Goal: Task Accomplishment & Management: Use online tool/utility

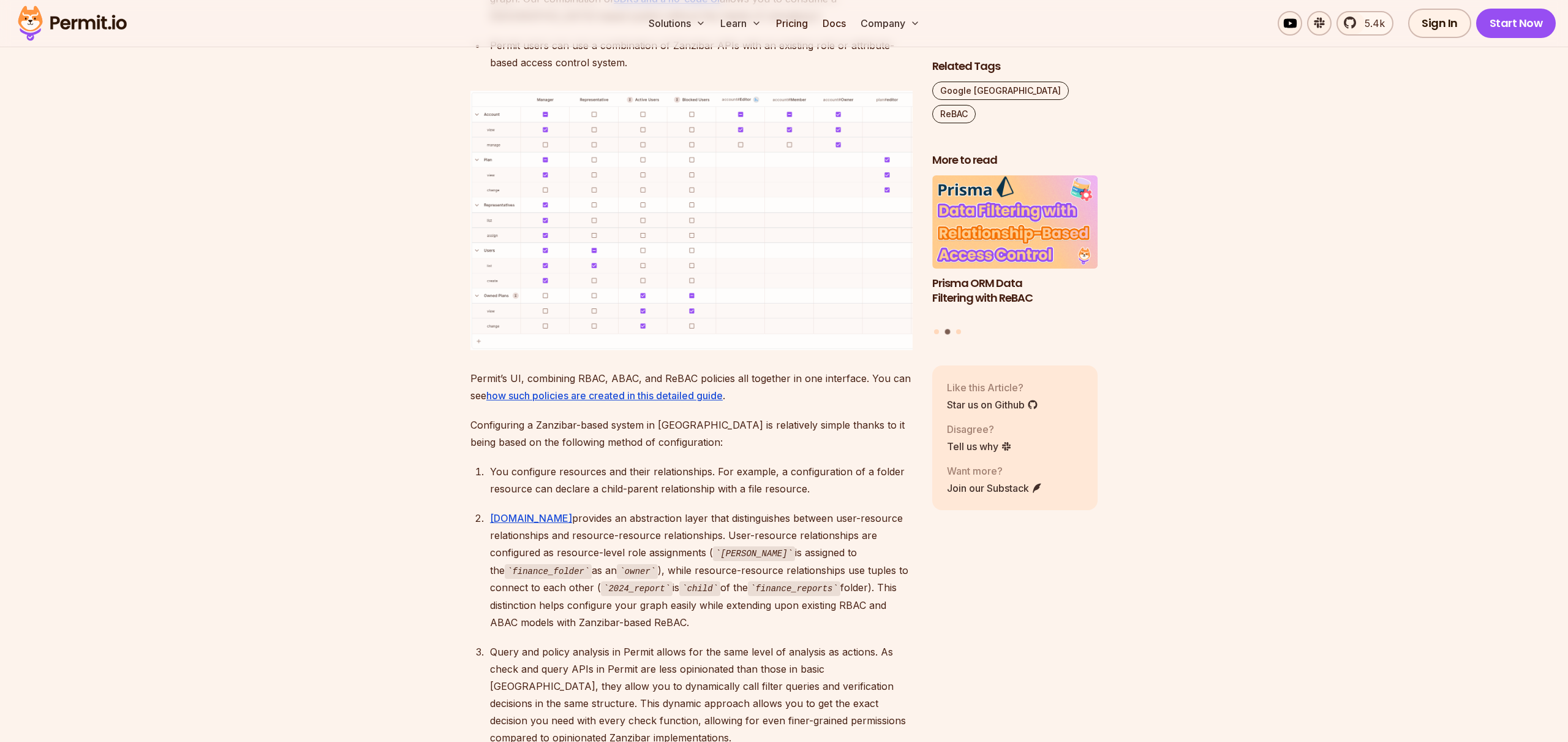
scroll to position [5332, 0]
drag, startPoint x: 724, startPoint y: 404, endPoint x: 851, endPoint y: 438, distance: 131.5
click at [846, 509] on div "Permit.io provides an abstraction layer that distinguishes between user-resourc…" at bounding box center [701, 570] width 423 height 122
click at [851, 509] on div "Permit.io provides an abstraction layer that distinguishes between user-resourc…" at bounding box center [701, 570] width 423 height 122
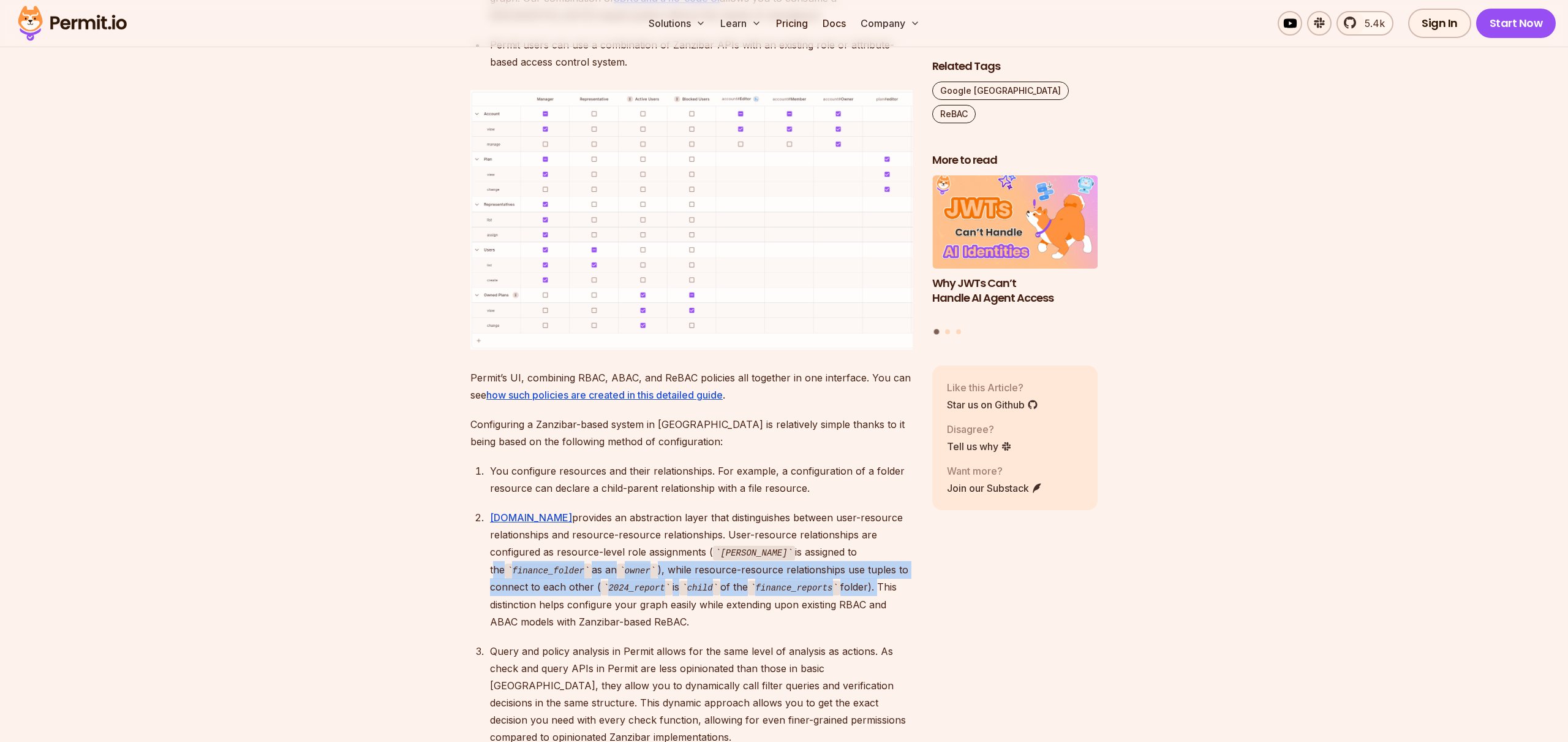
drag, startPoint x: 483, startPoint y: 442, endPoint x: 885, endPoint y: 462, distance: 402.5
click at [885, 462] on ol "You configure resources and their relationships. For example, a configuration o…" at bounding box center [691, 603] width 442 height 283
click at [885, 509] on div "Permit.io provides an abstraction layer that distinguishes between user-resourc…" at bounding box center [701, 570] width 423 height 122
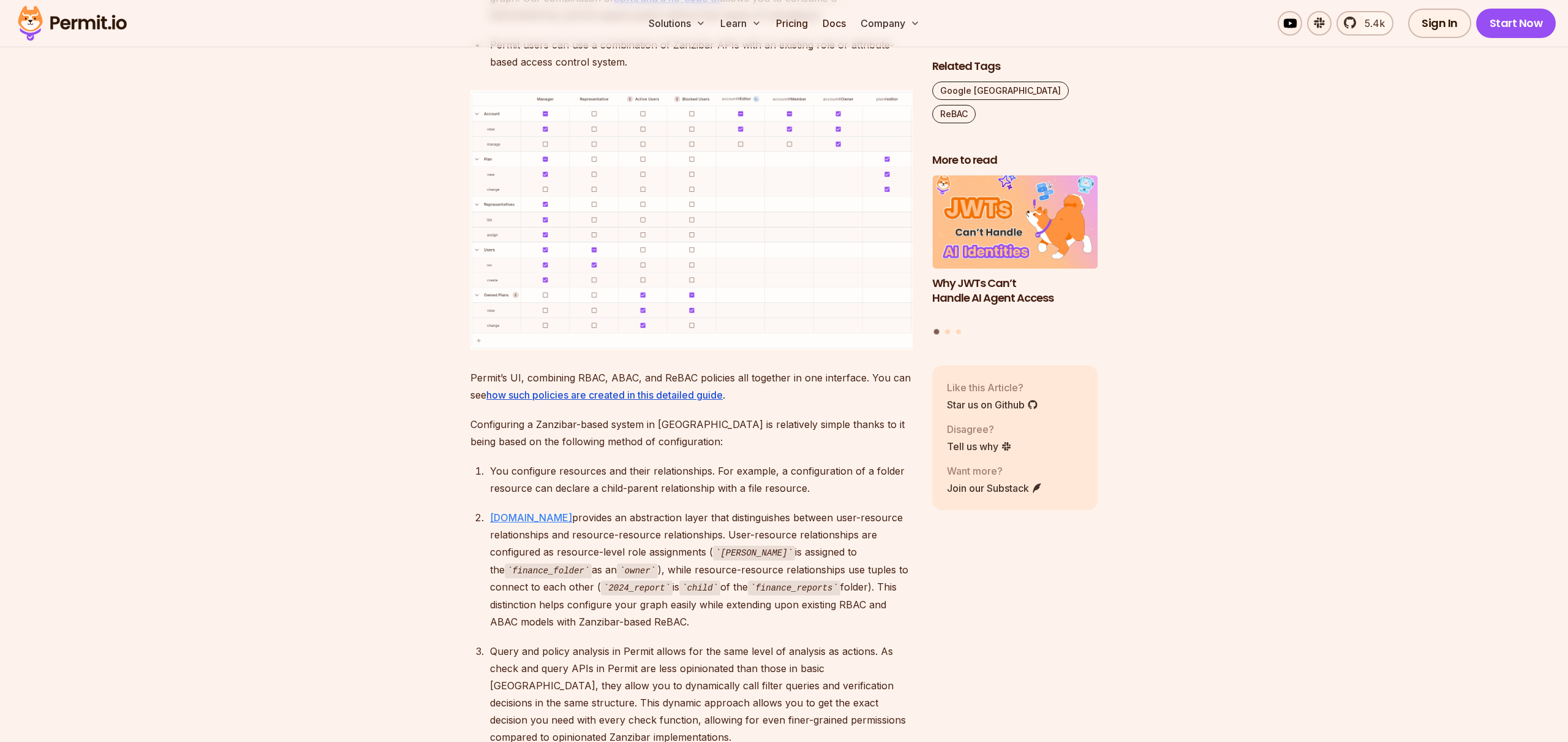
click at [516, 511] on link "Permit.io" at bounding box center [530, 517] width 82 height 12
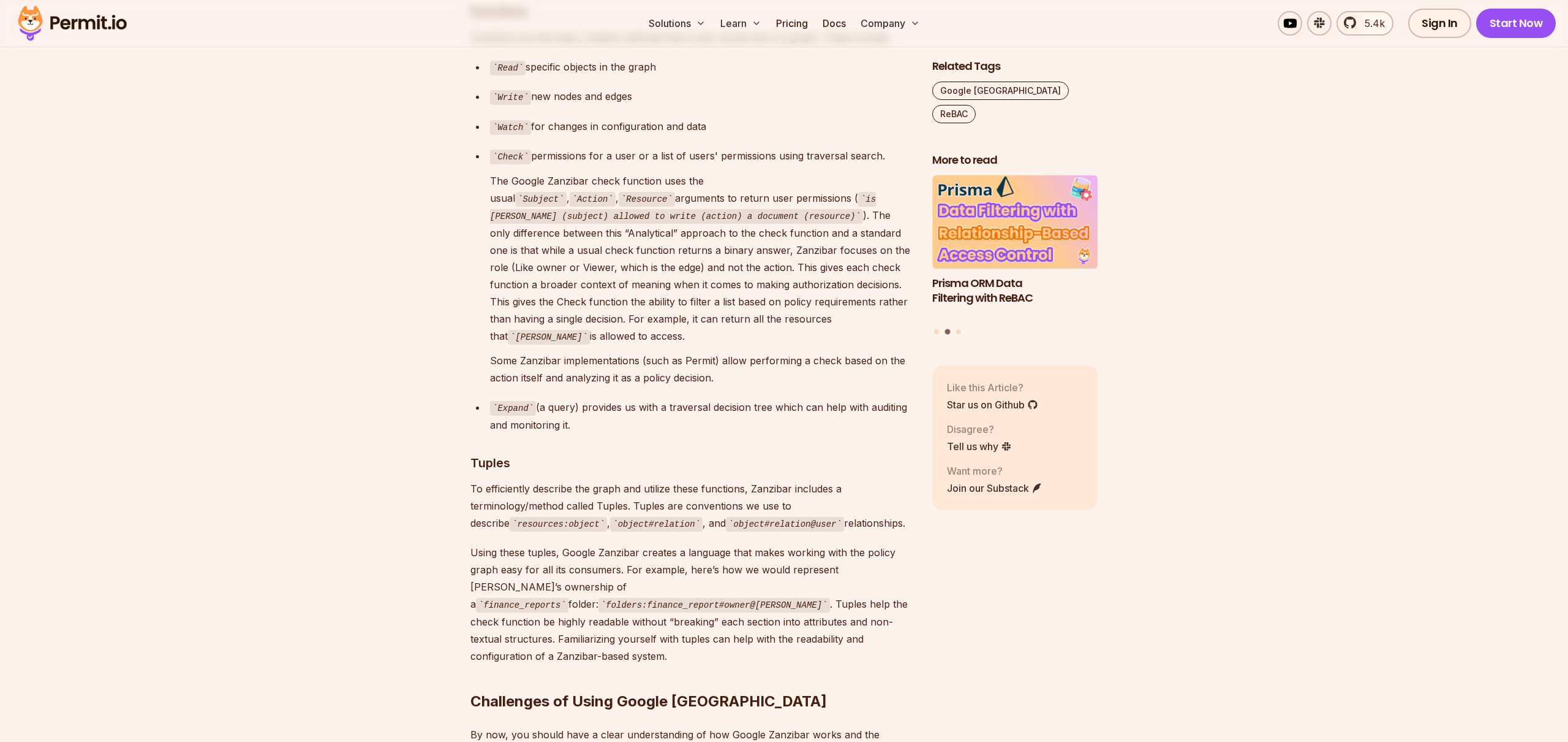
scroll to position [3559, 0]
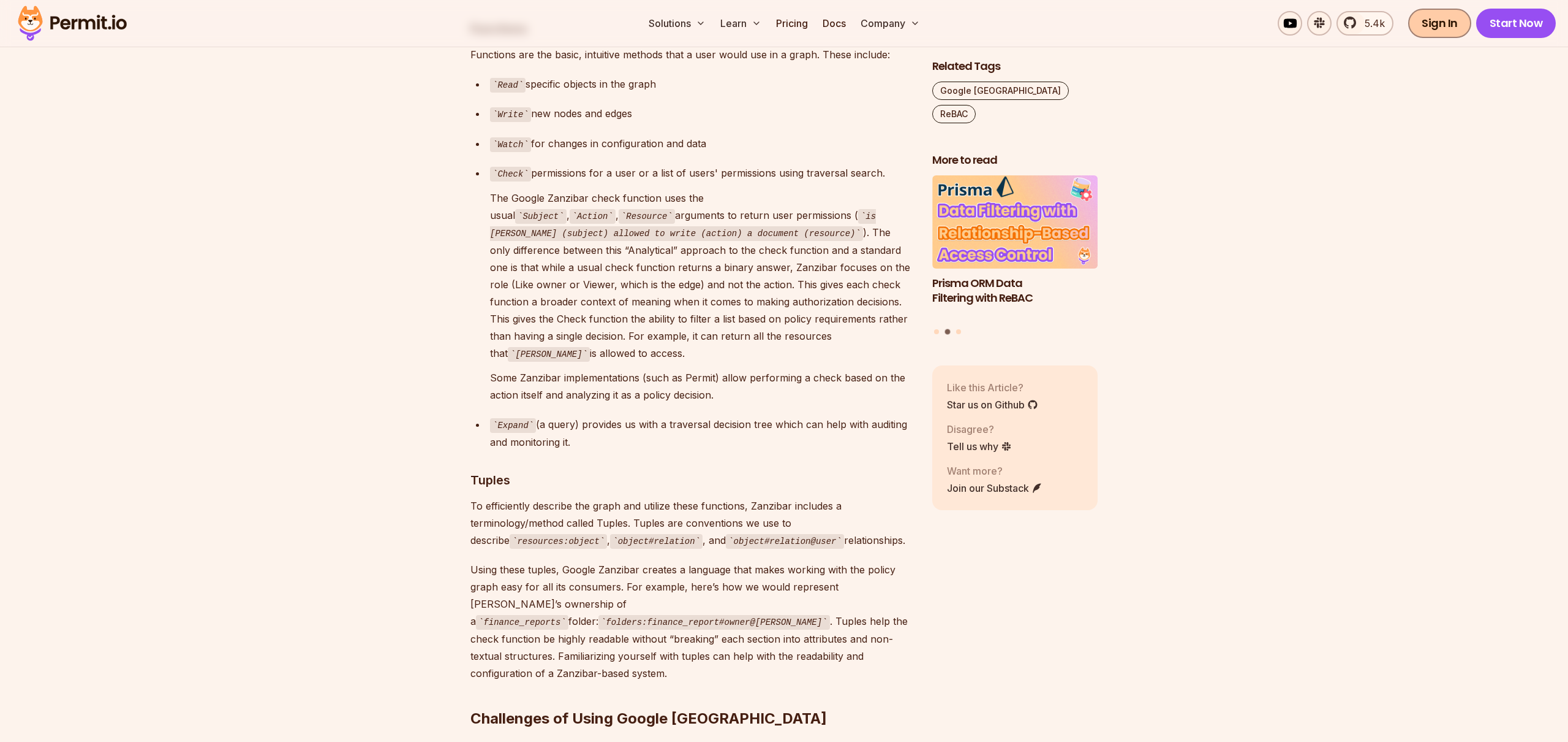
click at [1455, 30] on link "Sign In" at bounding box center [1439, 23] width 63 height 30
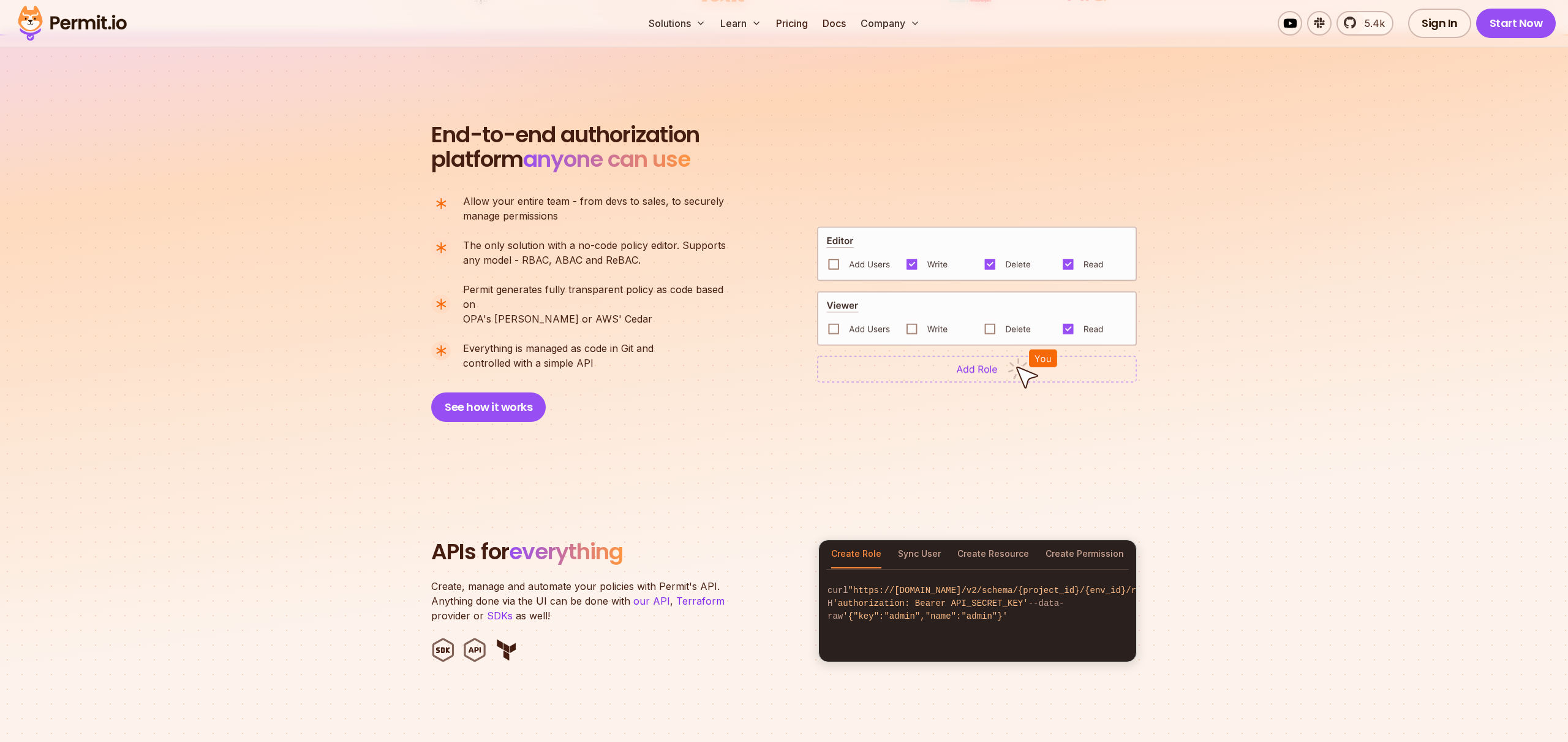
scroll to position [808, 0]
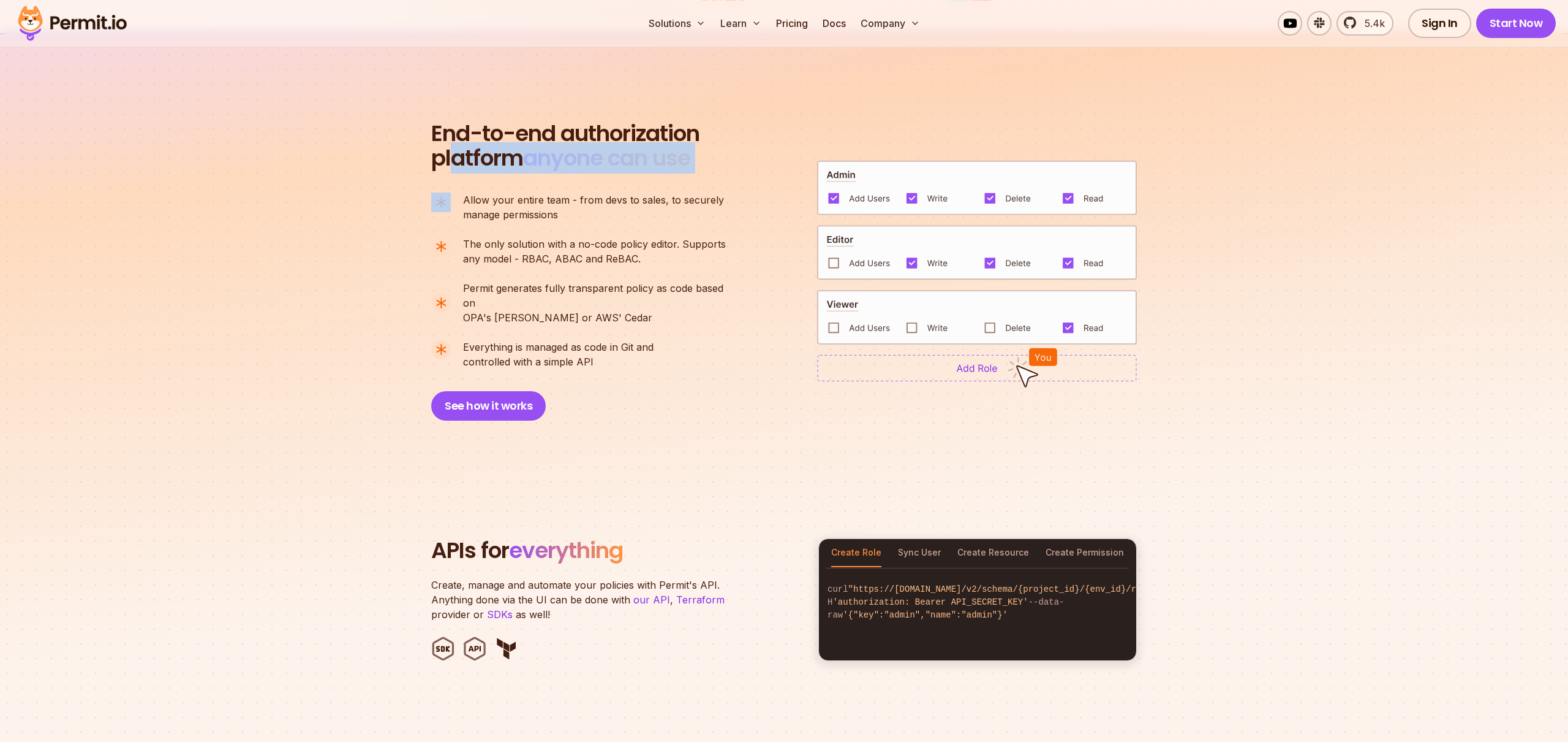
drag, startPoint x: 451, startPoint y: 166, endPoint x: 761, endPoint y: 158, distance: 310.1
click at [759, 158] on div "End-to-end authorization platform anyone can use A no-code authorization platfo…" at bounding box center [784, 271] width 706 height 299
click at [761, 158] on div "End-to-end authorization platform anyone can use A no-code authorization platfo…" at bounding box center [784, 271] width 706 height 299
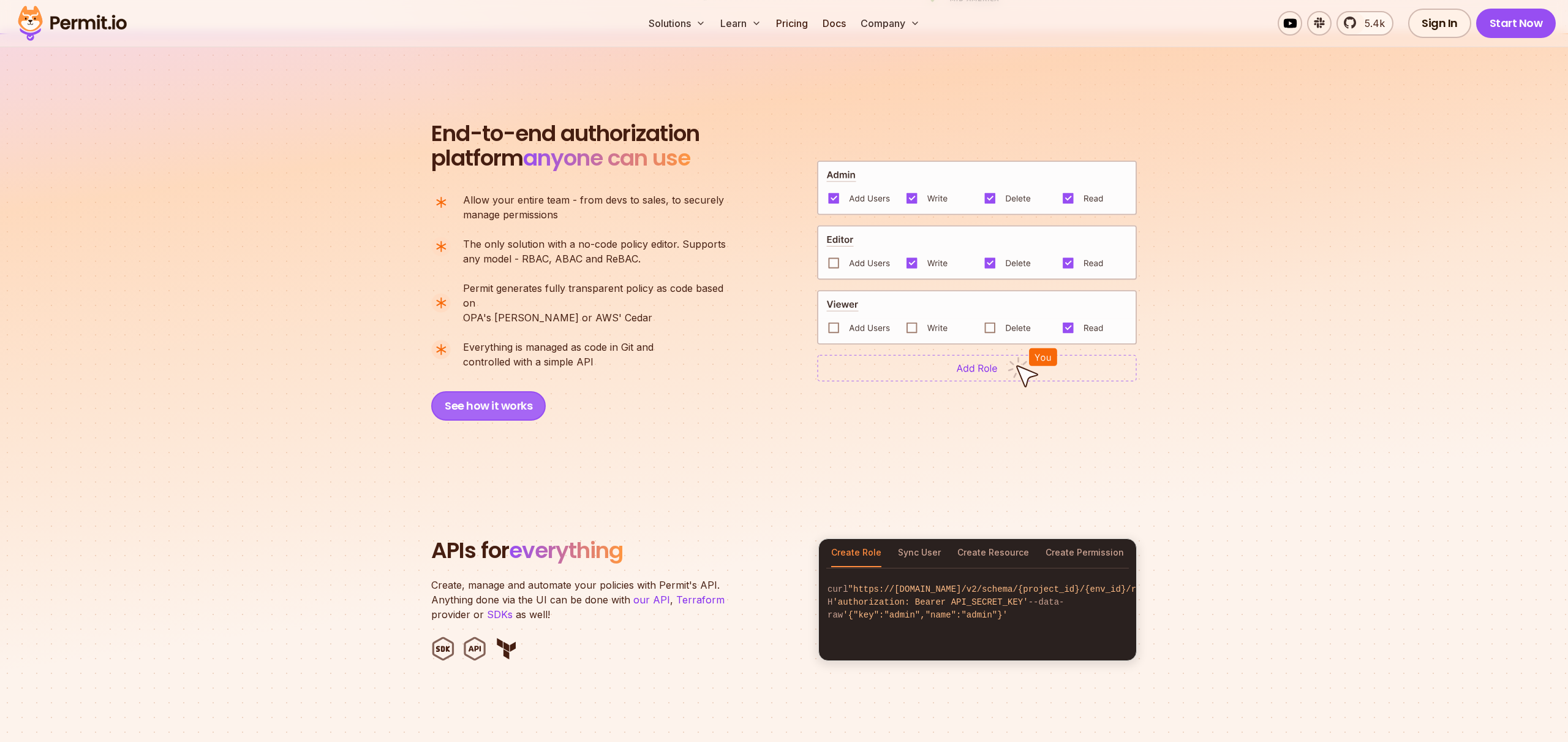
click at [487, 396] on button "See how it works" at bounding box center [488, 406] width 115 height 30
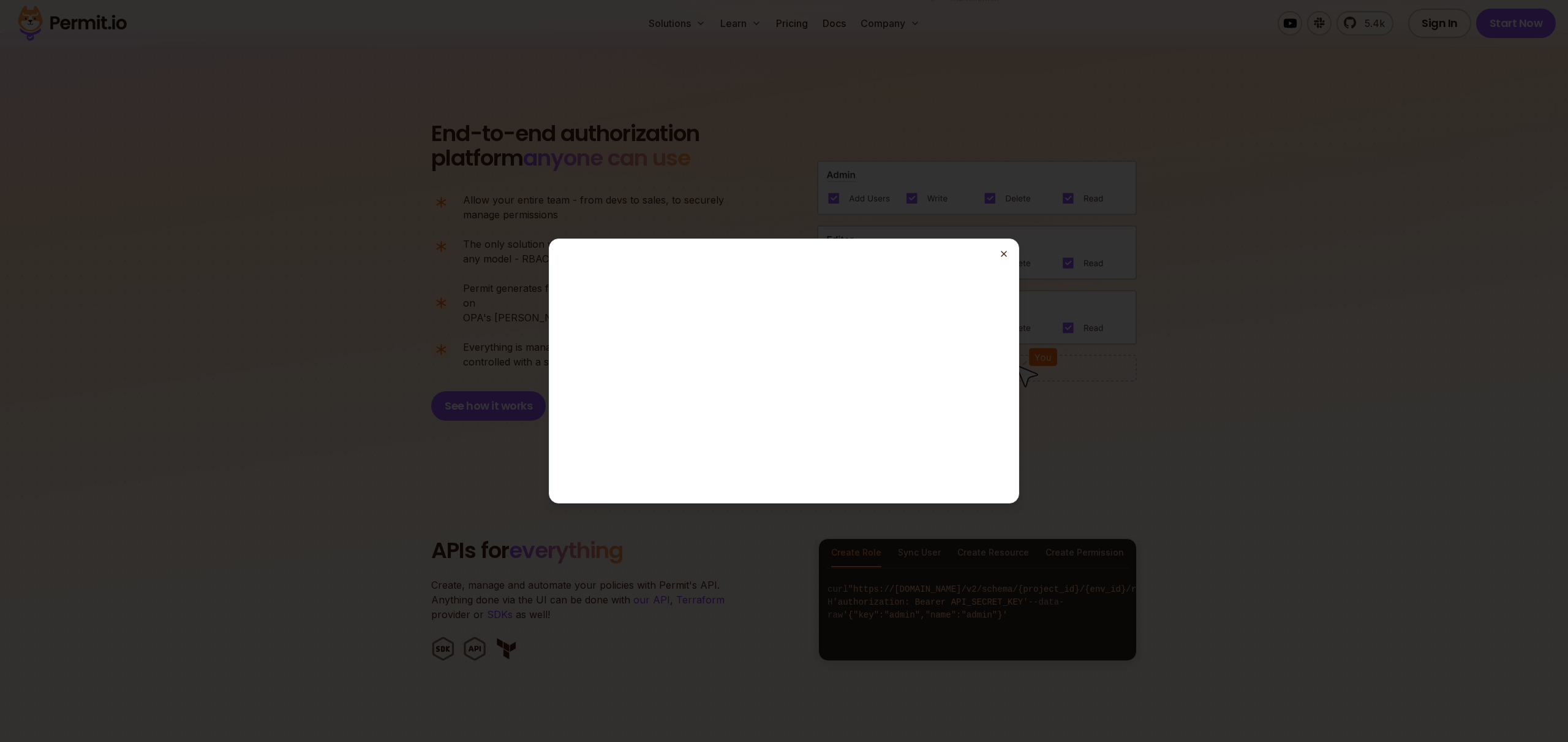
click at [1005, 256] on line "button" at bounding box center [1003, 254] width 5 height 5
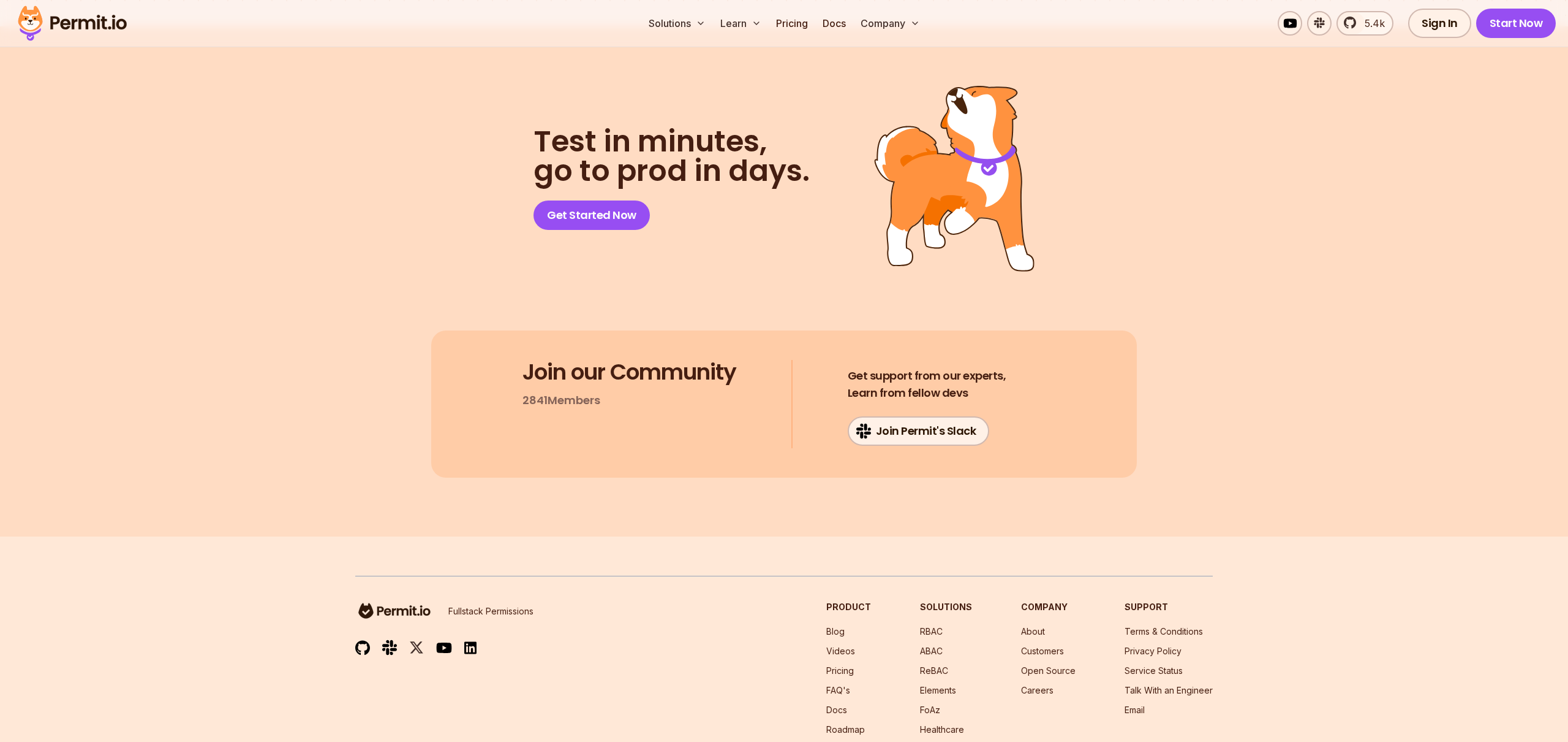
scroll to position [6338, 0]
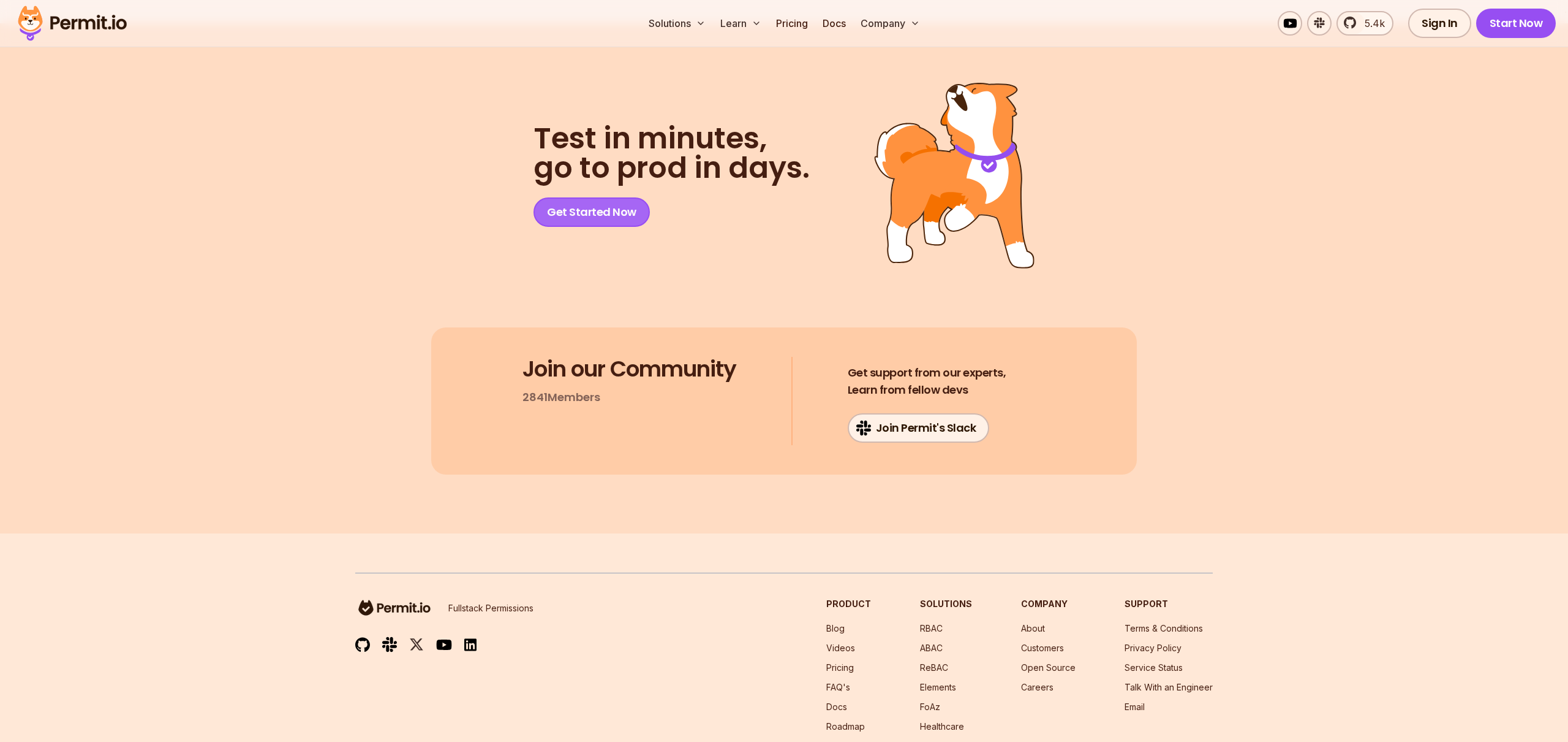
click at [599, 197] on link "Get Started Now" at bounding box center [591, 212] width 116 height 30
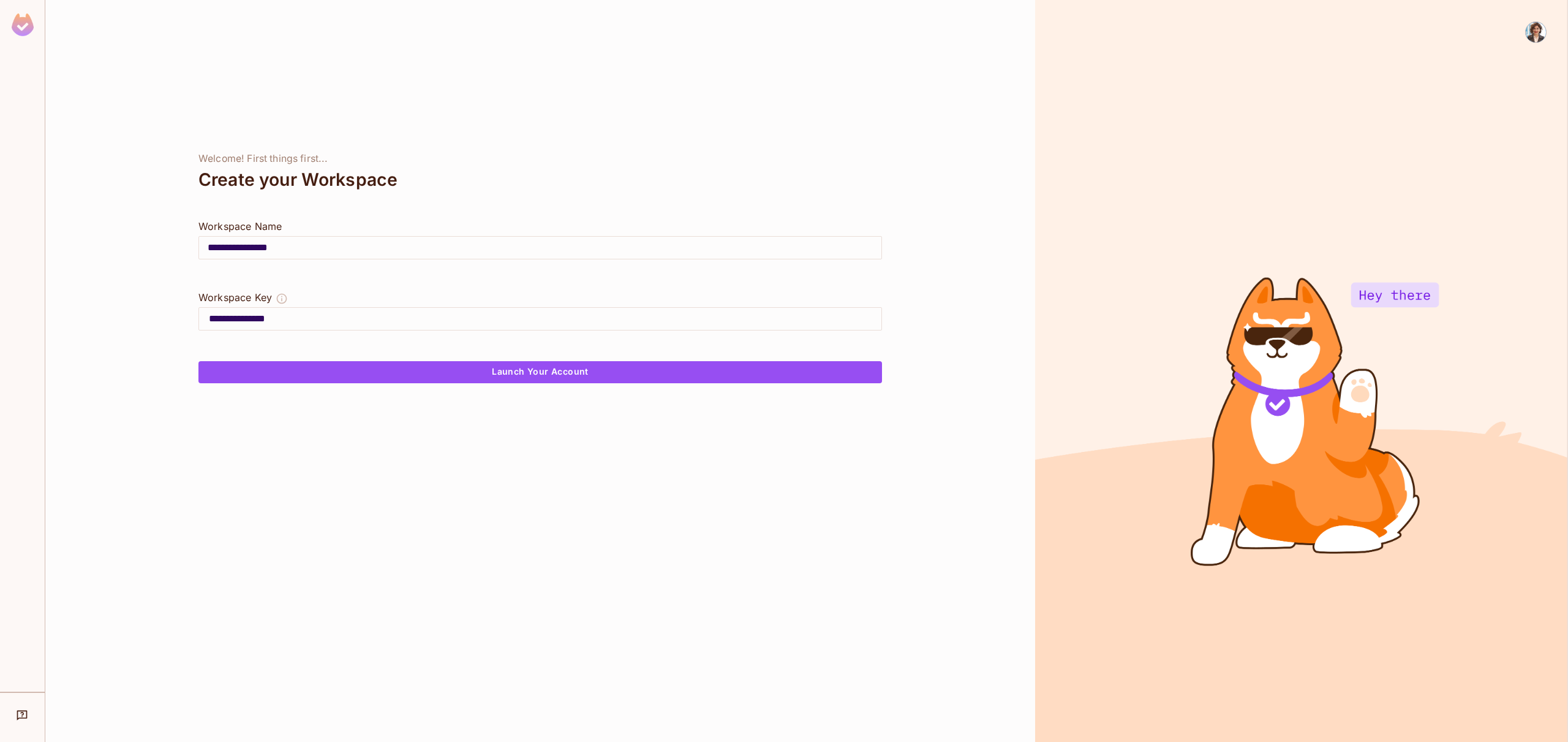
click at [321, 244] on input "**********" at bounding box center [540, 247] width 682 height 34
drag, startPoint x: 306, startPoint y: 246, endPoint x: 201, endPoint y: 229, distance: 106.4
click at [201, 229] on div "**********" at bounding box center [540, 254] width 684 height 71
click at [254, 322] on input "**********" at bounding box center [545, 318] width 673 height 20
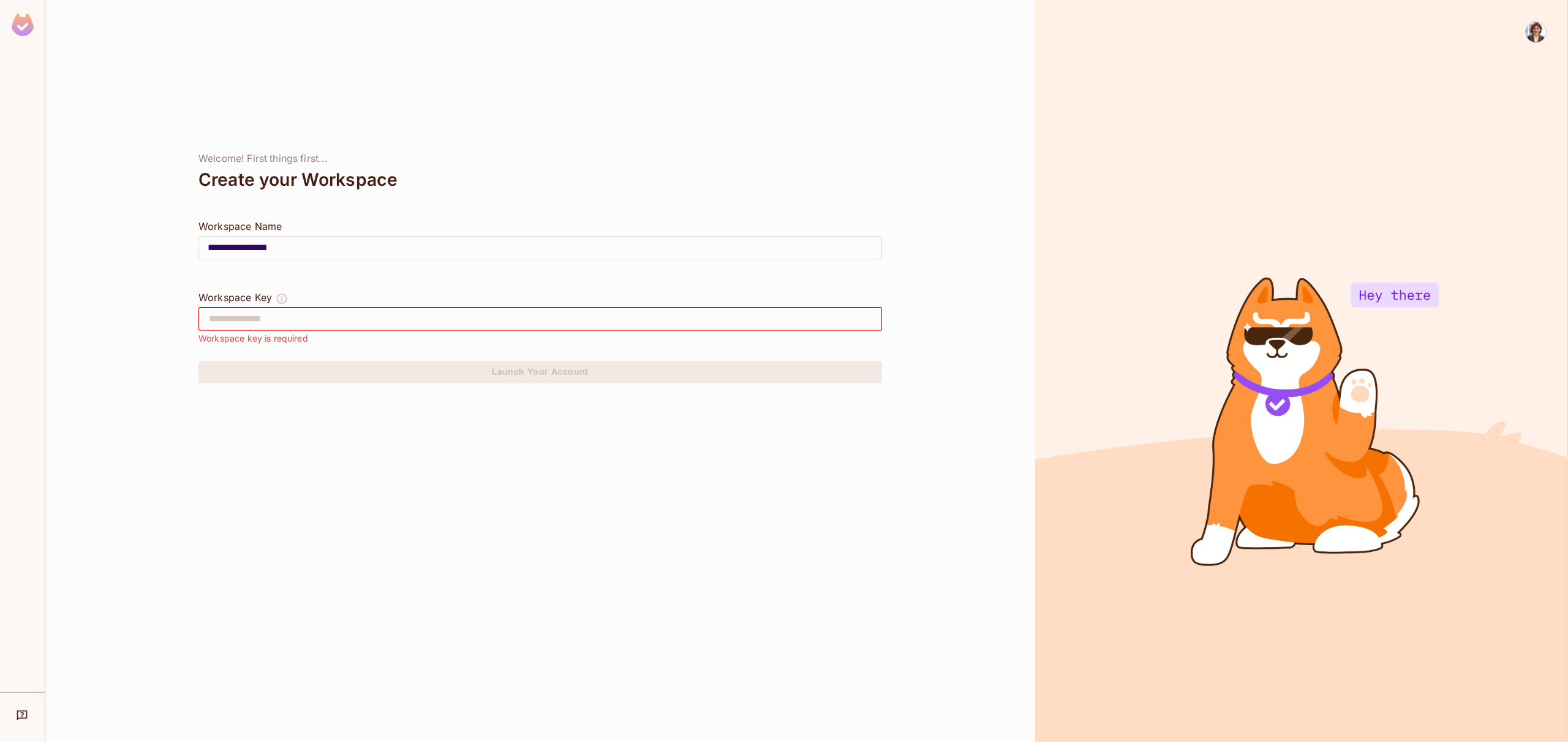
click at [259, 233] on input "**********" at bounding box center [540, 247] width 682 height 34
click at [256, 250] on input "**********" at bounding box center [540, 247] width 682 height 34
click at [242, 325] on input "text" at bounding box center [545, 318] width 673 height 20
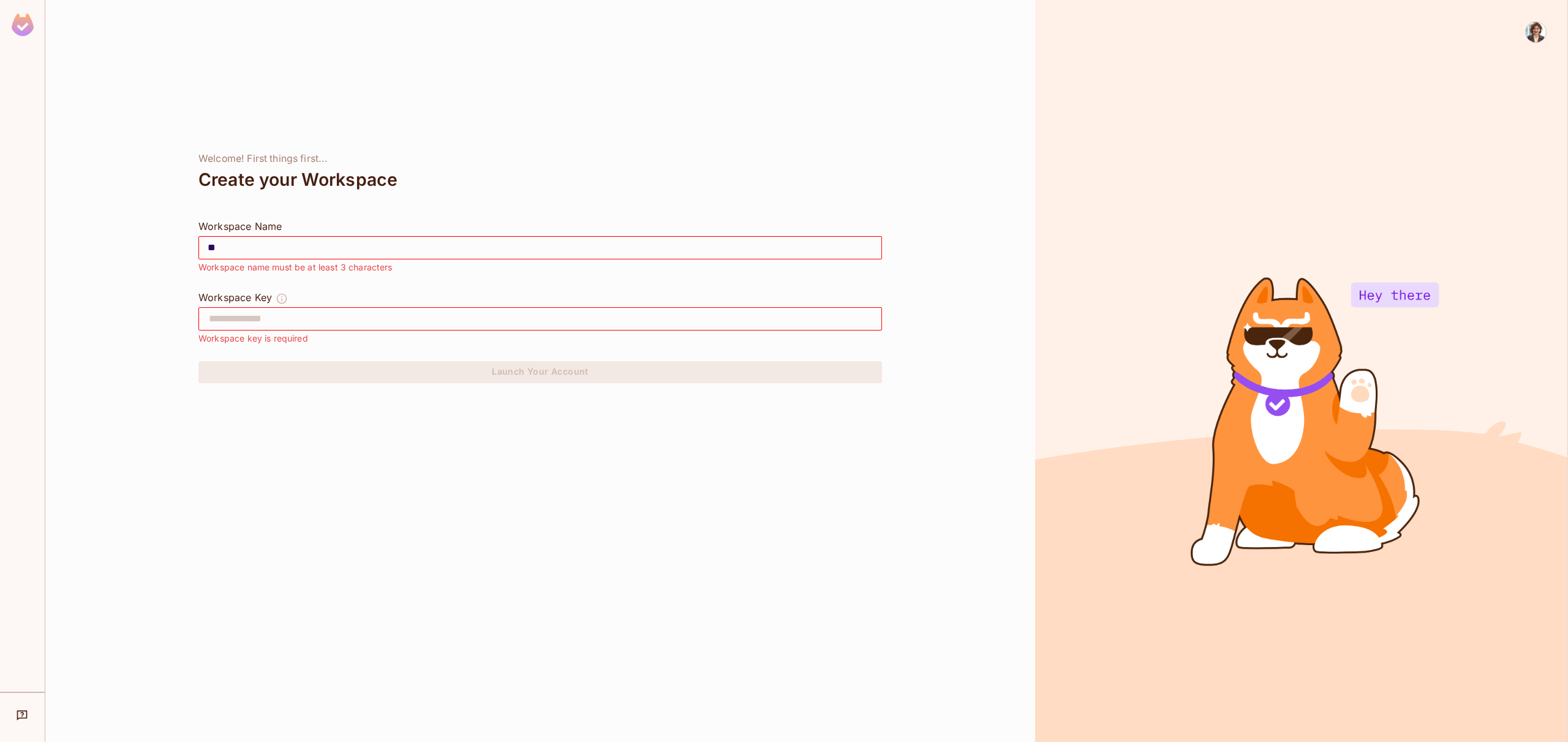
click at [293, 238] on input "**" at bounding box center [540, 247] width 682 height 34
click at [297, 239] on input "**" at bounding box center [540, 247] width 682 height 34
click at [304, 242] on input "**" at bounding box center [540, 247] width 682 height 34
type input "***"
click at [257, 325] on input "text" at bounding box center [545, 318] width 673 height 20
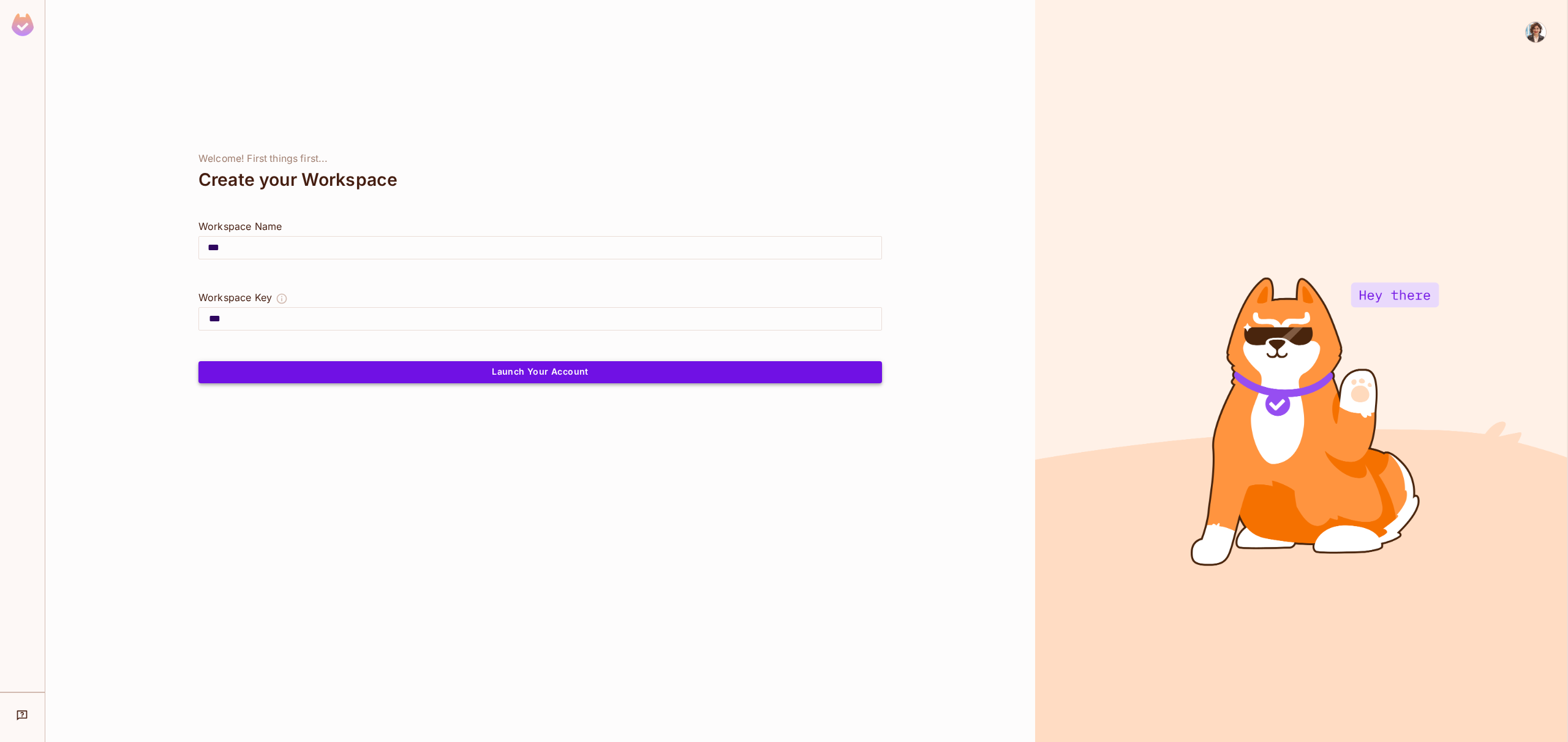
type input "***"
click at [482, 367] on button "Launch Your Account" at bounding box center [540, 372] width 684 height 22
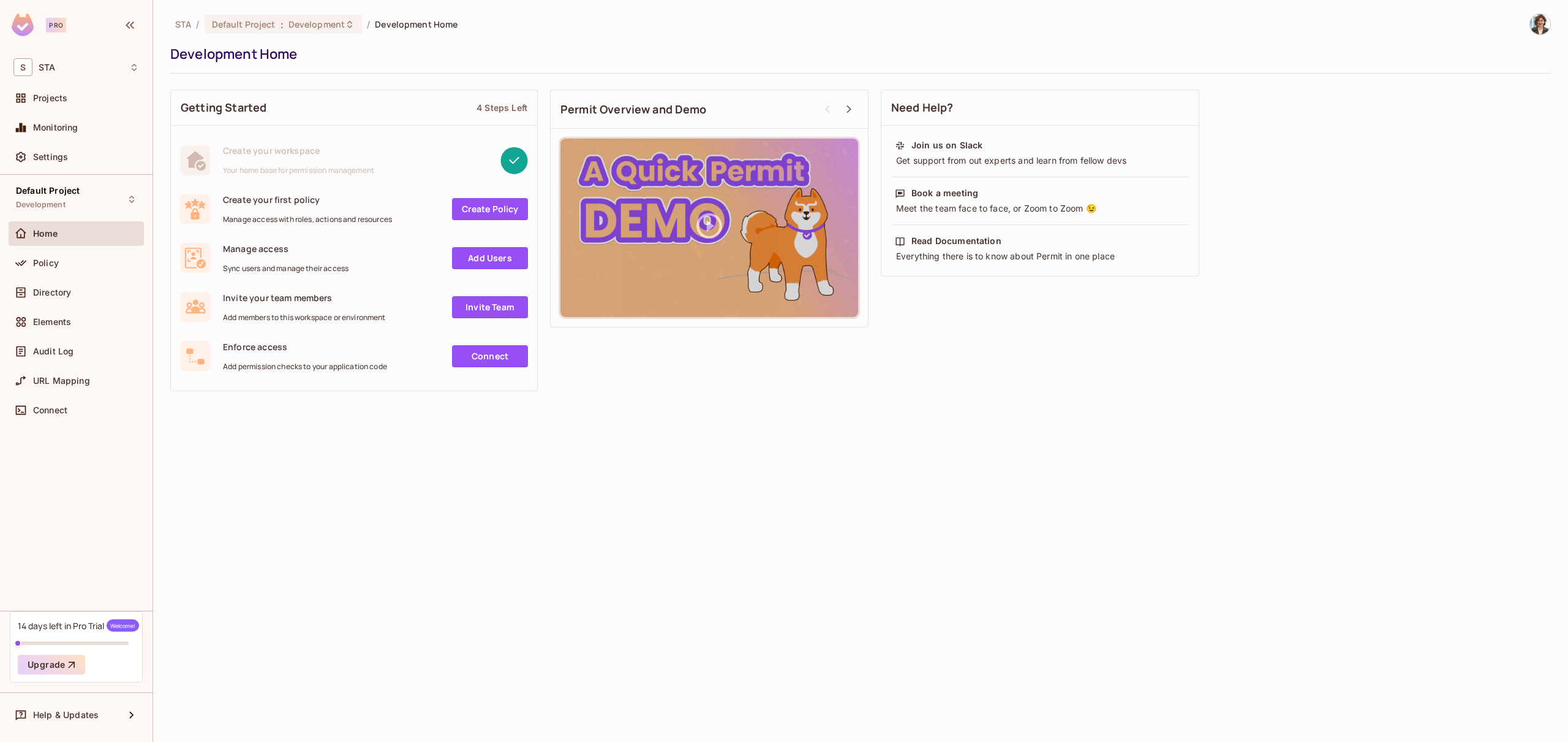
click at [488, 218] on link "Create Policy" at bounding box center [490, 209] width 76 height 22
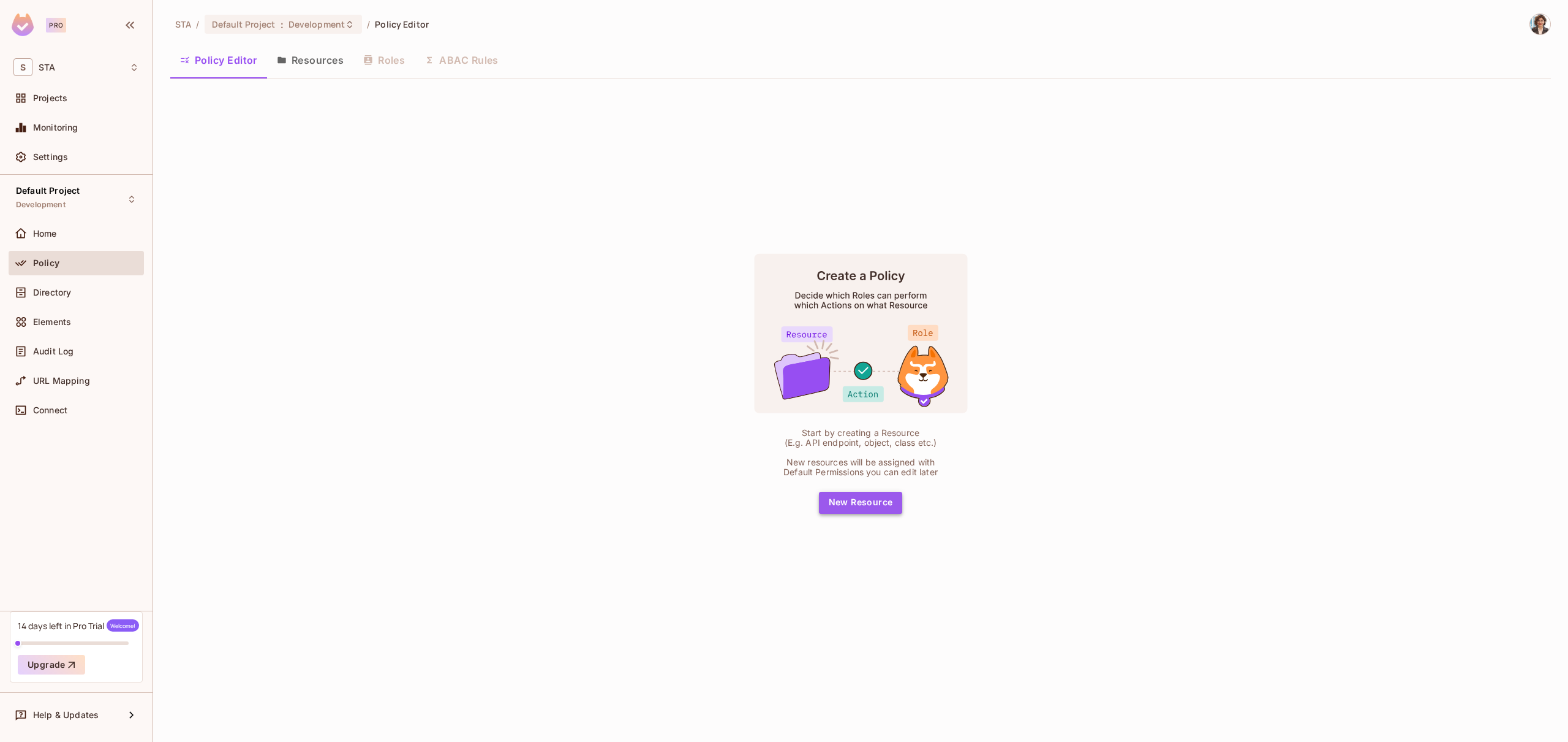
click at [862, 505] on button "New Resource" at bounding box center [861, 502] width 84 height 22
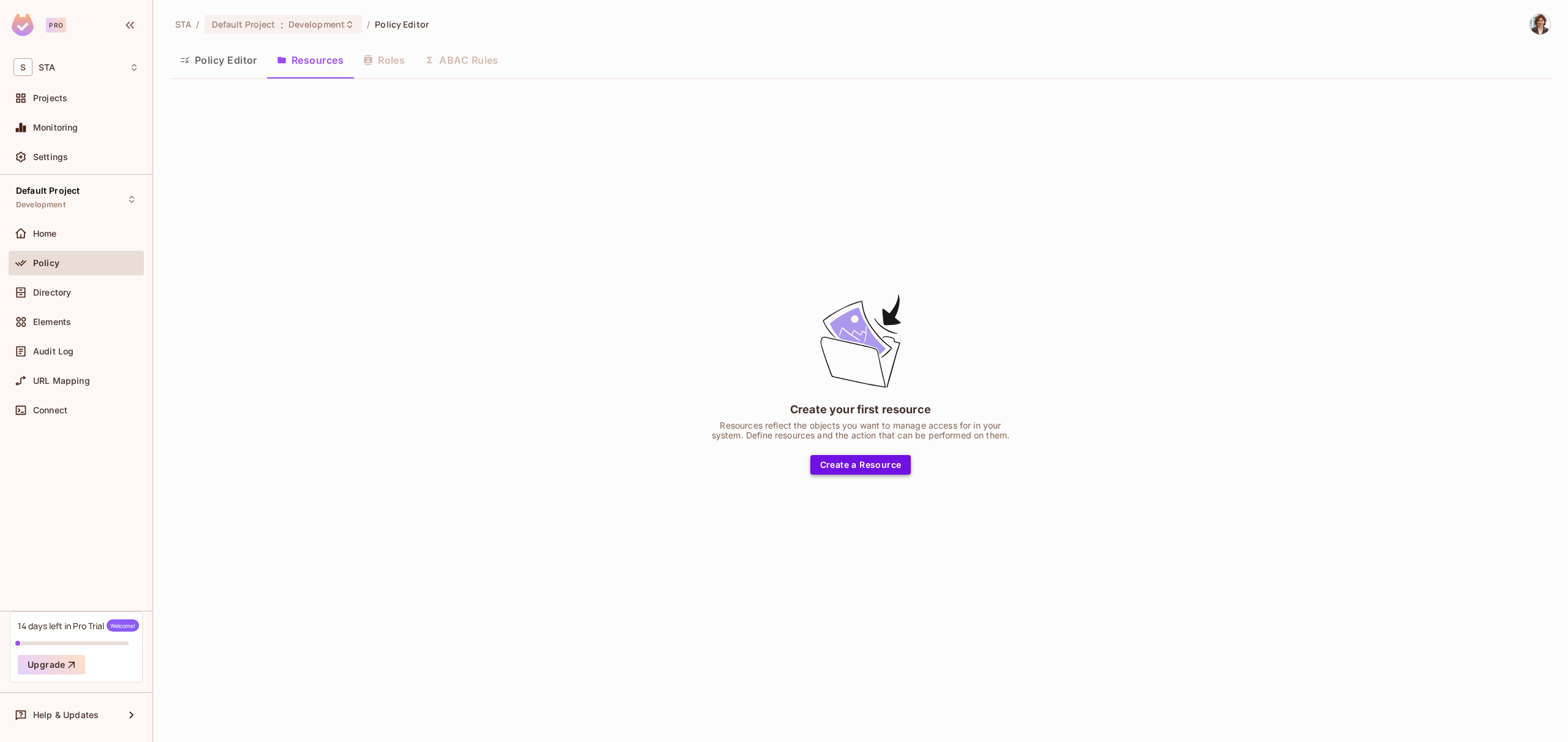
click at [862, 465] on button "Create a Resource" at bounding box center [861, 464] width 101 height 20
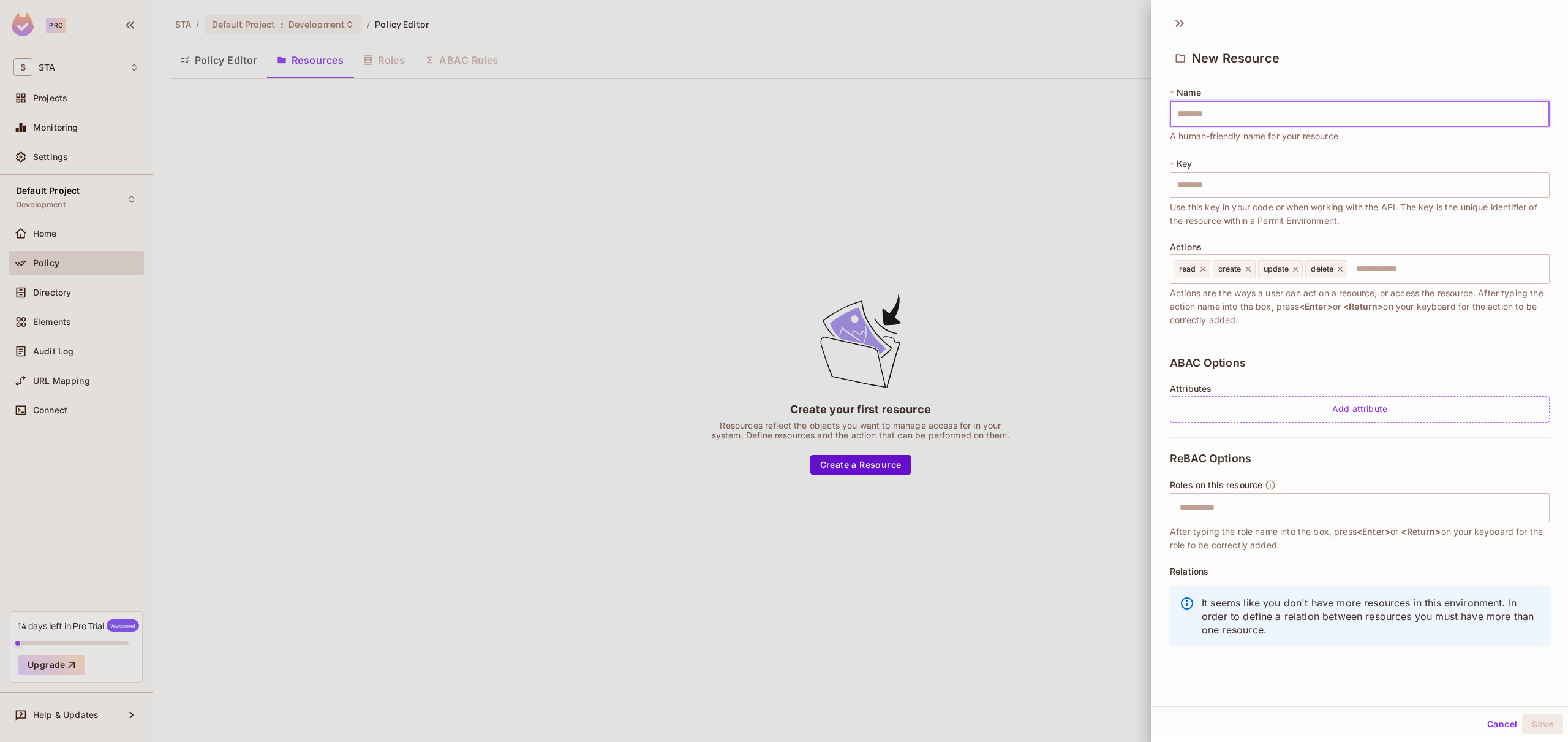
click at [1224, 110] on input "text" at bounding box center [1359, 114] width 380 height 26
type input "*"
type input "**"
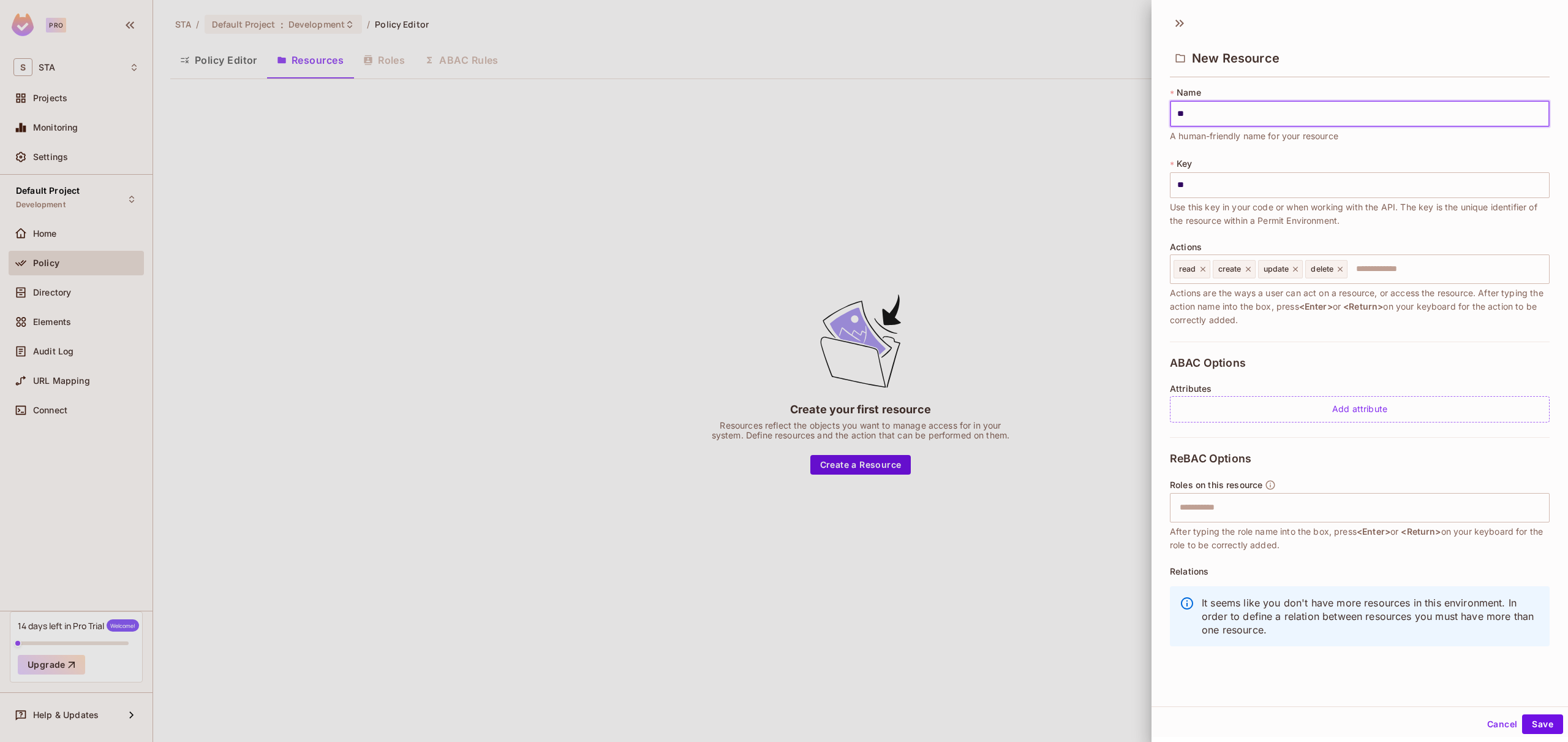
type input "***"
type input "****"
type input "*****"
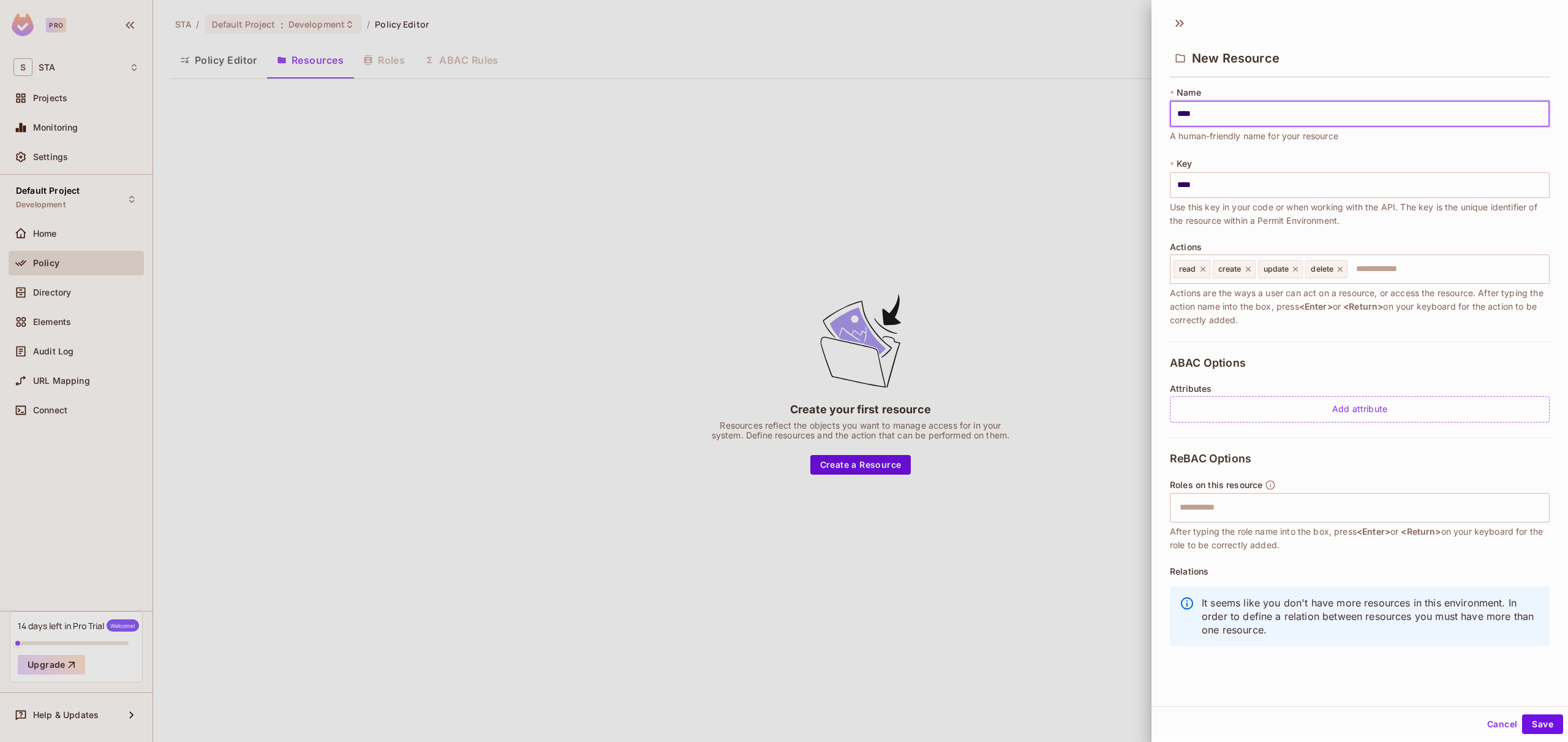
type input "*****"
click at [1405, 270] on input "text" at bounding box center [1446, 268] width 196 height 24
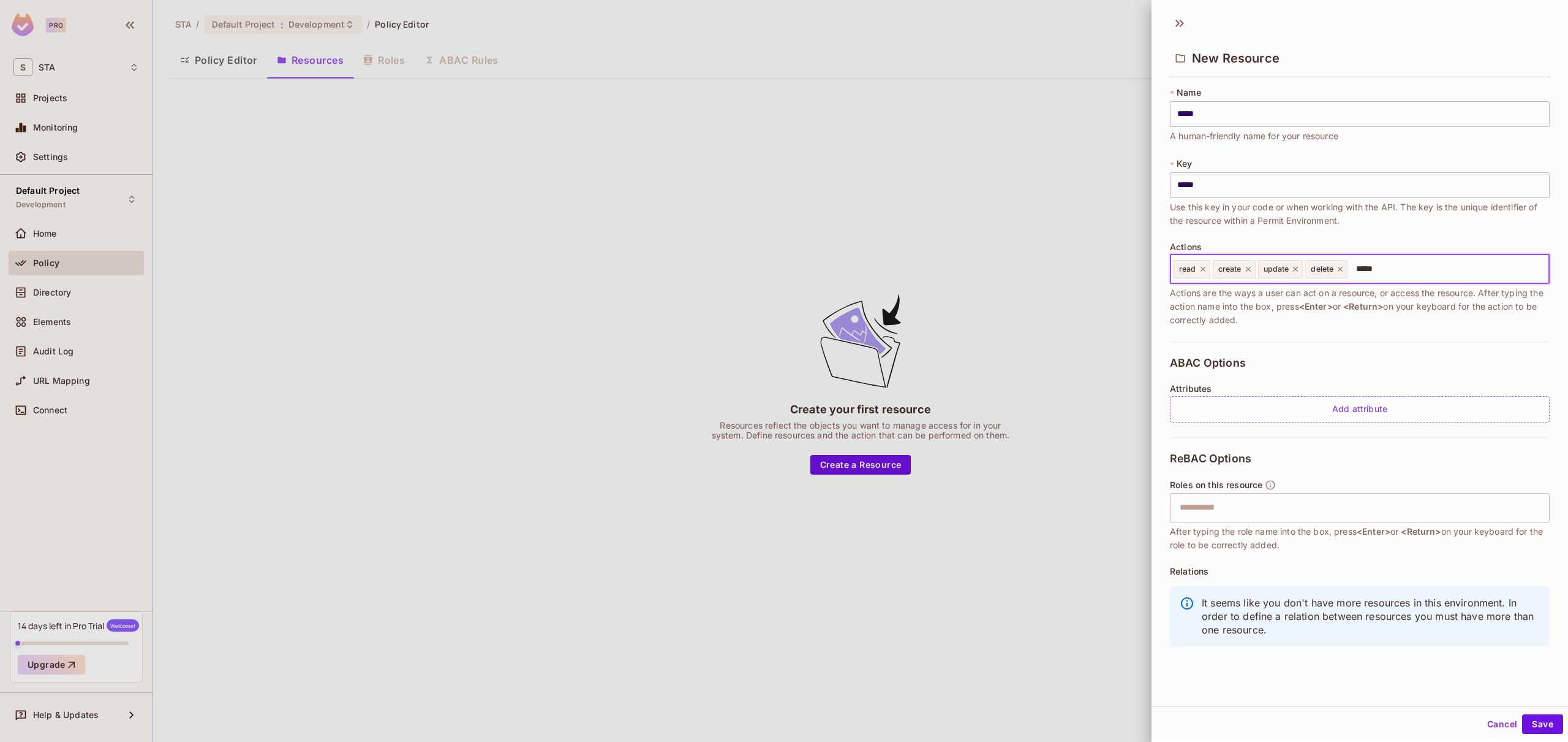
type input "*****"
click at [1399, 311] on span "Actions are the ways a user can act on a resource, or access the resource. Afte…" at bounding box center [1359, 307] width 380 height 41
click at [1394, 268] on input "text" at bounding box center [1446, 268] width 196 height 24
type input "****"
click at [1407, 307] on span "Actions are the ways a user can act on a resource, or access the resource. Afte…" at bounding box center [1359, 307] width 380 height 41
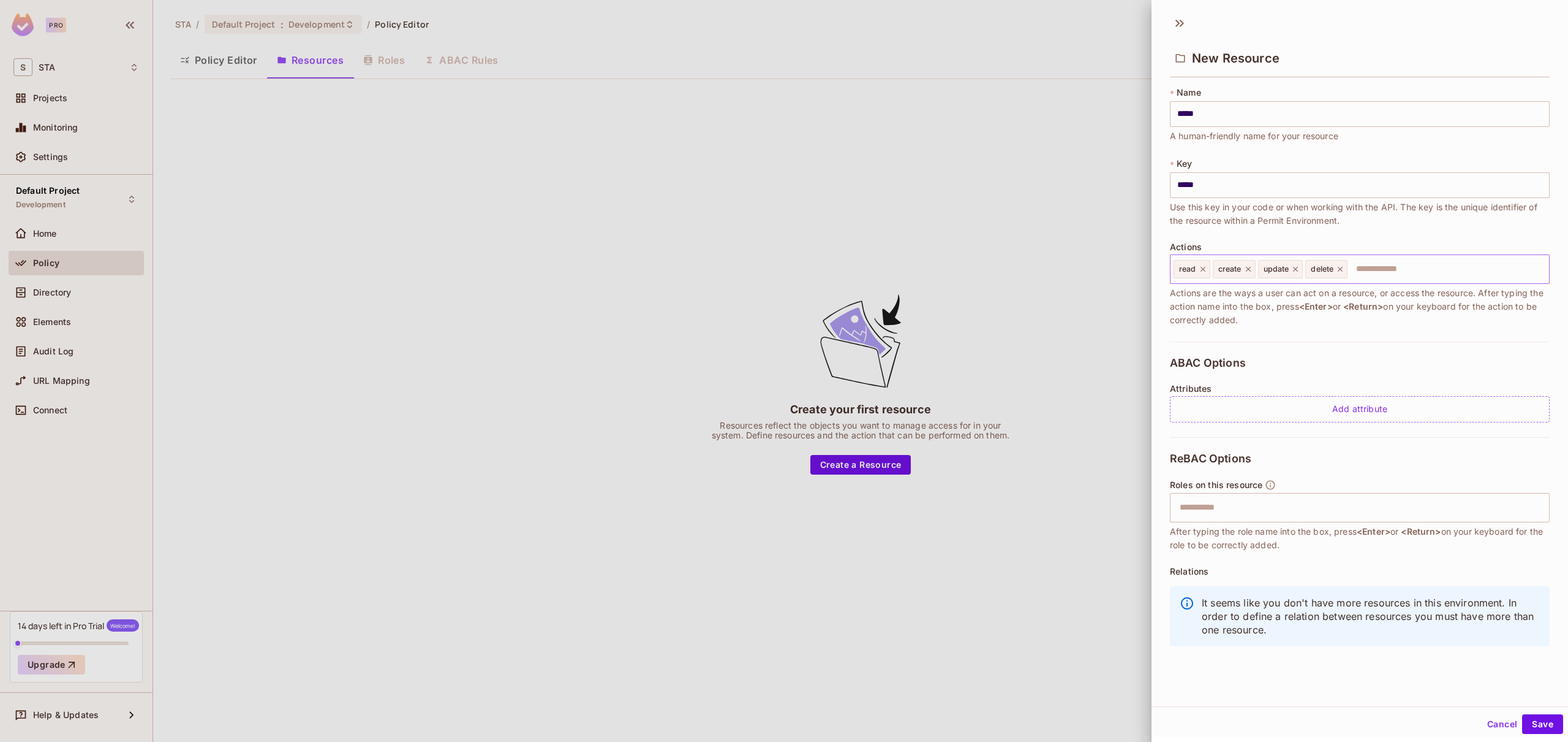
click at [1399, 270] on input "text" at bounding box center [1446, 268] width 196 height 24
type input "****"
click at [1349, 335] on div "* Name ***** ​ A human-friendly name for your resource * Key ***** ​ Use this k…" at bounding box center [1359, 214] width 380 height 255
click at [1185, 116] on input "*****" at bounding box center [1359, 114] width 380 height 26
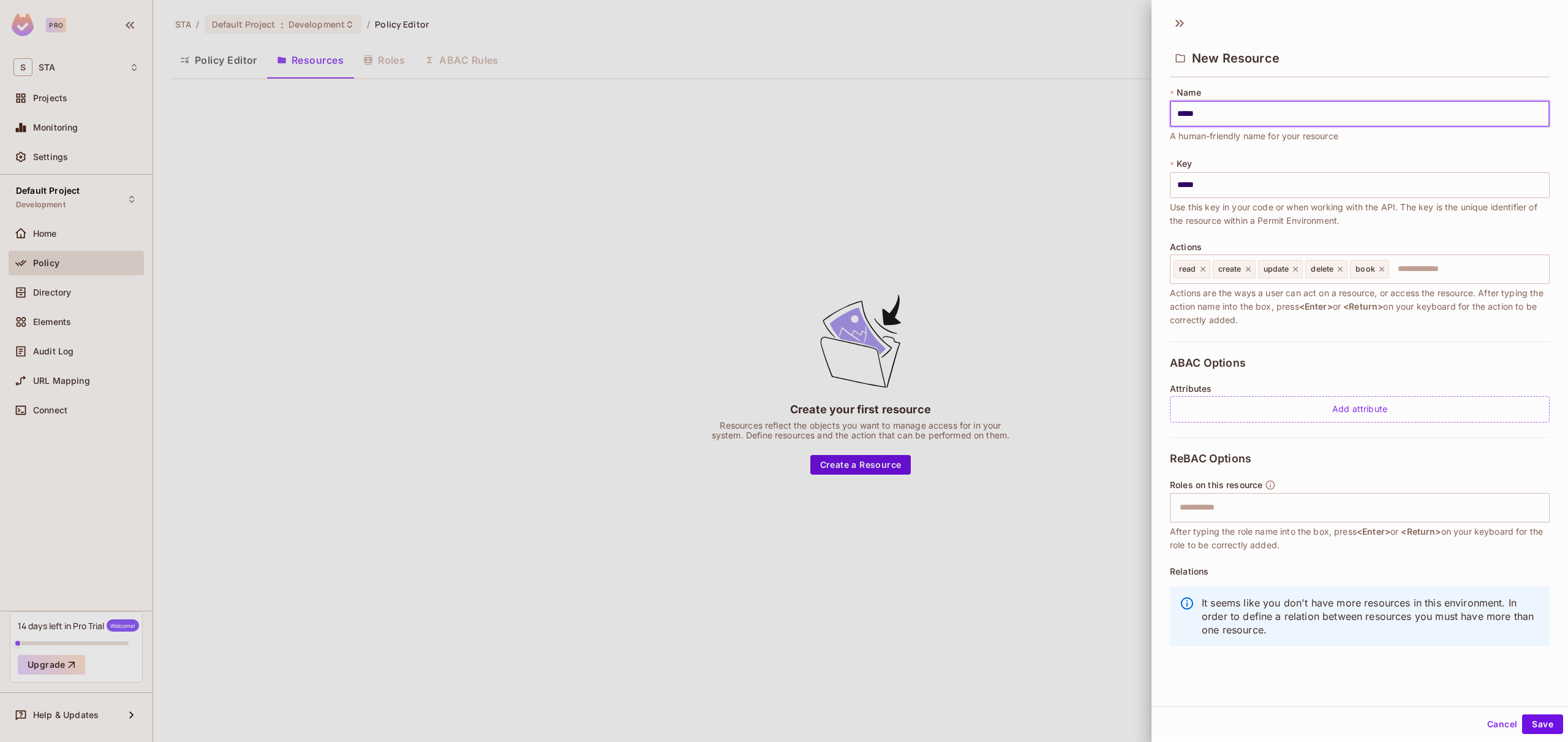
click at [1185, 116] on input "*****" at bounding box center [1359, 114] width 380 height 26
type input "*"
type input "**"
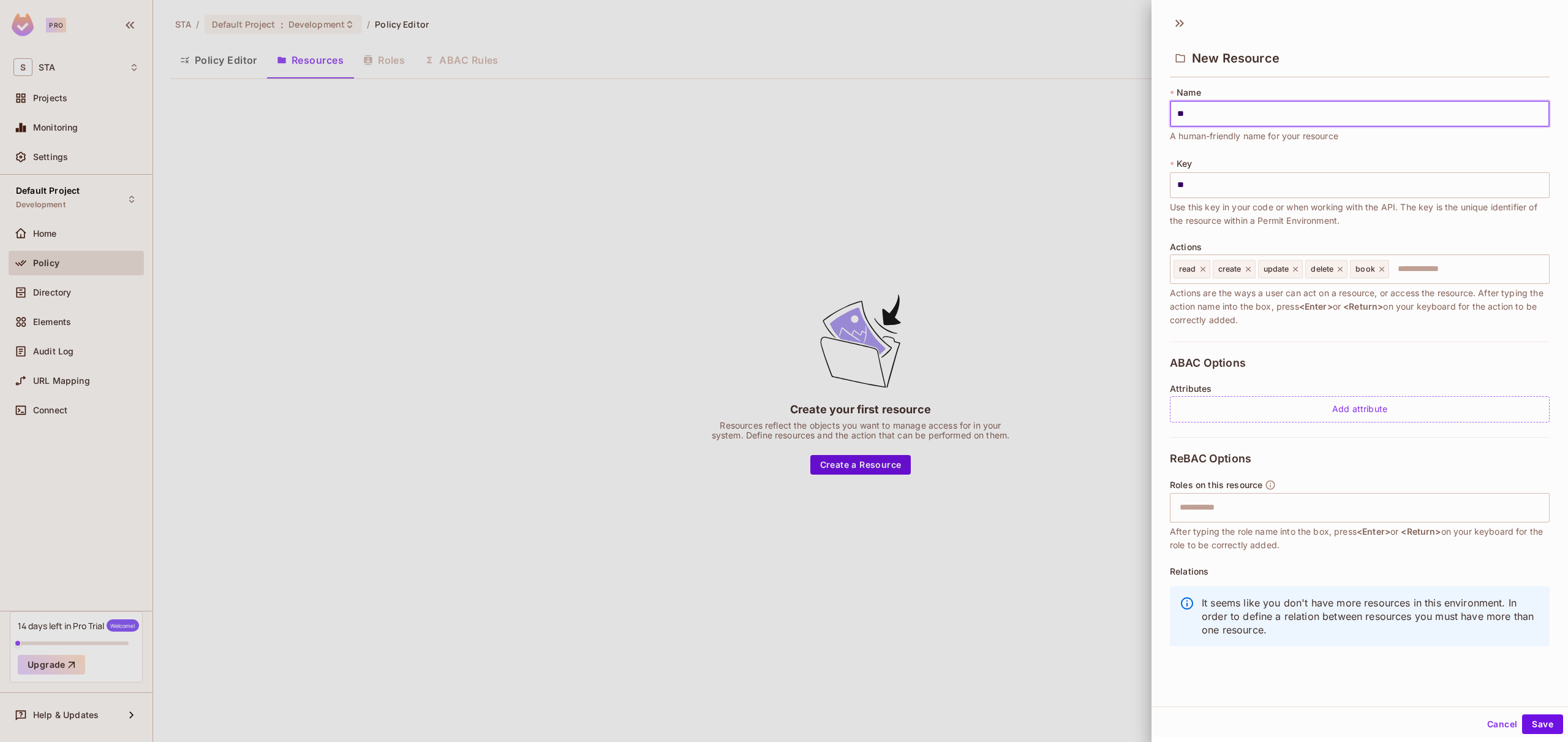
type input "***"
click at [1204, 196] on input "***" at bounding box center [1359, 185] width 380 height 26
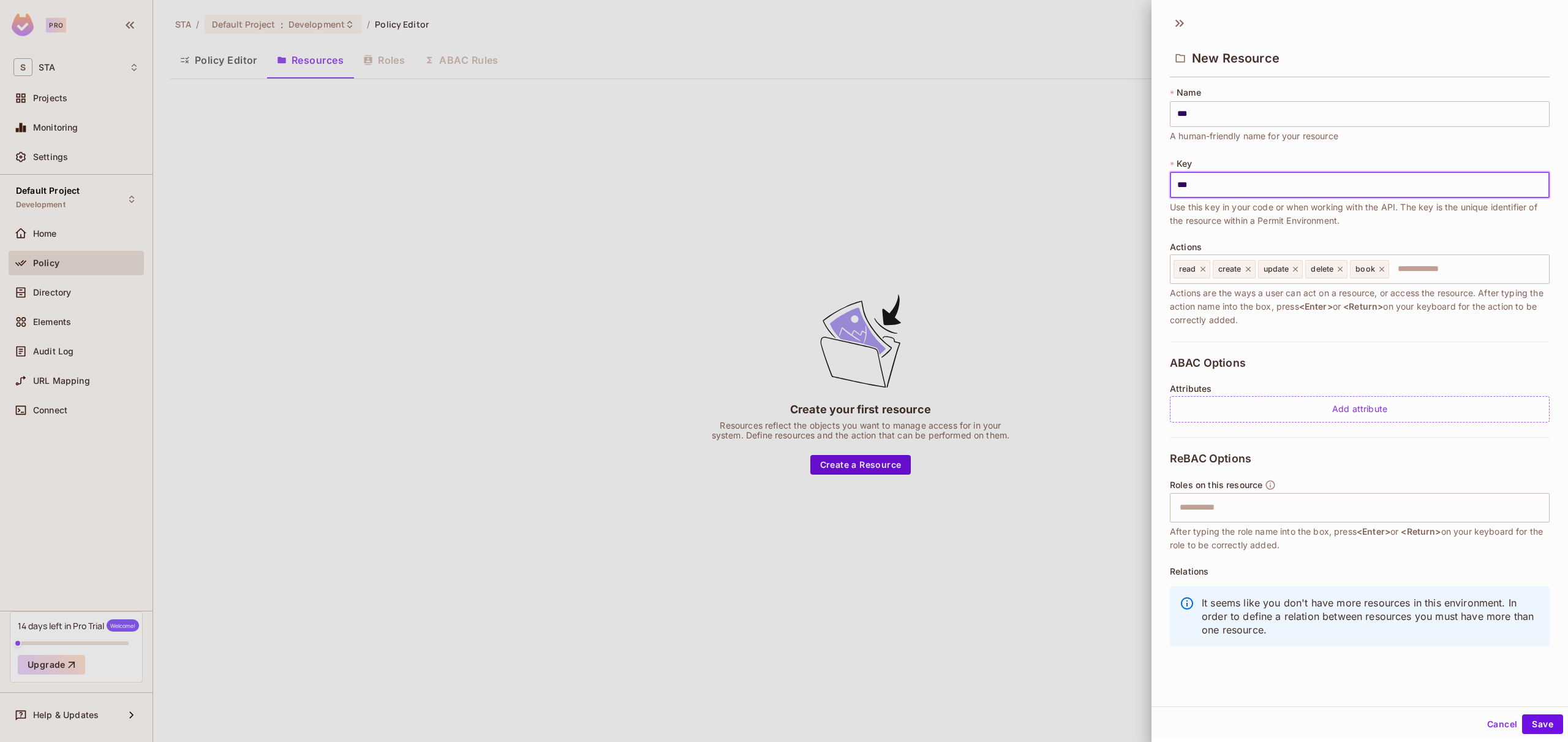
click at [1269, 305] on span "Actions are the ways a user can act on a resource, or access the resource. Afte…" at bounding box center [1359, 307] width 380 height 41
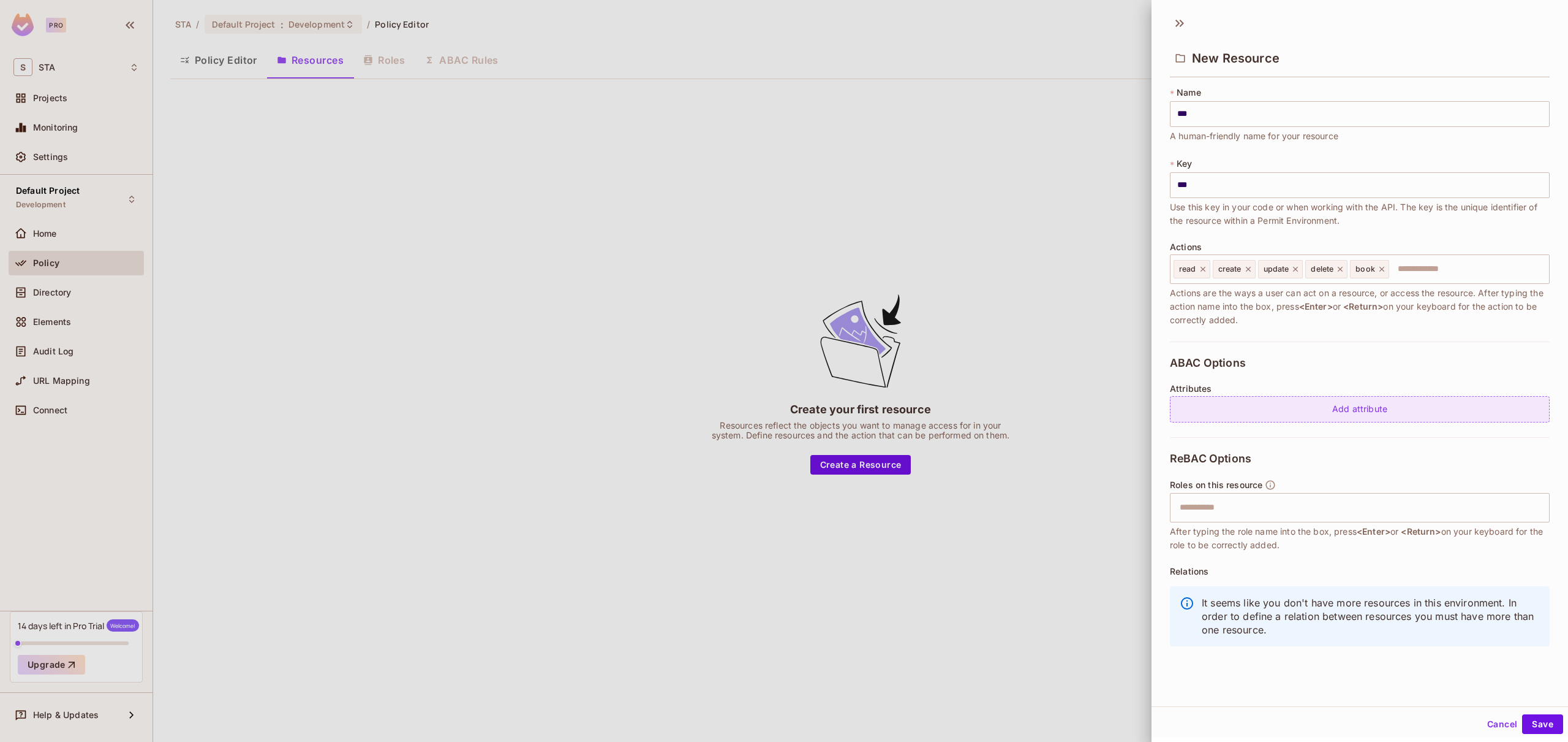
click at [1364, 416] on div "Add attribute" at bounding box center [1359, 409] width 380 height 27
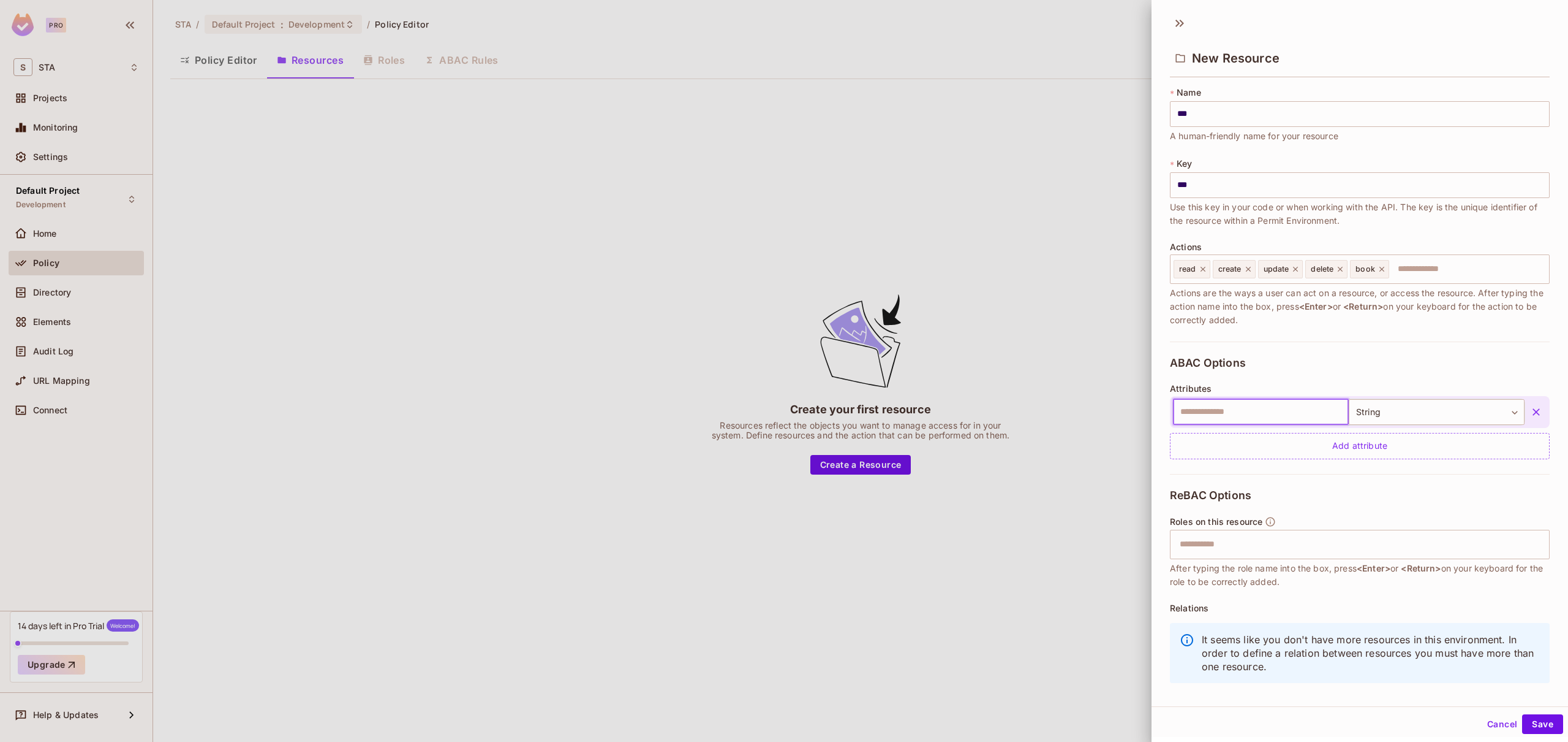
click at [1250, 417] on input "text" at bounding box center [1260, 411] width 175 height 26
type input "**********"
click at [1318, 500] on div "ReBAC Options Roles on this resource ​ After typing the role name into the box,…" at bounding box center [1359, 589] width 380 height 231
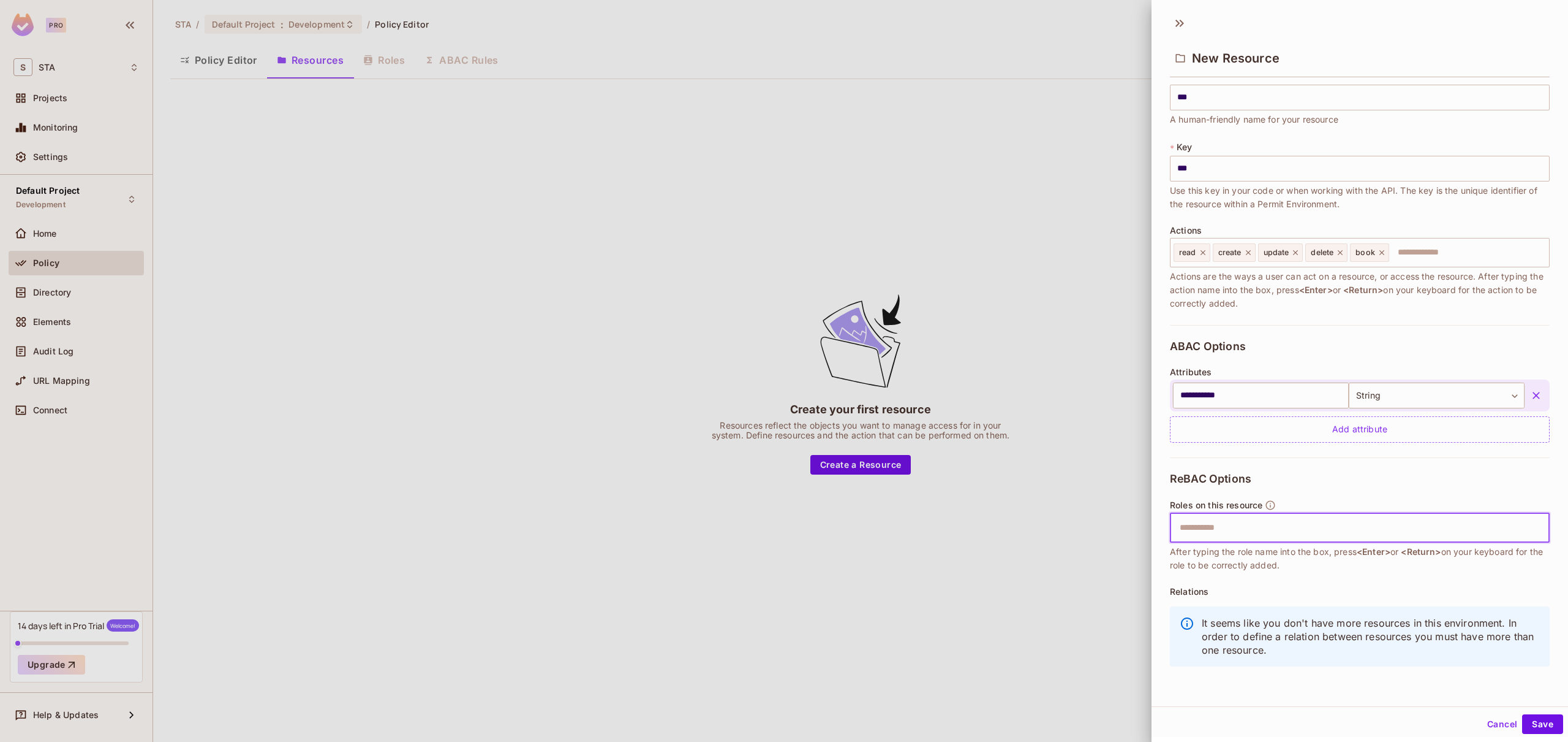
click at [1262, 537] on input "text" at bounding box center [1358, 527] width 372 height 24
click at [1547, 723] on button "Save" at bounding box center [1542, 723] width 41 height 20
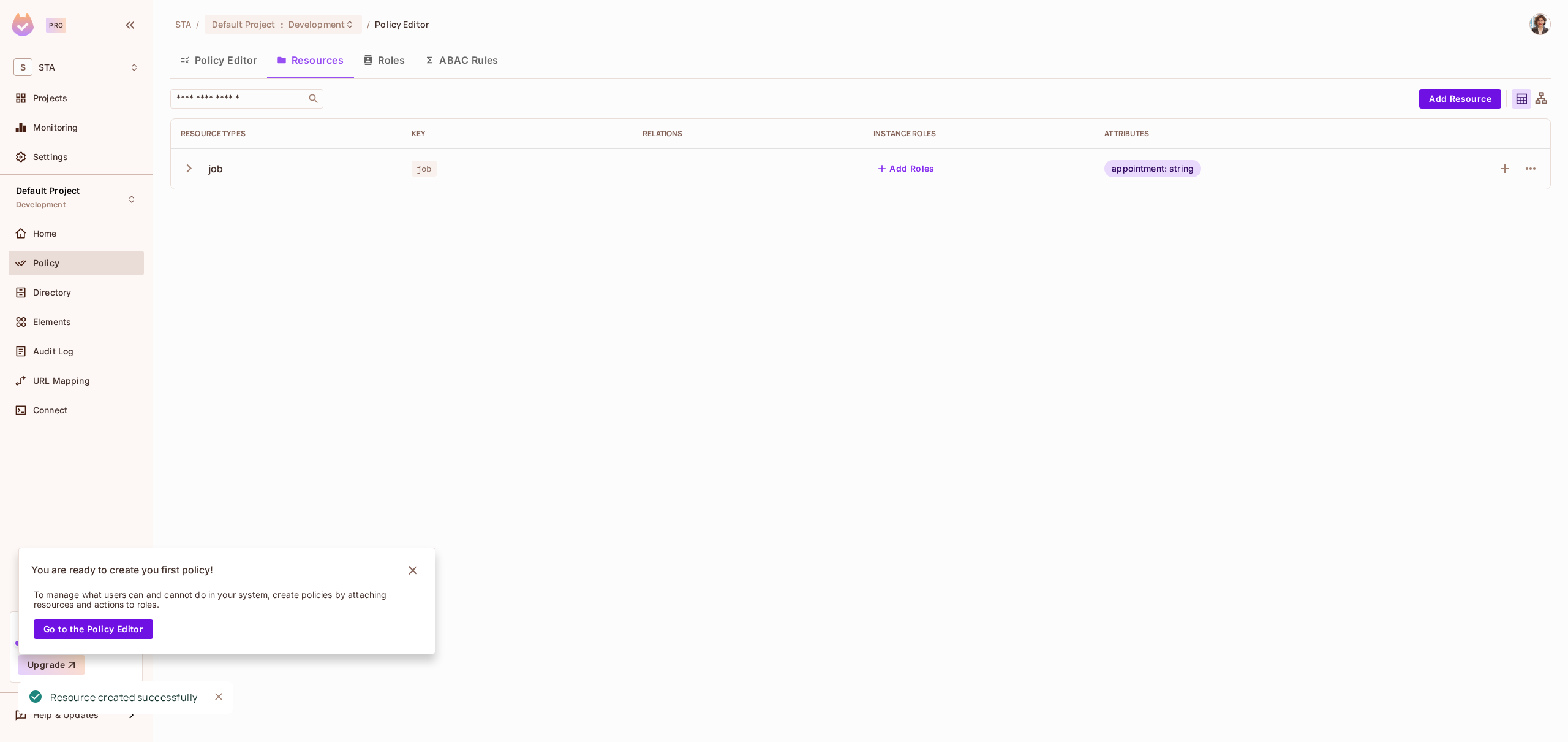
click at [1545, 97] on icon at bounding box center [1541, 99] width 16 height 16
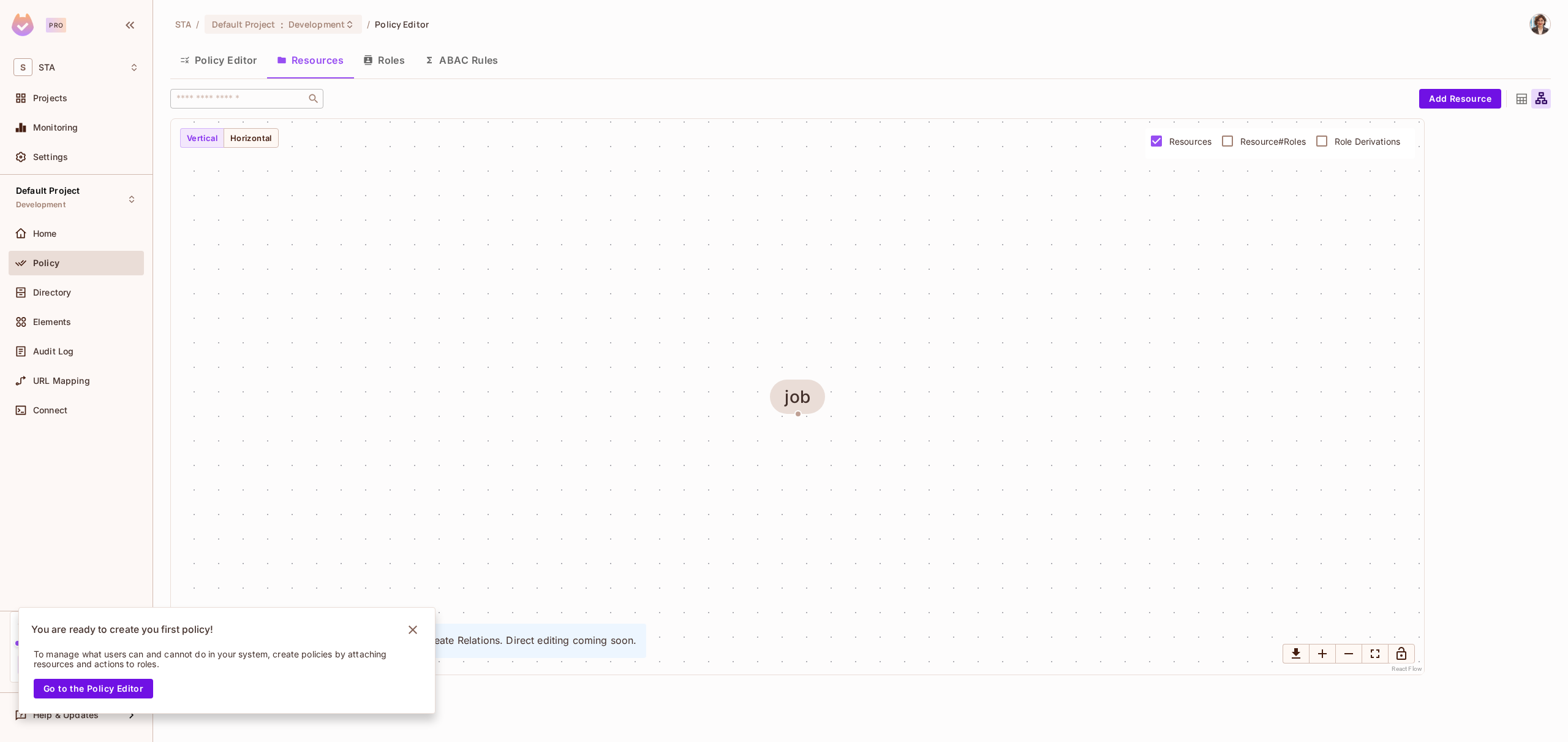
click at [1545, 97] on icon at bounding box center [1541, 99] width 16 height 16
click at [806, 399] on div "job" at bounding box center [798, 396] width 27 height 20
click at [798, 417] on div "job" at bounding box center [797, 426] width 21 height 25
click at [800, 411] on div "job" at bounding box center [797, 396] width 55 height 34
click at [800, 407] on div "job" at bounding box center [797, 396] width 55 height 34
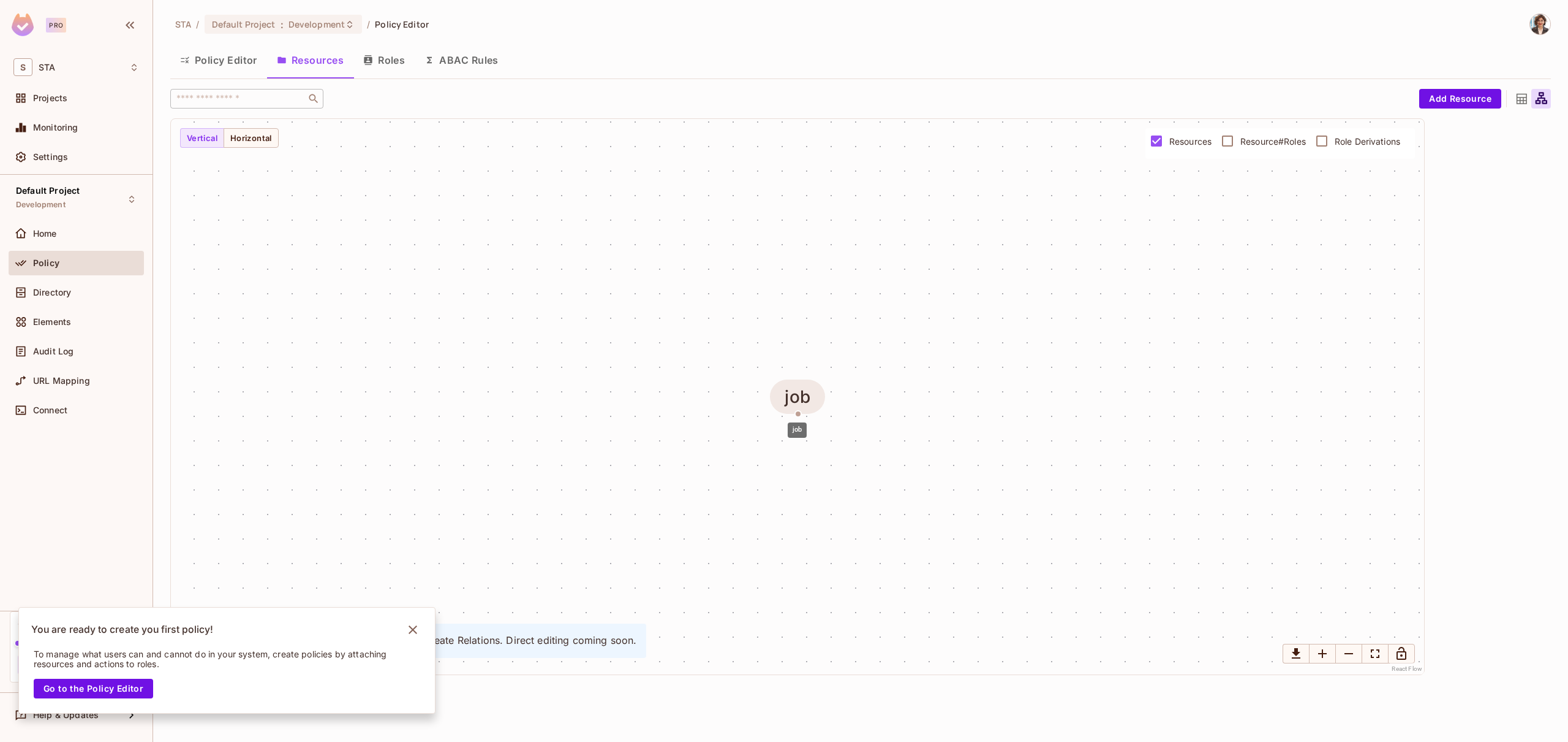
click at [800, 405] on div "job" at bounding box center [798, 396] width 27 height 20
click at [384, 62] on button "Roles" at bounding box center [384, 59] width 62 height 30
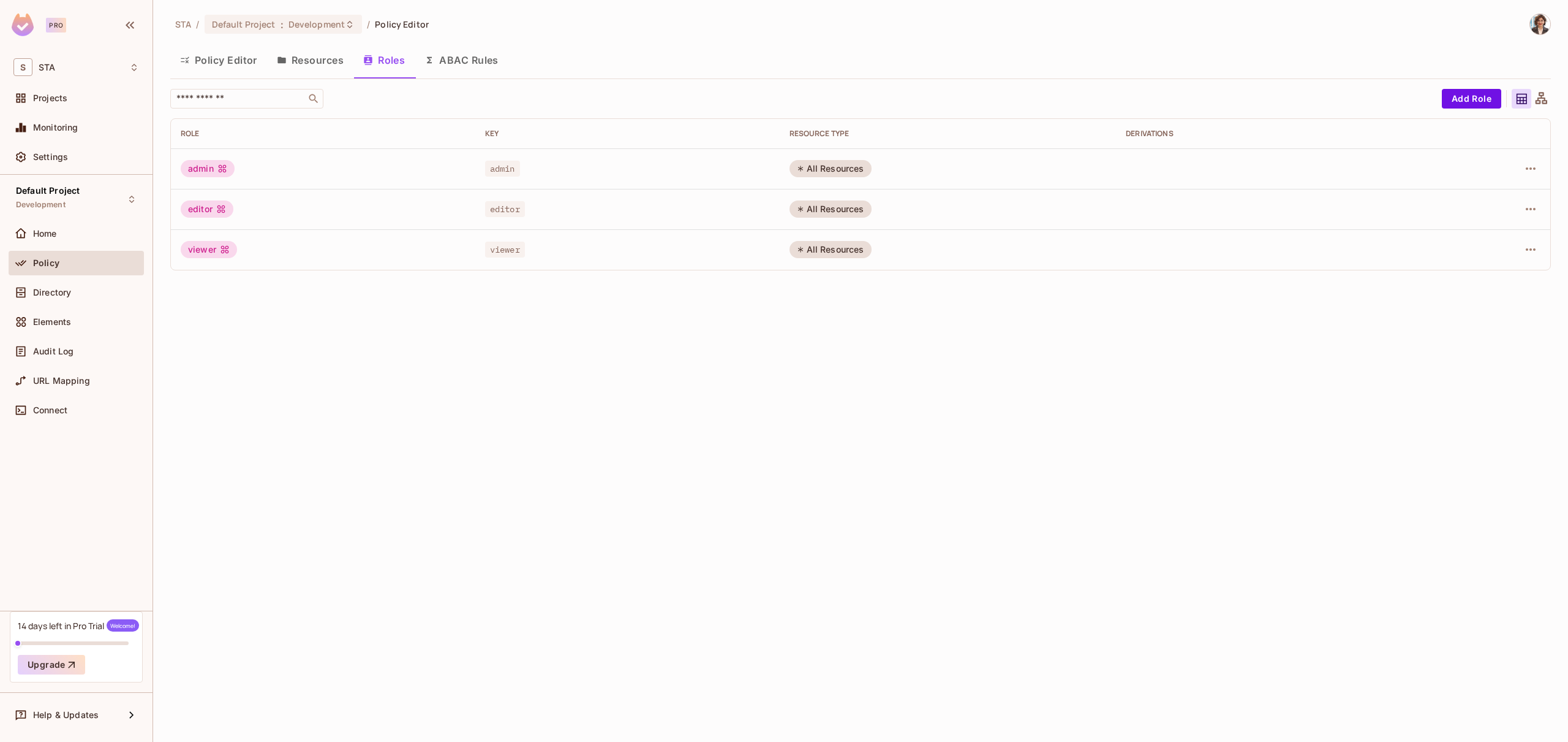
click at [841, 167] on div "All Resources" at bounding box center [830, 169] width 82 height 17
click at [479, 59] on button "ABAC Rules" at bounding box center [462, 59] width 94 height 30
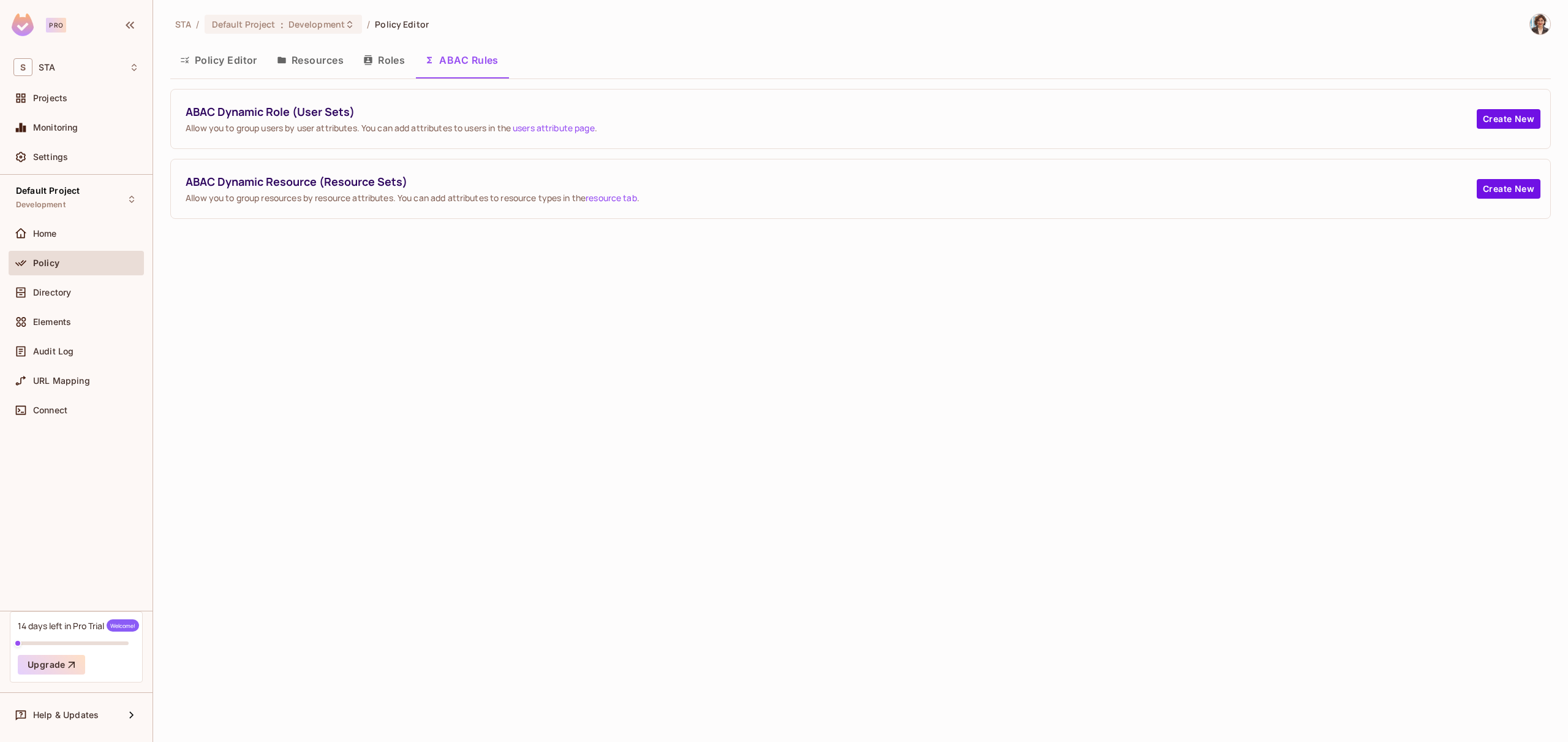
click at [270, 176] on span "ABAC Dynamic Resource (Resource Sets)" at bounding box center [831, 182] width 1291 height 16
click at [217, 66] on button "Policy Editor" at bounding box center [218, 59] width 97 height 30
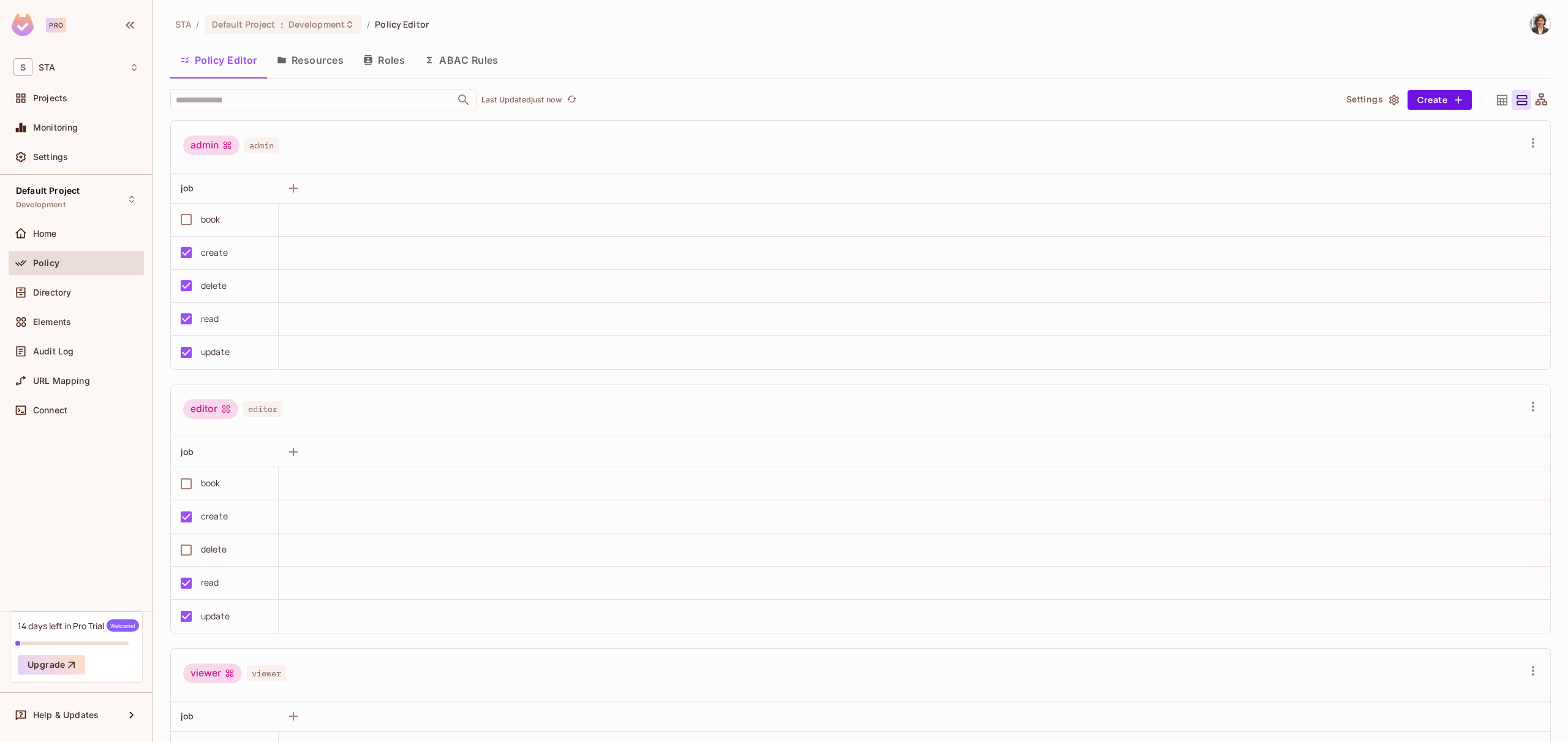
click at [212, 141] on div "admin" at bounding box center [211, 145] width 56 height 20
click at [317, 67] on button "Resources" at bounding box center [310, 59] width 87 height 30
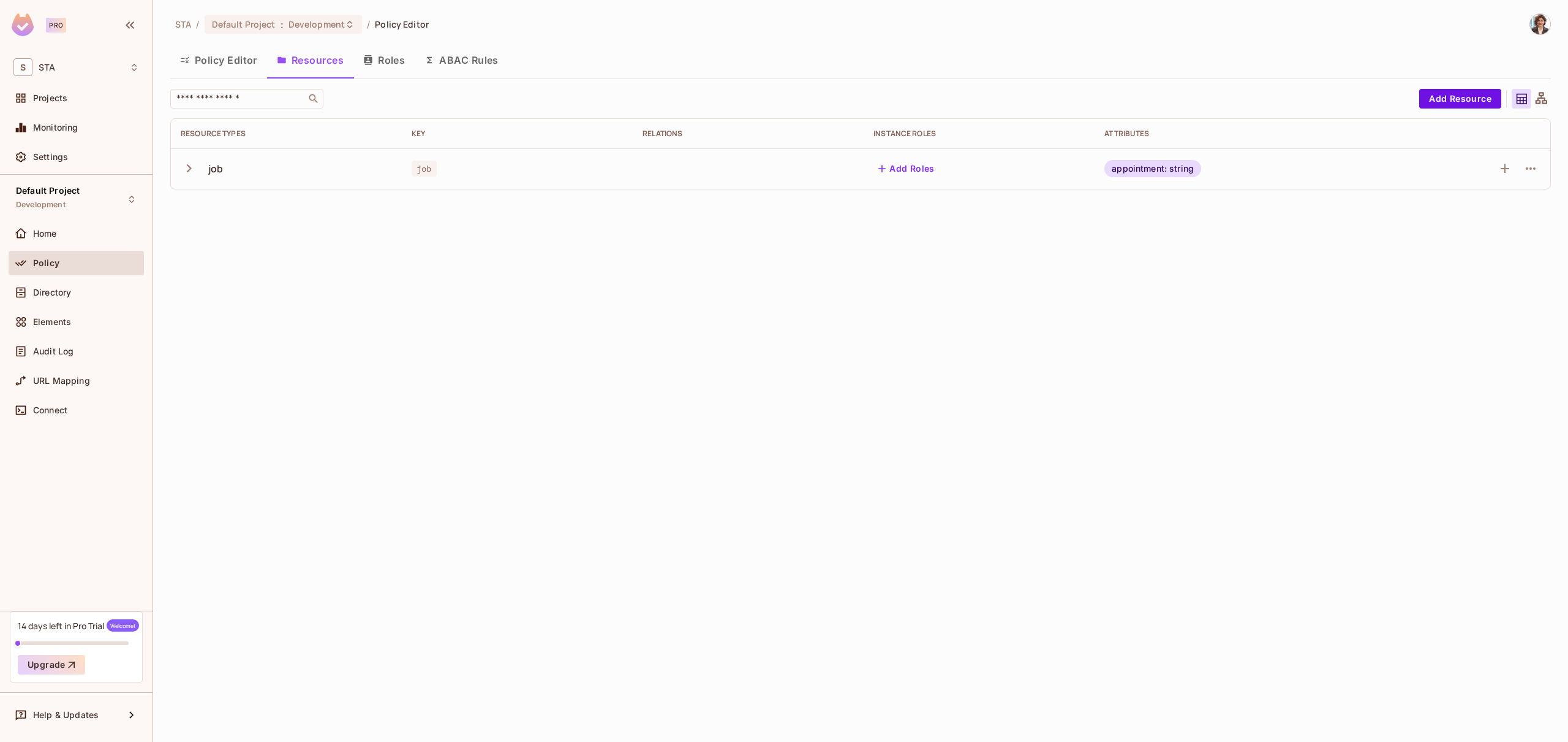
click at [274, 176] on div "job" at bounding box center [286, 169] width 211 height 26
click at [189, 165] on icon "button" at bounding box center [189, 168] width 16 height 16
drag, startPoint x: 221, startPoint y: 212, endPoint x: 293, endPoint y: 374, distance: 177.3
click at [293, 374] on tbody "job job Add Roles appointment: string read create update delete book" at bounding box center [860, 269] width 1379 height 243
click at [293, 374] on div "book" at bounding box center [286, 371] width 211 height 12
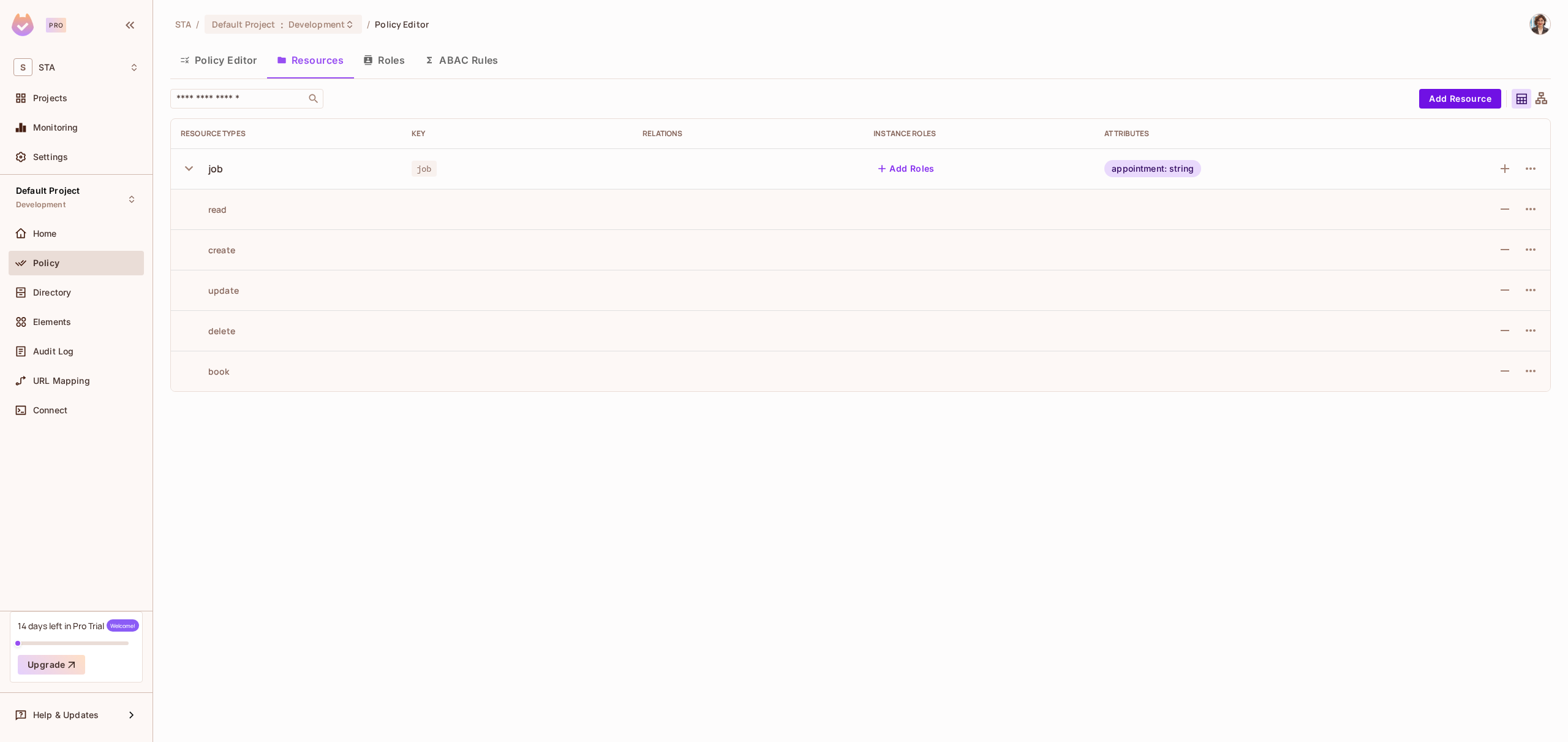
click at [1159, 170] on div "appointment: string" at bounding box center [1152, 169] width 97 height 17
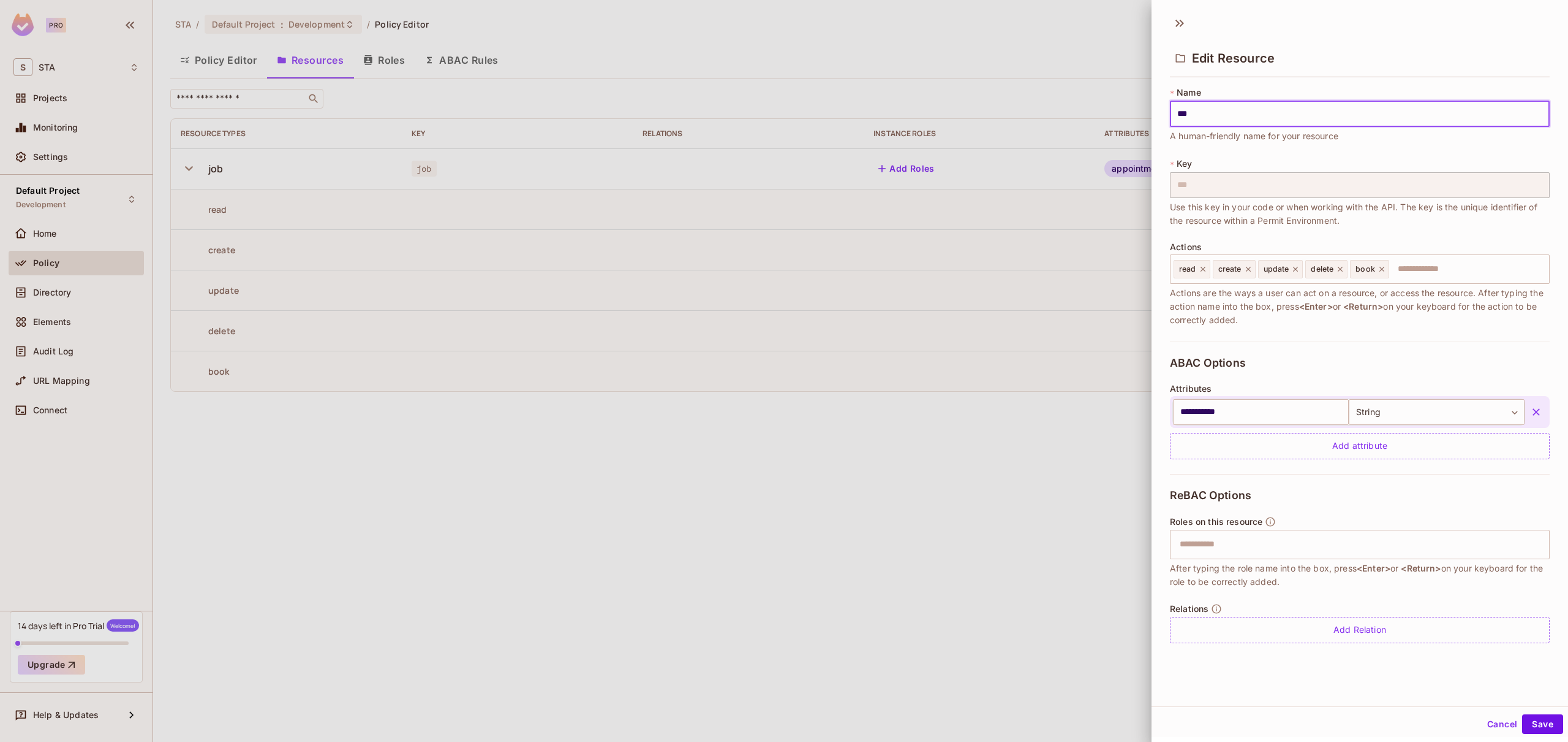
click at [1159, 170] on div "**********" at bounding box center [1360, 369] width 416 height 576
click at [1221, 551] on input "text" at bounding box center [1358, 544] width 372 height 24
click at [1220, 548] on input "text" at bounding box center [1358, 544] width 372 height 24
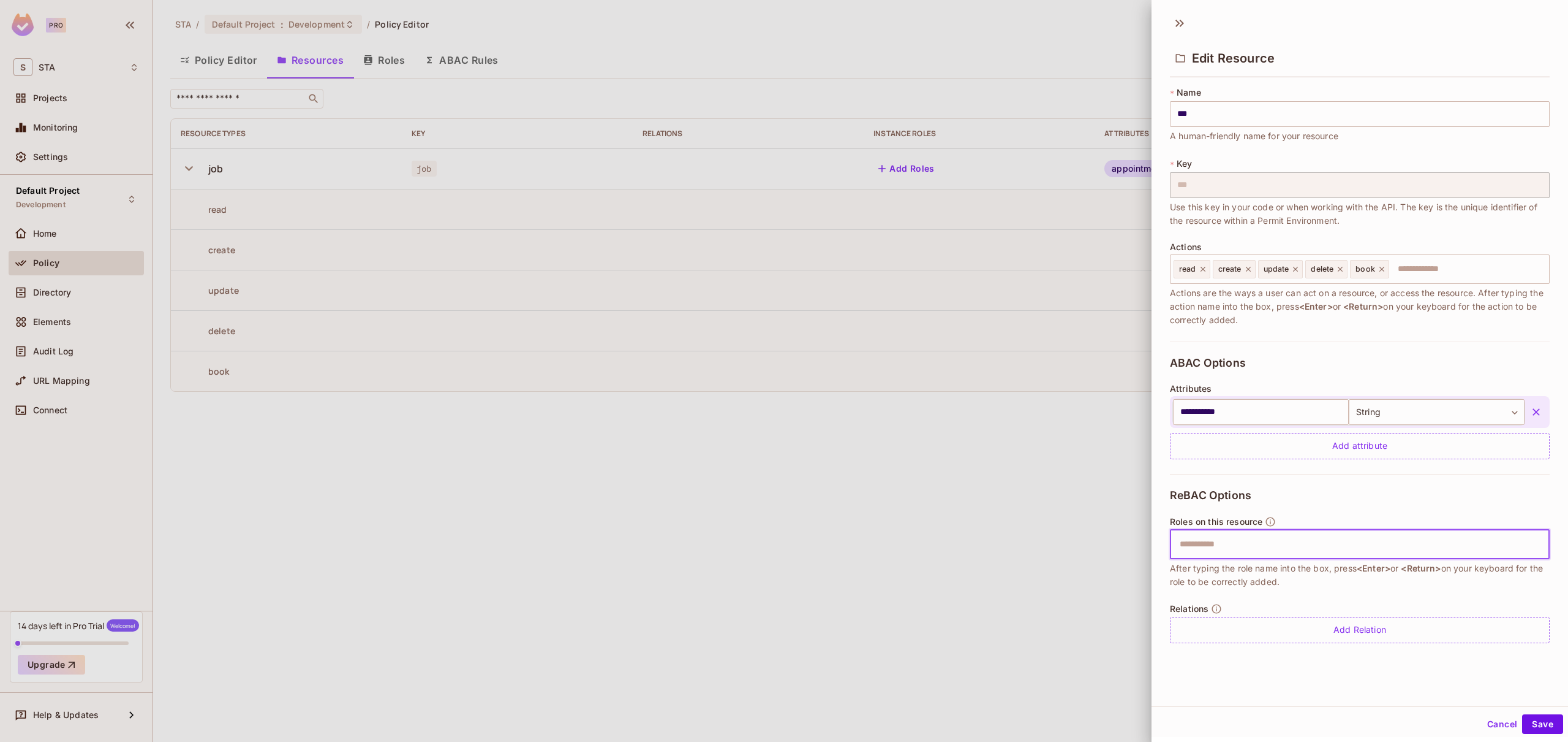
click at [1220, 548] on input "text" at bounding box center [1358, 544] width 372 height 24
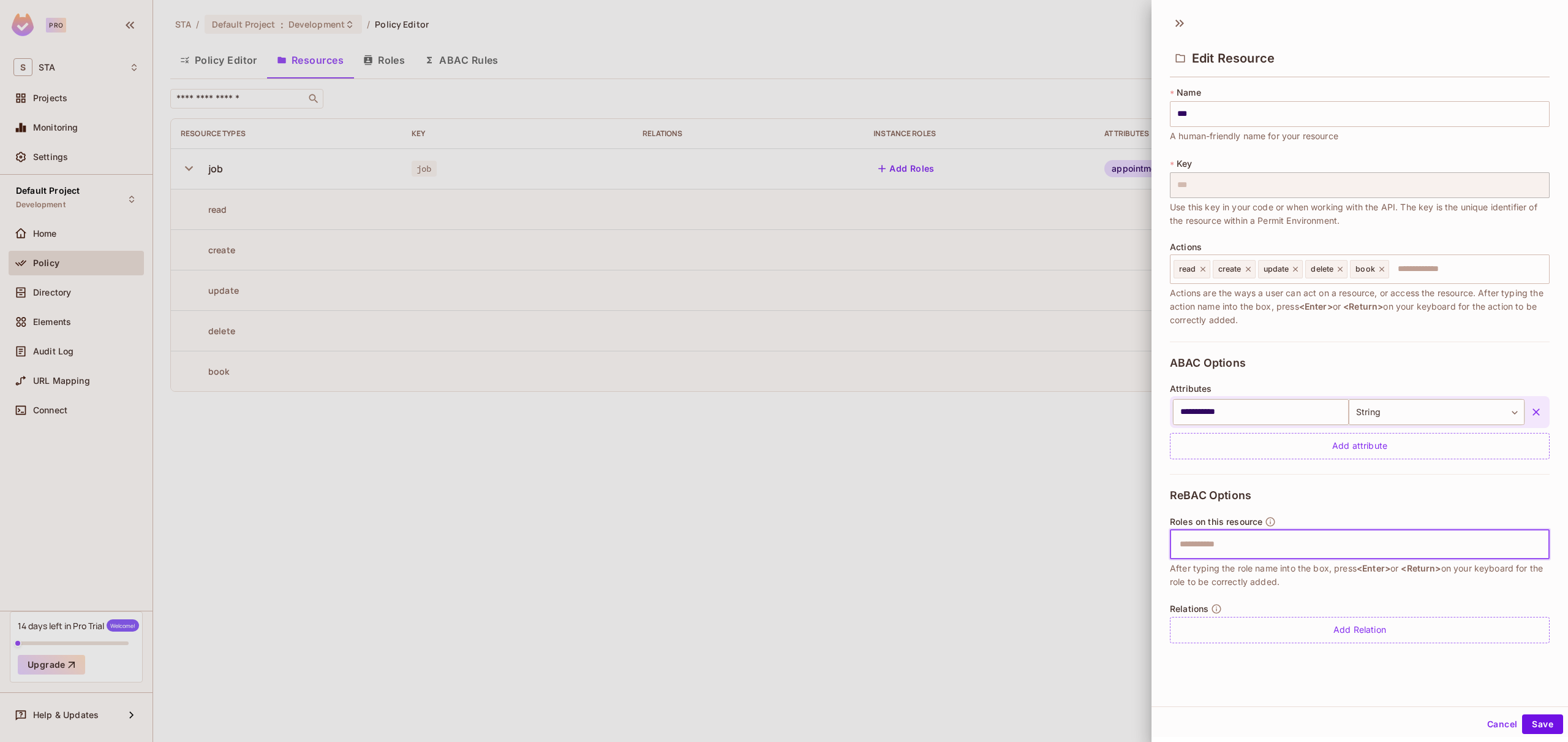
click at [1067, 250] on div at bounding box center [784, 371] width 1568 height 742
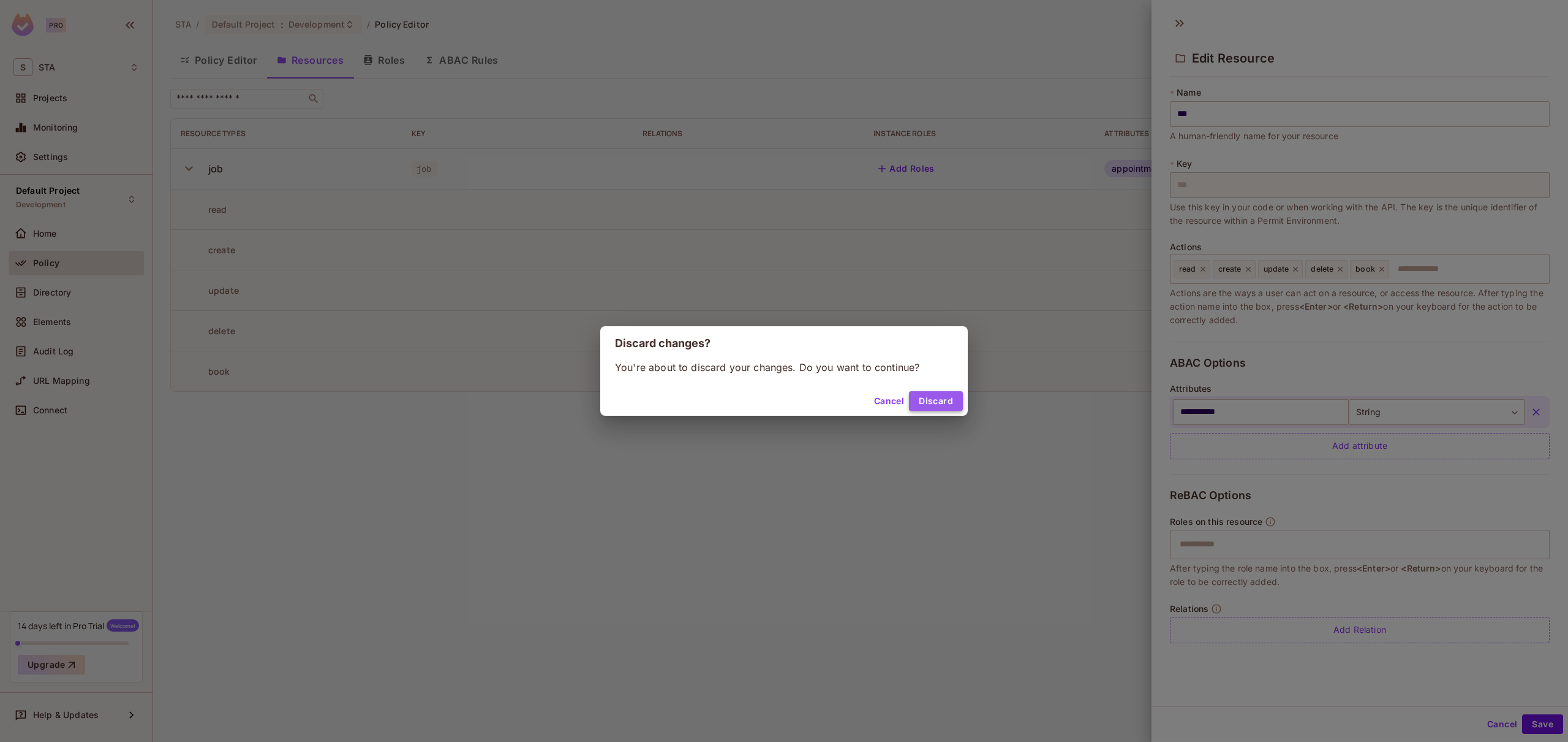
click at [938, 397] on button "Discard" at bounding box center [936, 400] width 54 height 20
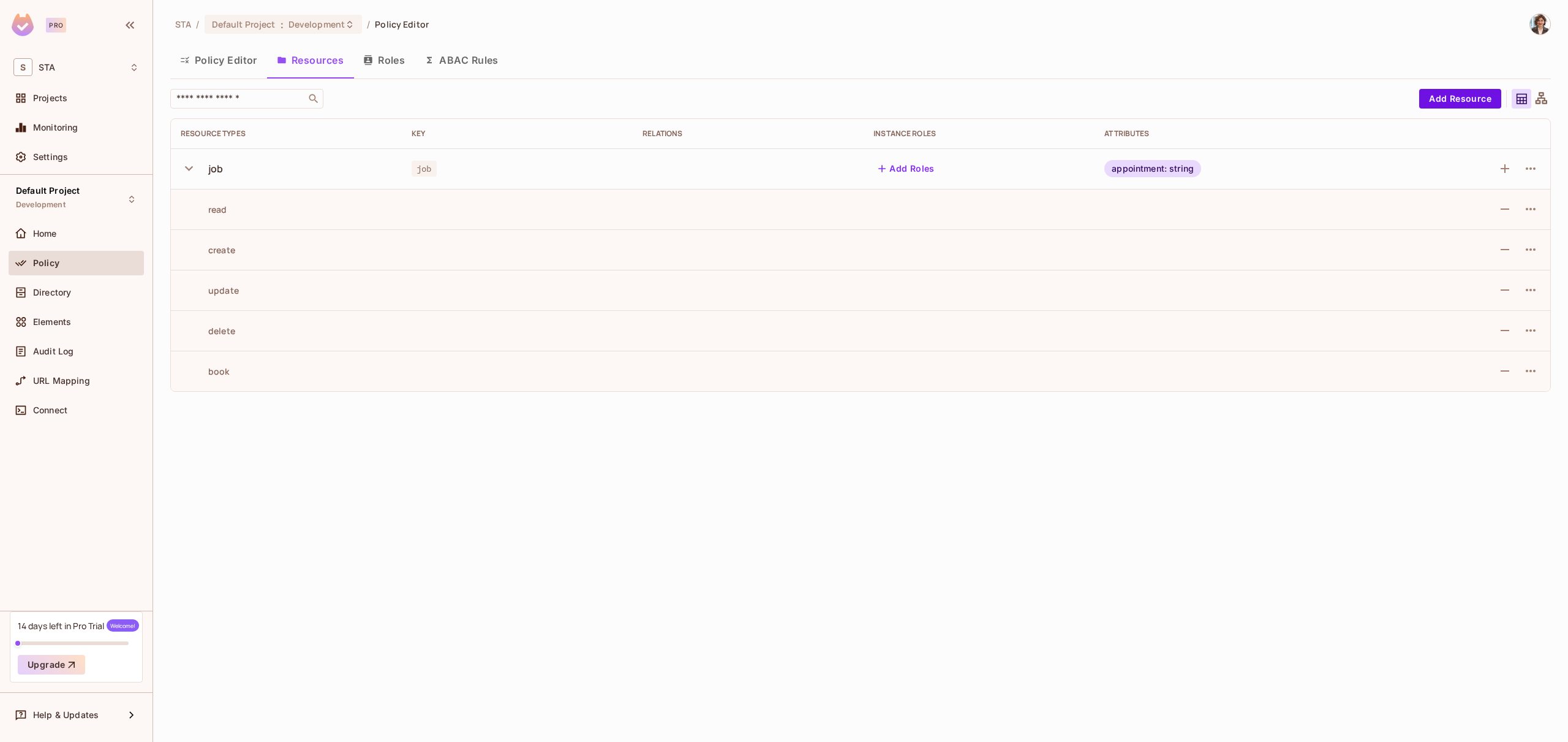
click at [958, 463] on div "STA / Default Project : Development / Policy Editor Policy Editor Resources Rol…" at bounding box center [860, 371] width 1415 height 742
click at [49, 310] on div "Elements" at bounding box center [76, 321] width 136 height 24
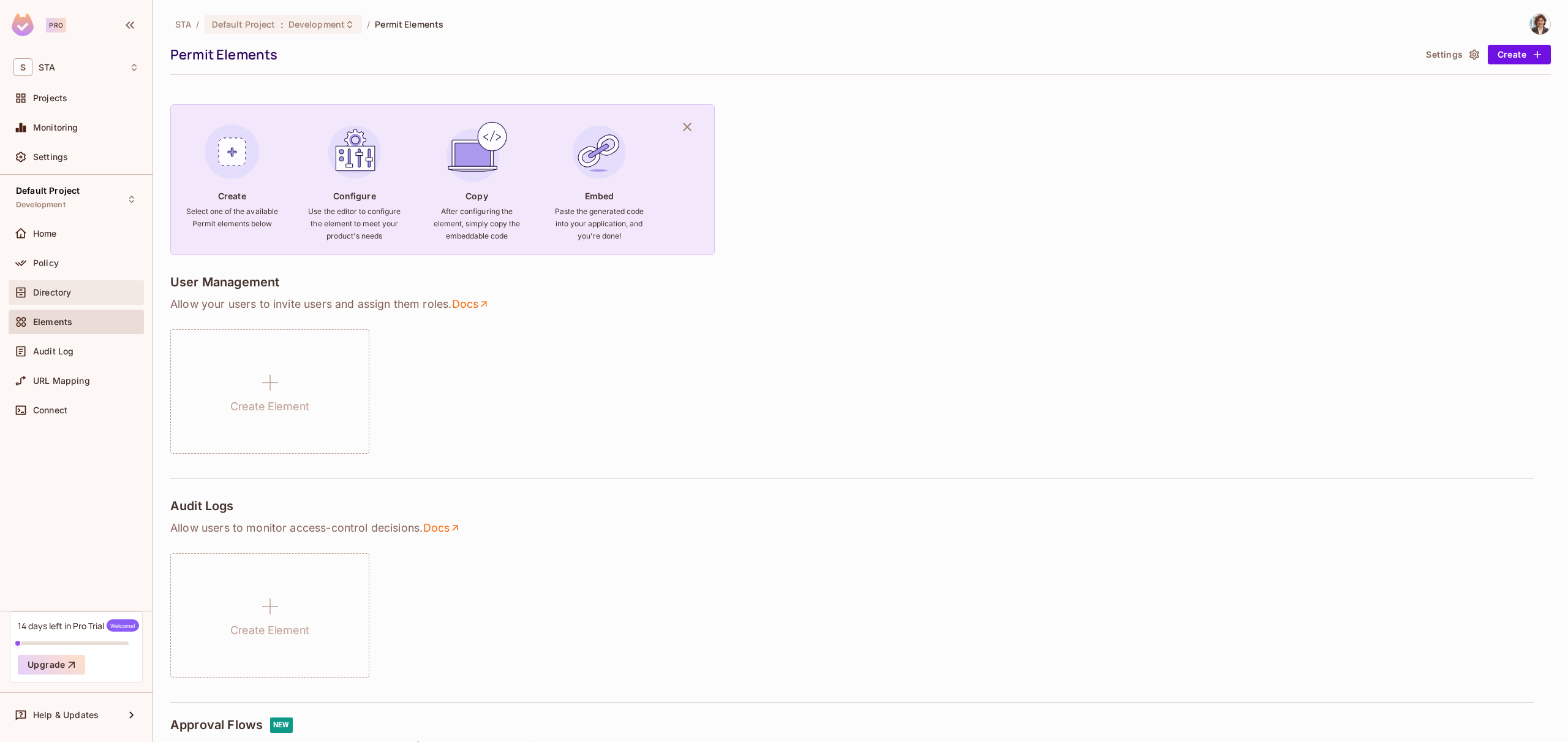
click at [53, 297] on div "Directory" at bounding box center [76, 292] width 126 height 15
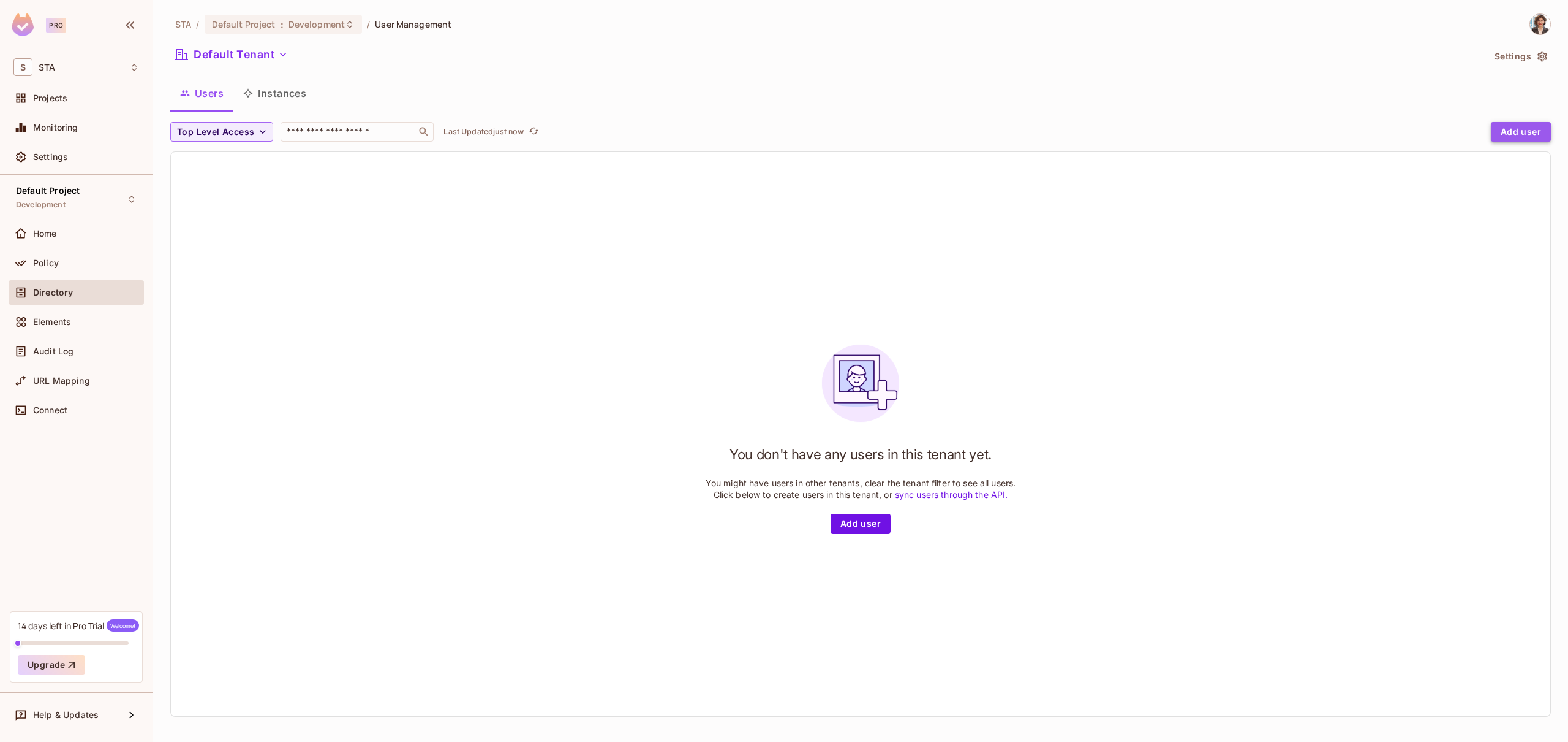
click at [1518, 138] on button "Add user" at bounding box center [1520, 131] width 60 height 20
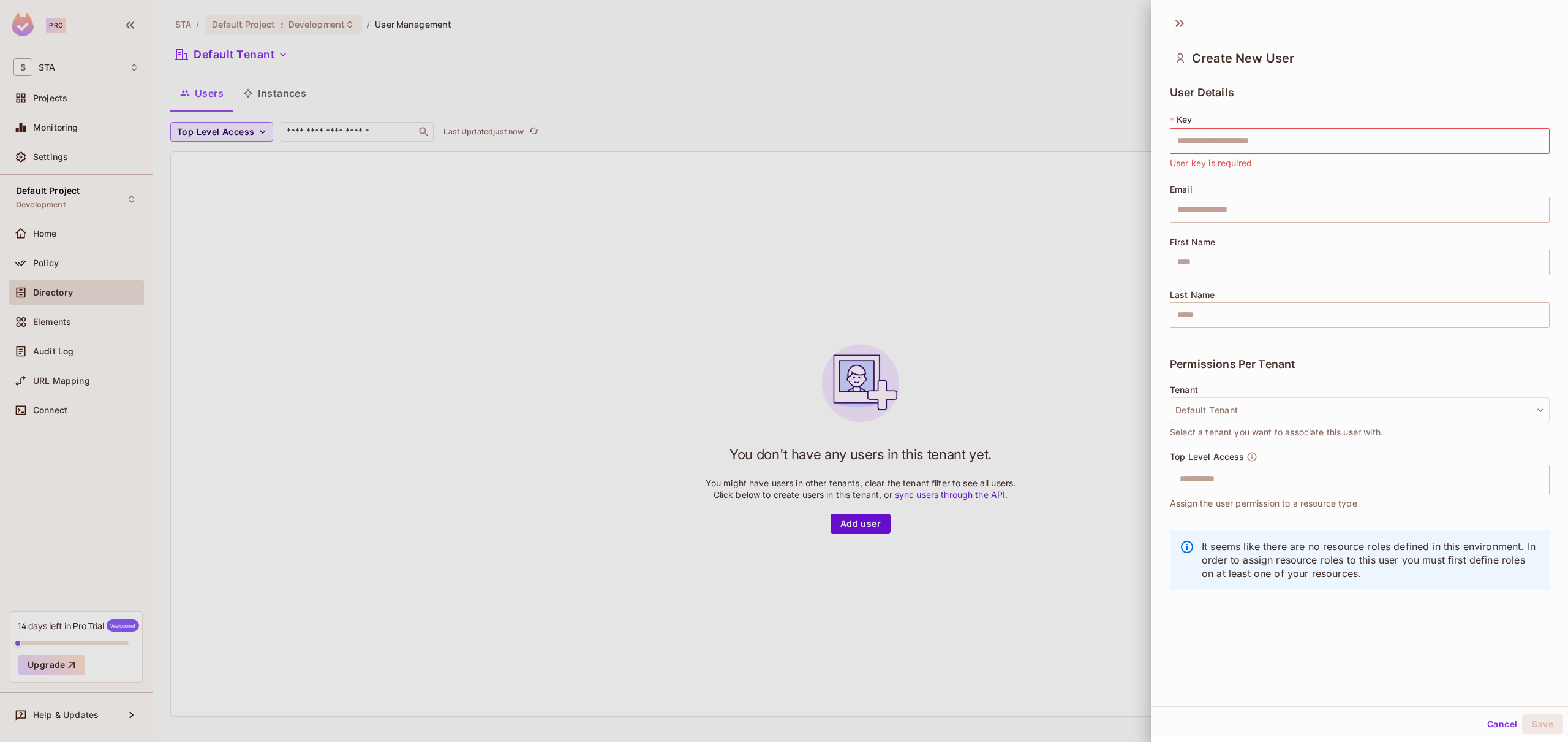
click at [804, 401] on div at bounding box center [784, 371] width 1568 height 742
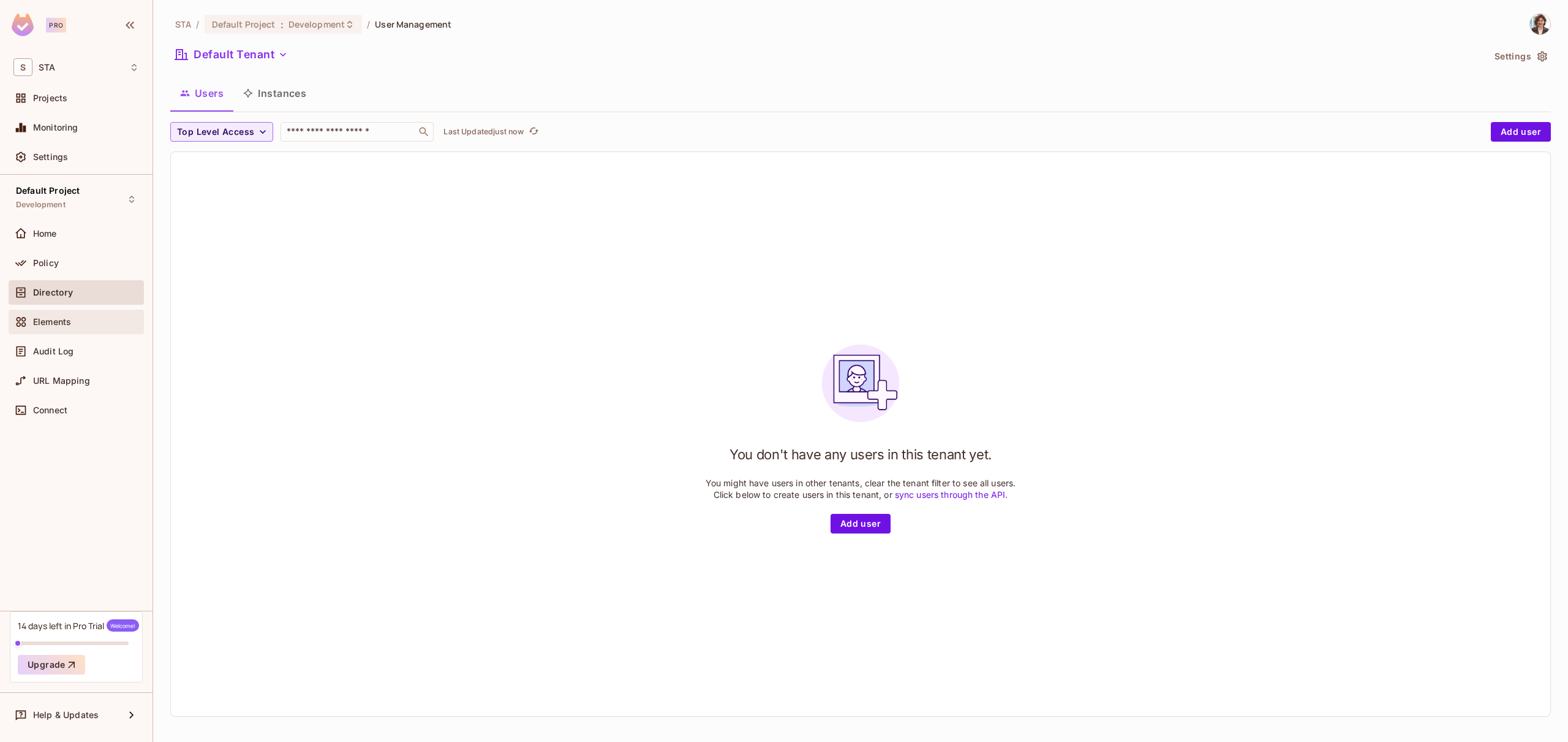
click at [55, 321] on span "Elements" at bounding box center [51, 321] width 38 height 10
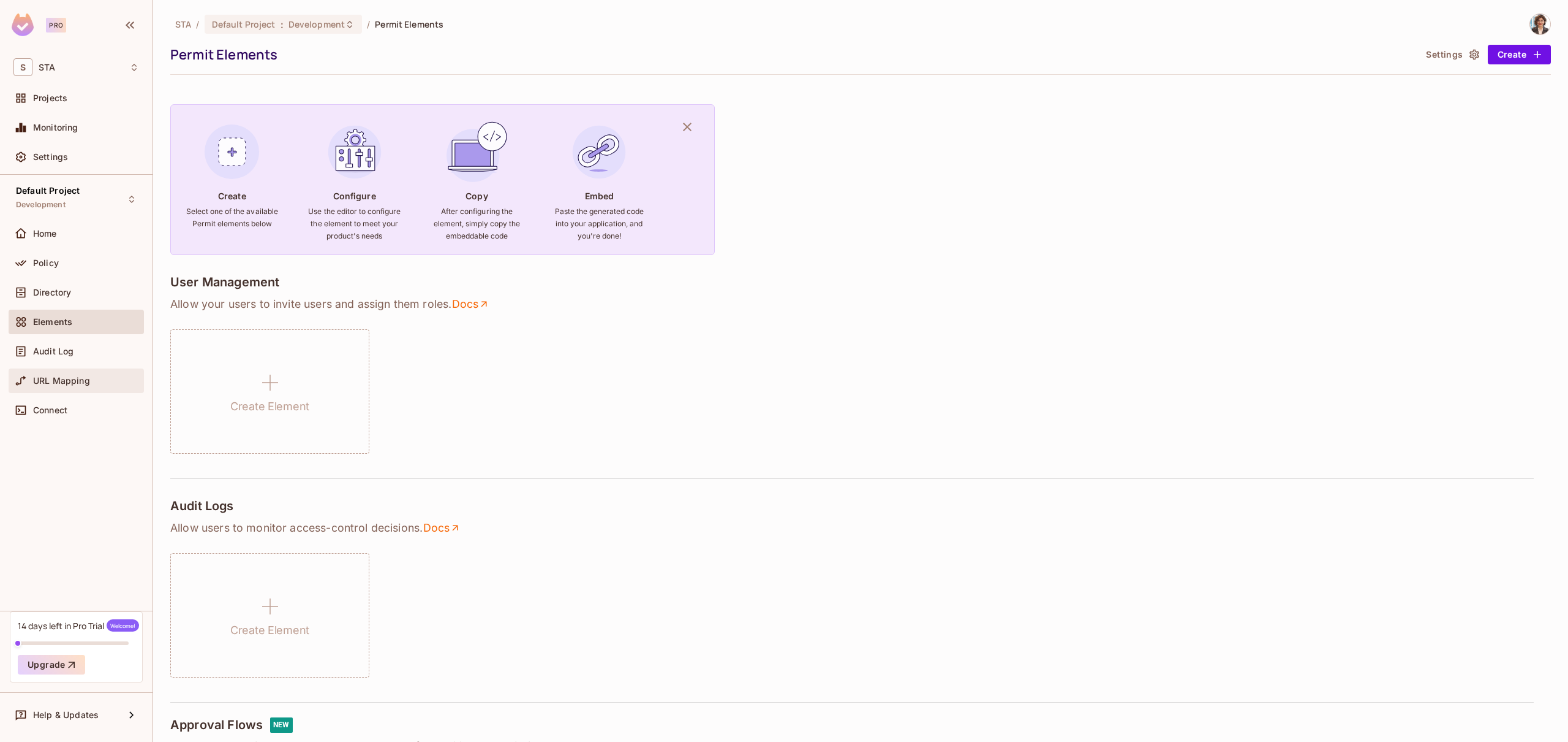
click at [72, 378] on span "URL Mapping" at bounding box center [61, 381] width 57 height 10
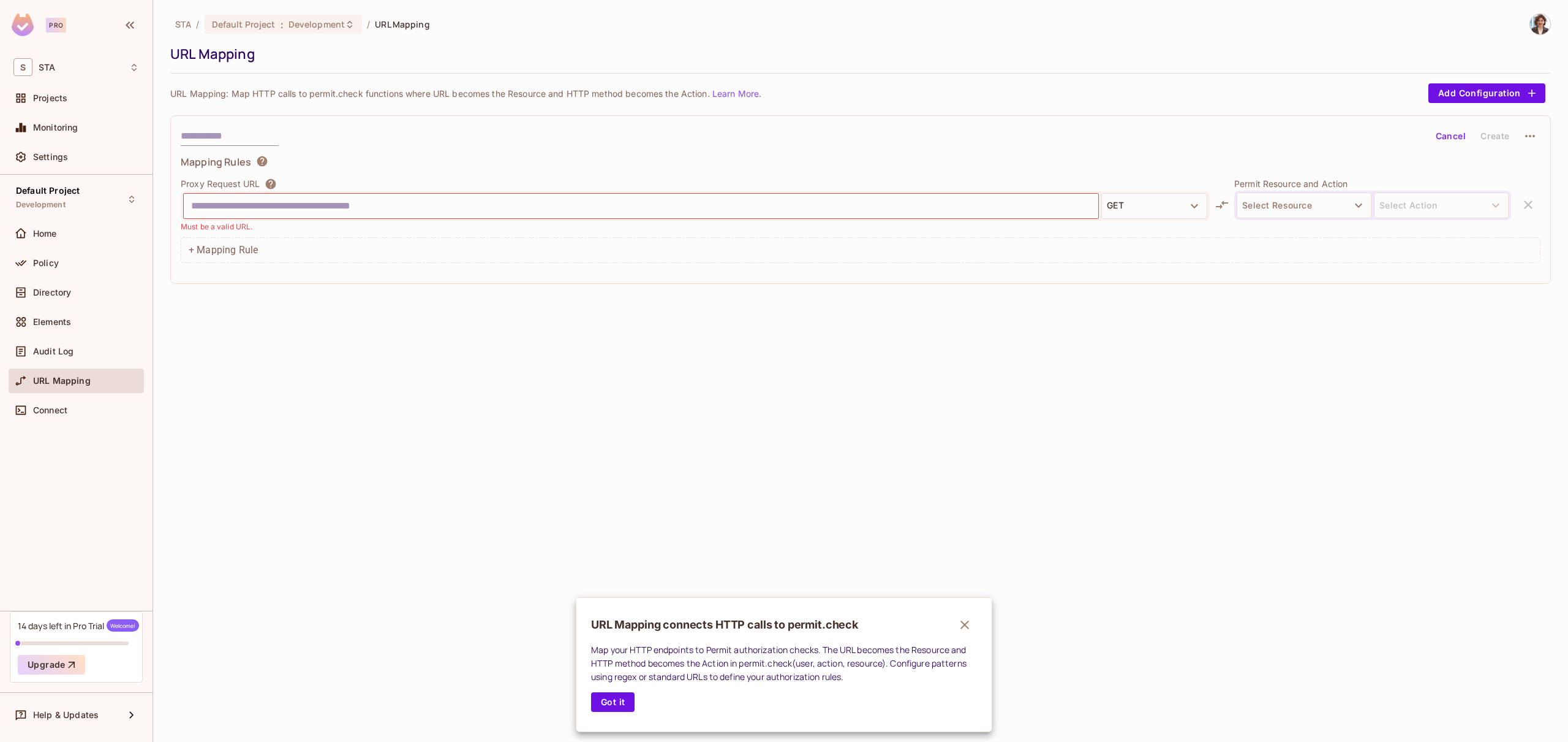
click at [57, 259] on div at bounding box center [784, 371] width 1568 height 742
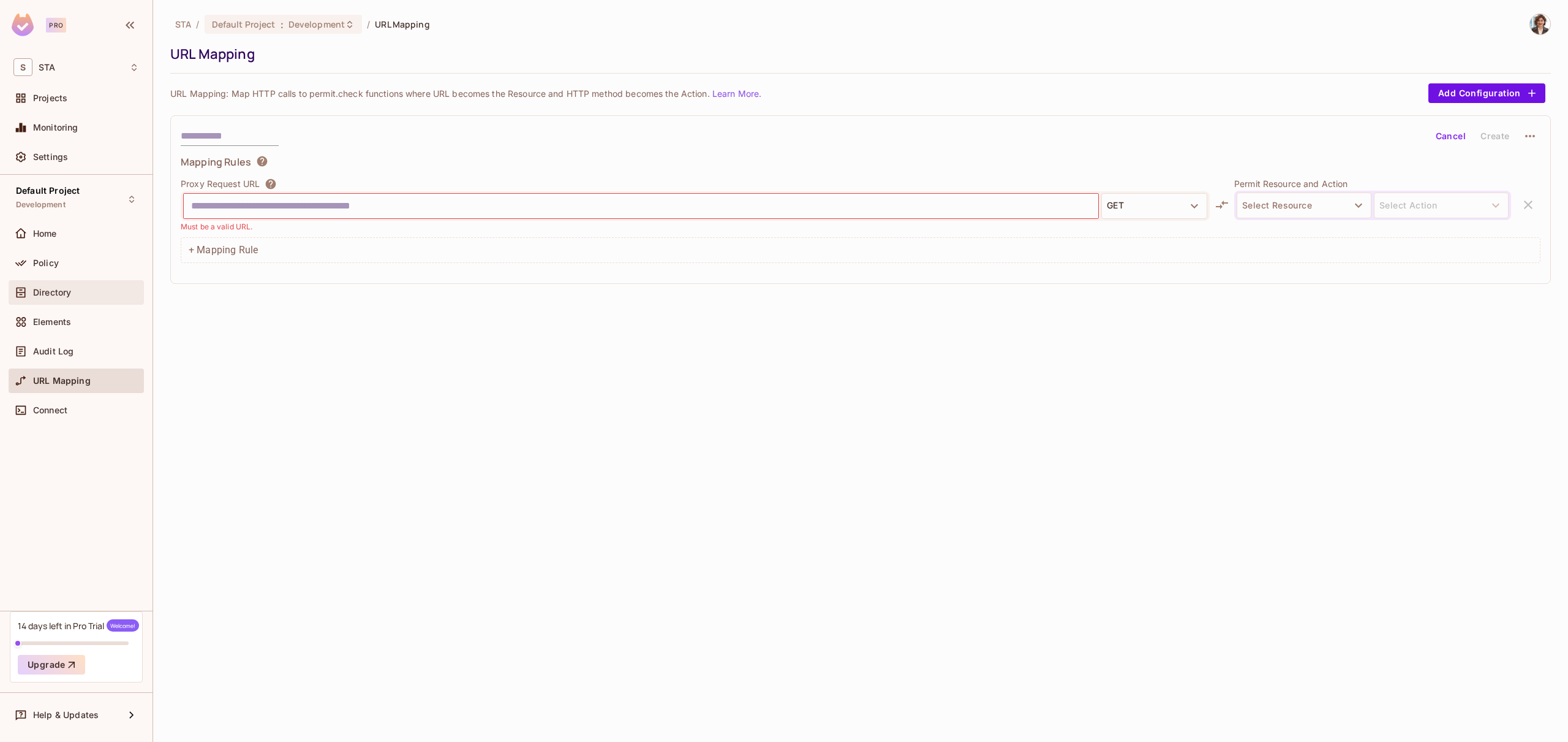
click at [54, 293] on span "Directory" at bounding box center [51, 292] width 38 height 10
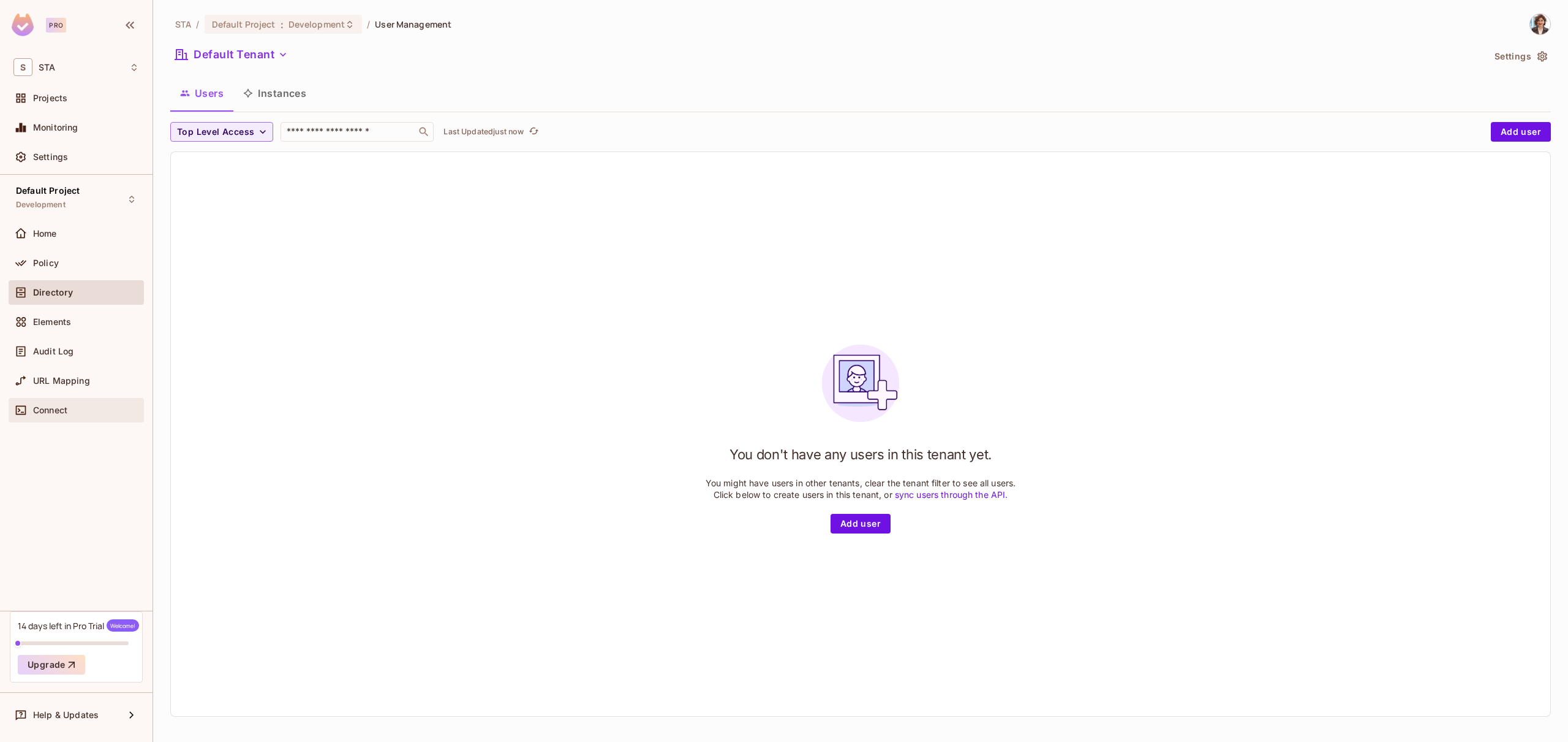
click at [60, 411] on span "Connect" at bounding box center [50, 410] width 34 height 10
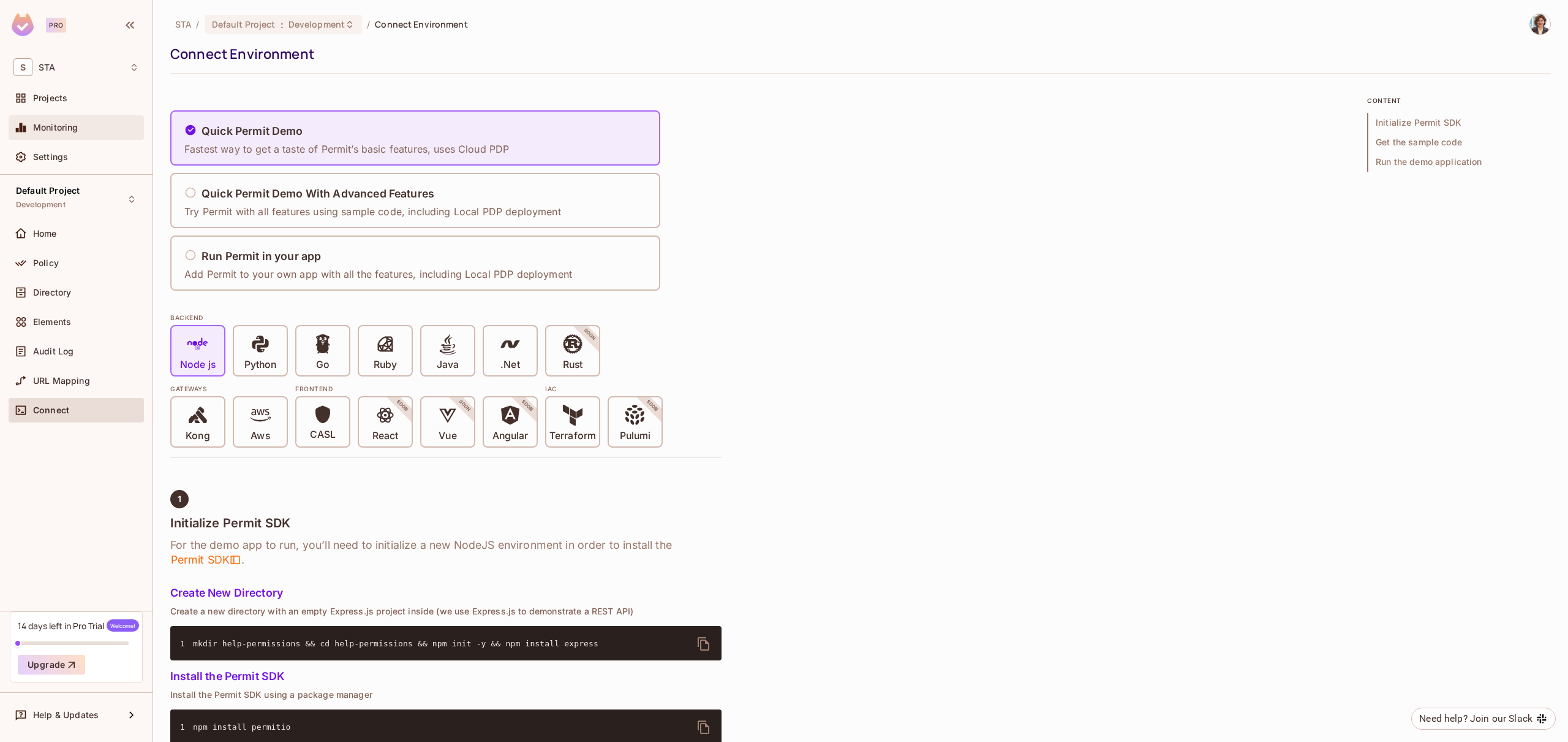
click at [55, 133] on div "Monitoring" at bounding box center [76, 127] width 126 height 15
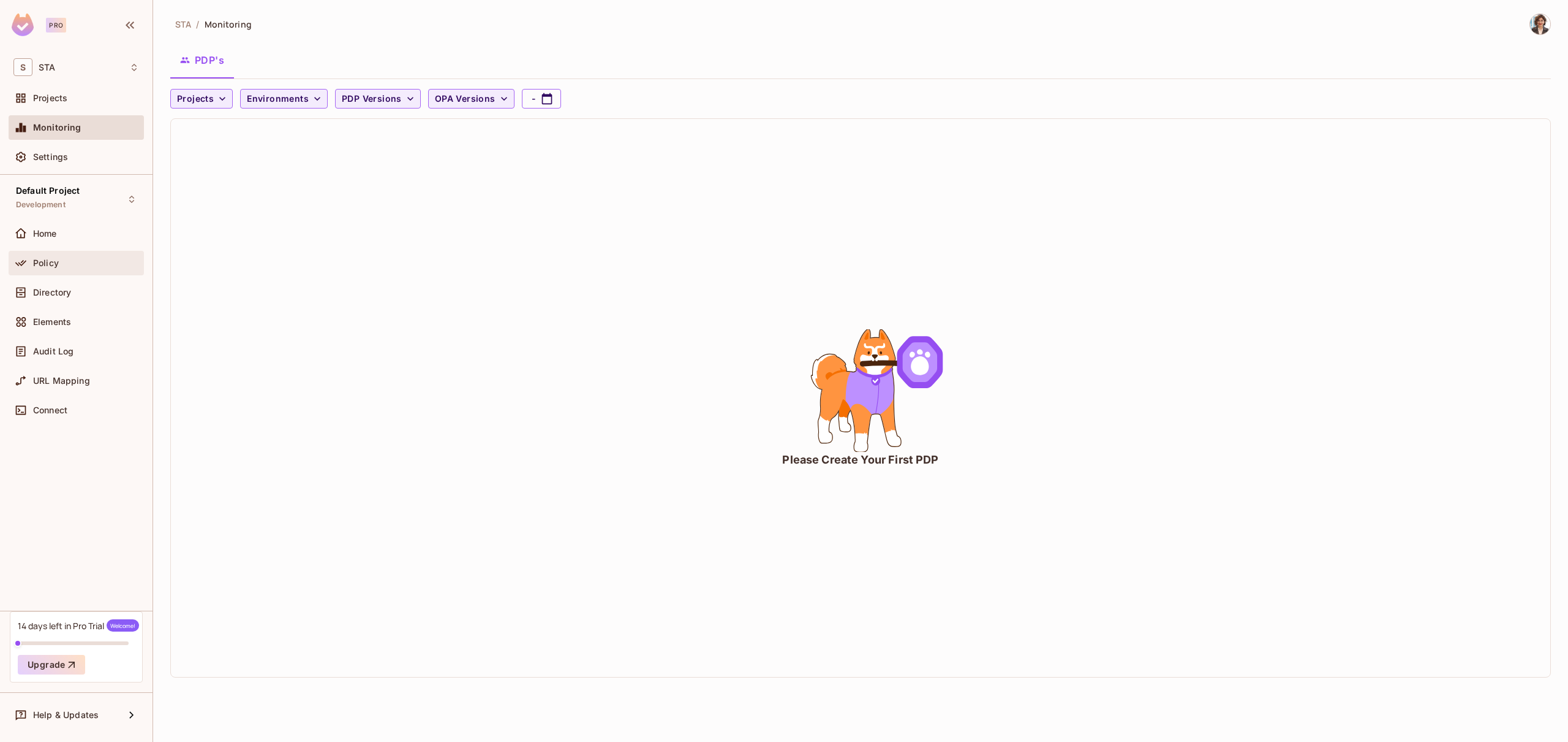
click at [44, 265] on span "Policy" at bounding box center [45, 263] width 26 height 10
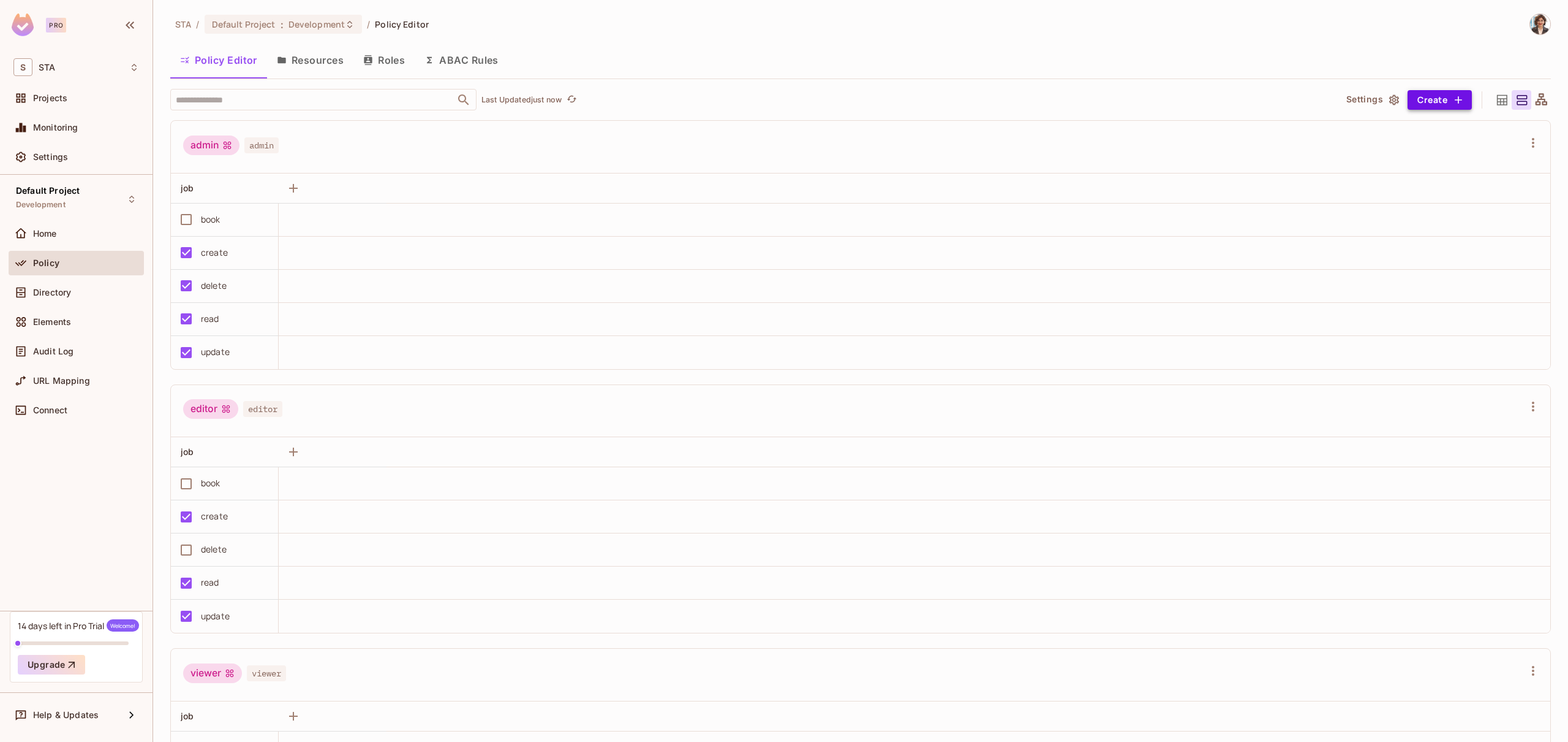
click at [1449, 101] on button "Create" at bounding box center [1439, 99] width 64 height 20
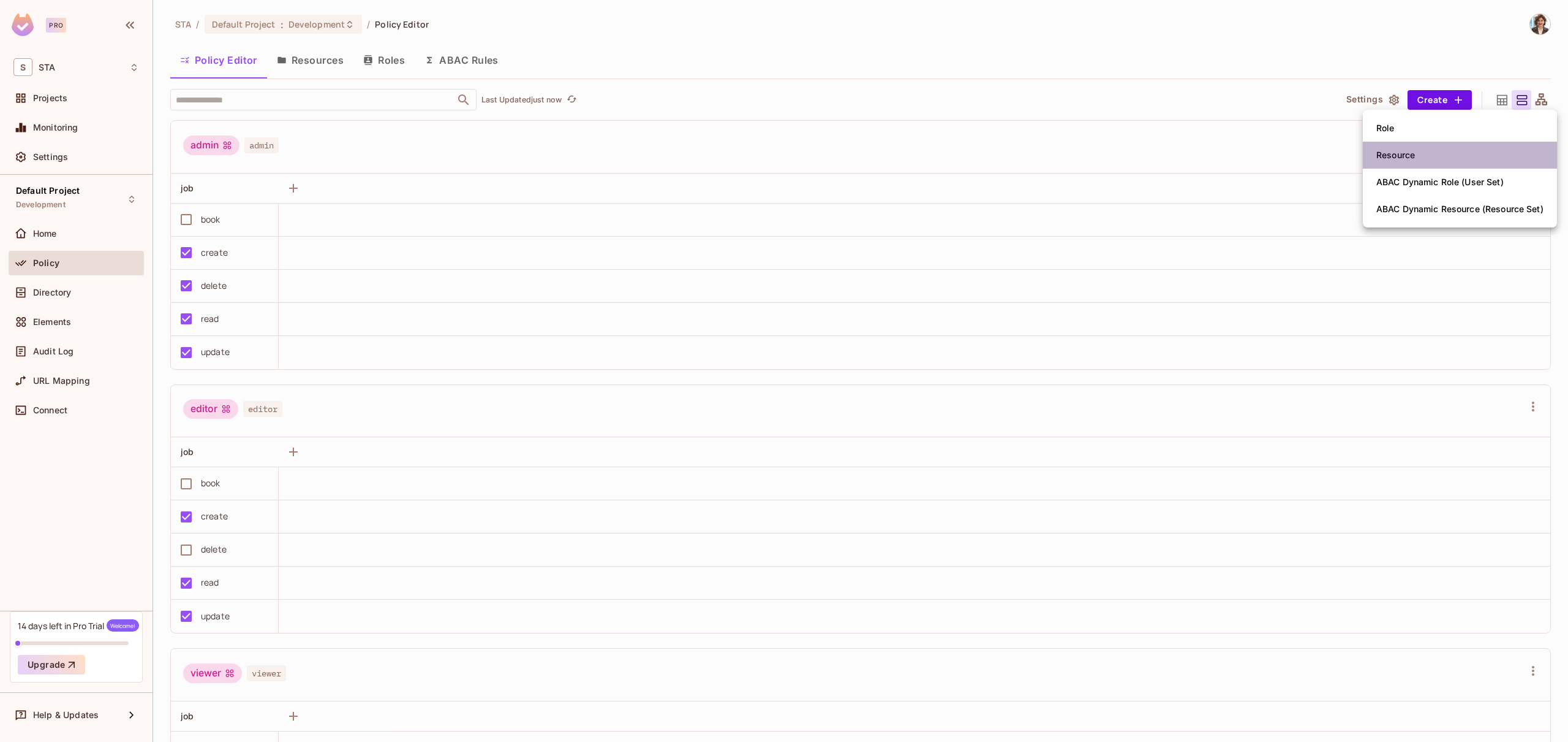
click at [1431, 165] on li "Resource" at bounding box center [1460, 154] width 194 height 27
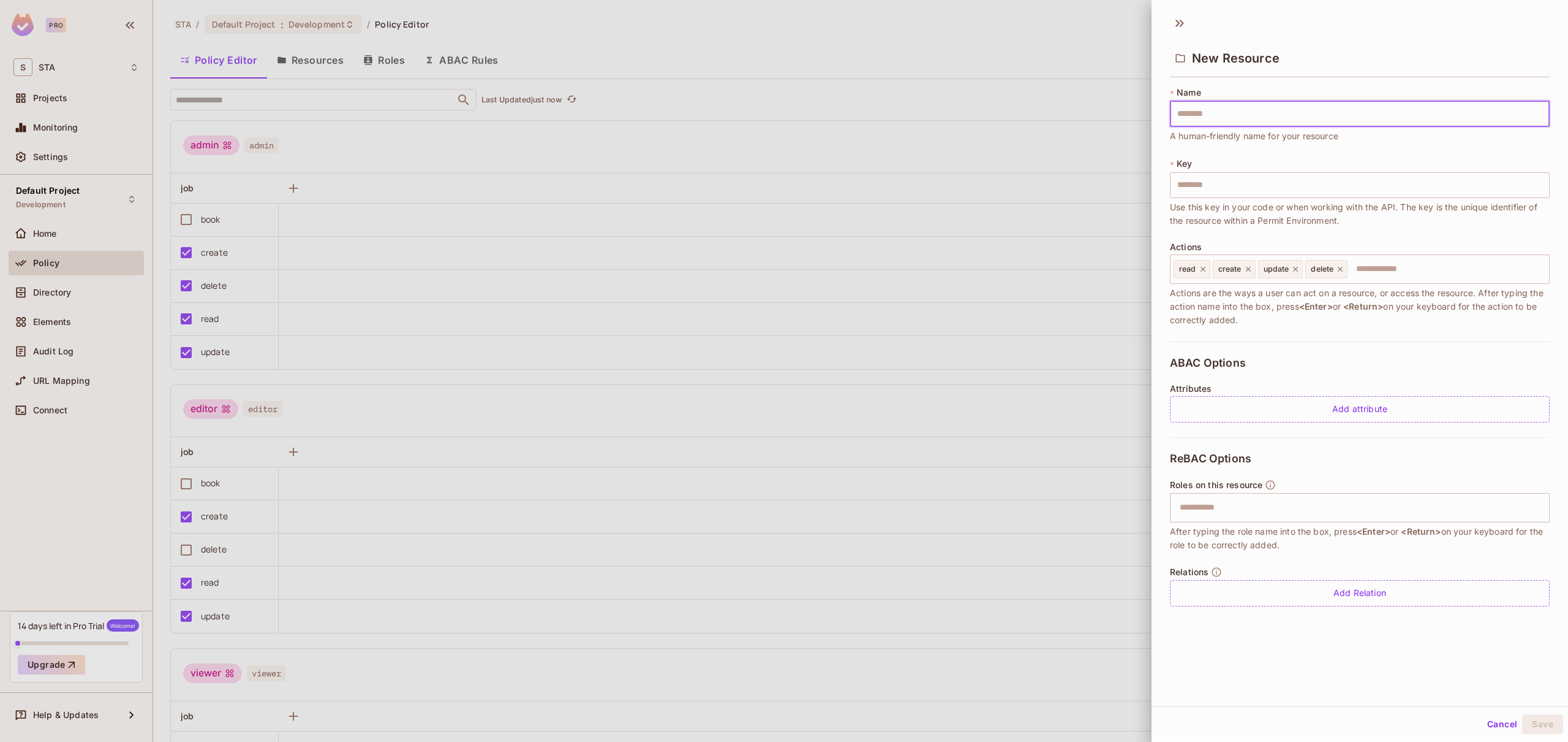
click at [1188, 110] on input "text" at bounding box center [1359, 114] width 380 height 26
type input "*"
type input "**"
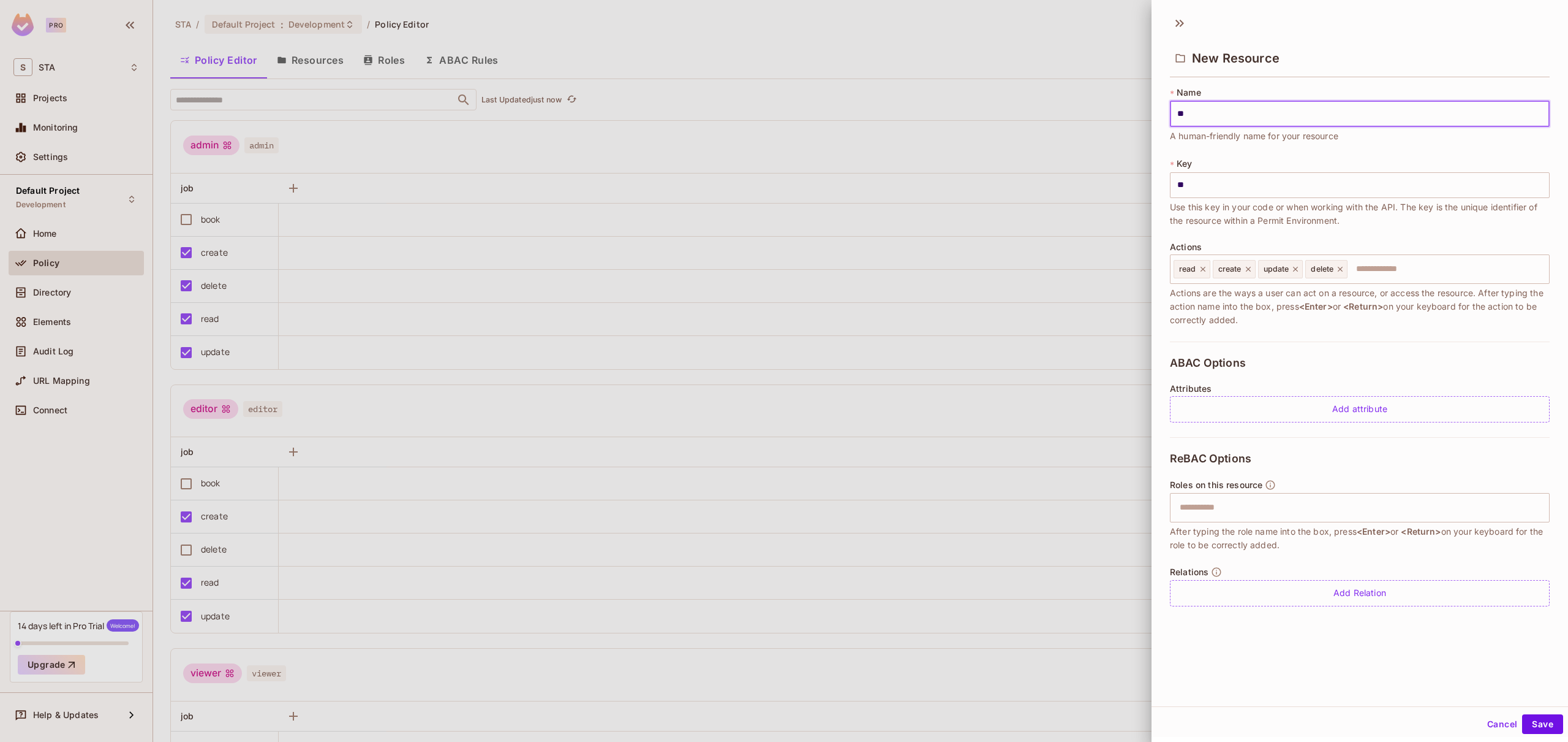
type input "***"
type input "****"
type input "*****"
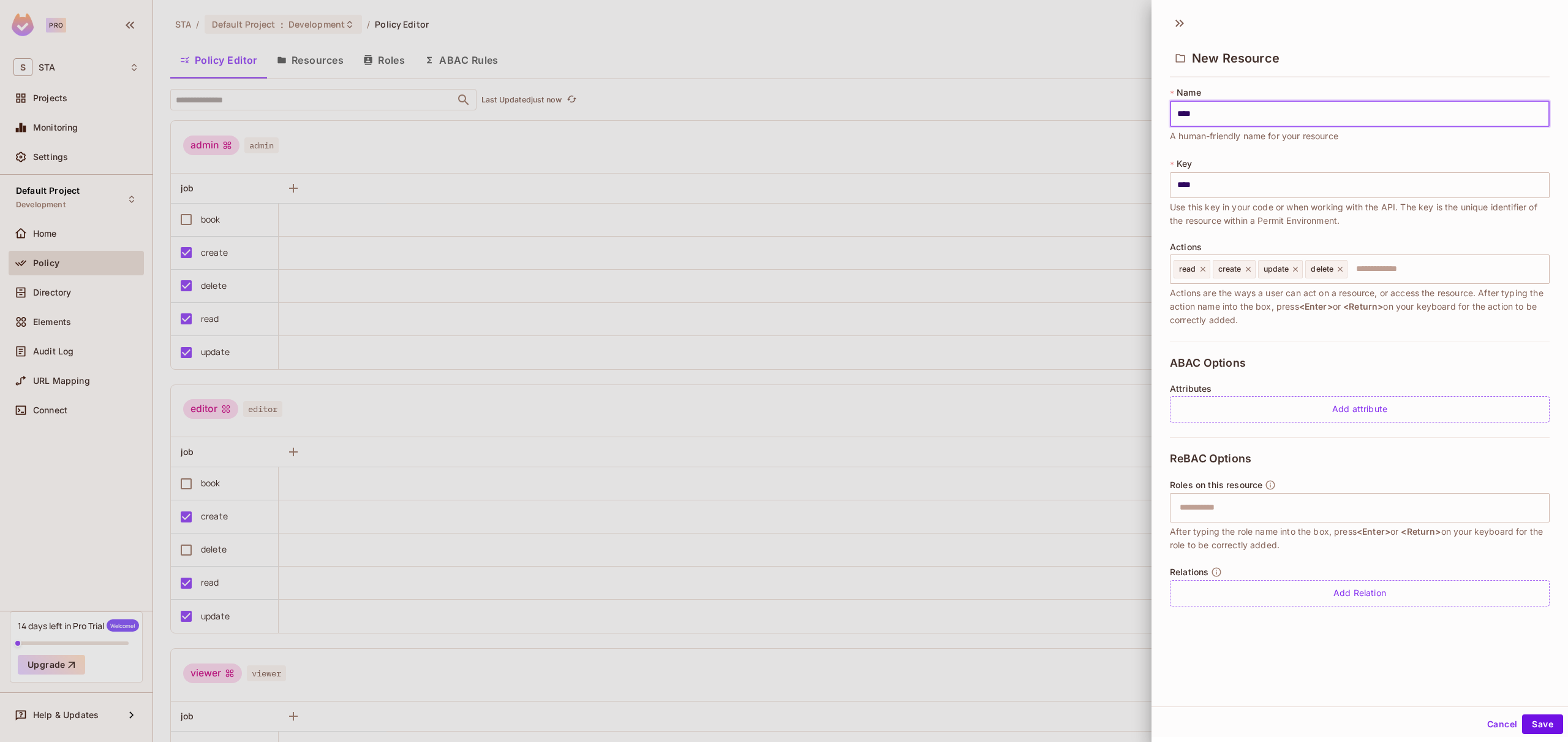
type input "*****"
type input "******"
type input "*******"
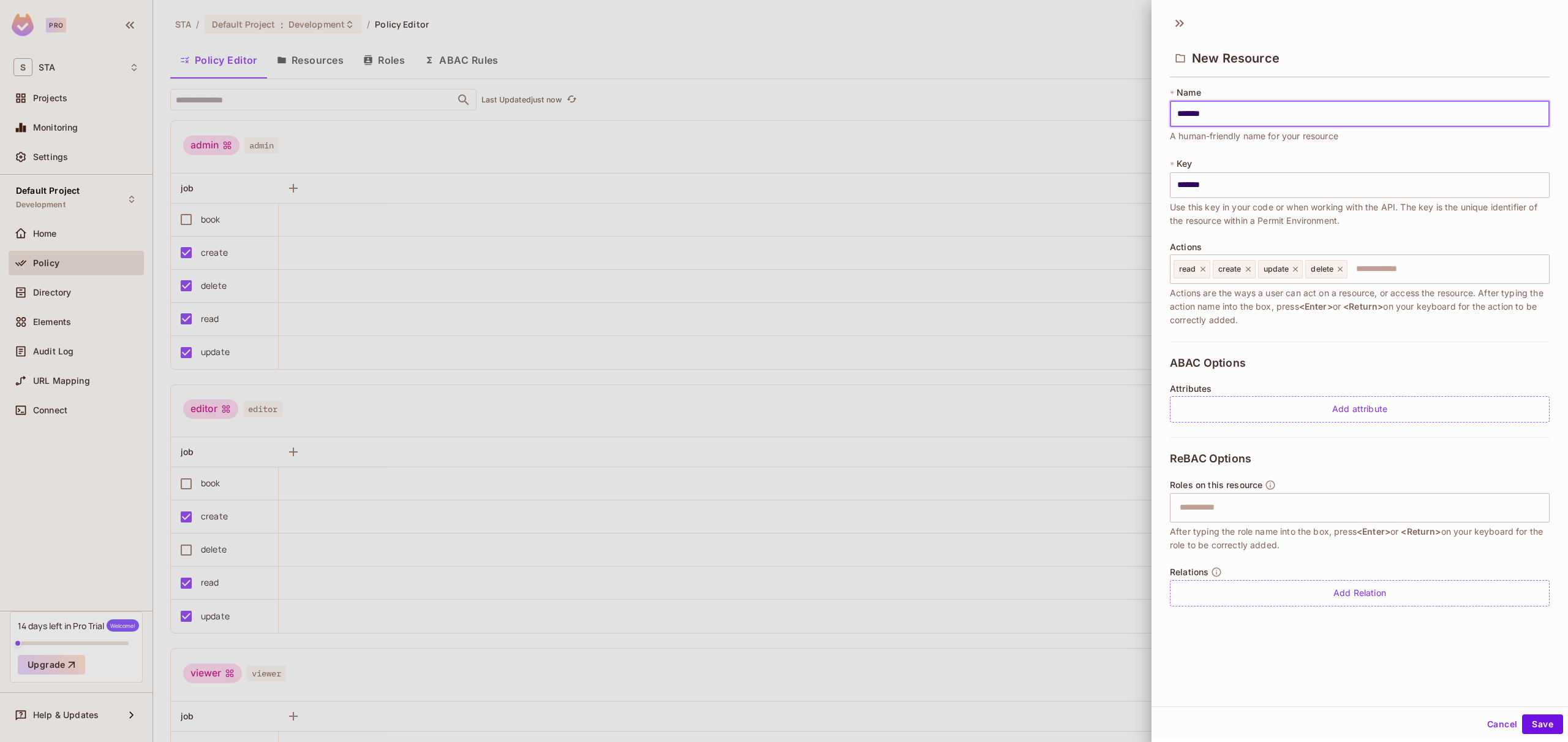
type input "********"
type input "*********"
type input "**********"
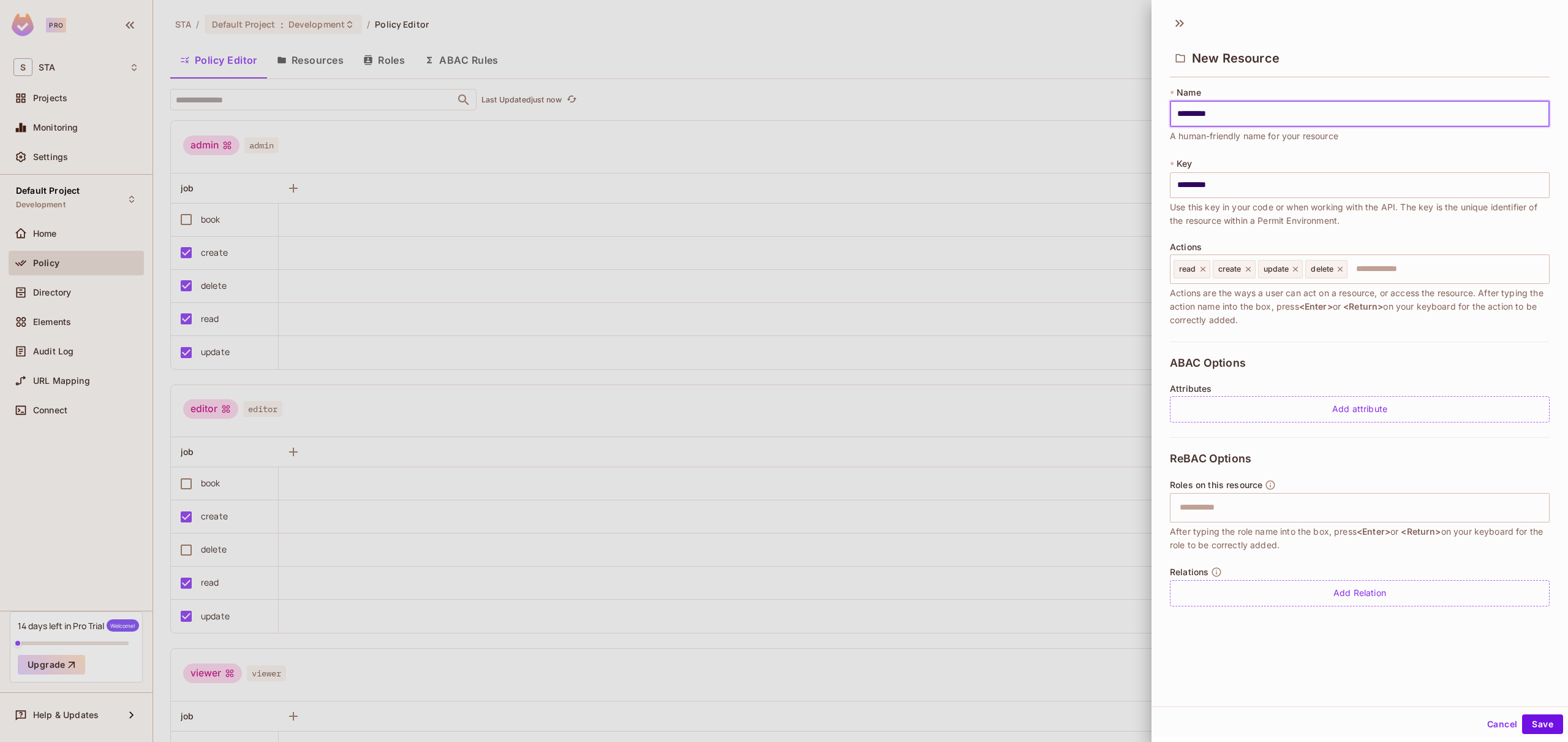
type input "**********"
click at [1421, 271] on input "text" at bounding box center [1446, 268] width 196 height 24
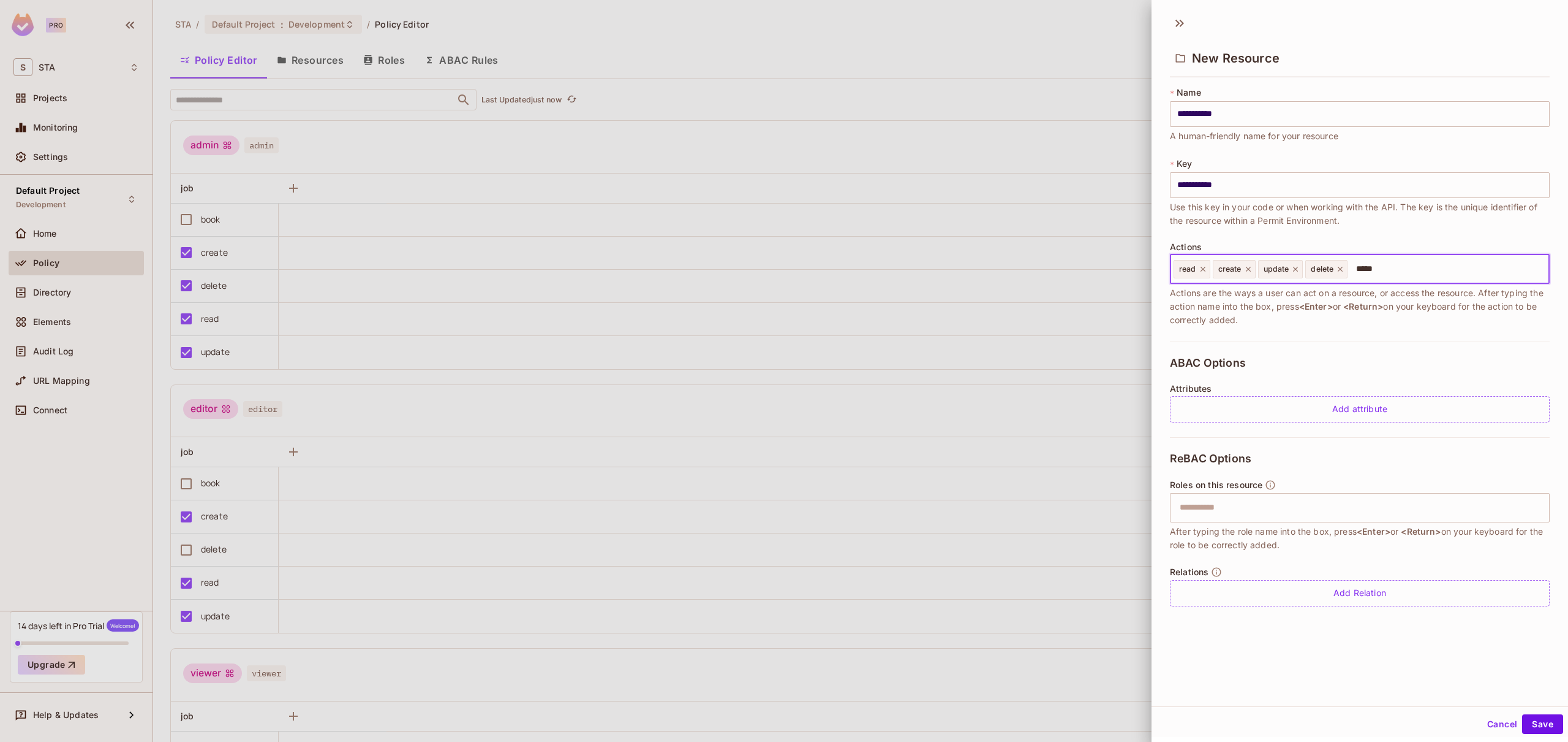
type input "******"
type input "*"
click at [1407, 319] on span "Actions are the ways a user can act on a resource, or access the resource. Afte…" at bounding box center [1359, 307] width 380 height 41
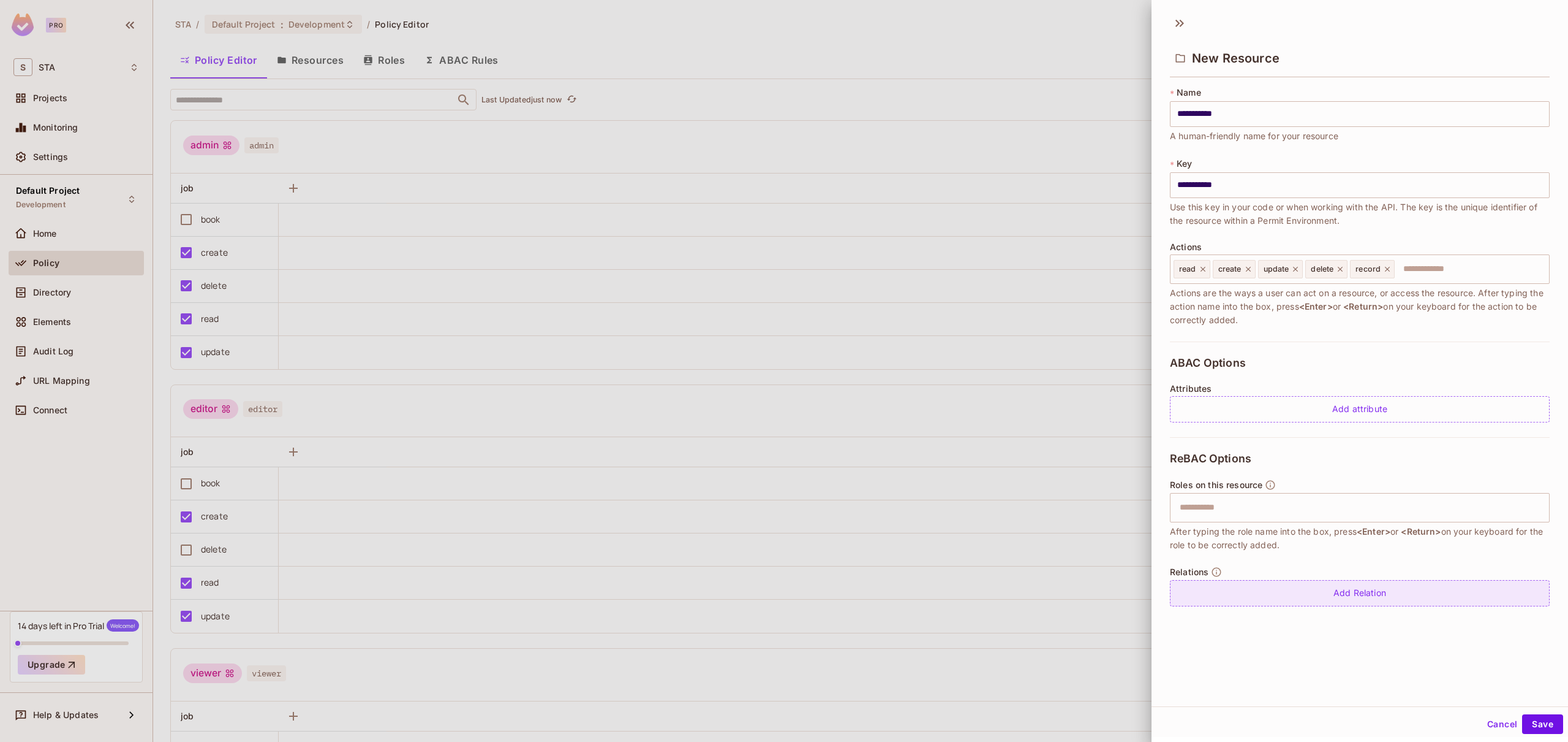
click at [1313, 599] on div "Add Relation" at bounding box center [1359, 593] width 380 height 27
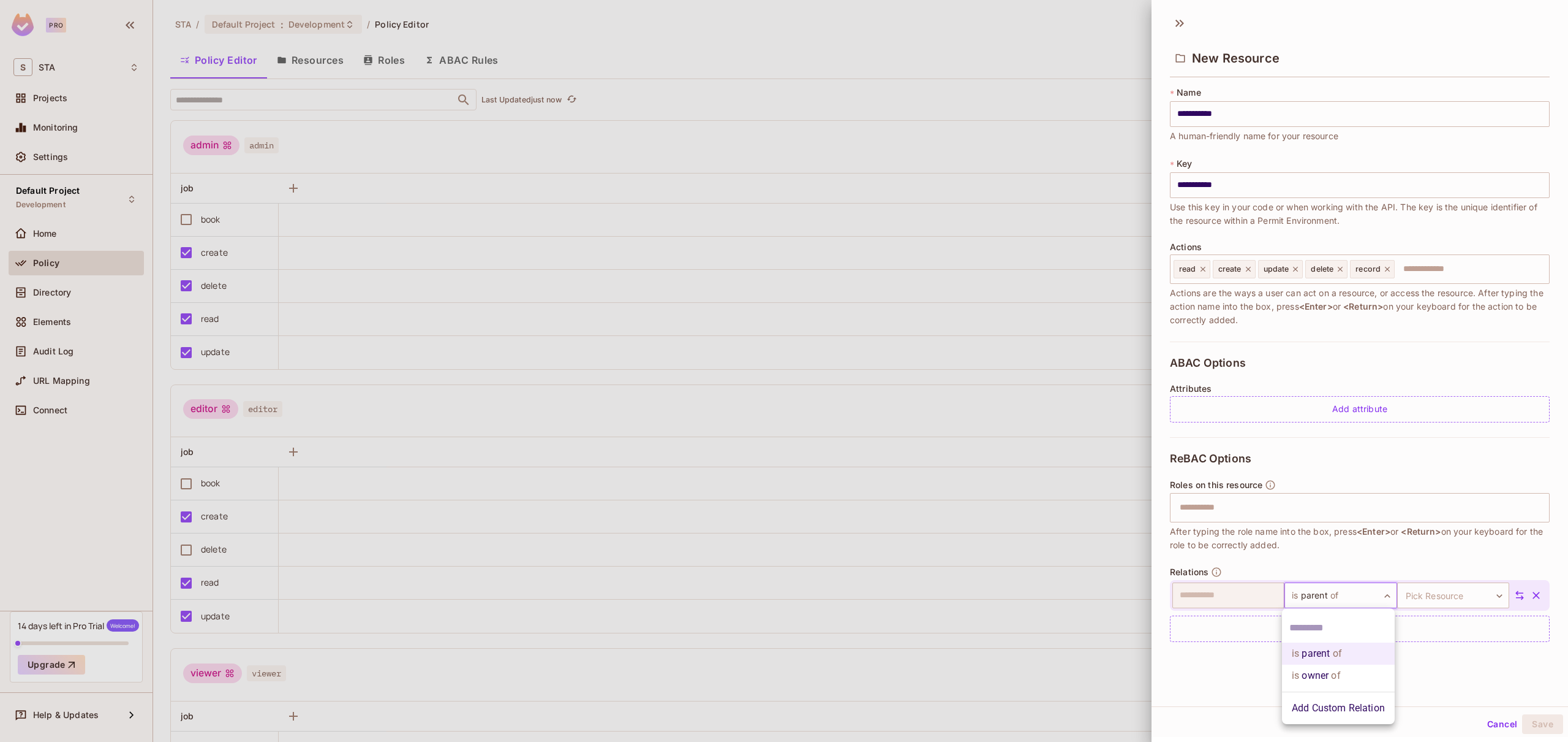
click at [1358, 595] on body "**********" at bounding box center [784, 371] width 1568 height 742
click at [1327, 709] on li "Add Custom Relation" at bounding box center [1338, 708] width 113 height 22
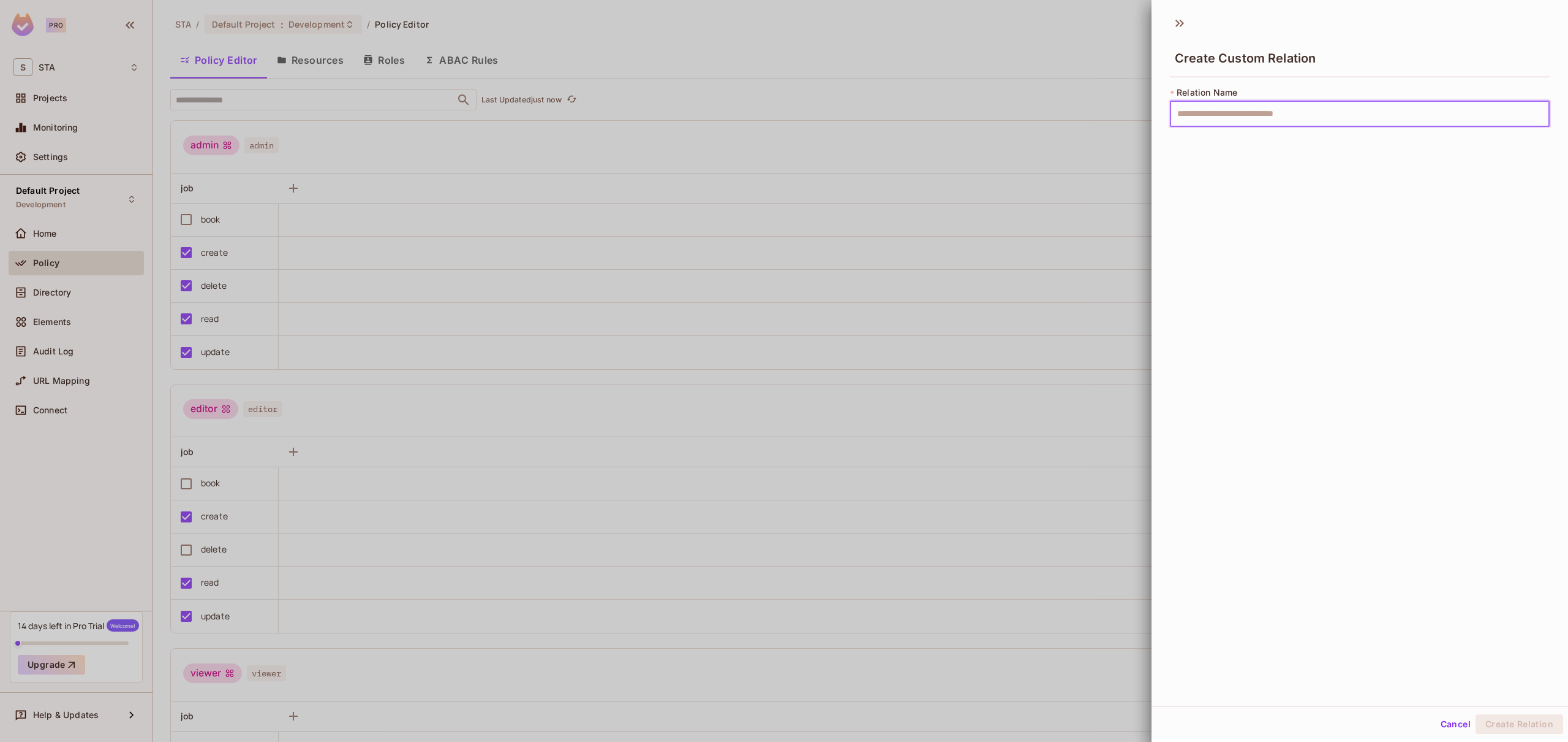
click at [1202, 119] on input "text" at bounding box center [1359, 114] width 380 height 26
type input "*****"
click at [1475, 714] on button "Create Relation" at bounding box center [1519, 723] width 87 height 20
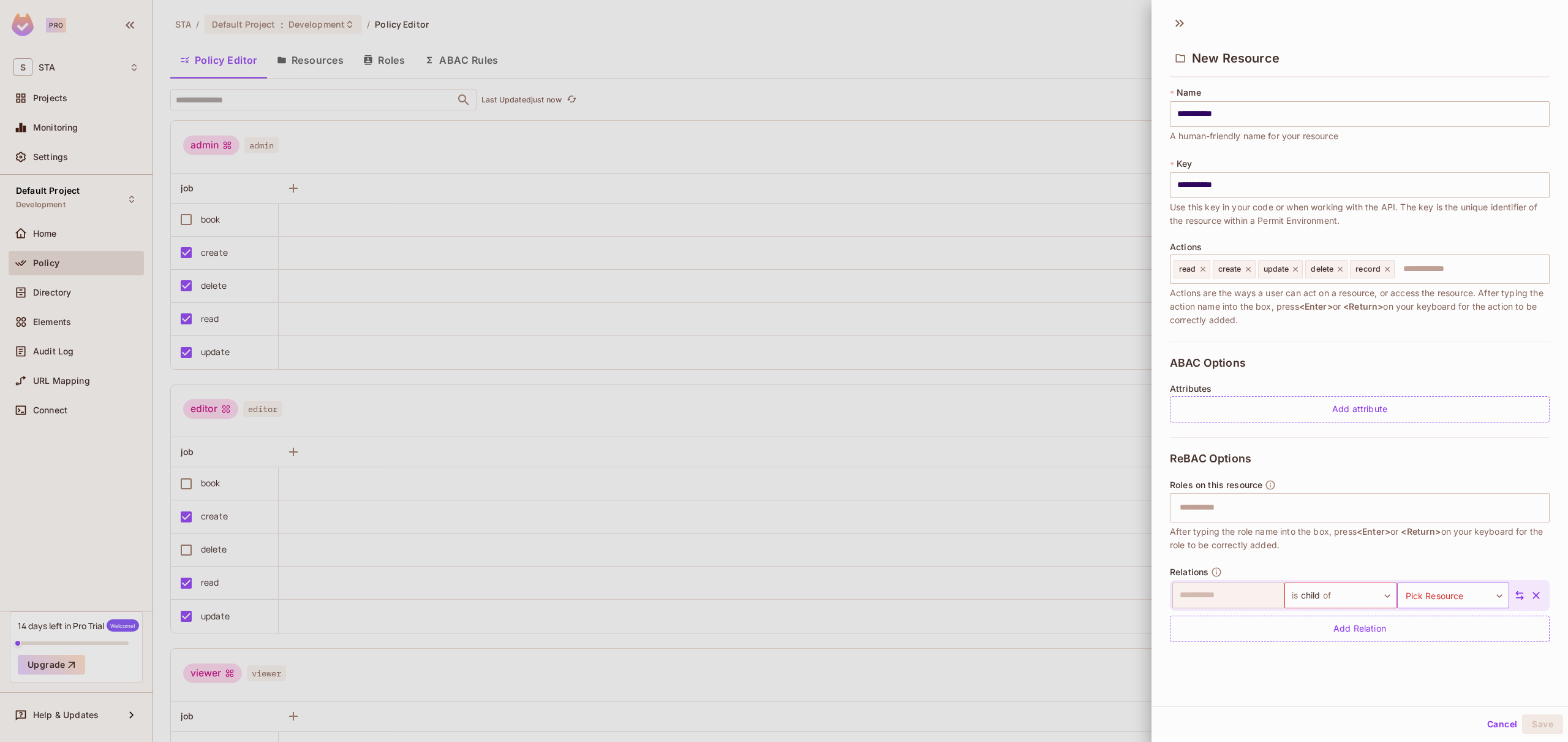
click at [1436, 596] on body "**********" at bounding box center [784, 371] width 1568 height 742
click at [1425, 659] on li "job" at bounding box center [1451, 653] width 113 height 22
click at [1447, 670] on div "**********" at bounding box center [1360, 357] width 416 height 698
click at [1550, 723] on button "Save" at bounding box center [1542, 723] width 41 height 20
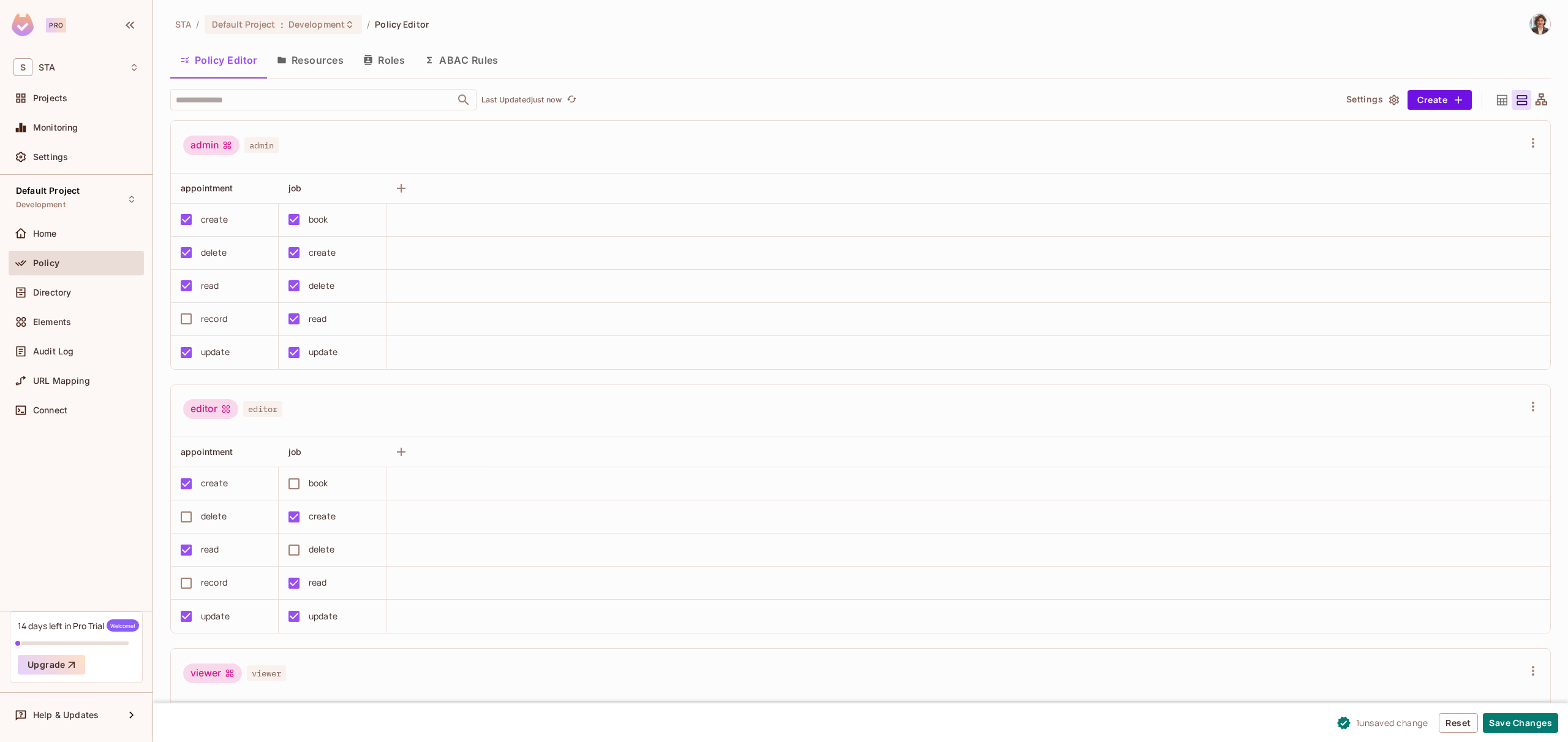
click at [201, 320] on div "record" at bounding box center [214, 318] width 27 height 13
click at [53, 292] on span "Directory" at bounding box center [51, 292] width 38 height 10
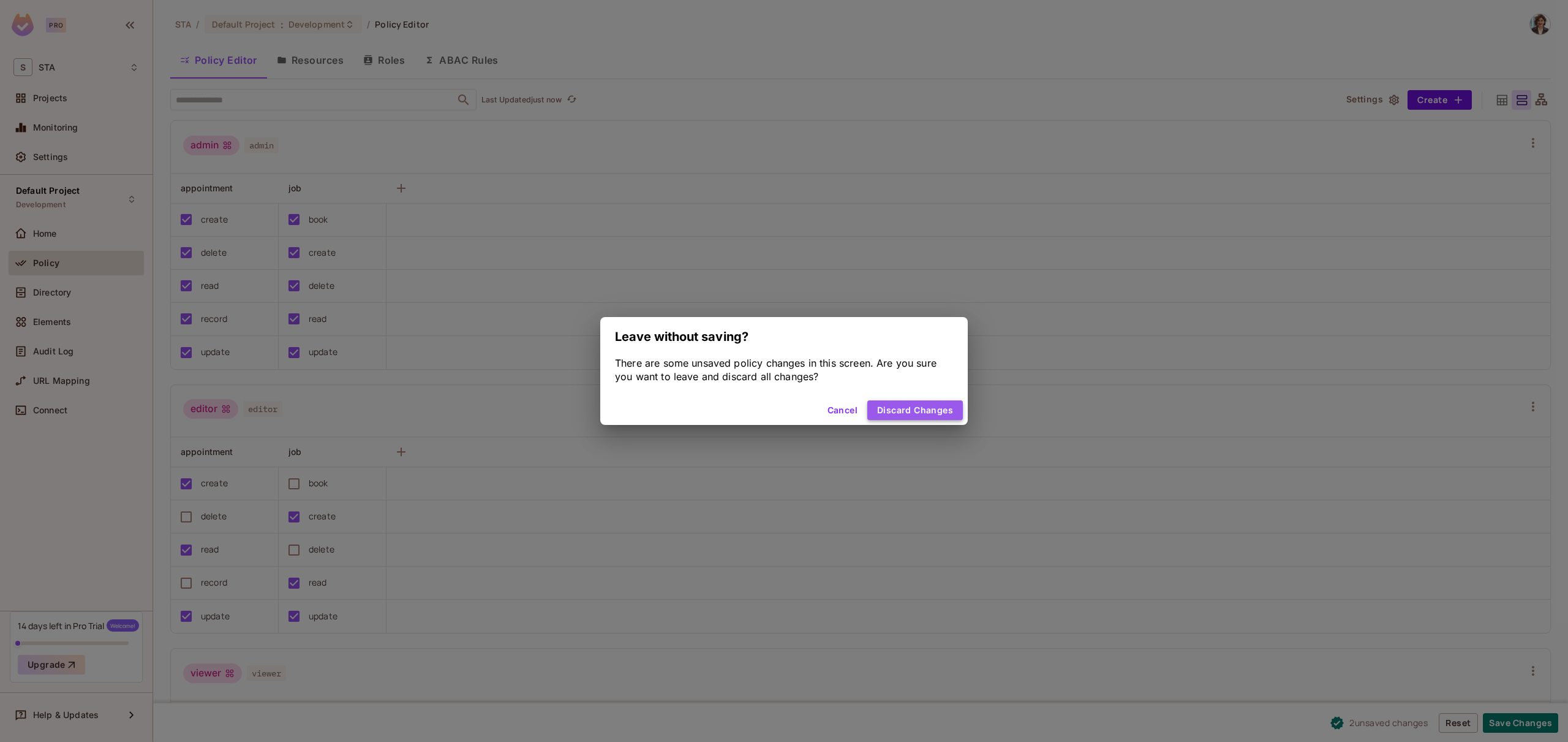
click at [908, 414] on button "Discard Changes" at bounding box center [915, 410] width 96 height 20
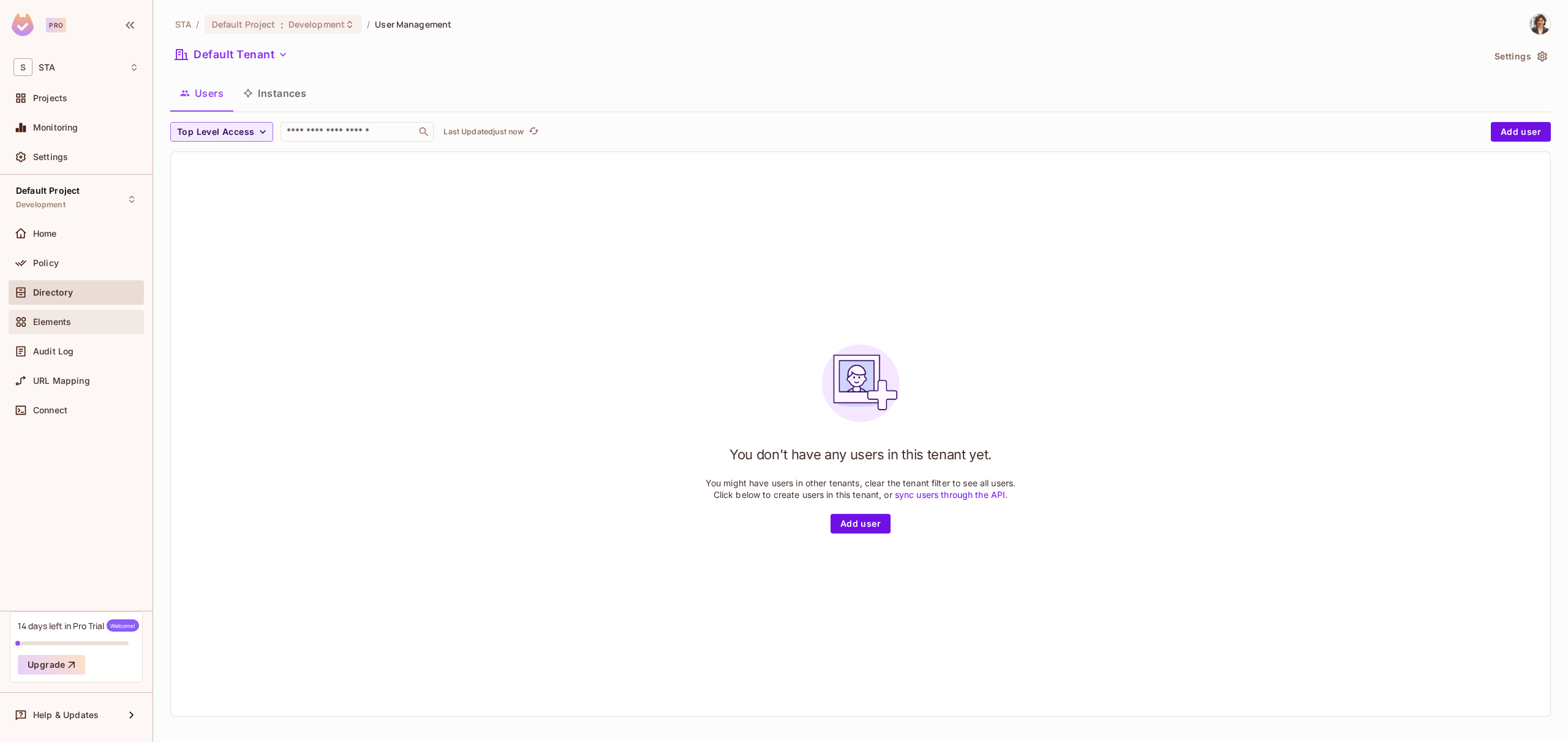
click at [34, 318] on span "Elements" at bounding box center [51, 321] width 38 height 10
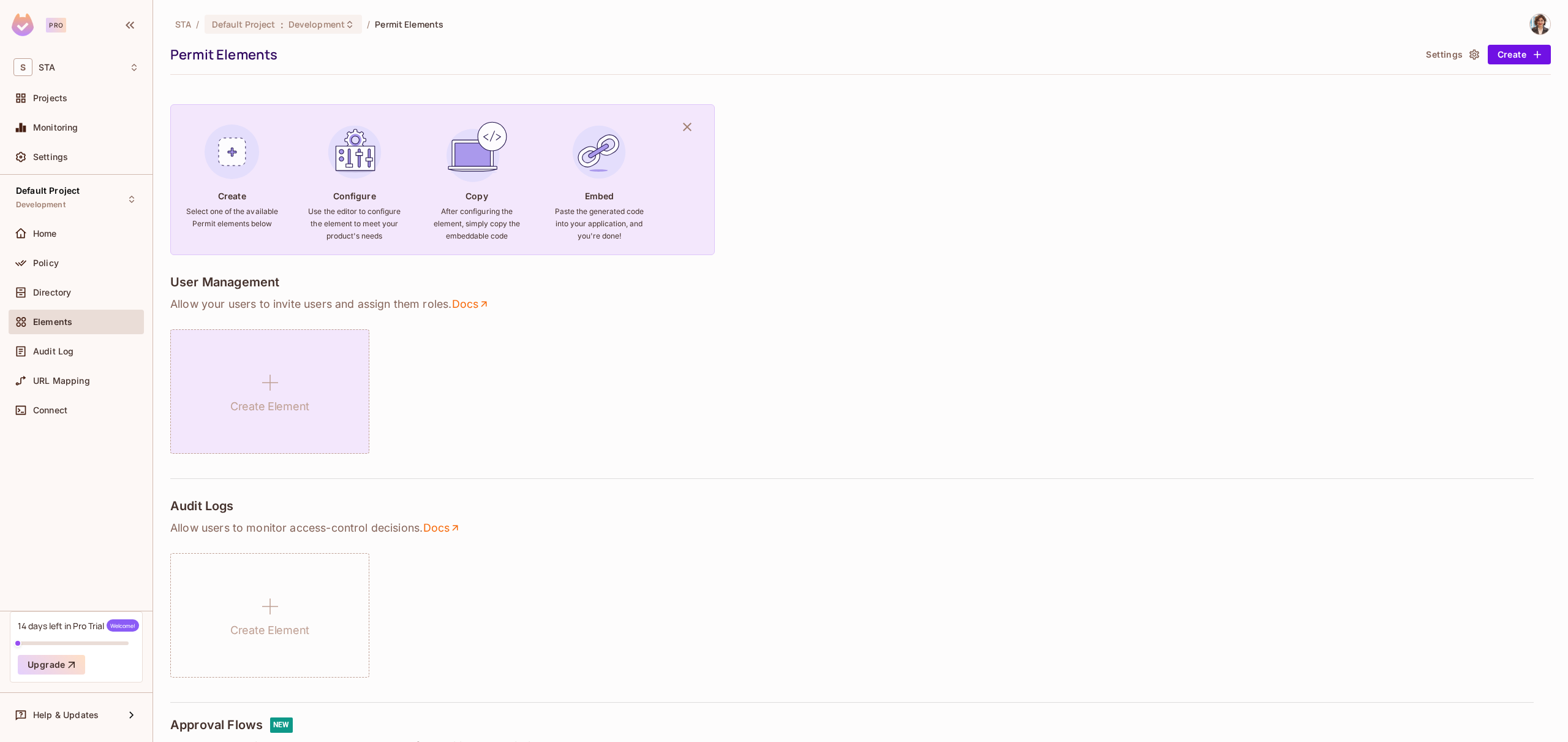
click at [284, 431] on div "Create Element" at bounding box center [269, 391] width 199 height 124
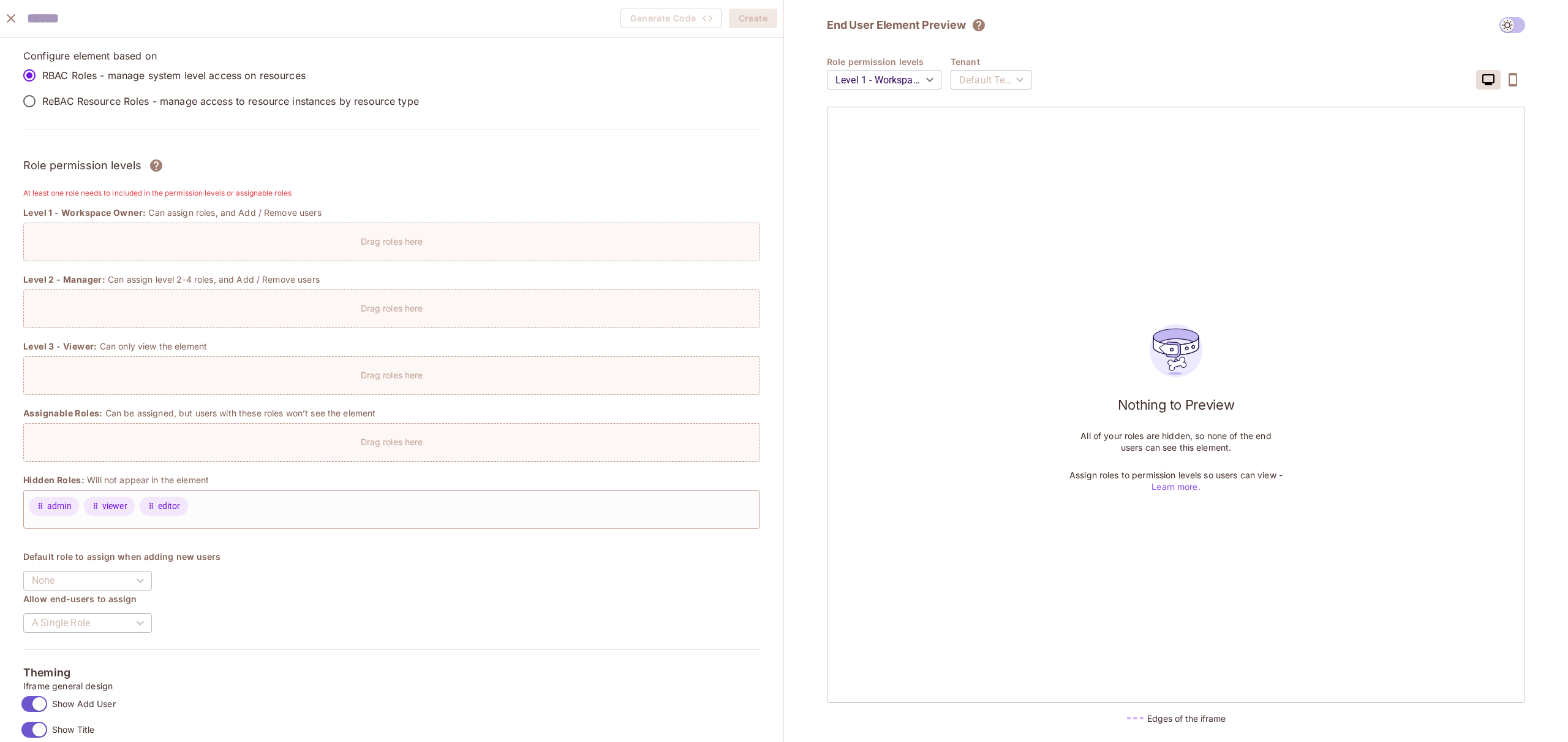
click at [412, 237] on p "Drag roles here" at bounding box center [392, 241] width 62 height 12
click at [116, 101] on p "ReBAC Resource Roles - manage access to resource instances by resource type" at bounding box center [230, 101] width 377 height 13
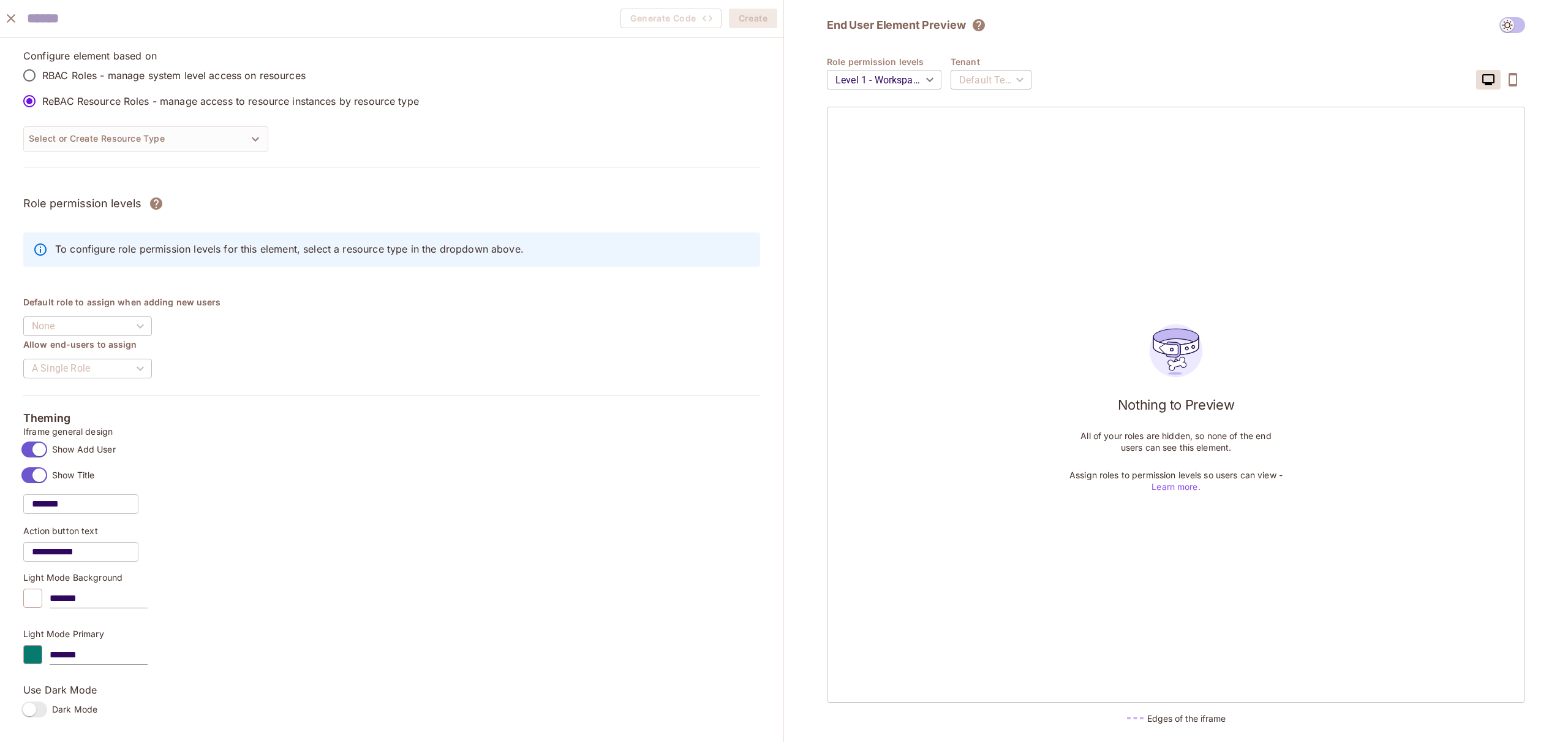
click at [113, 65] on label "RBAC Roles - manage system level access on resources" at bounding box center [218, 75] width 402 height 26
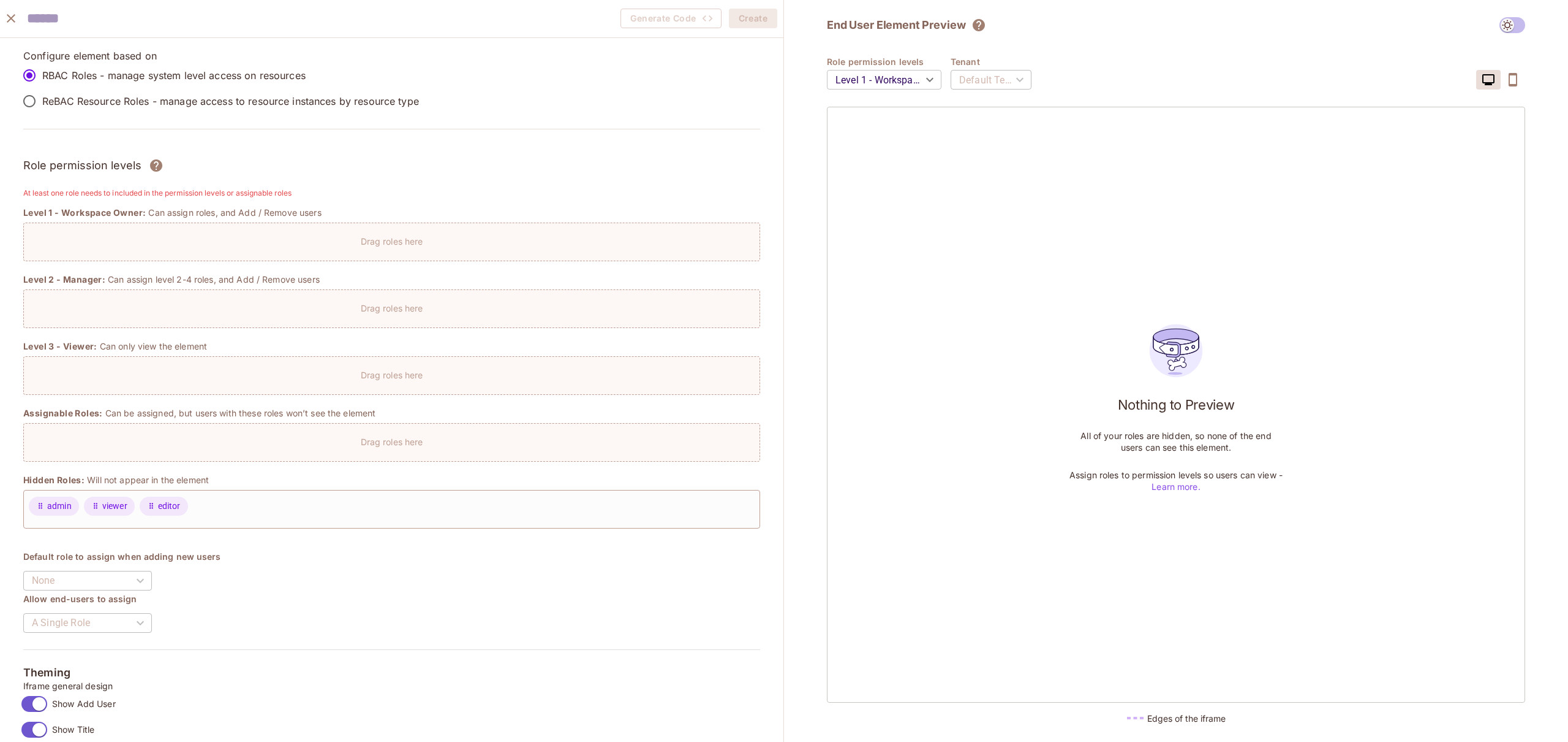
drag, startPoint x: 75, startPoint y: 73, endPoint x: 338, endPoint y: 79, distance: 263.1
click at [338, 79] on label "RBAC Roles - manage system level access on resources" at bounding box center [218, 75] width 402 height 26
click at [384, 252] on div "Drag roles here" at bounding box center [391, 241] width 737 height 38
click at [73, 563] on div "None" at bounding box center [87, 580] width 129 height 34
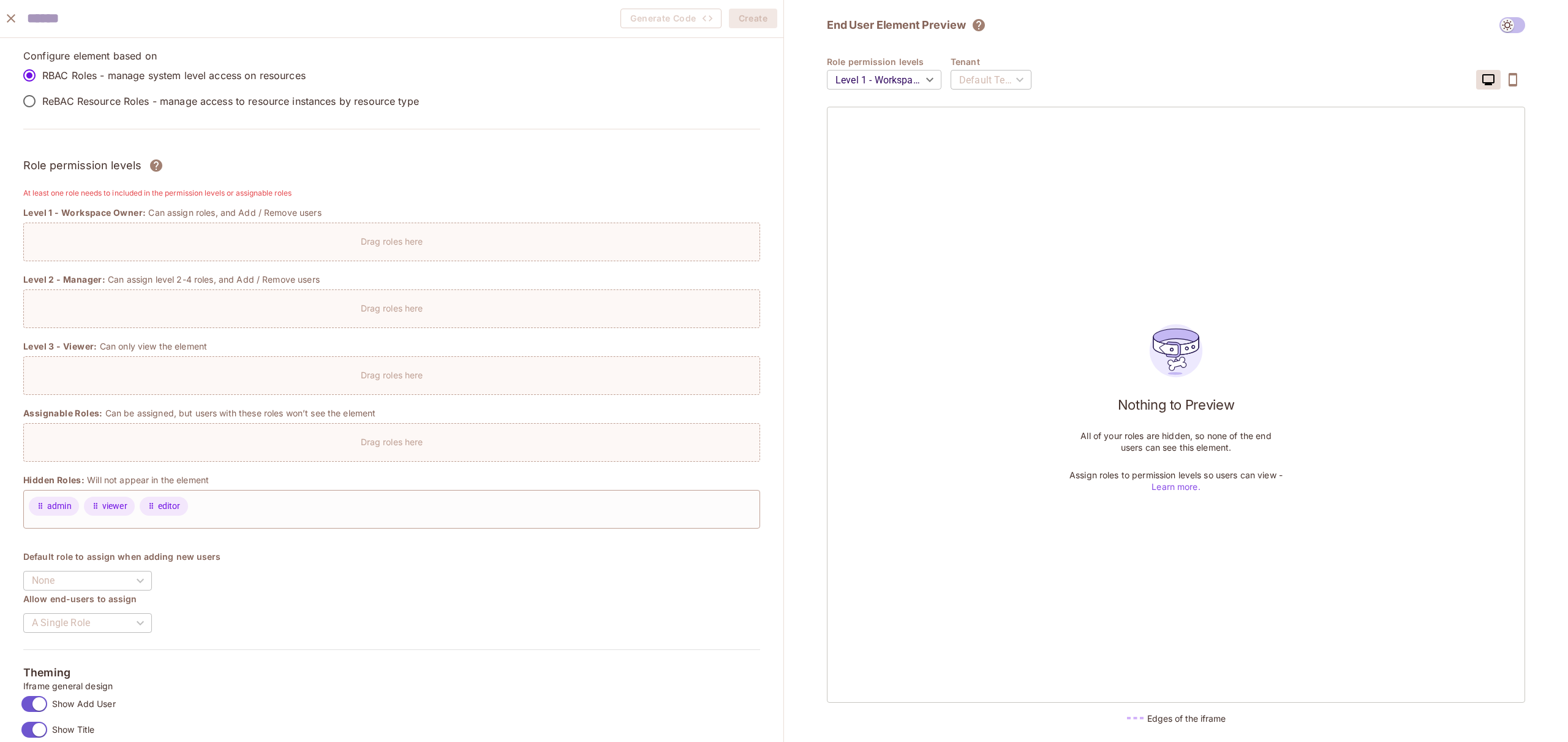
click at [73, 570] on div "None" at bounding box center [87, 580] width 129 height 34
click at [78, 586] on div "None" at bounding box center [87, 580] width 129 height 34
click at [78, 583] on div "None" at bounding box center [87, 580] width 129 height 34
click at [78, 505] on span "admin" at bounding box center [54, 506] width 50 height 19
click at [78, 440] on div "Drag roles here" at bounding box center [391, 438] width 735 height 18
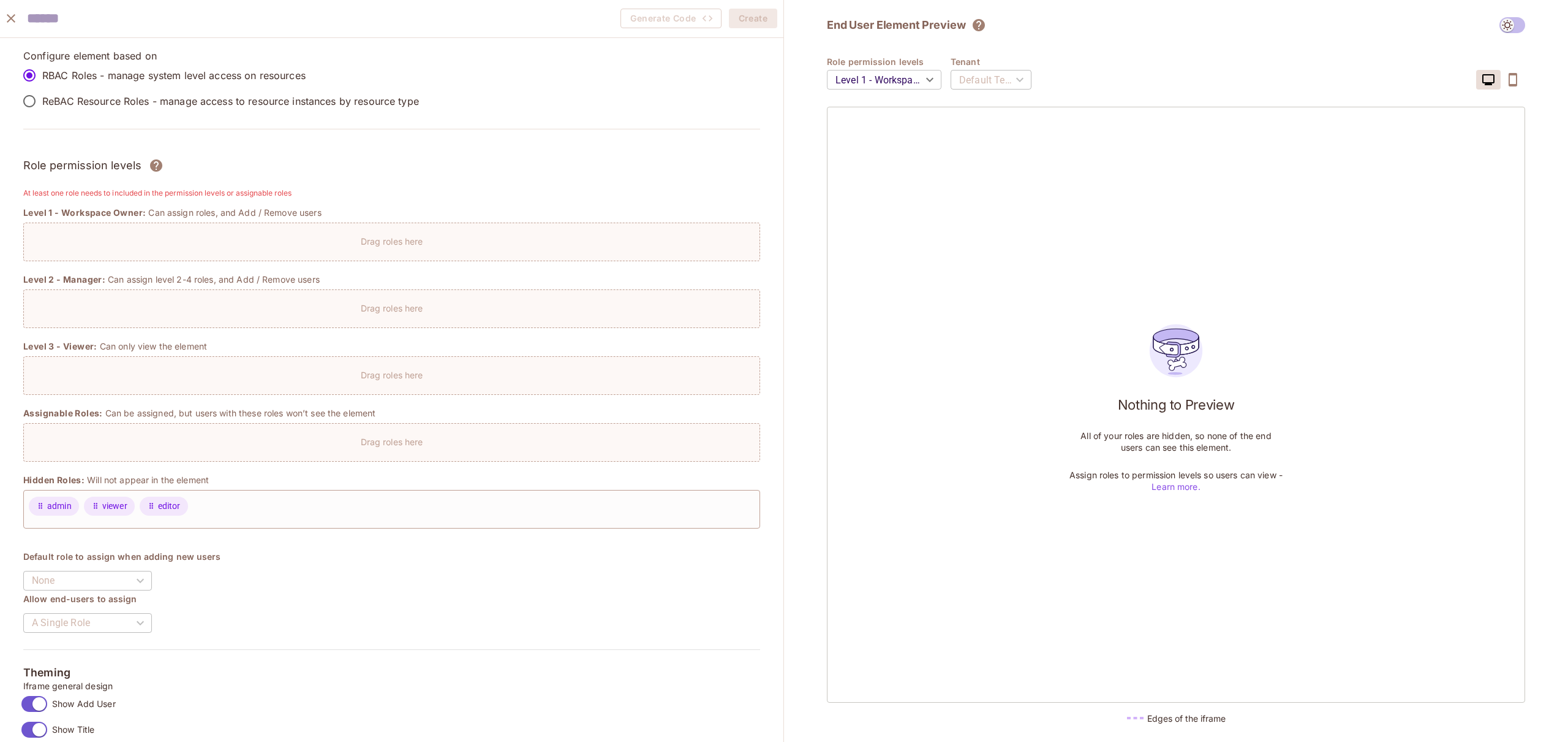
click at [398, 454] on div "Drag roles here" at bounding box center [391, 442] width 737 height 38
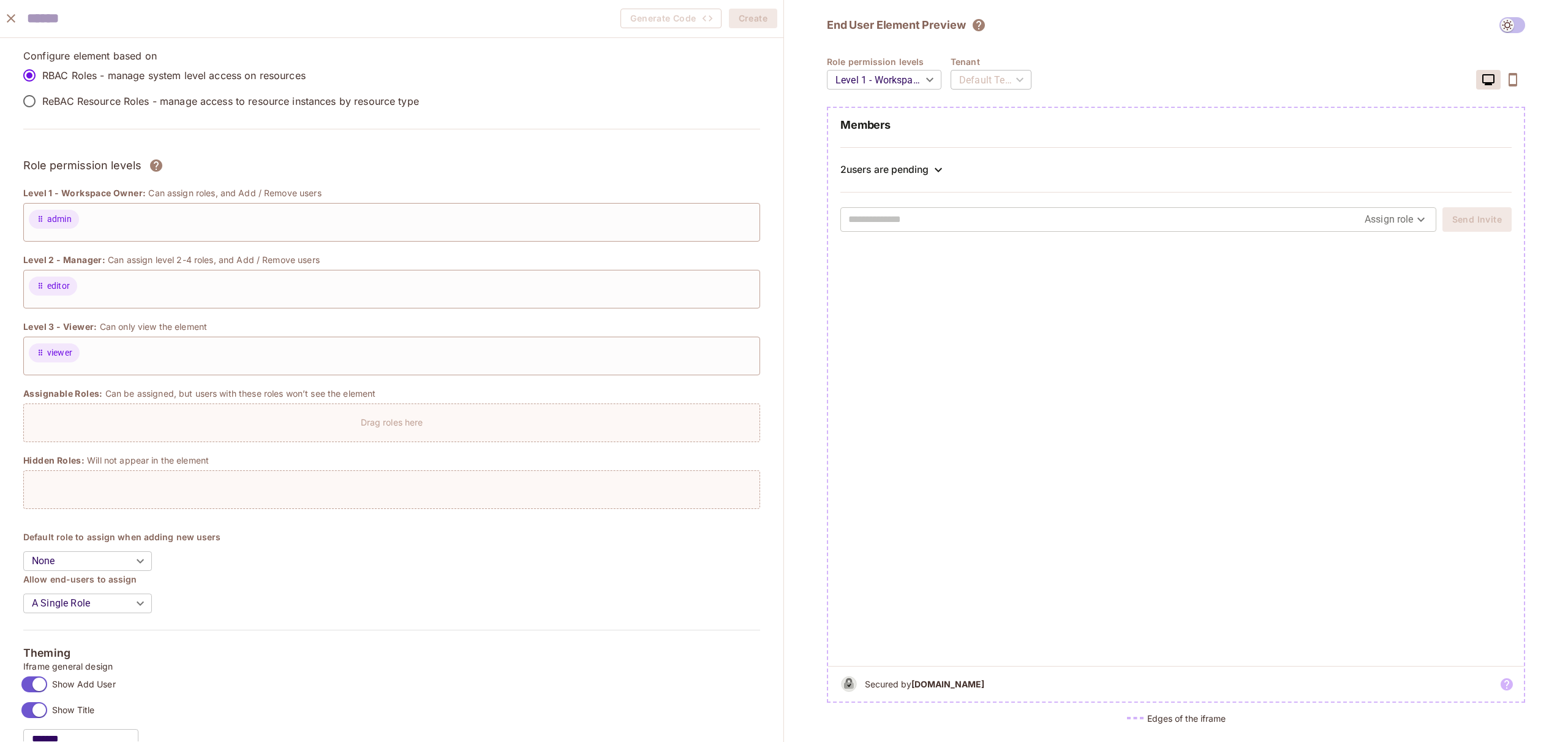
click at [73, 565] on body "Pro S STA Projects Monitoring Settings Default Project Development Home Policy …" at bounding box center [784, 371] width 1568 height 742
click at [65, 580] on li "admin" at bounding box center [87, 581] width 129 height 22
type input "*****"
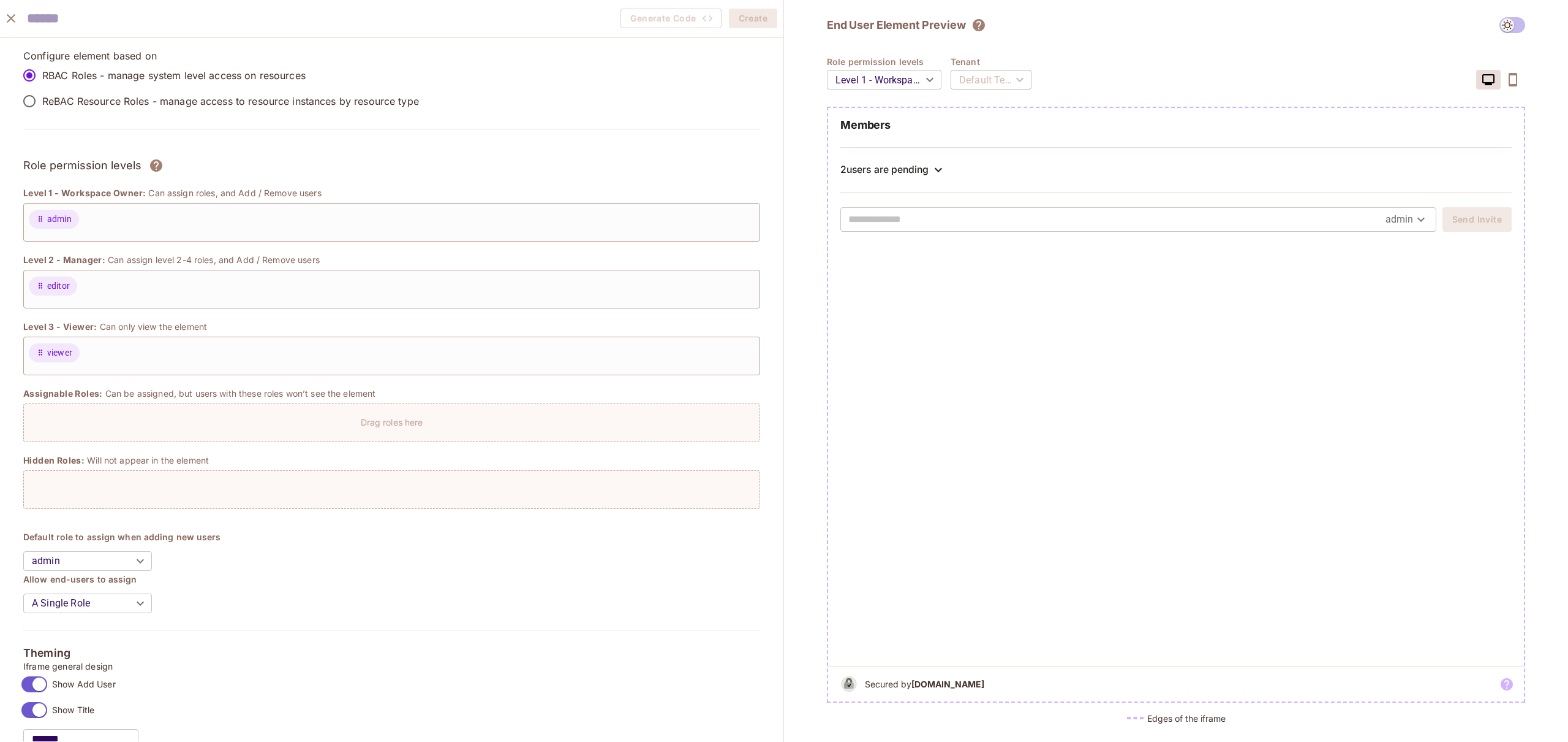
click at [96, 605] on body "Pro S STA Projects Monitoring Settings Default Project Development Home Policy …" at bounding box center [784, 371] width 1568 height 742
click at [83, 602] on div at bounding box center [784, 371] width 1568 height 742
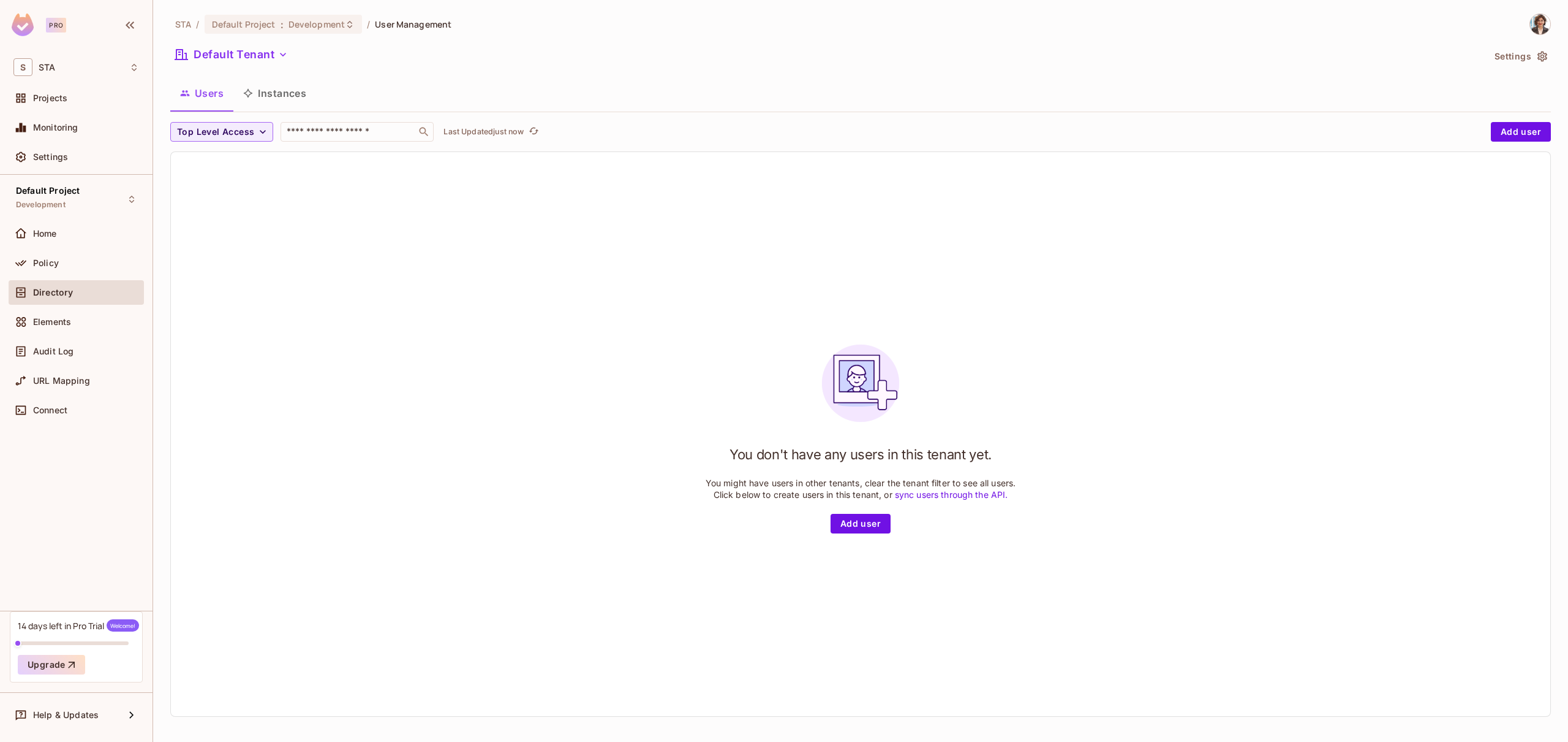
click at [46, 297] on div "Directory" at bounding box center [76, 292] width 126 height 15
click at [48, 330] on div "Elements" at bounding box center [76, 321] width 136 height 24
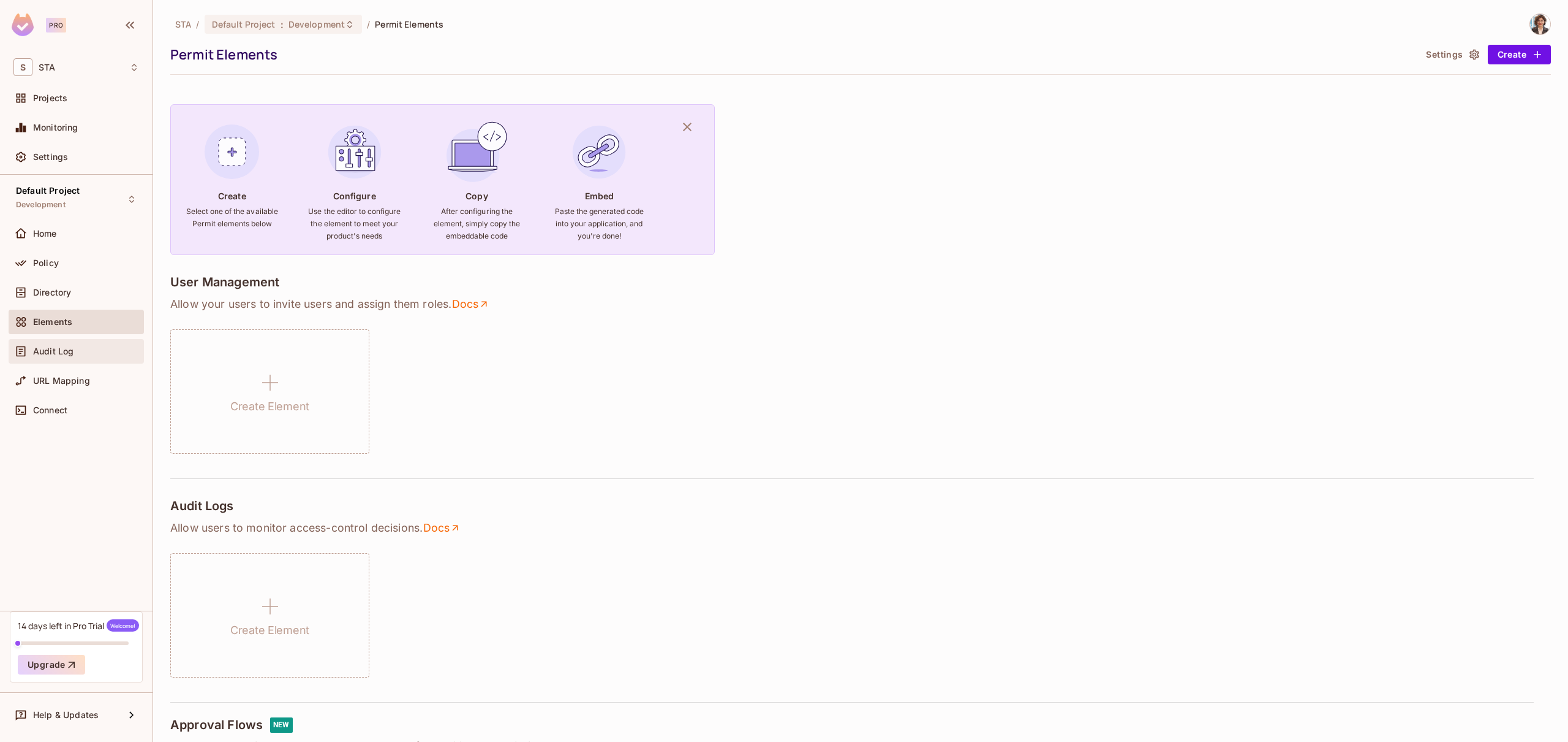
click at [53, 350] on span "Audit Log" at bounding box center [53, 351] width 41 height 10
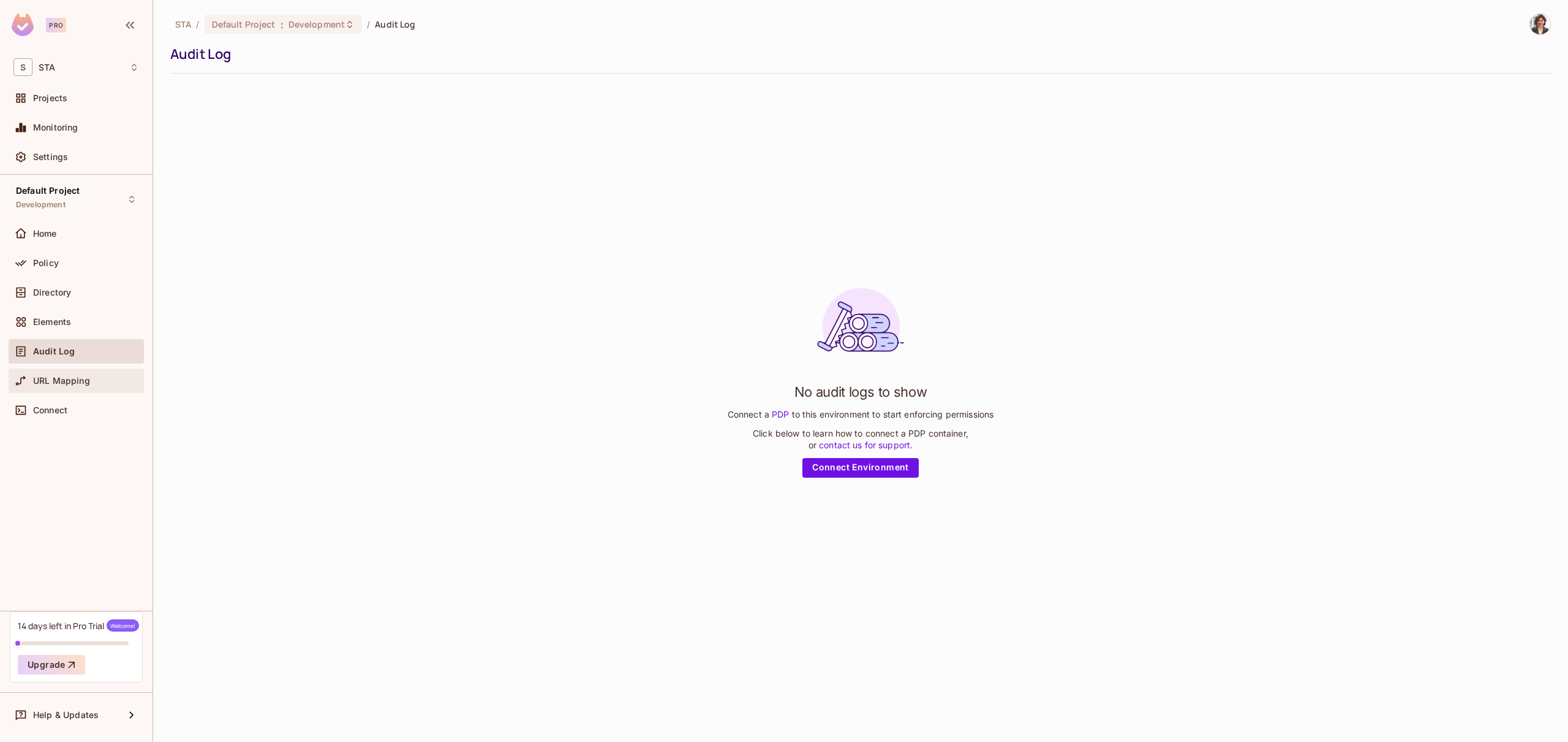
click at [50, 388] on div "URL Mapping" at bounding box center [76, 380] width 136 height 24
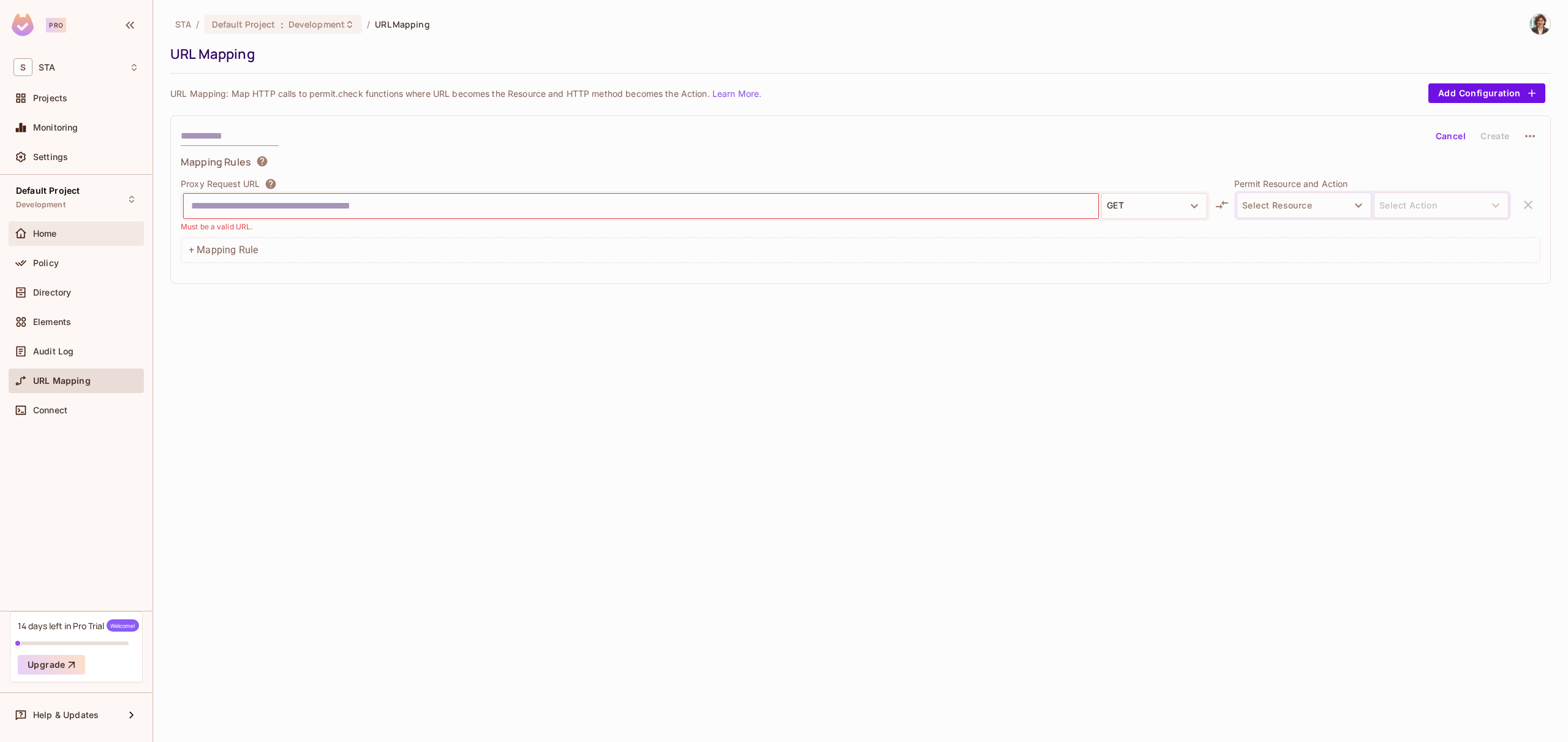
click at [74, 222] on div "Home" at bounding box center [76, 233] width 136 height 24
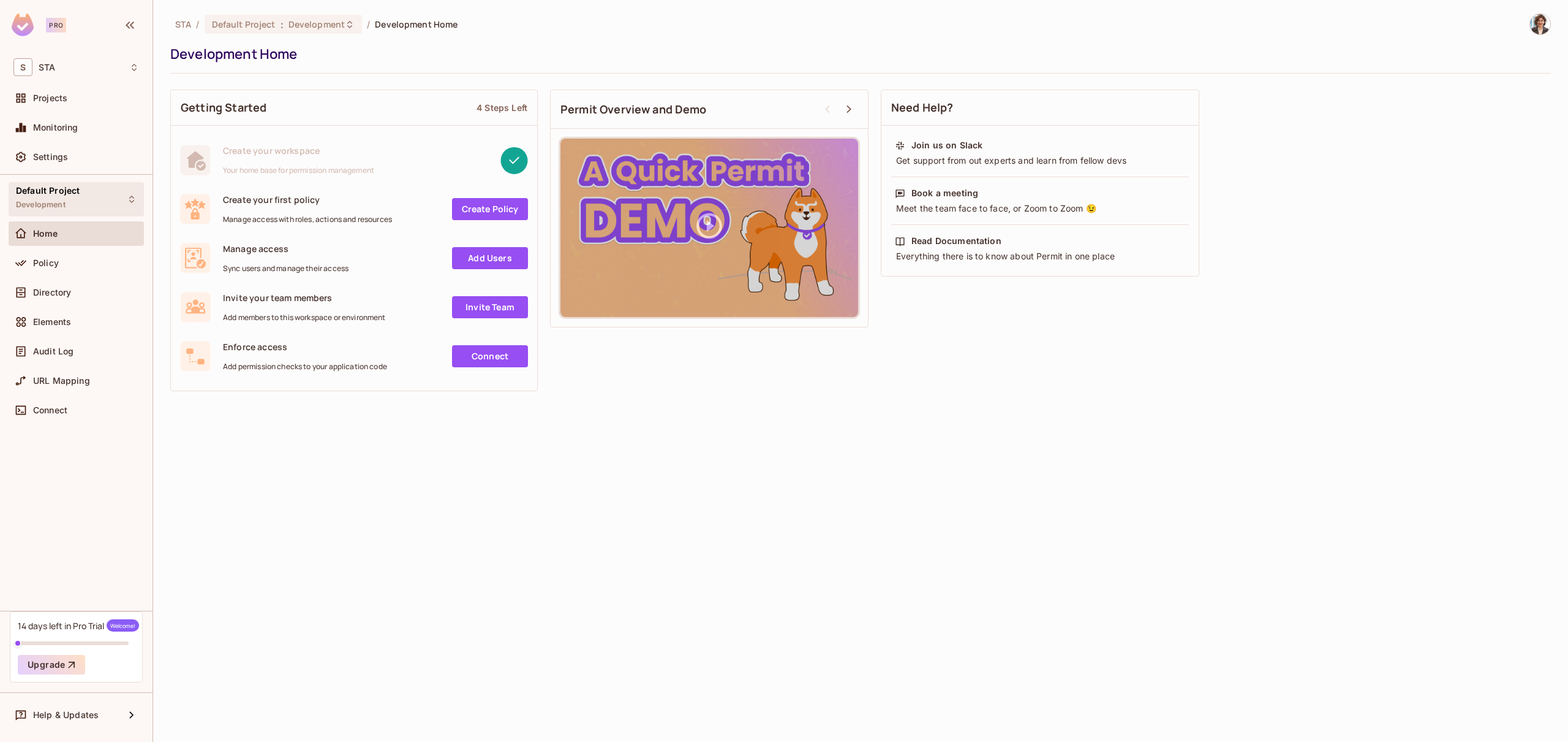
click at [70, 193] on span "Default Project" at bounding box center [48, 190] width 64 height 10
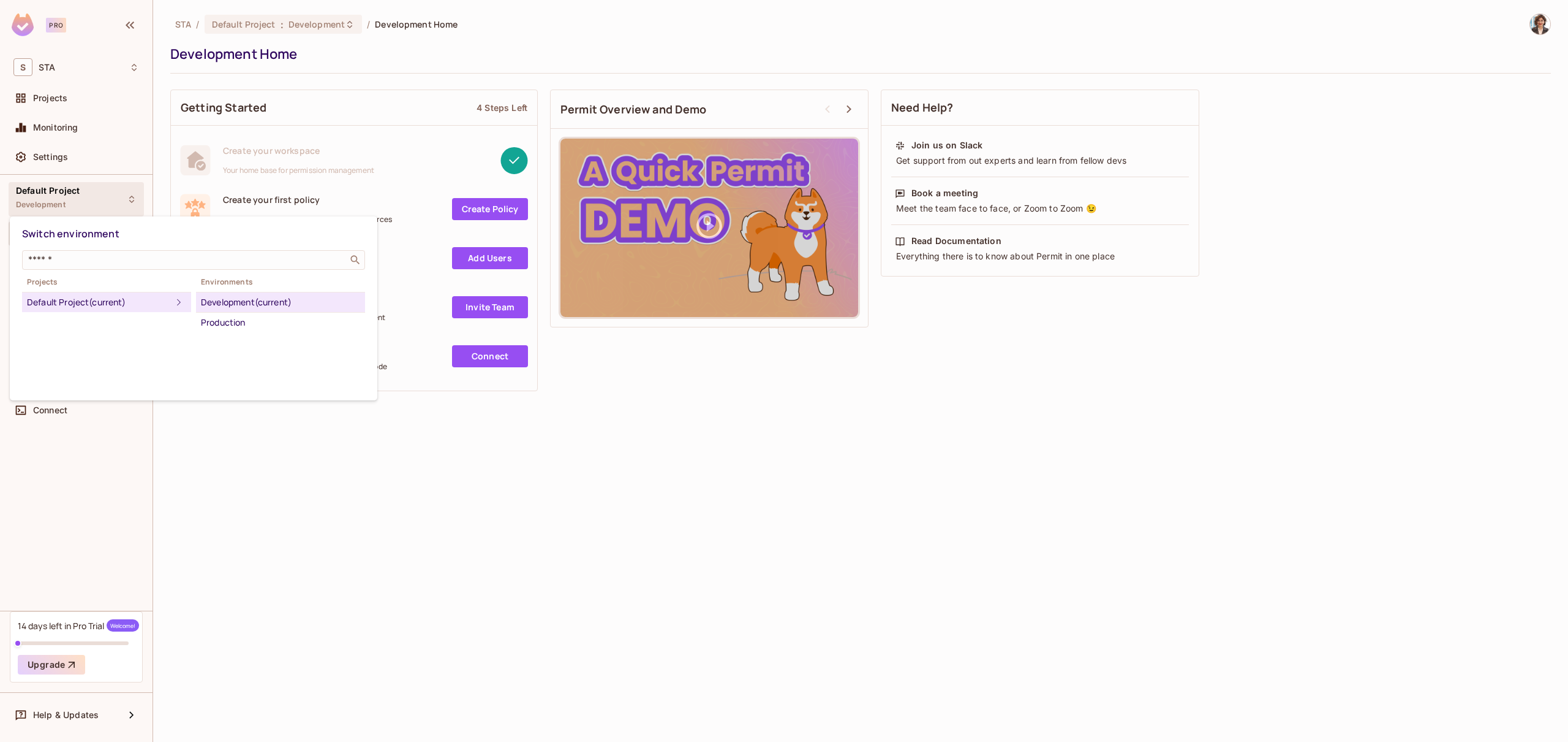
click at [450, 519] on div at bounding box center [784, 371] width 1568 height 742
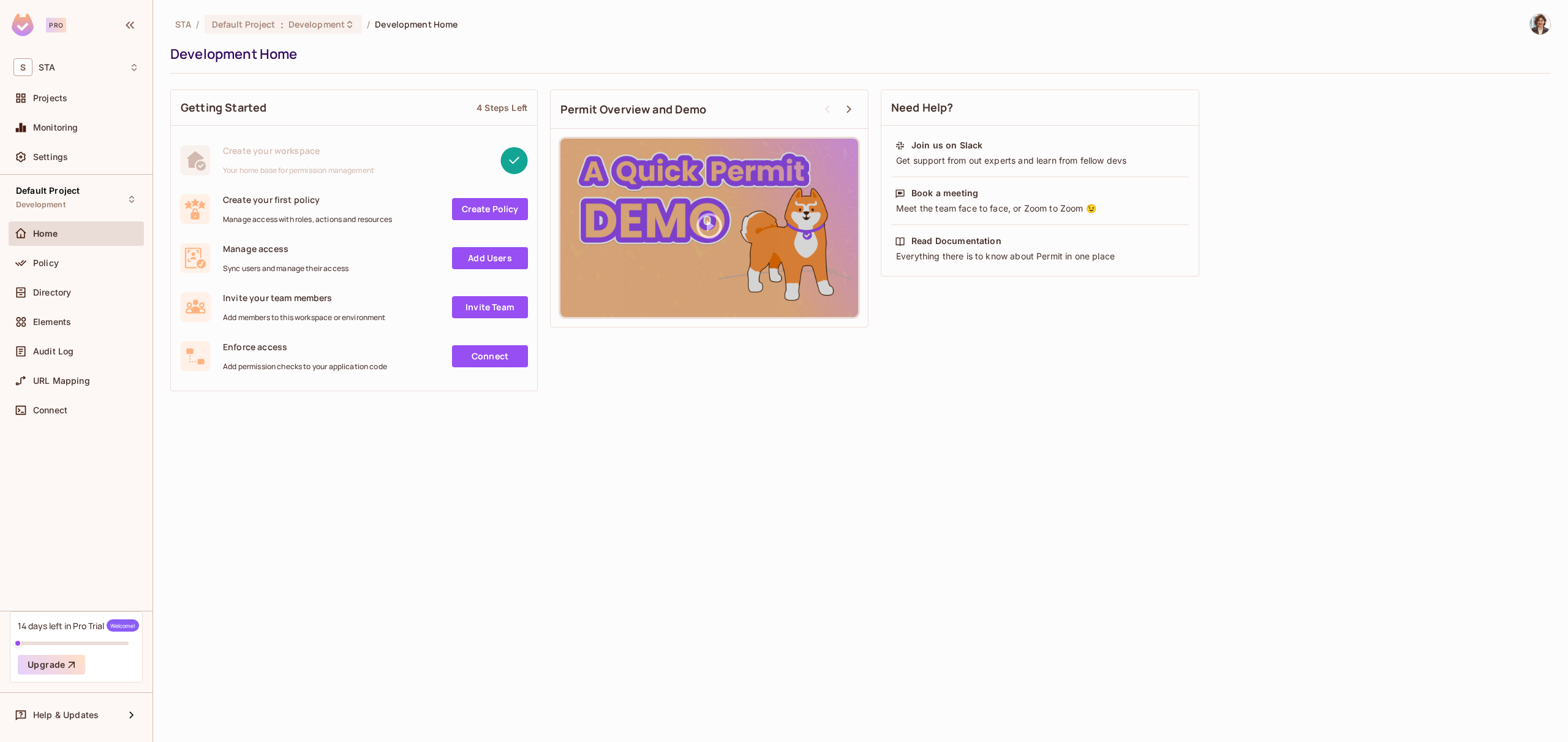
click at [717, 485] on div "STA / Default Project : Development / Development Home Development Home Getting…" at bounding box center [860, 371] width 1415 height 742
click at [504, 261] on link "Add Users" at bounding box center [490, 258] width 76 height 22
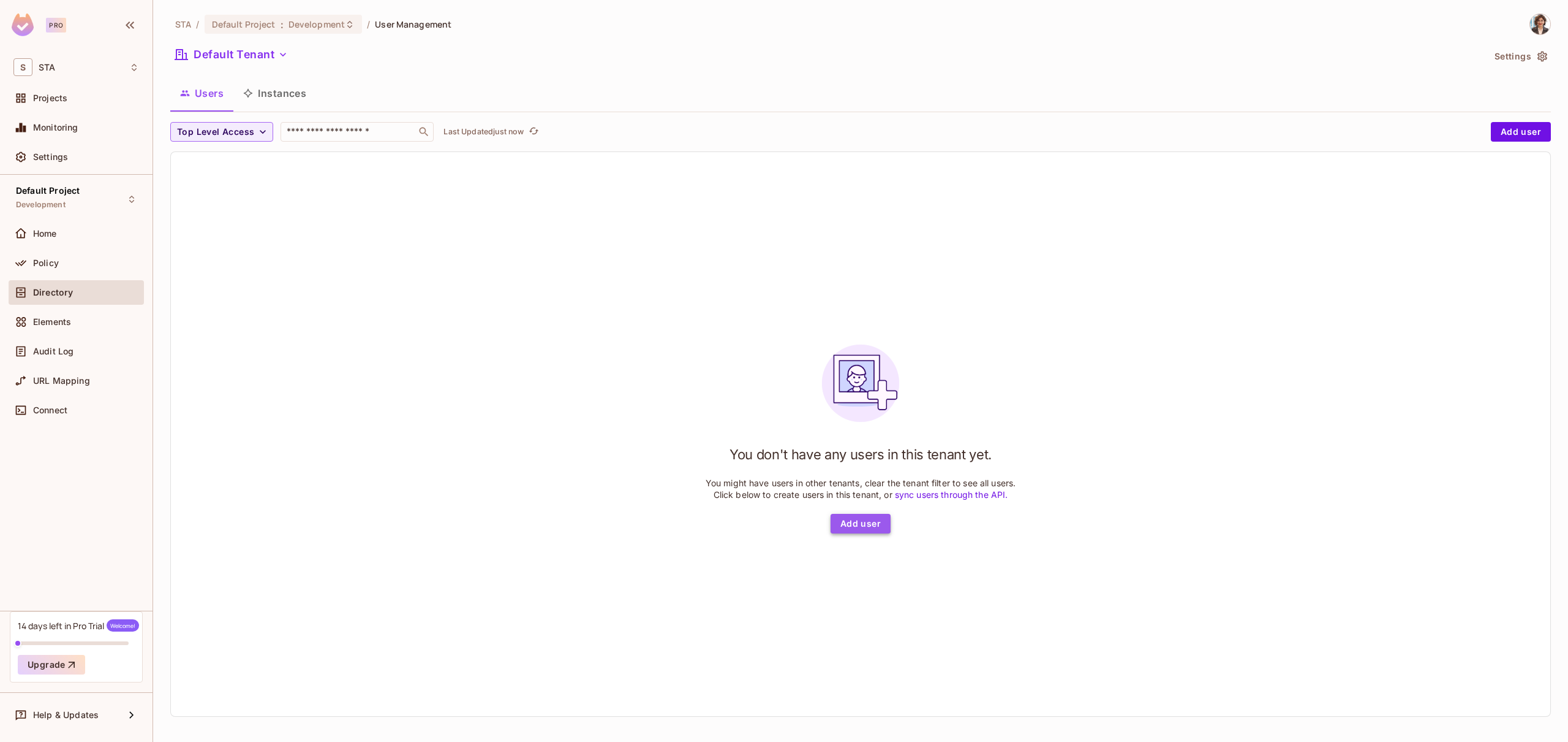
click at [858, 517] on button "Add user" at bounding box center [860, 523] width 60 height 20
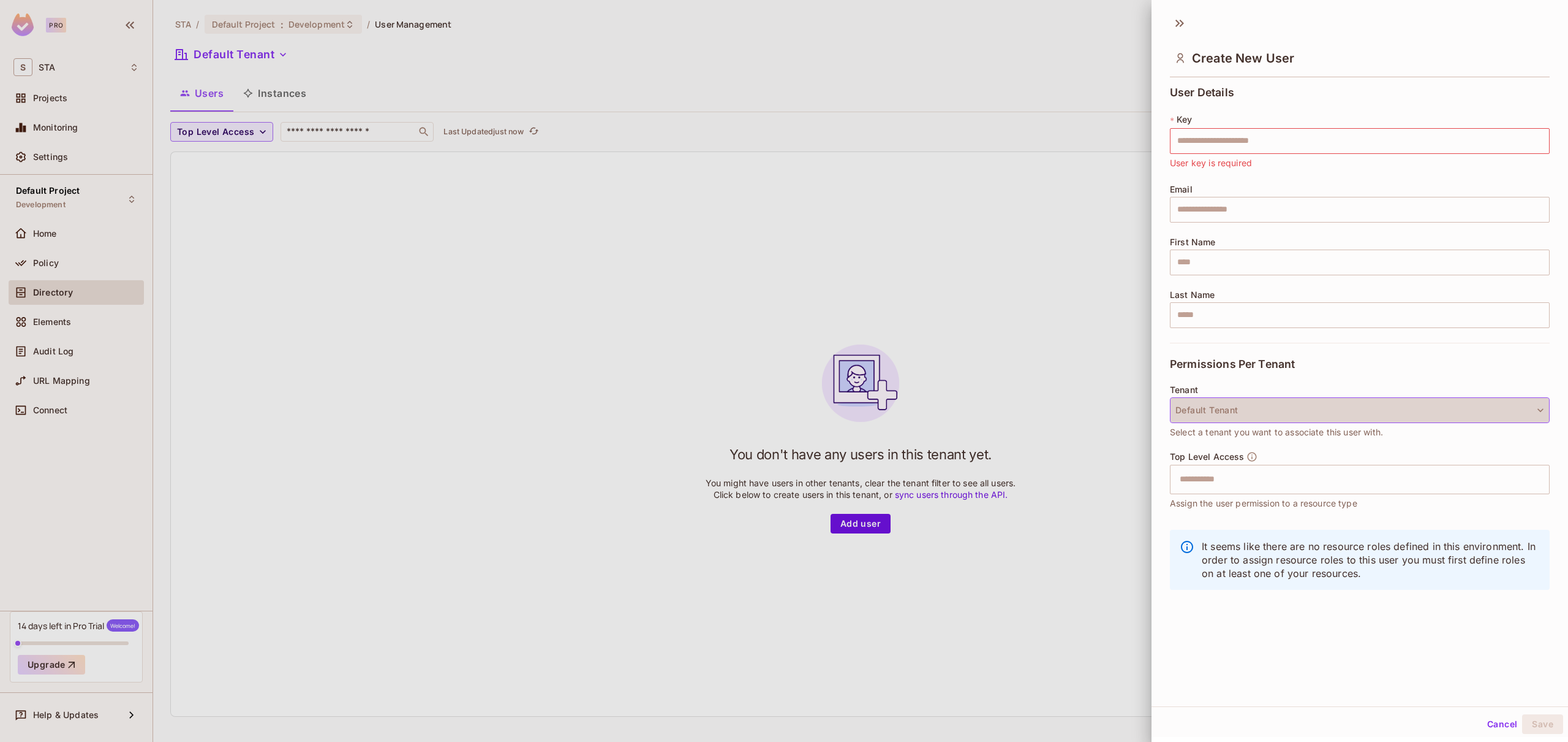
click at [1261, 414] on button "Default Tenant" at bounding box center [1359, 410] width 380 height 26
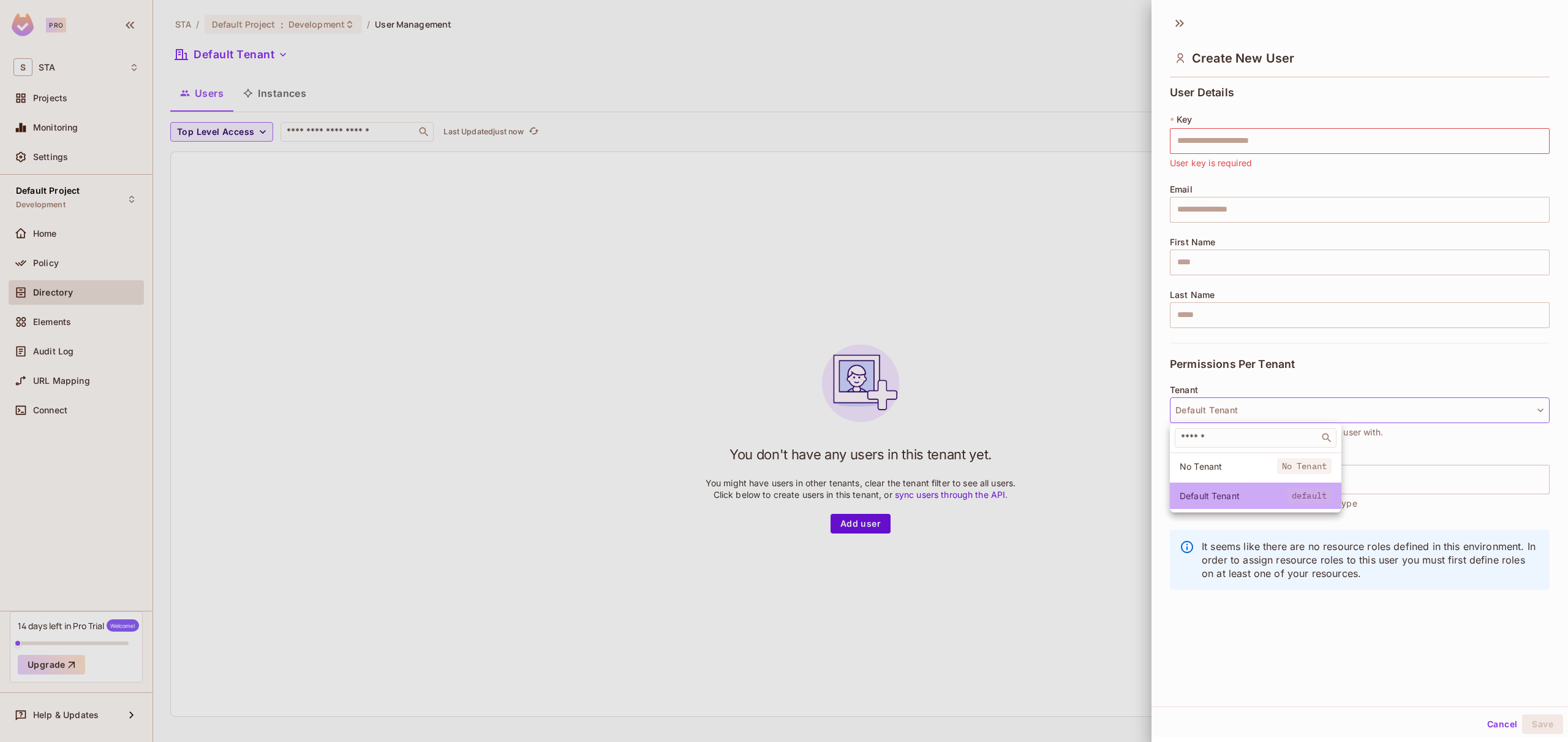
click at [1239, 501] on span "Default Tenant" at bounding box center [1233, 495] width 107 height 12
click at [1238, 474] on input "text" at bounding box center [1349, 479] width 353 height 24
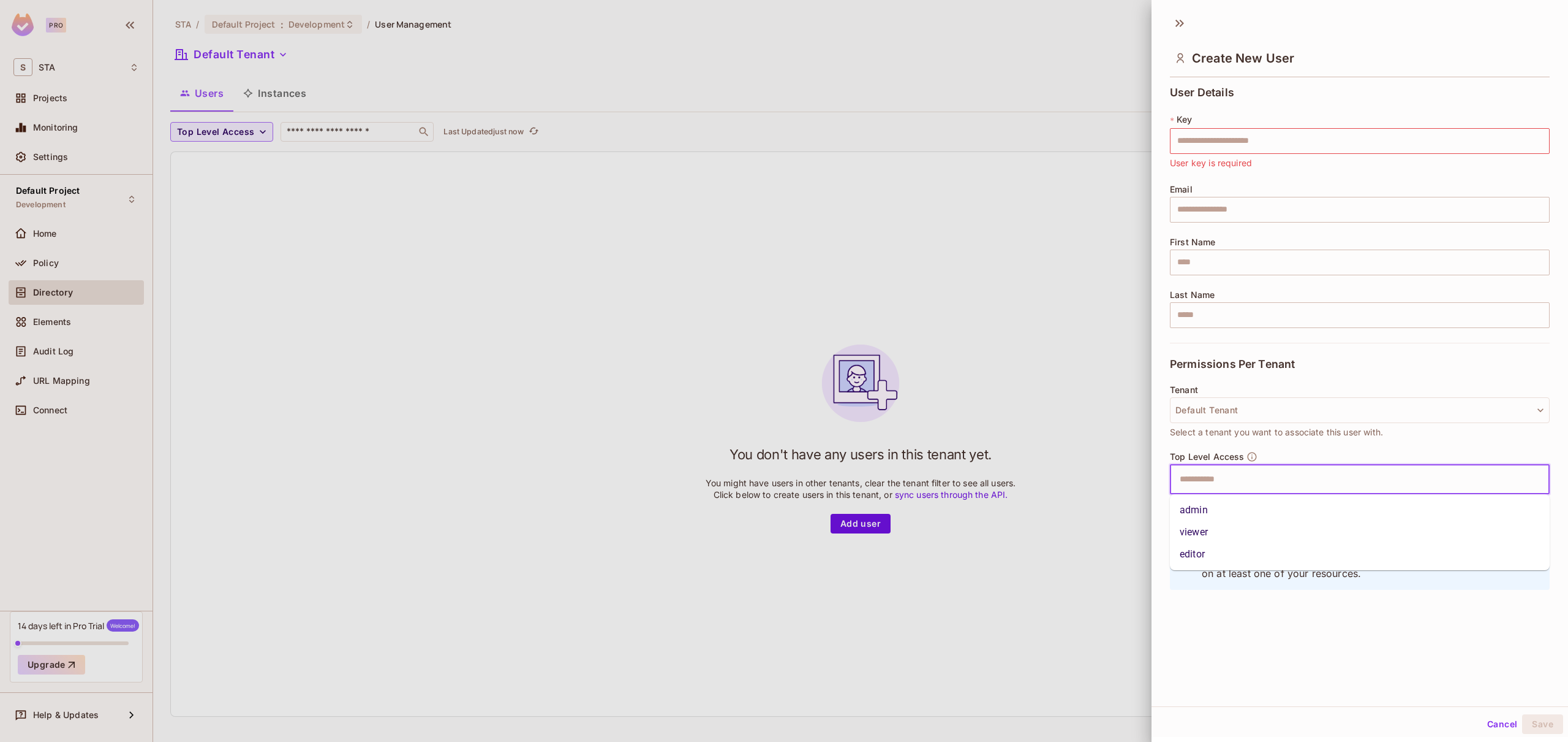
click at [1252, 506] on li "admin" at bounding box center [1359, 509] width 380 height 22
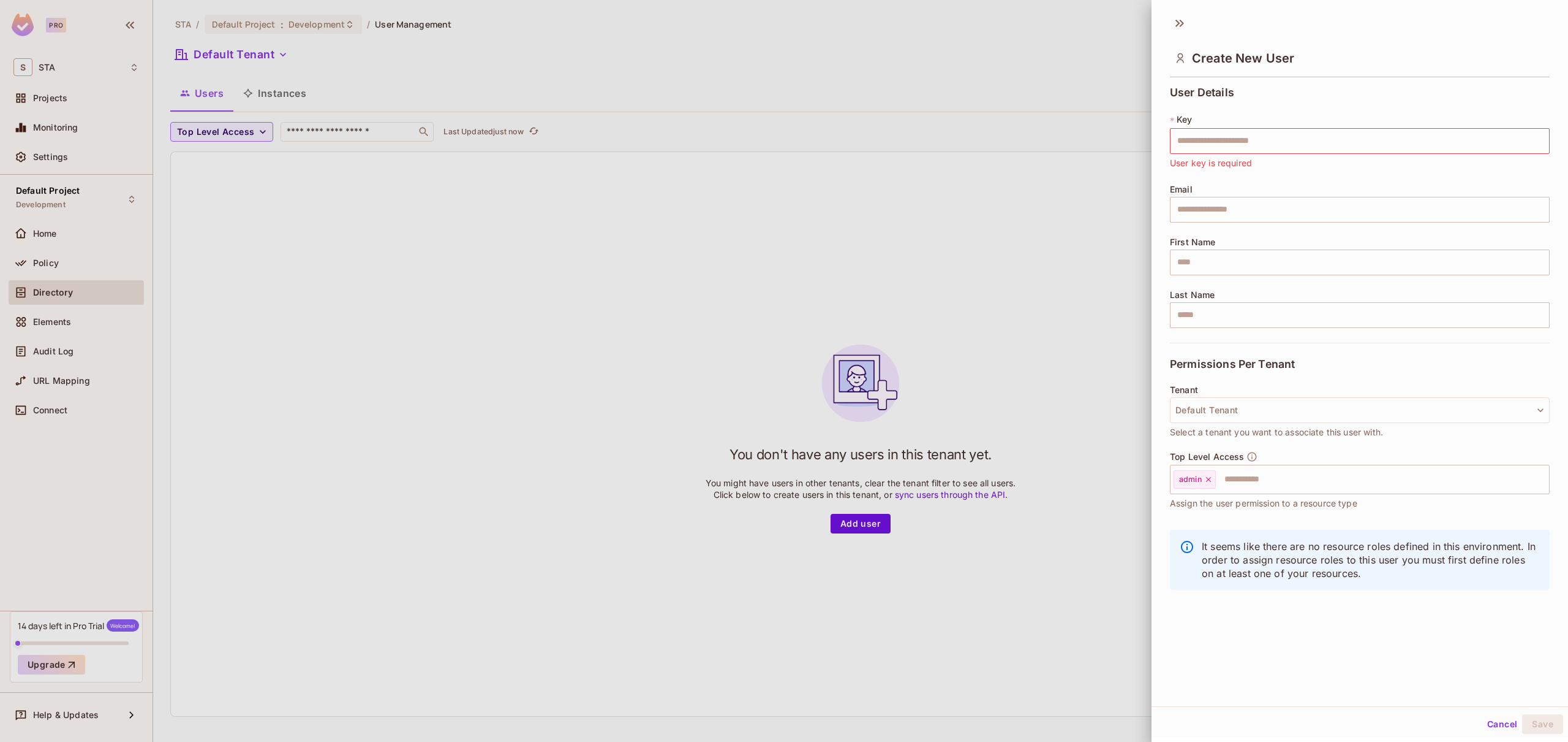
click at [1258, 509] on span "Assign the user permission to a resource type" at bounding box center [1263, 502] width 187 height 13
click at [984, 325] on div at bounding box center [784, 371] width 1568 height 742
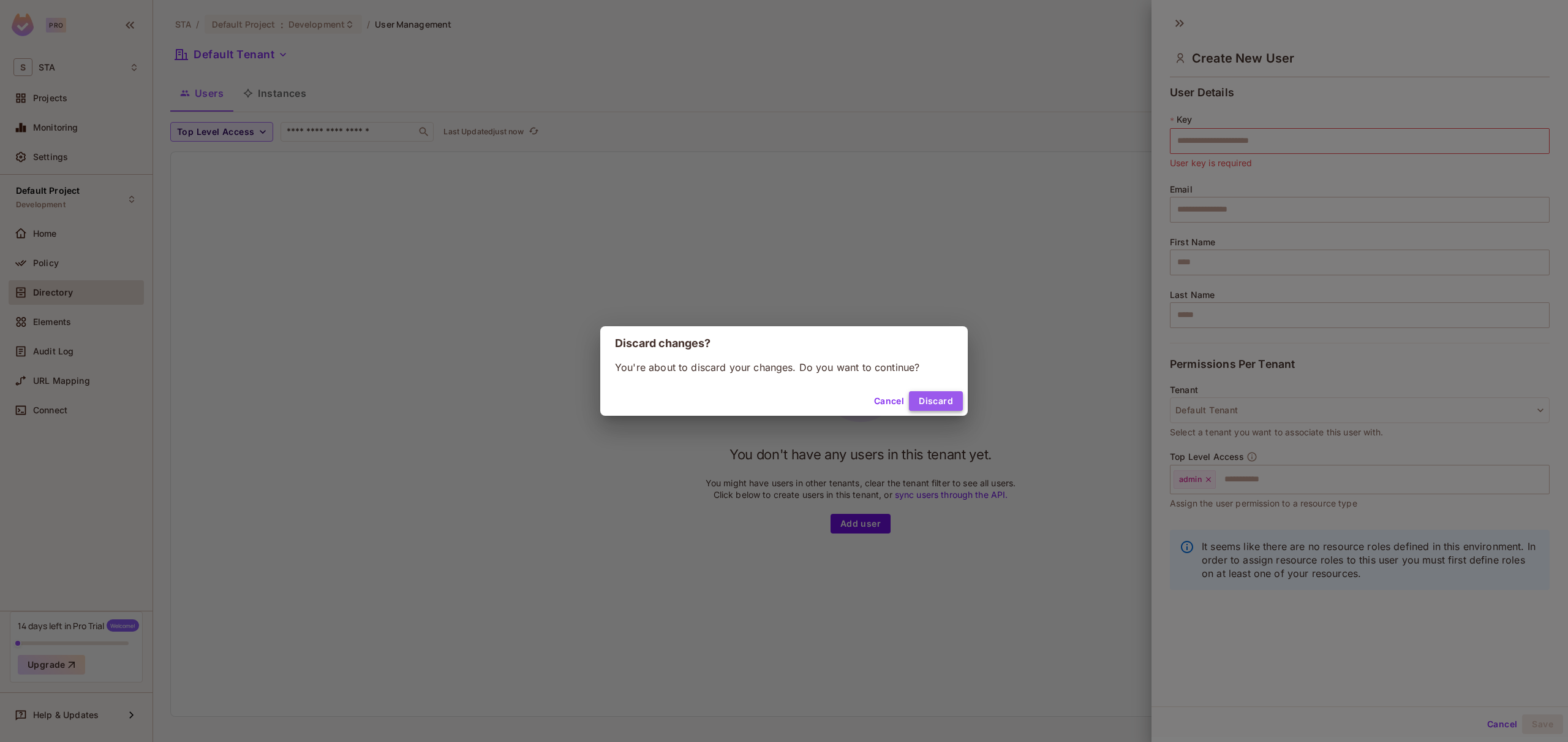
click at [947, 402] on button "Discard" at bounding box center [936, 400] width 54 height 20
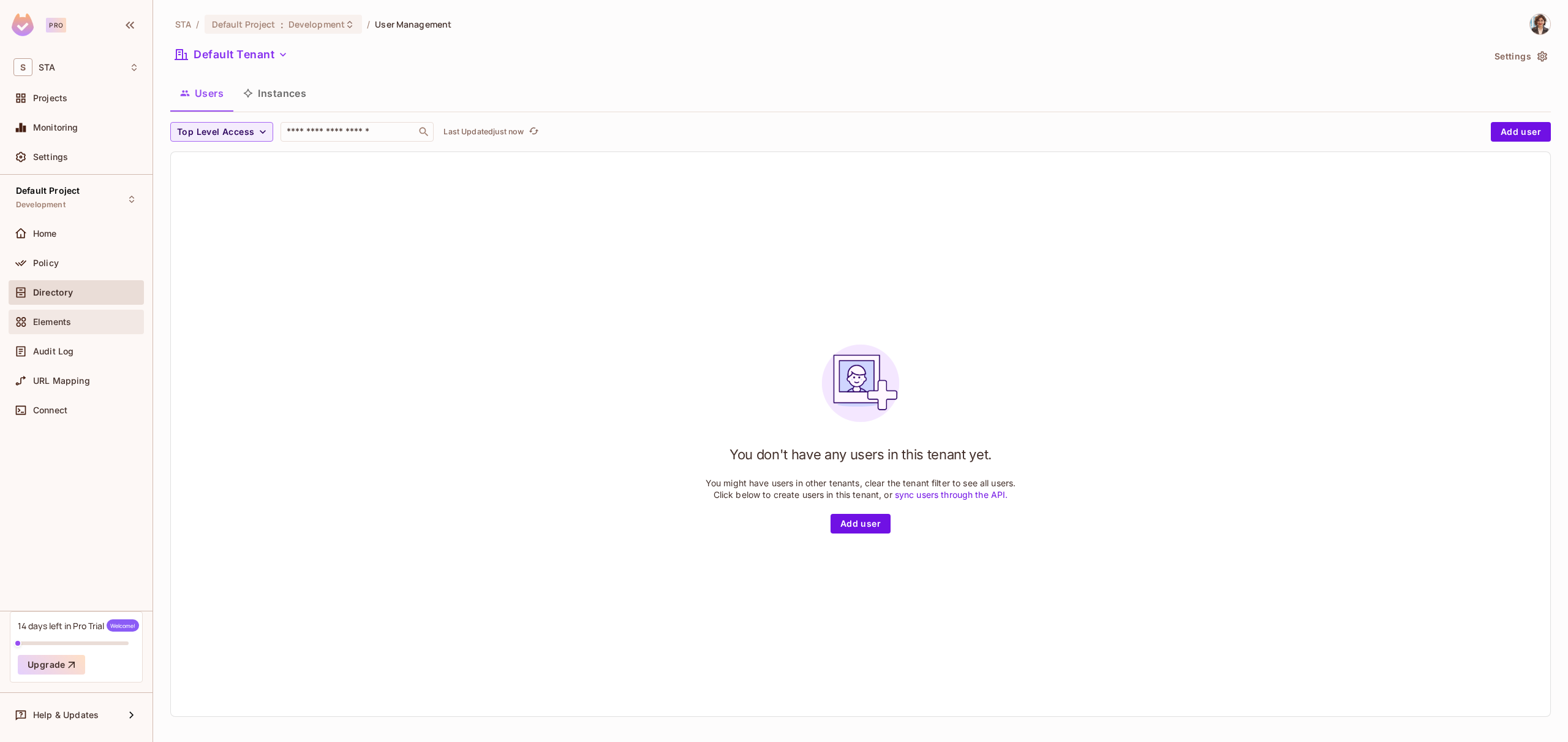
click at [70, 319] on span "Elements" at bounding box center [51, 321] width 38 height 10
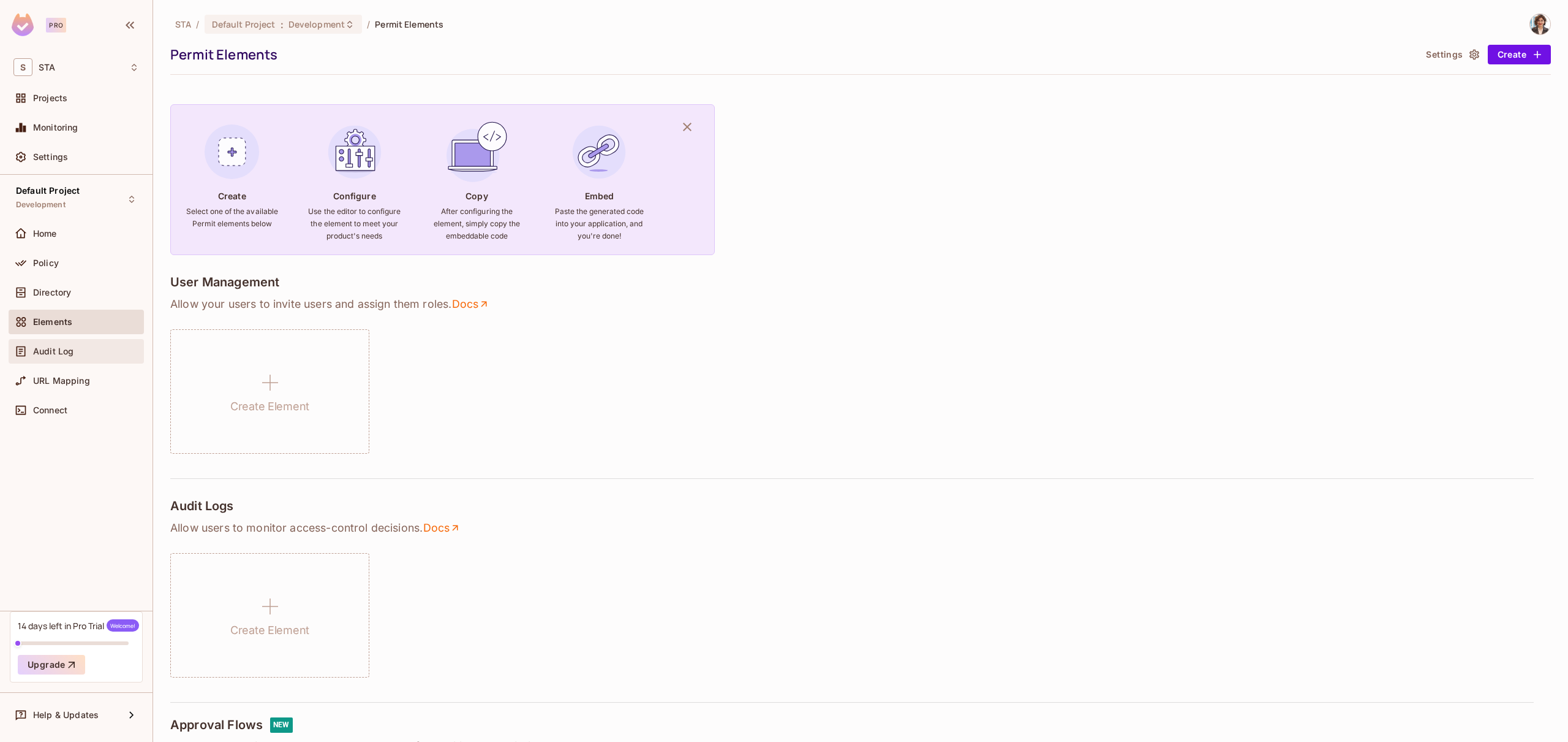
click at [71, 354] on span "Audit Log" at bounding box center [53, 351] width 41 height 10
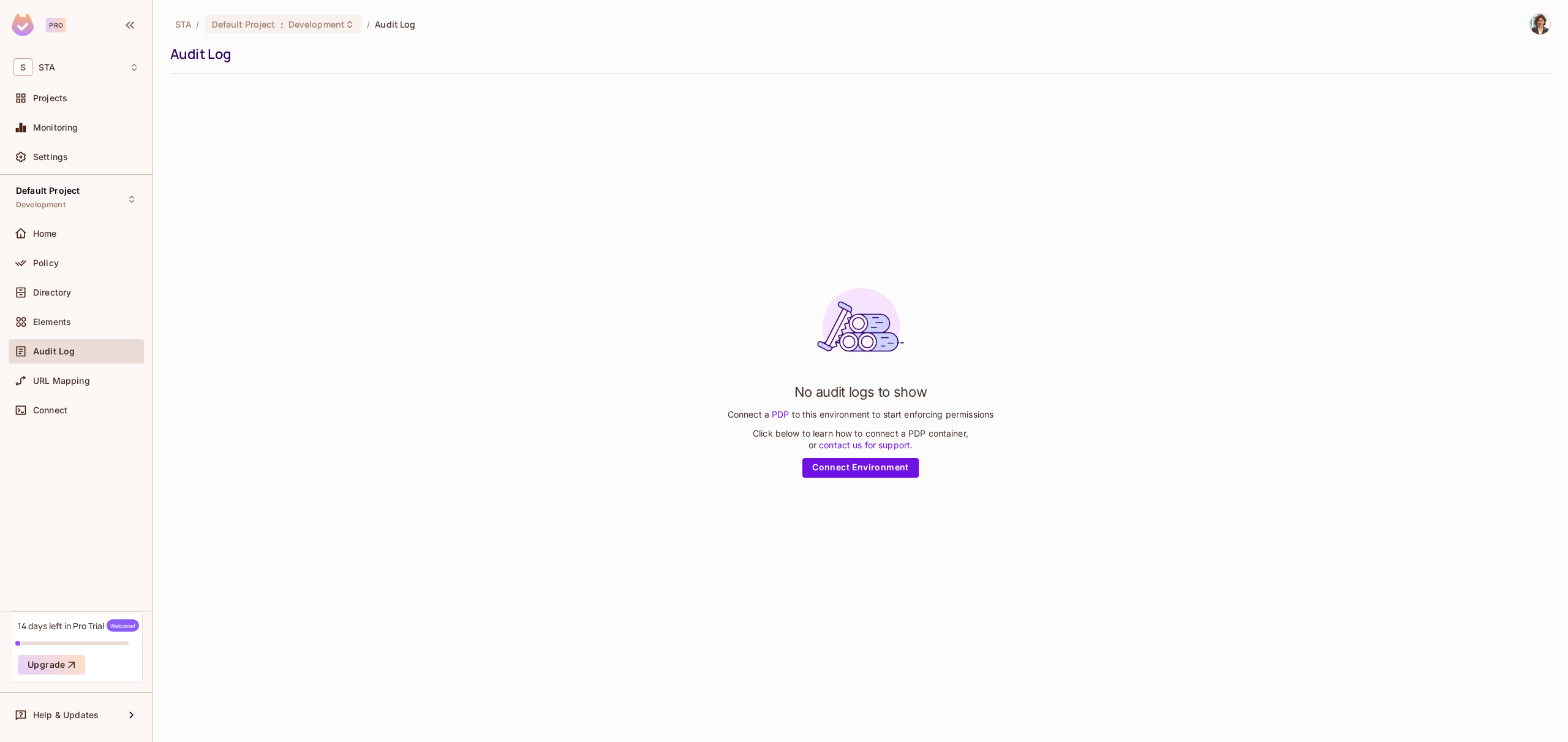
click at [73, 395] on div "URL Mapping" at bounding box center [76, 383] width 136 height 30
click at [73, 390] on div "URL Mapping" at bounding box center [76, 380] width 136 height 24
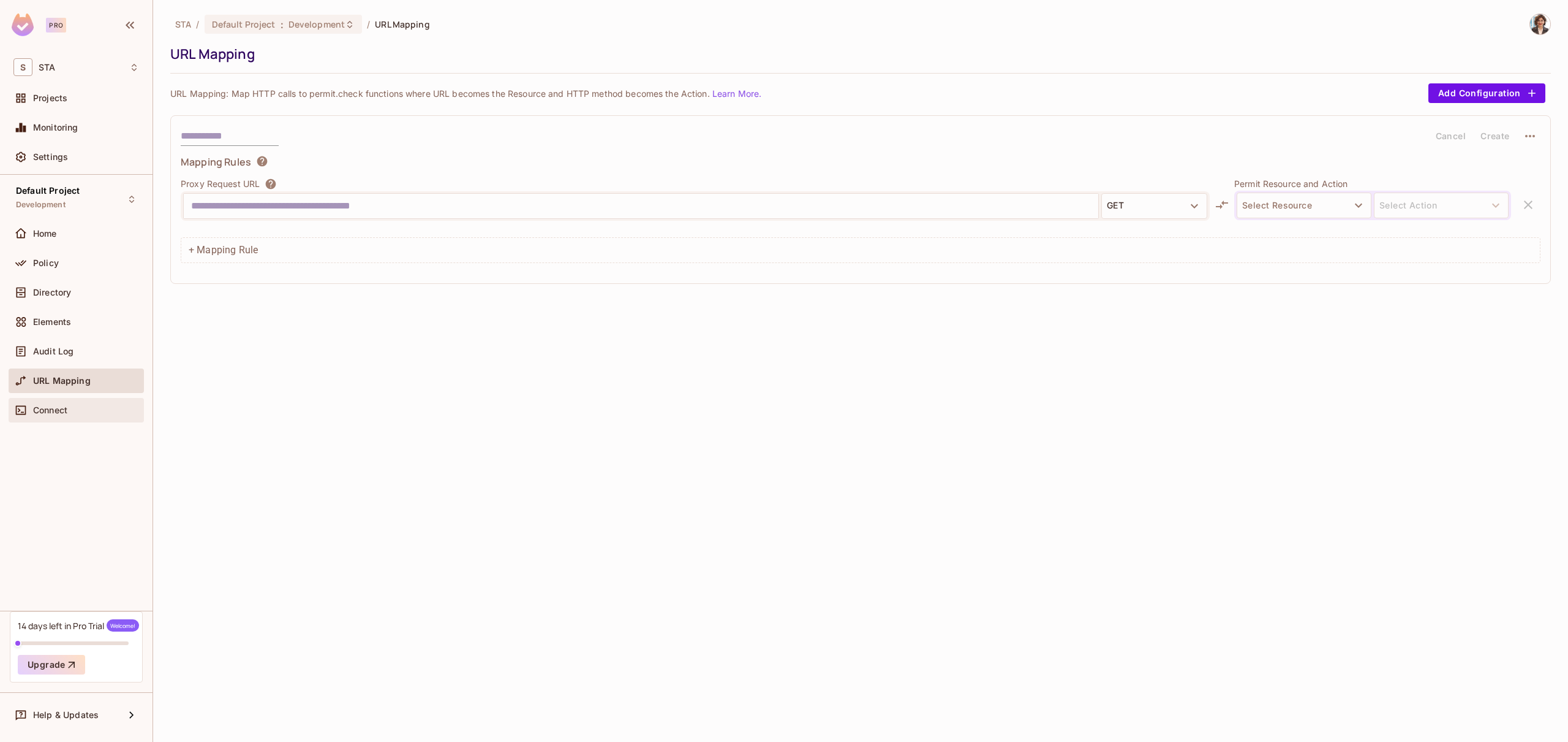
click at [83, 410] on div "Connect" at bounding box center [86, 410] width 106 height 10
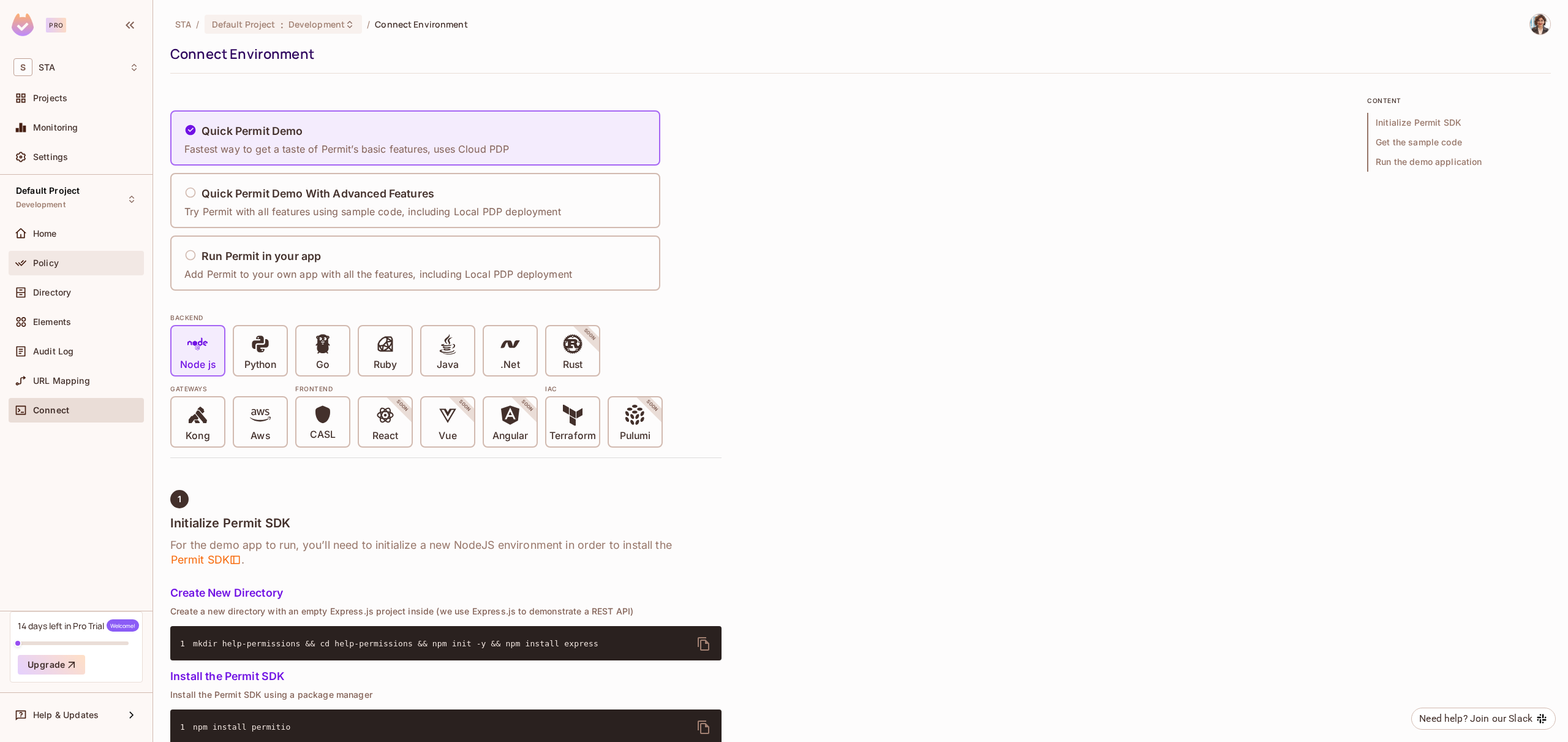
click at [63, 258] on div "Policy" at bounding box center [86, 263] width 106 height 10
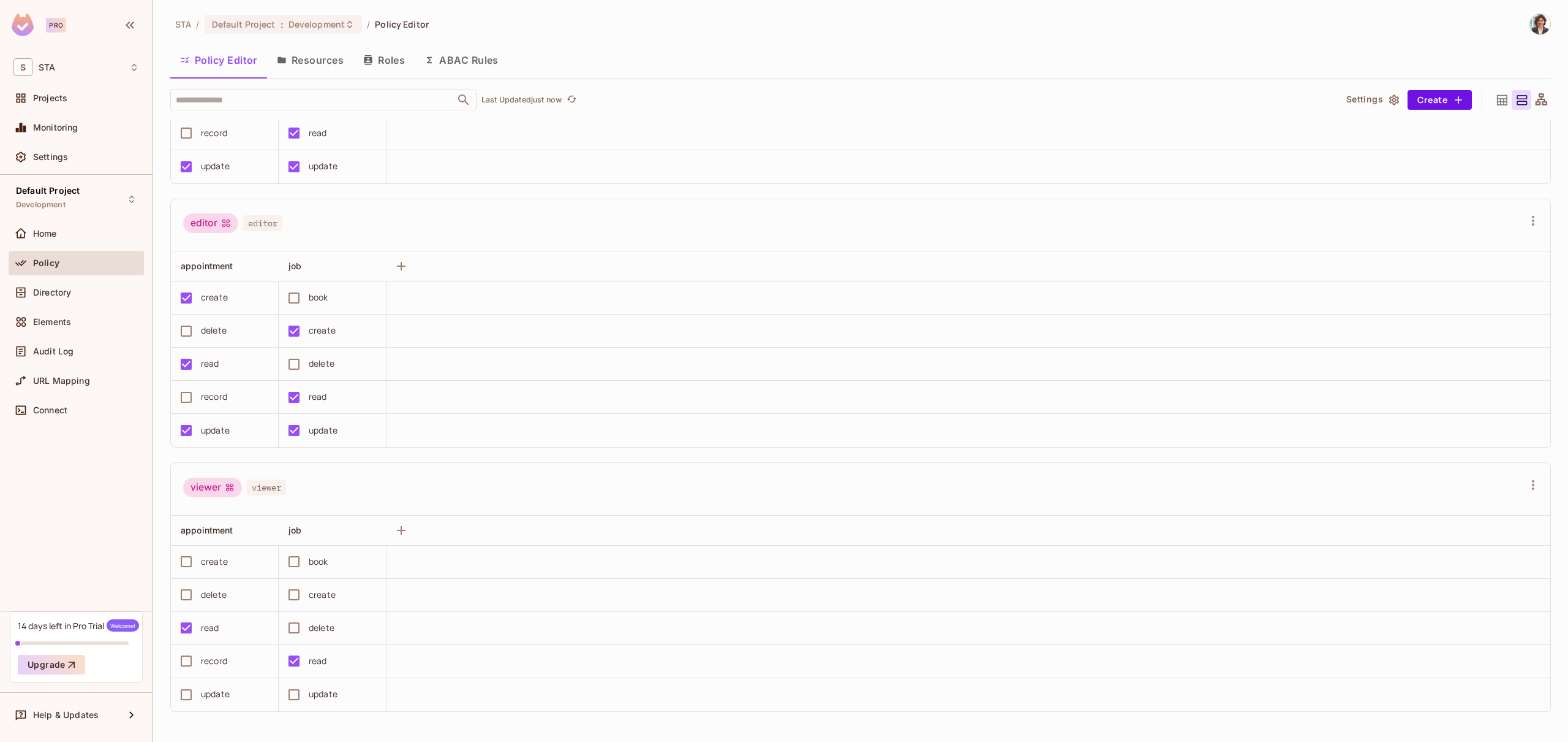
scroll to position [1, 0]
click at [57, 231] on span "Home" at bounding box center [44, 233] width 24 height 10
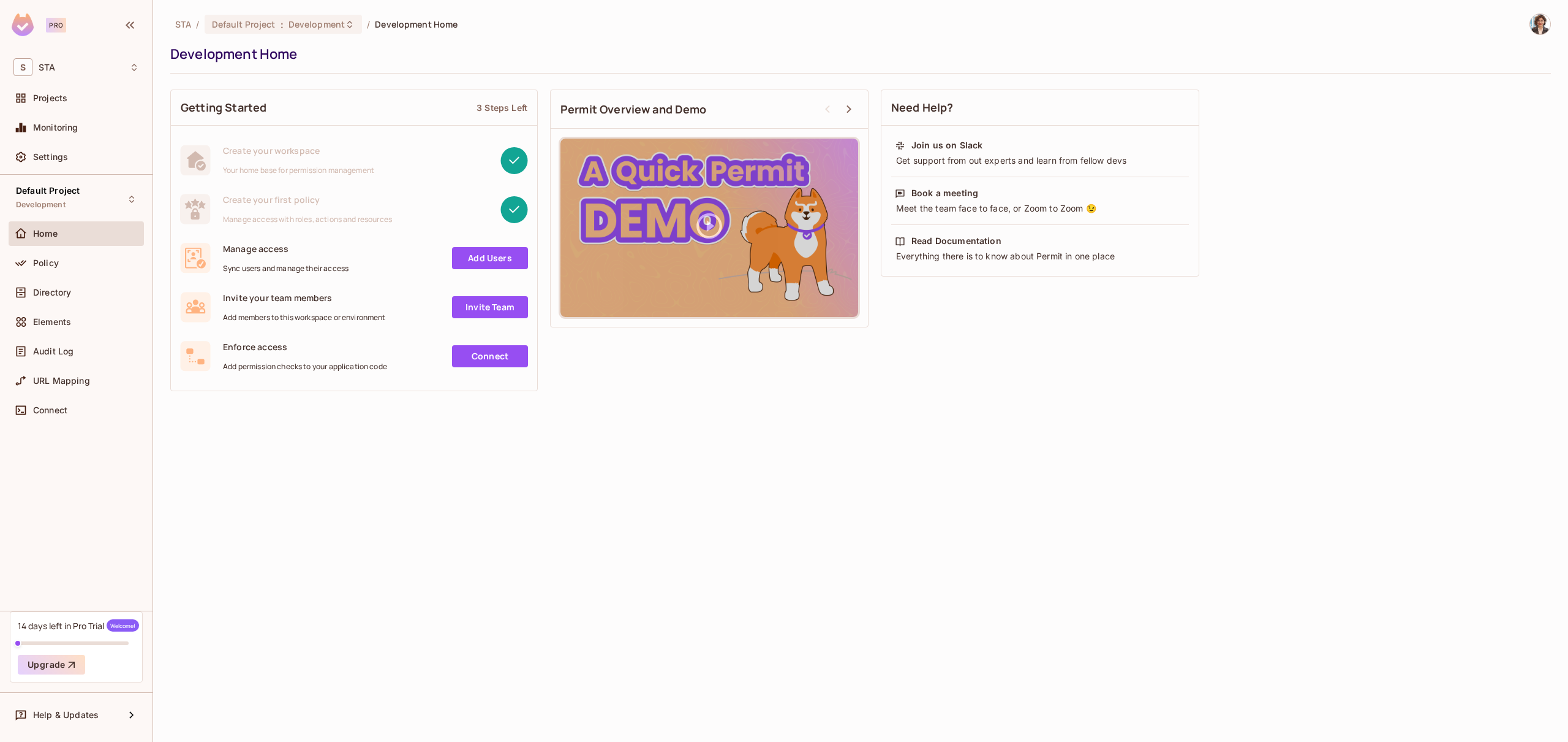
click at [504, 357] on link "Connect" at bounding box center [490, 356] width 76 height 22
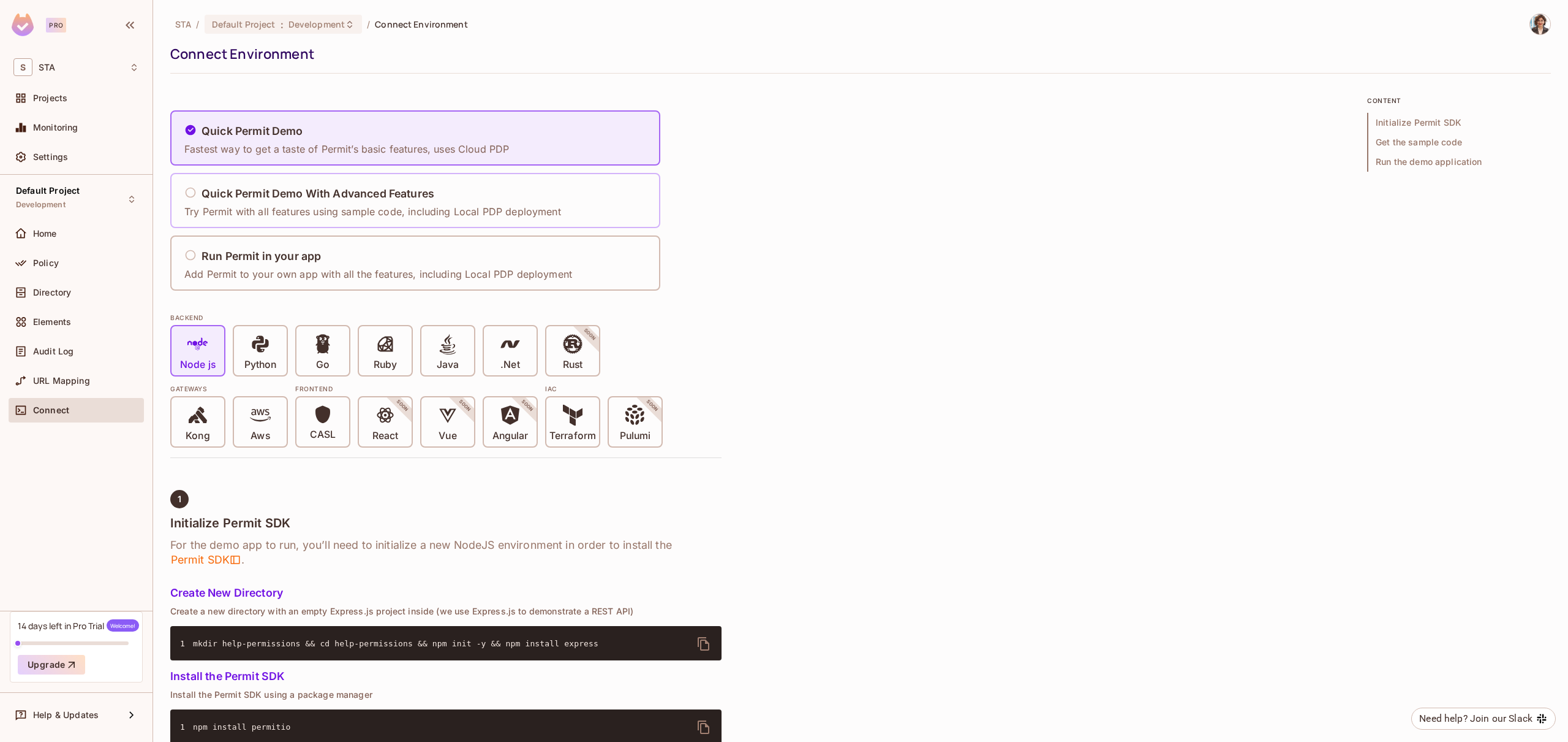
click at [225, 200] on div "Quick Permit Demo With Advanced Features" at bounding box center [372, 194] width 377 height 16
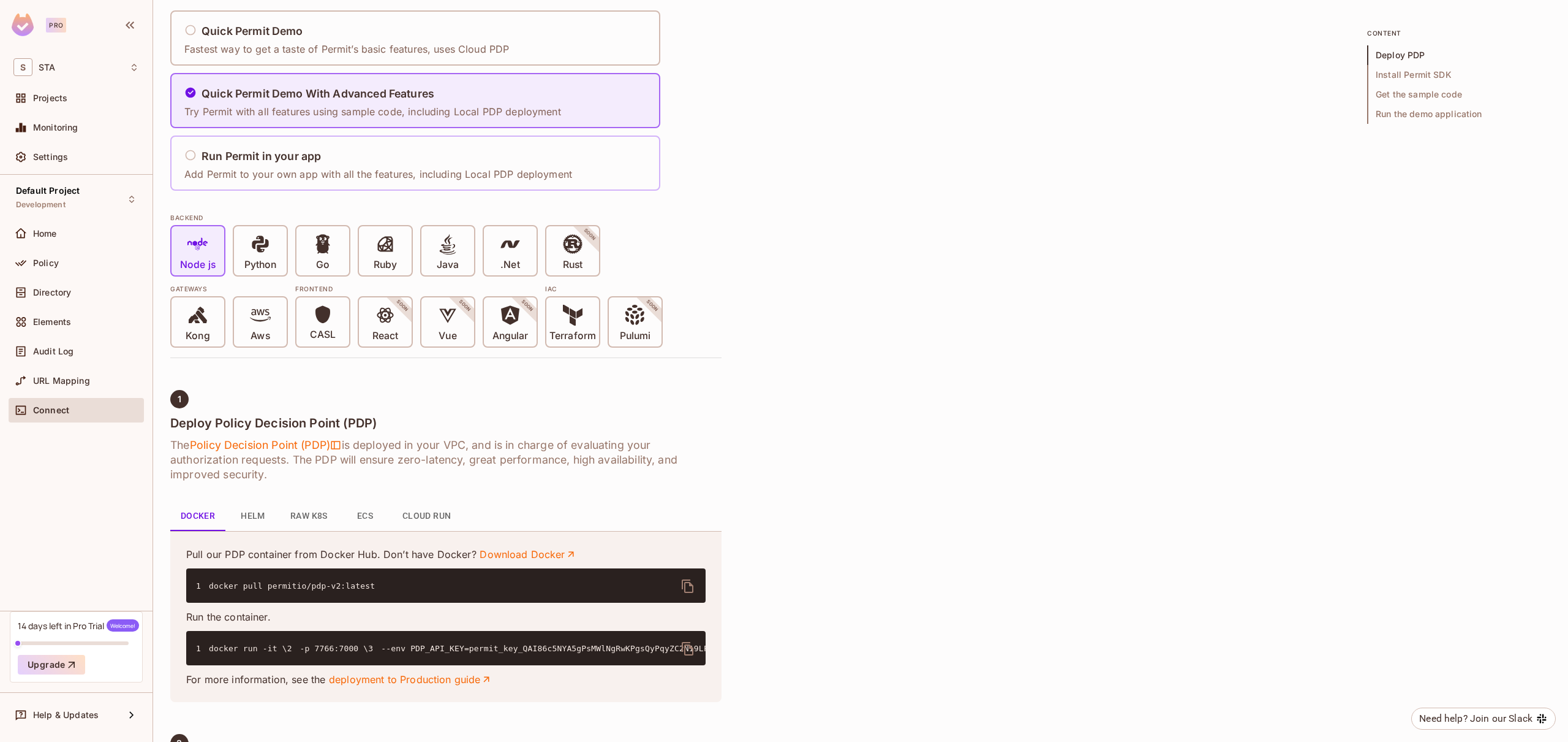
scroll to position [101, 0]
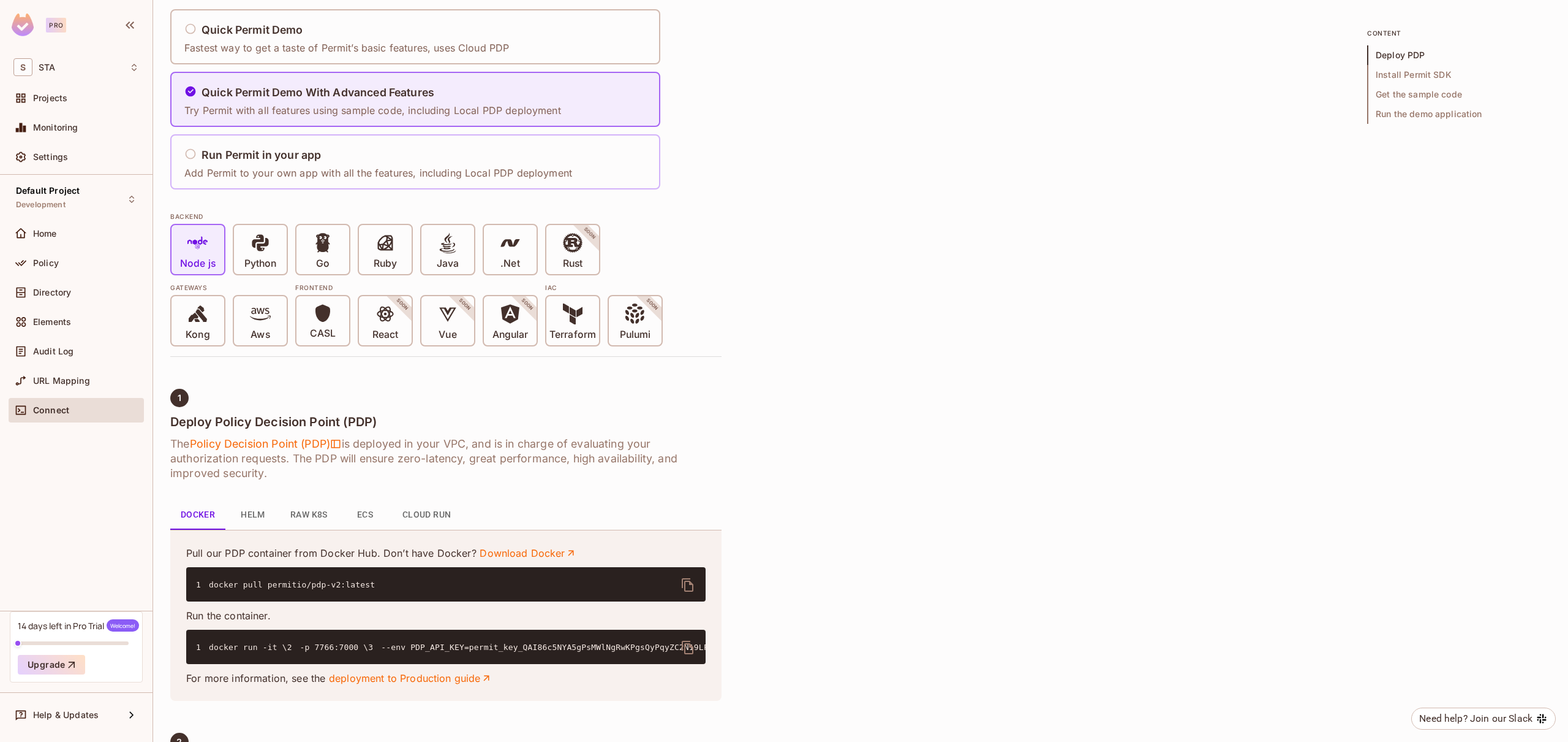
click at [285, 169] on p "Add Permit to your own app with all the features, including Local PDP deployment" at bounding box center [377, 172] width 388 height 13
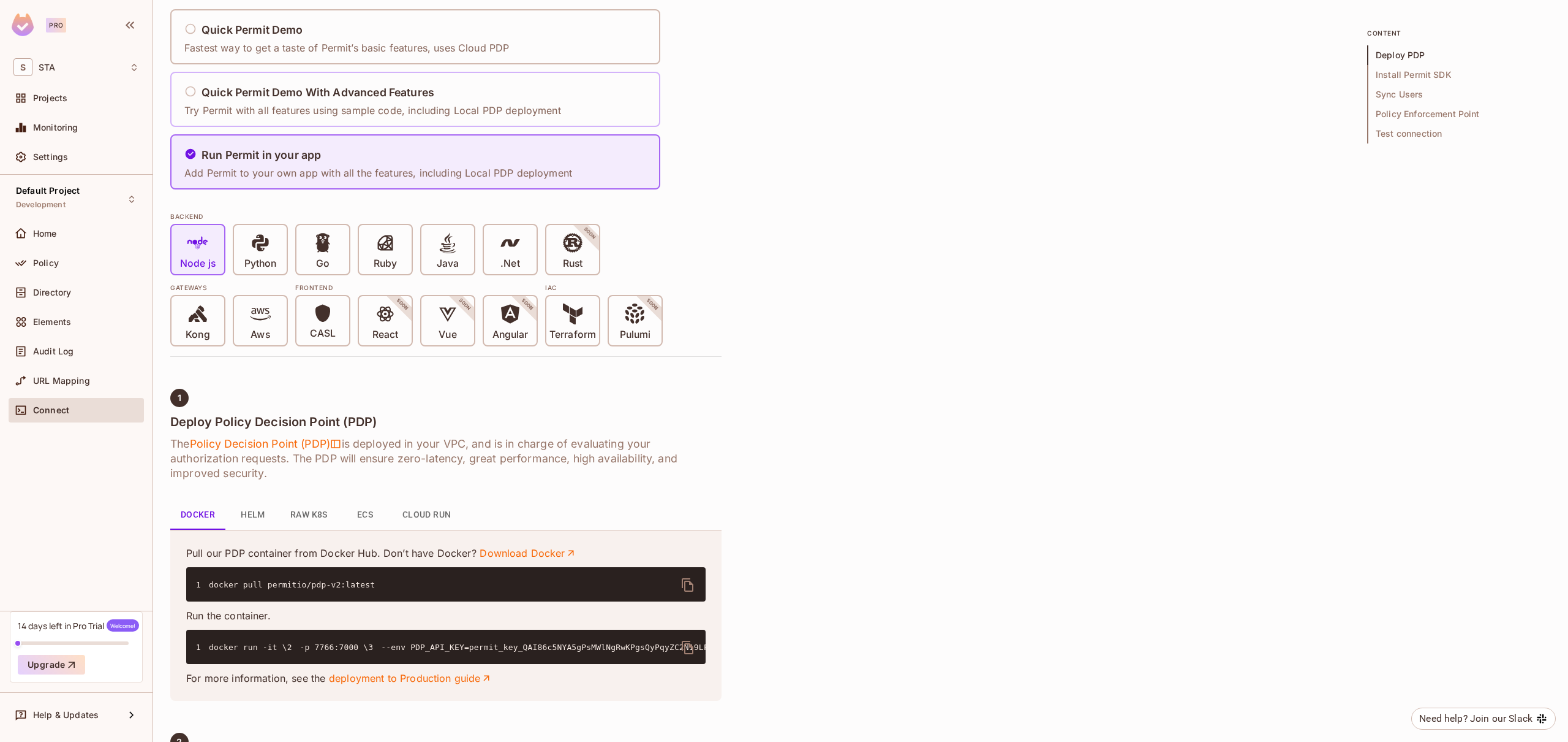
click at [272, 90] on h5 "Quick Permit Demo With Advanced Features" at bounding box center [317, 93] width 233 height 12
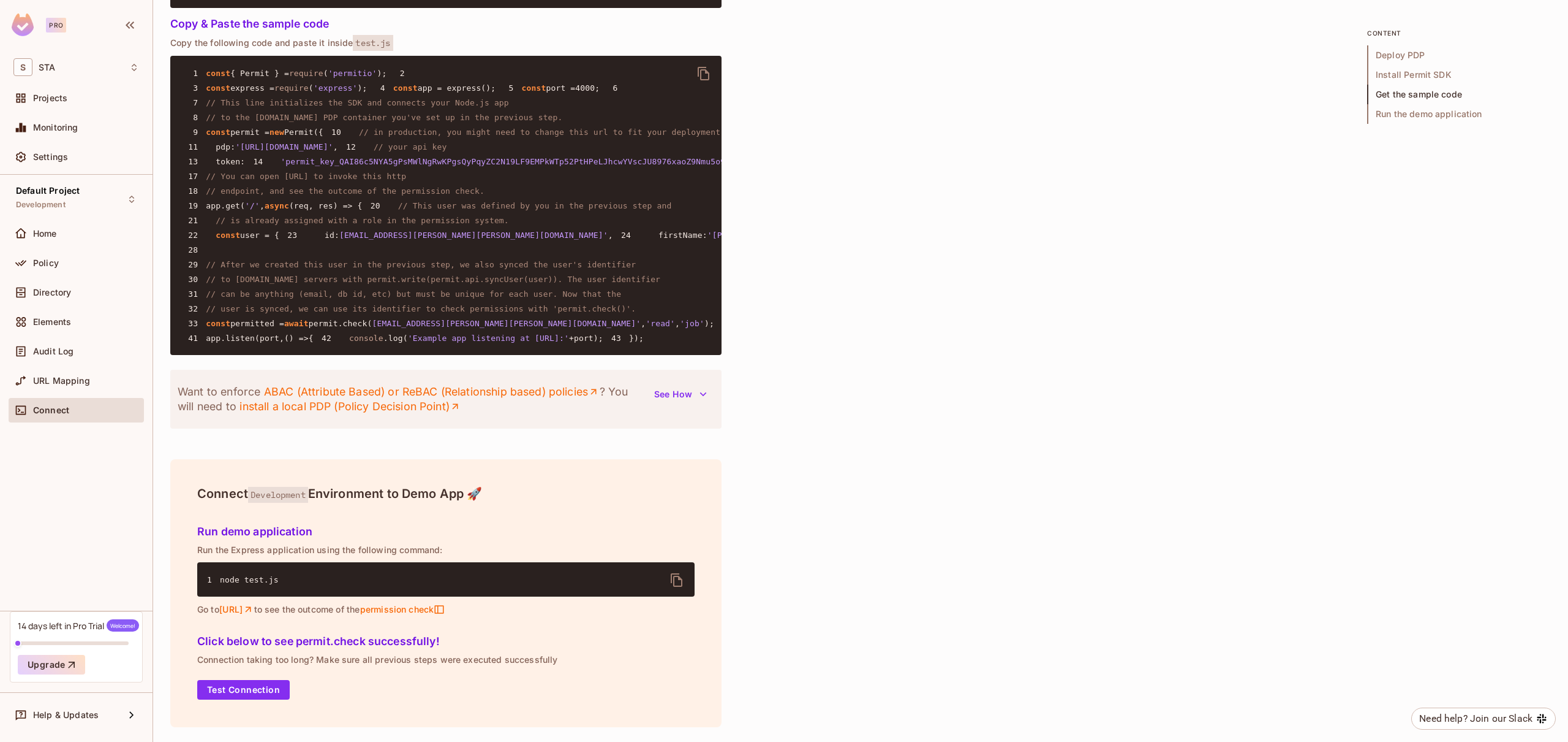
scroll to position [1679, 0]
click at [242, 691] on button "Test Connection" at bounding box center [243, 689] width 93 height 20
click at [278, 647] on h5 "Click below to see permit.check successfully!" at bounding box center [446, 641] width 497 height 12
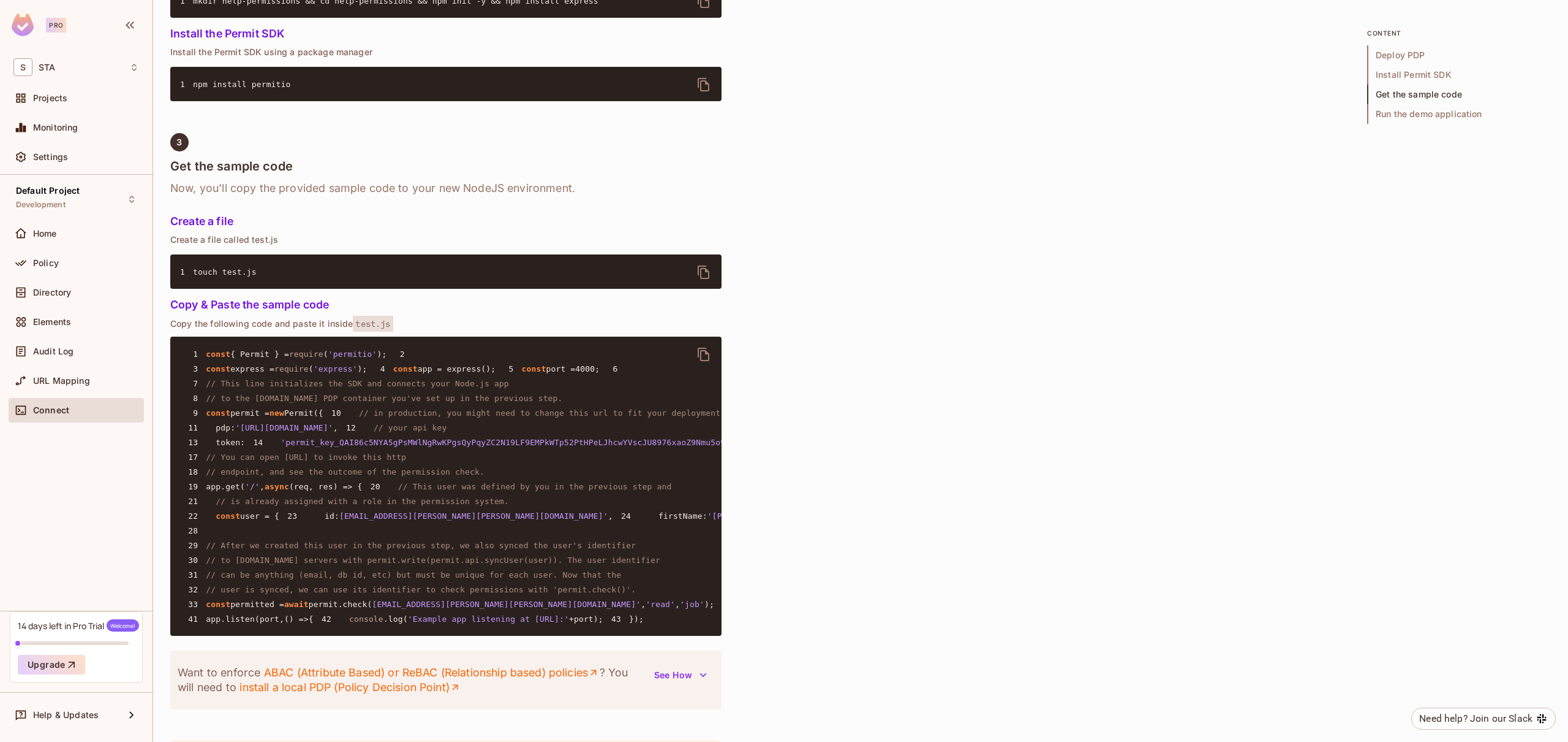
scroll to position [896, 0]
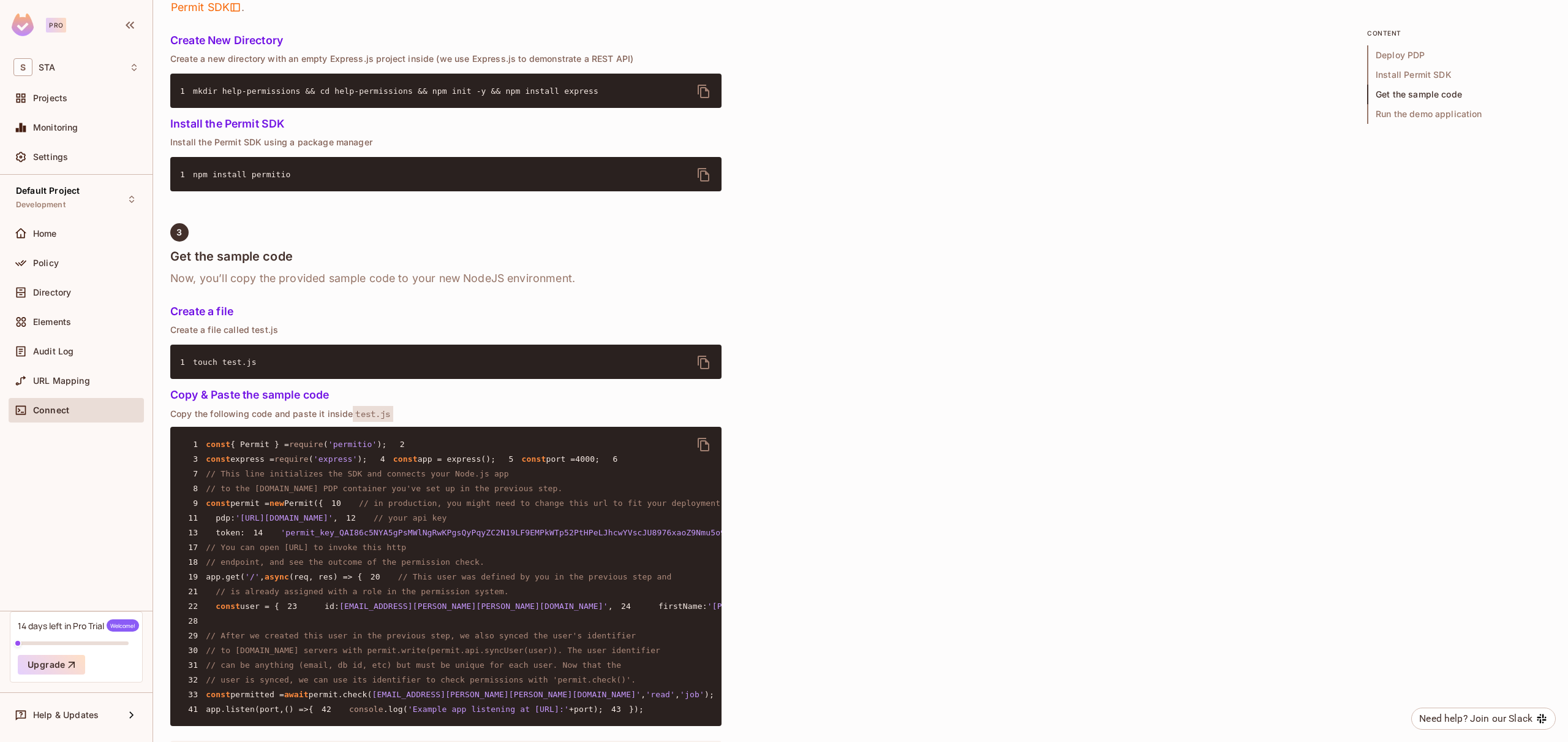
click at [1382, 115] on span "Run the demo application" at bounding box center [1459, 114] width 184 height 20
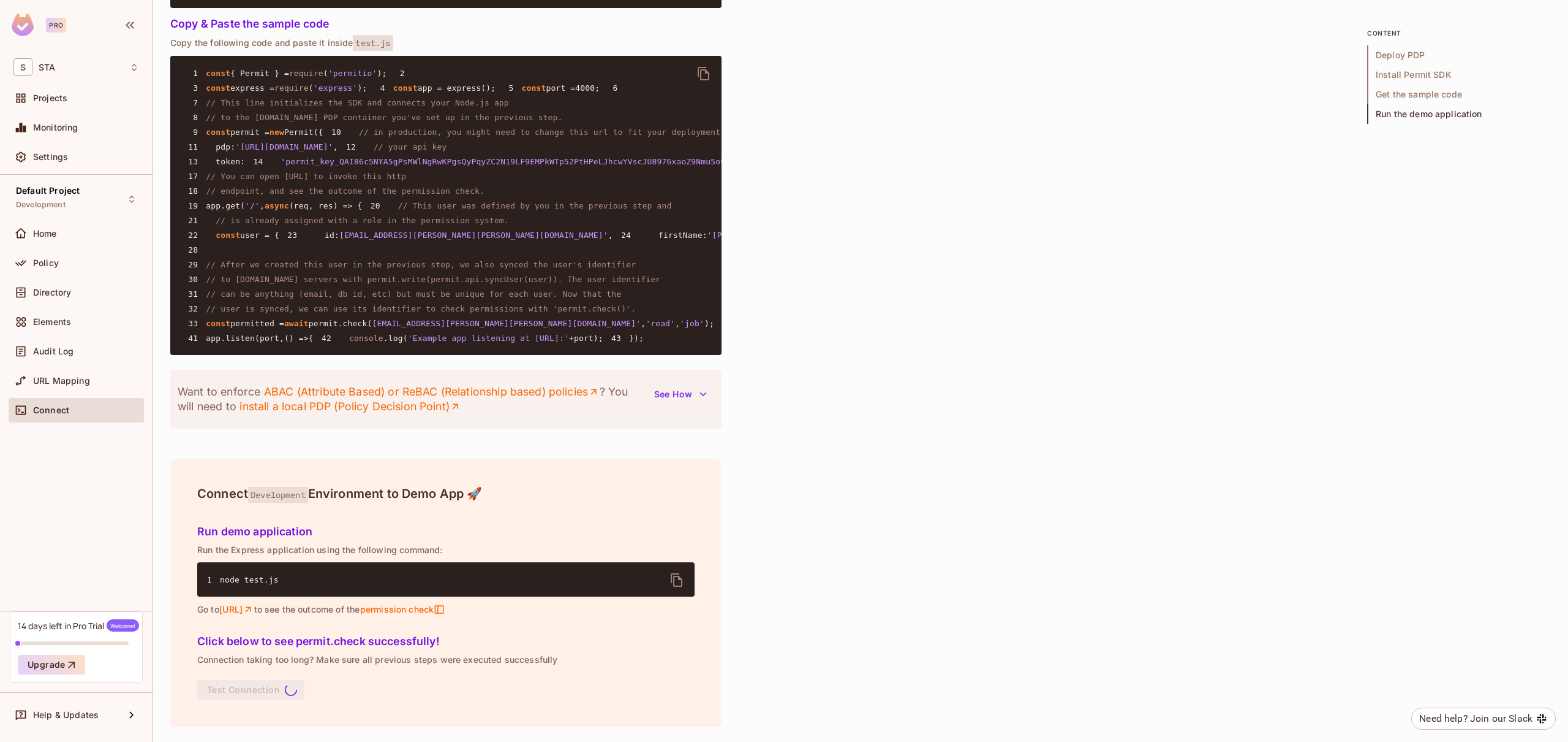
click at [679, 392] on button "See How" at bounding box center [681, 394] width 67 height 20
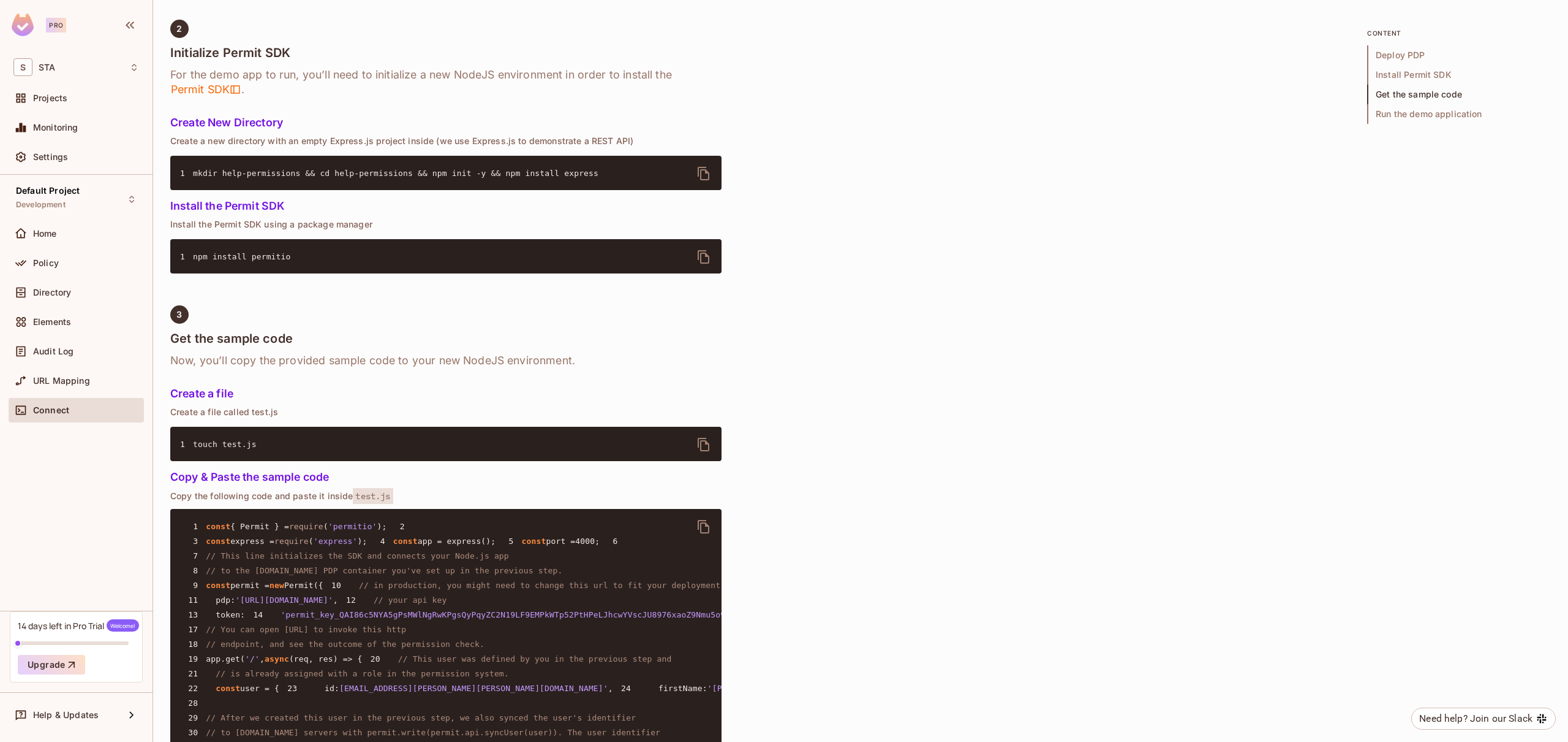
scroll to position [812, 0]
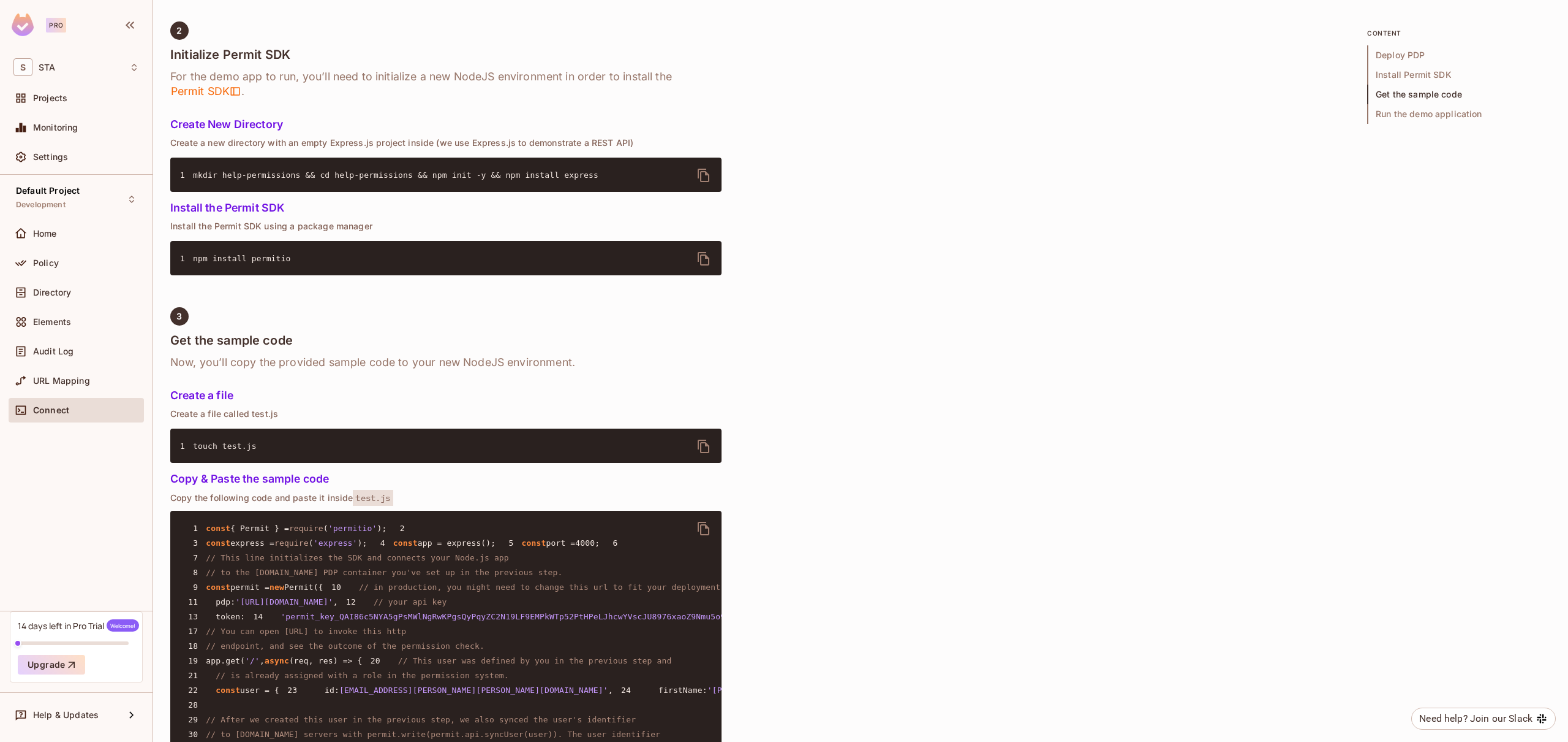
click at [239, 355] on div "1 Deploy Policy Decision Point (PDP) The Policy Decision Point (PDP) is deploye…" at bounding box center [445, 524] width 551 height 1693
click at [228, 214] on h5 "Install the Permit SDK" at bounding box center [445, 208] width 551 height 12
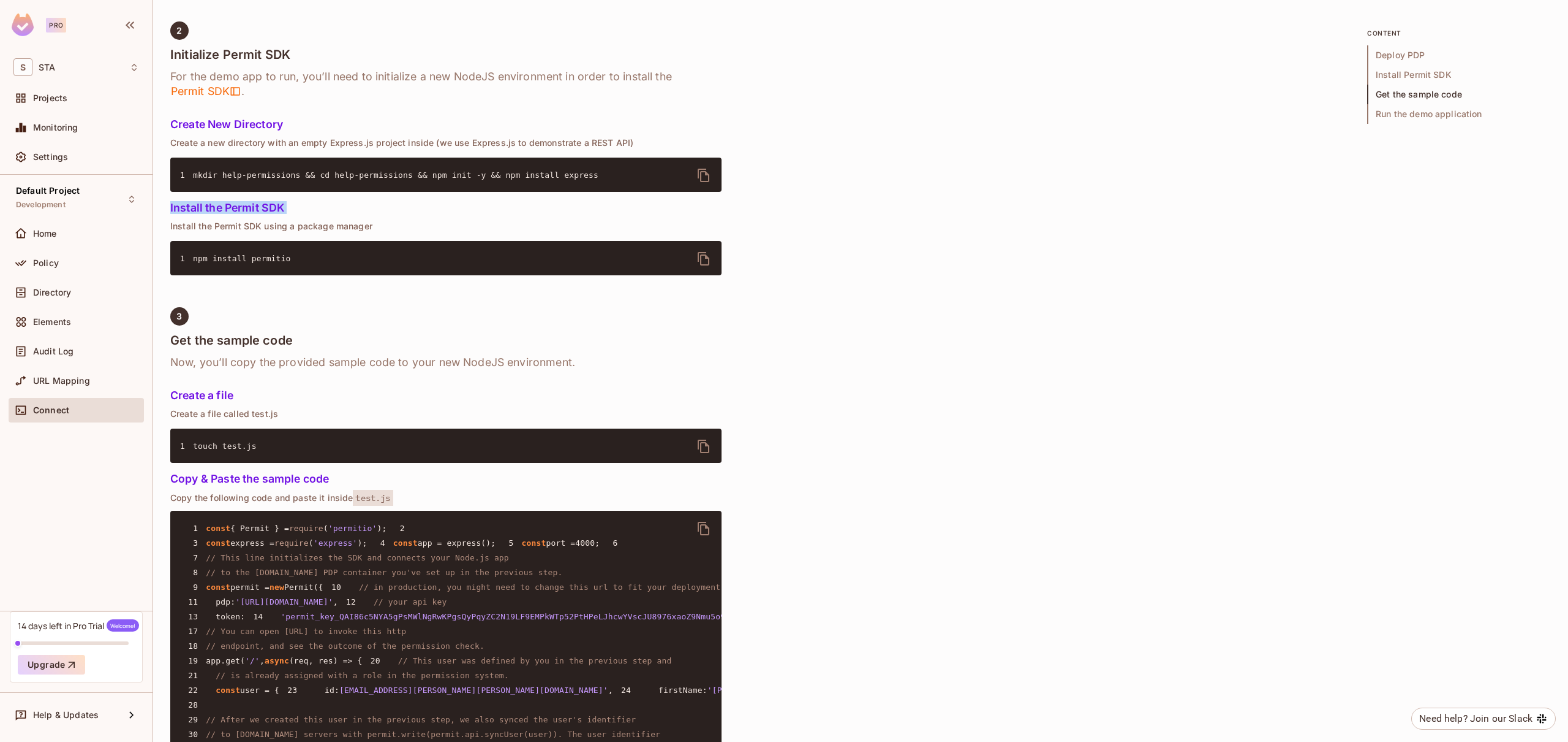
click at [316, 214] on h5 "Install the Permit SDK" at bounding box center [445, 208] width 551 height 12
click at [212, 263] on span "npm install permitio" at bounding box center [242, 258] width 98 height 9
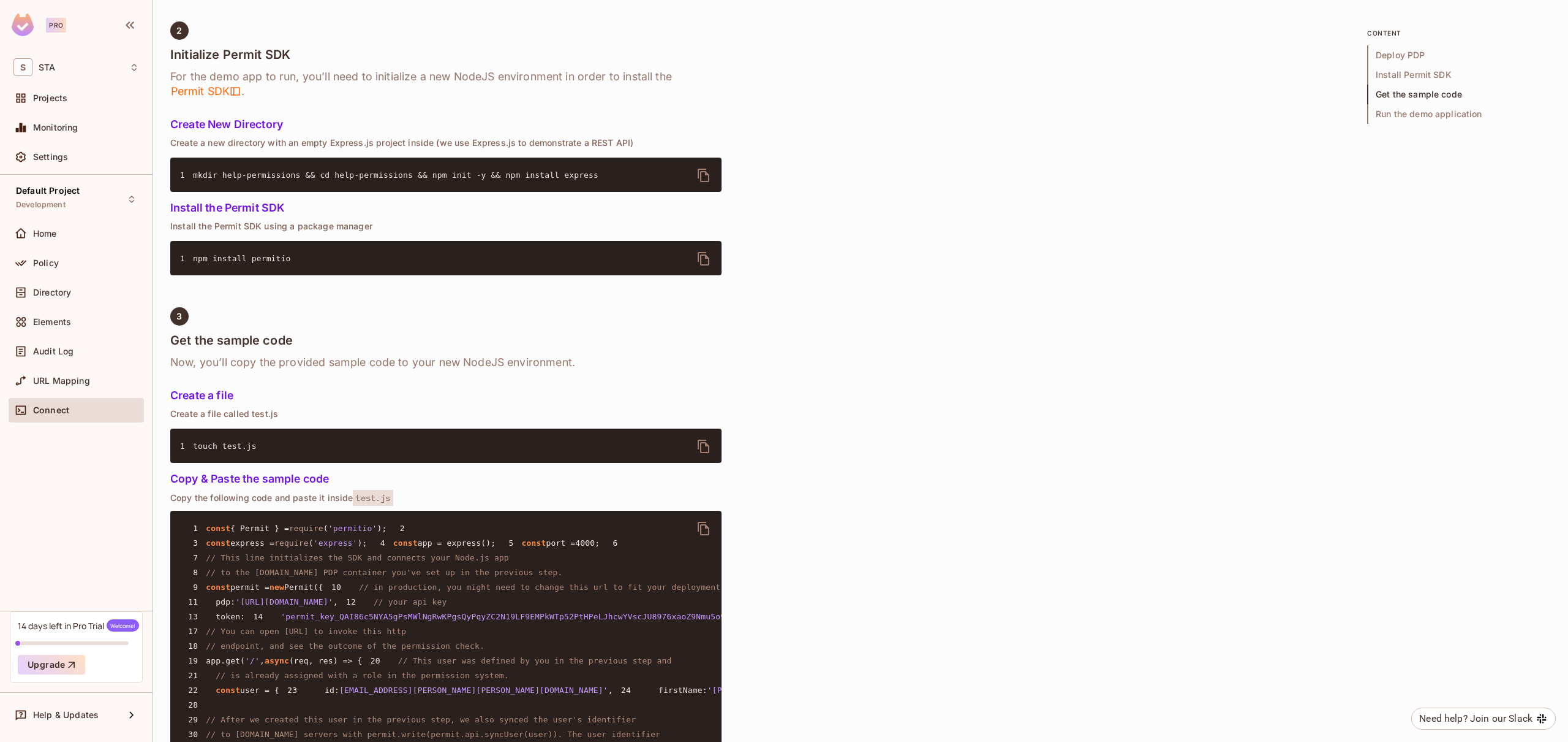
click at [264, 347] on h4 "Get the sample code" at bounding box center [445, 340] width 551 height 15
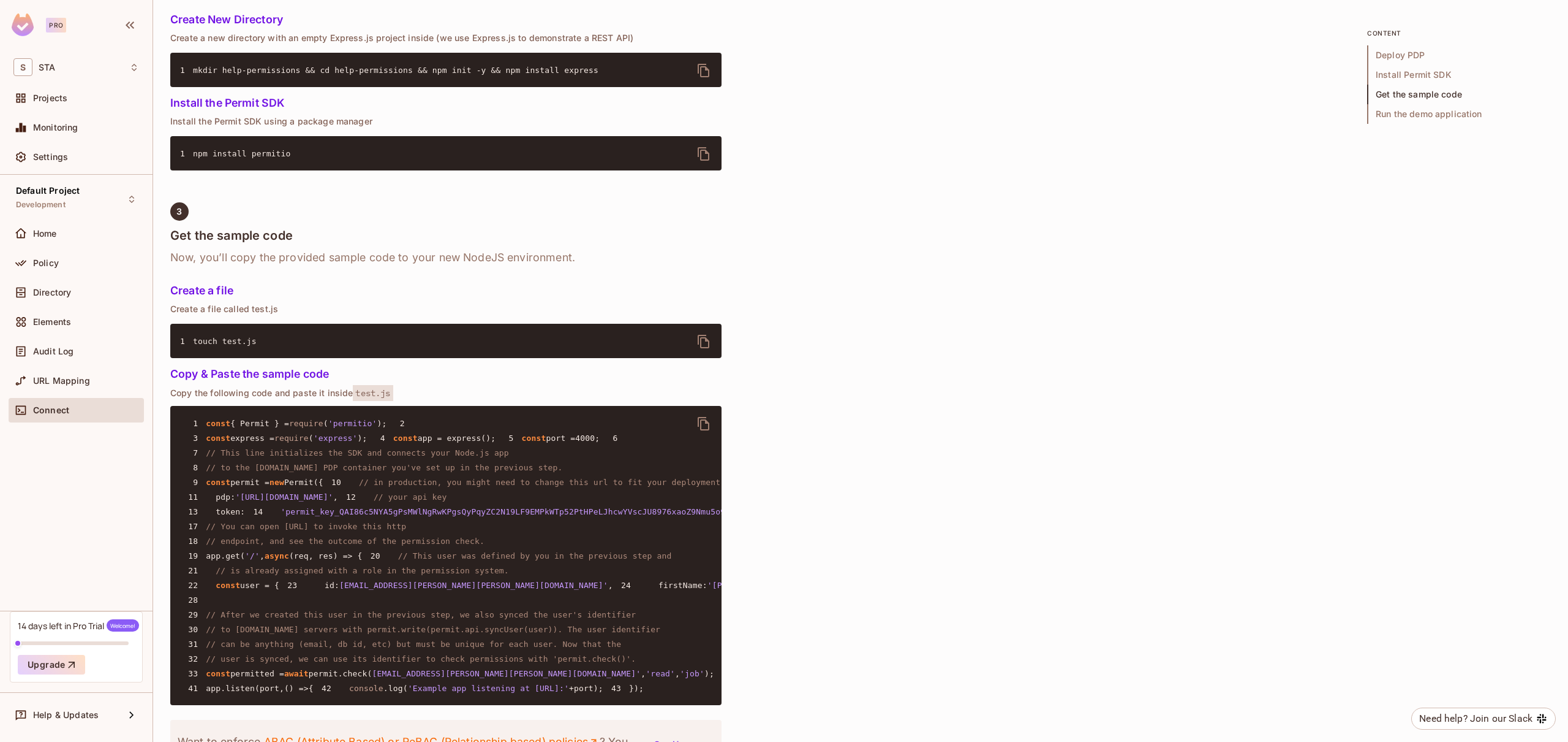
scroll to position [929, 0]
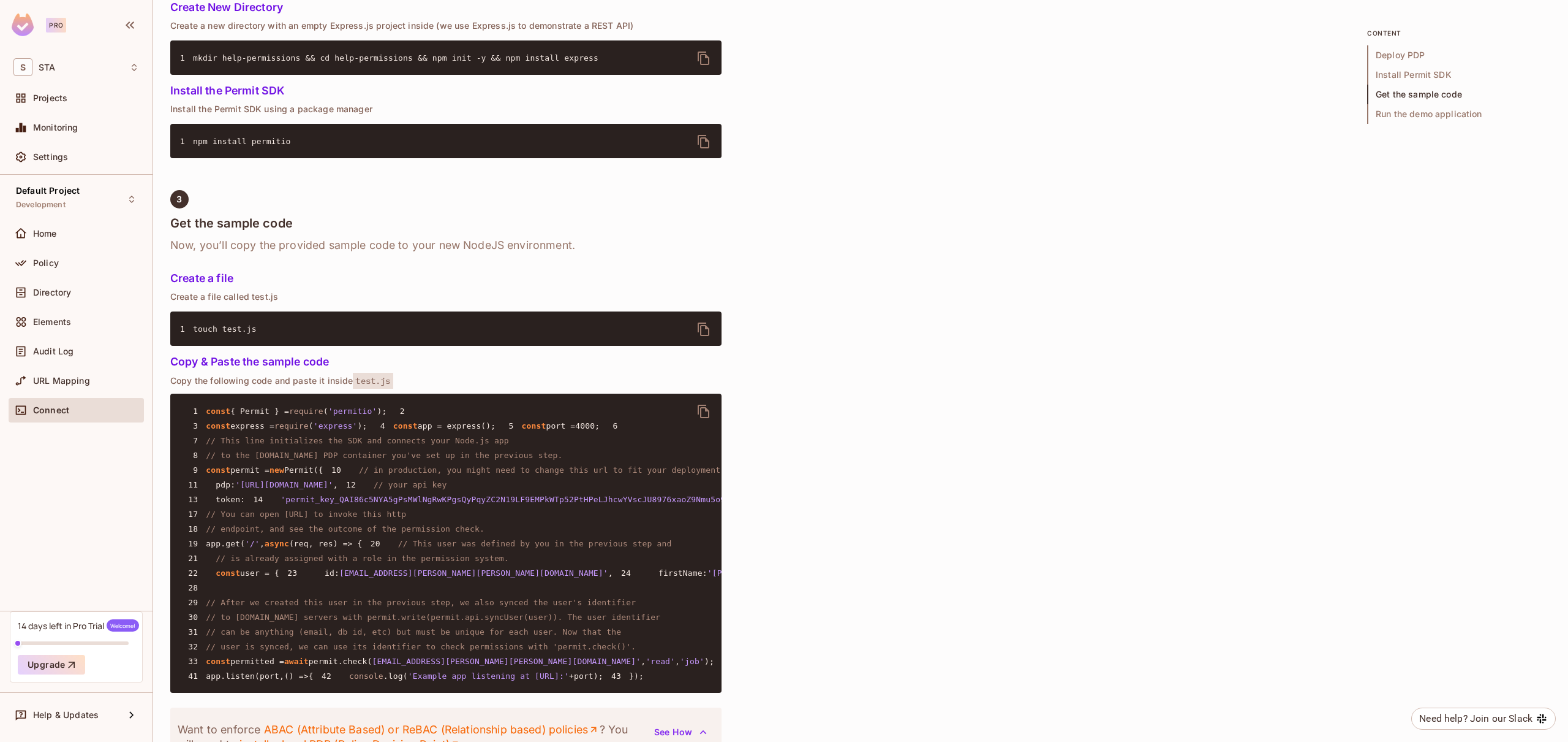
click at [207, 285] on h5 "Create a file" at bounding box center [445, 279] width 551 height 12
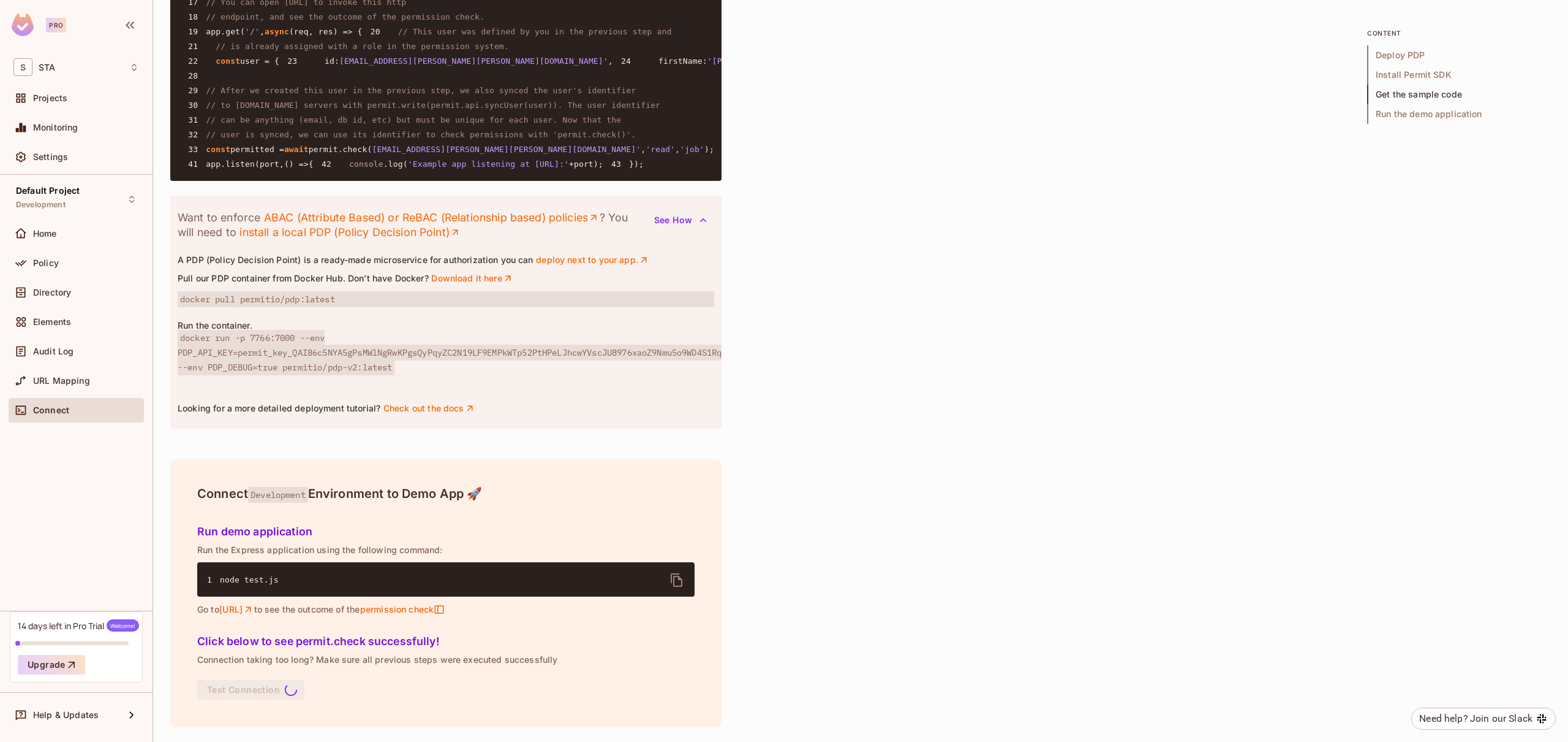
scroll to position [1853, 0]
click at [227, 644] on h5 "Click below to see permit.check successfully!" at bounding box center [446, 641] width 497 height 12
click at [297, 645] on h5 "Click below to see permit.check successfully!" at bounding box center [446, 641] width 497 height 12
click at [333, 644] on h5 "Click below to see permit.check successfully!" at bounding box center [446, 641] width 497 height 12
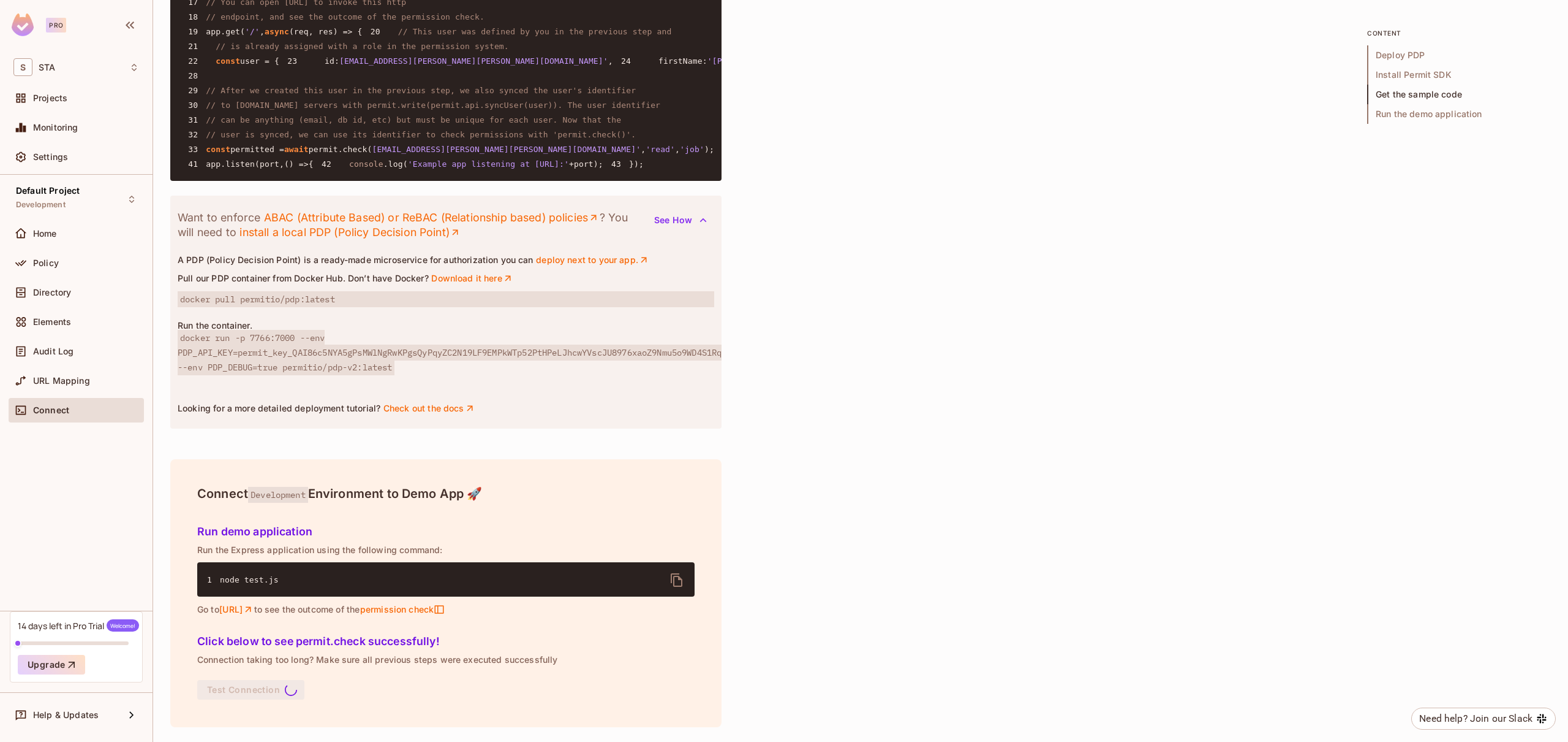
click at [345, 644] on h5 "Click below to see permit.check successfully!" at bounding box center [446, 641] width 497 height 12
click at [348, 644] on h5 "Click below to see permit.check successfully!" at bounding box center [446, 641] width 497 height 12
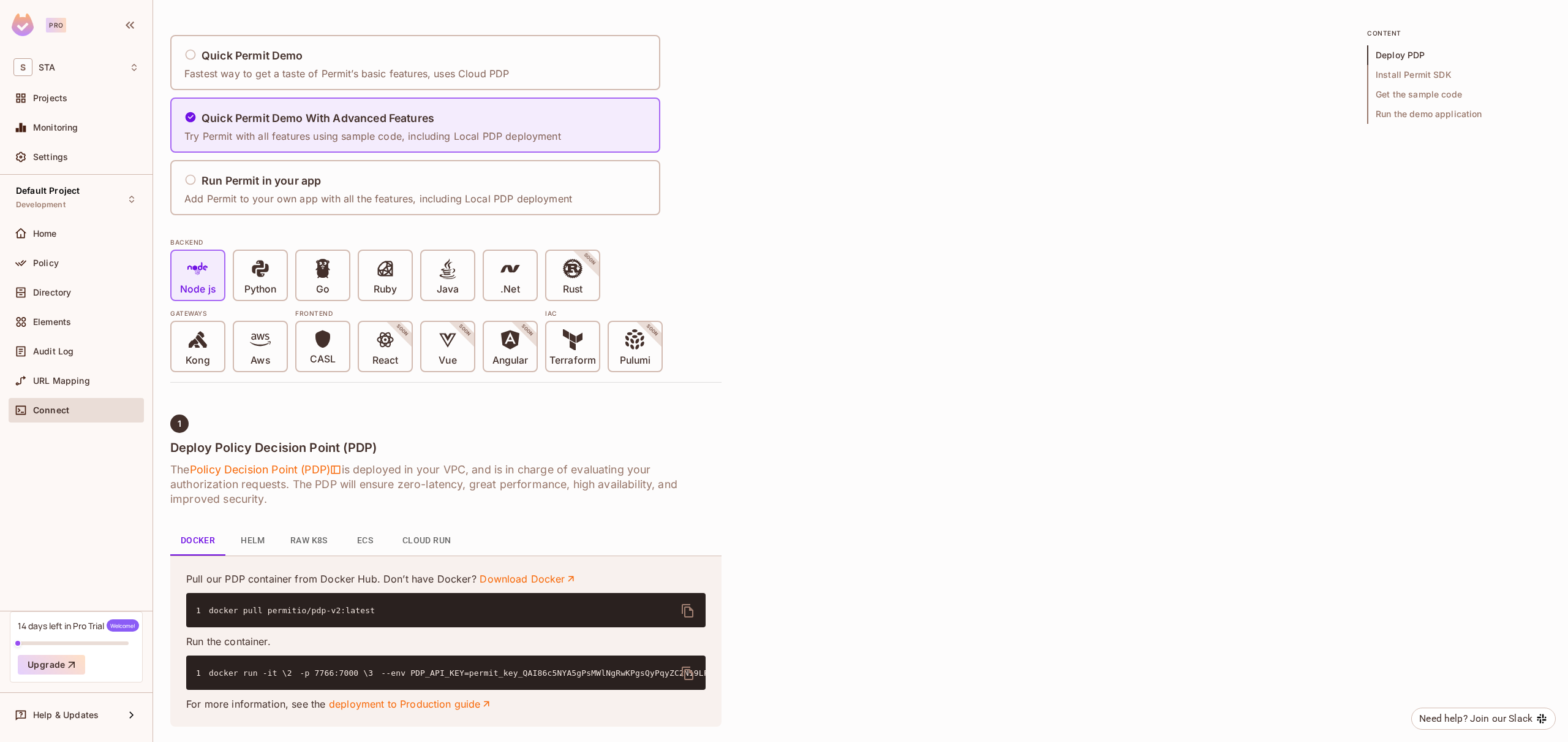
scroll to position [0, 0]
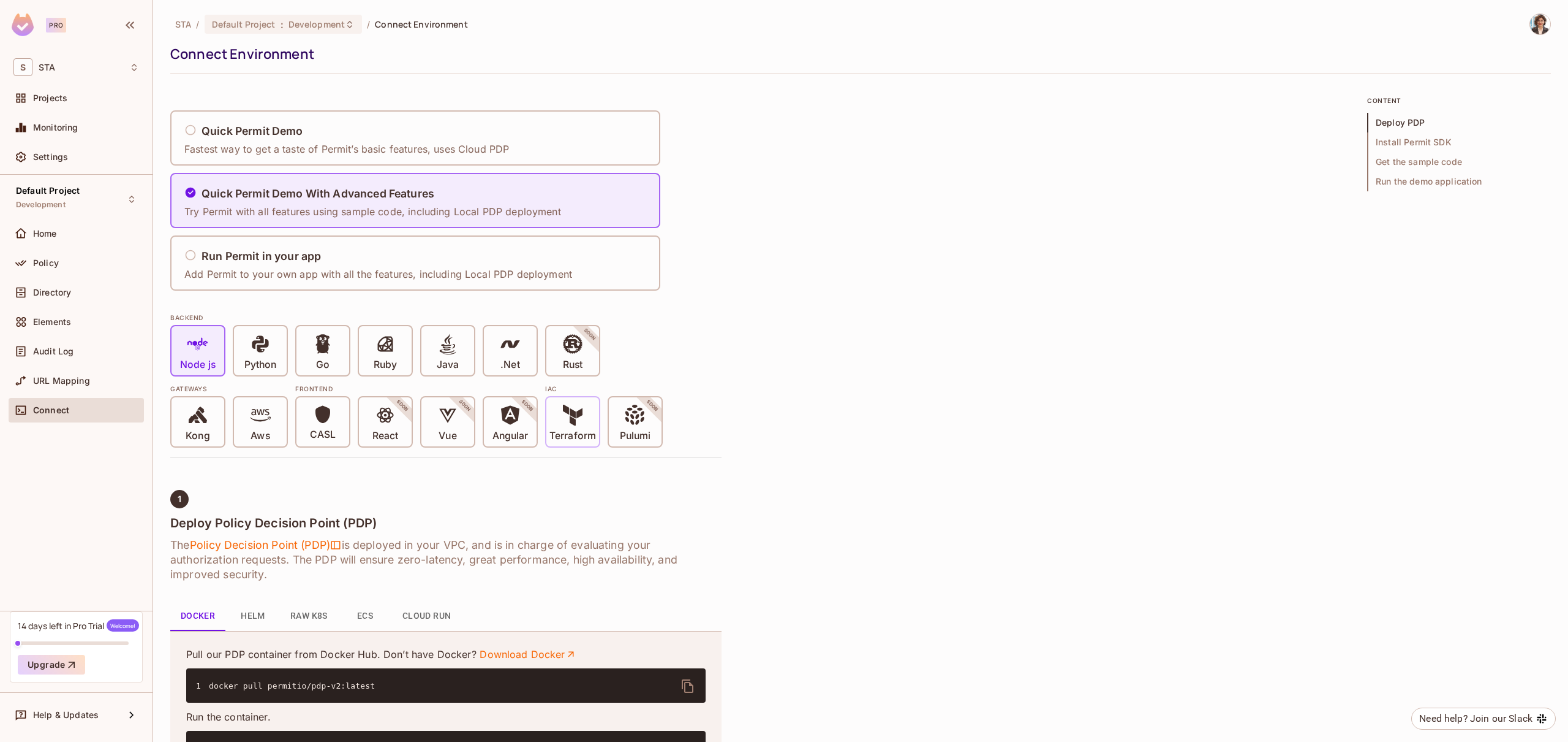
click at [587, 430] on p "Terraform" at bounding box center [573, 436] width 47 height 12
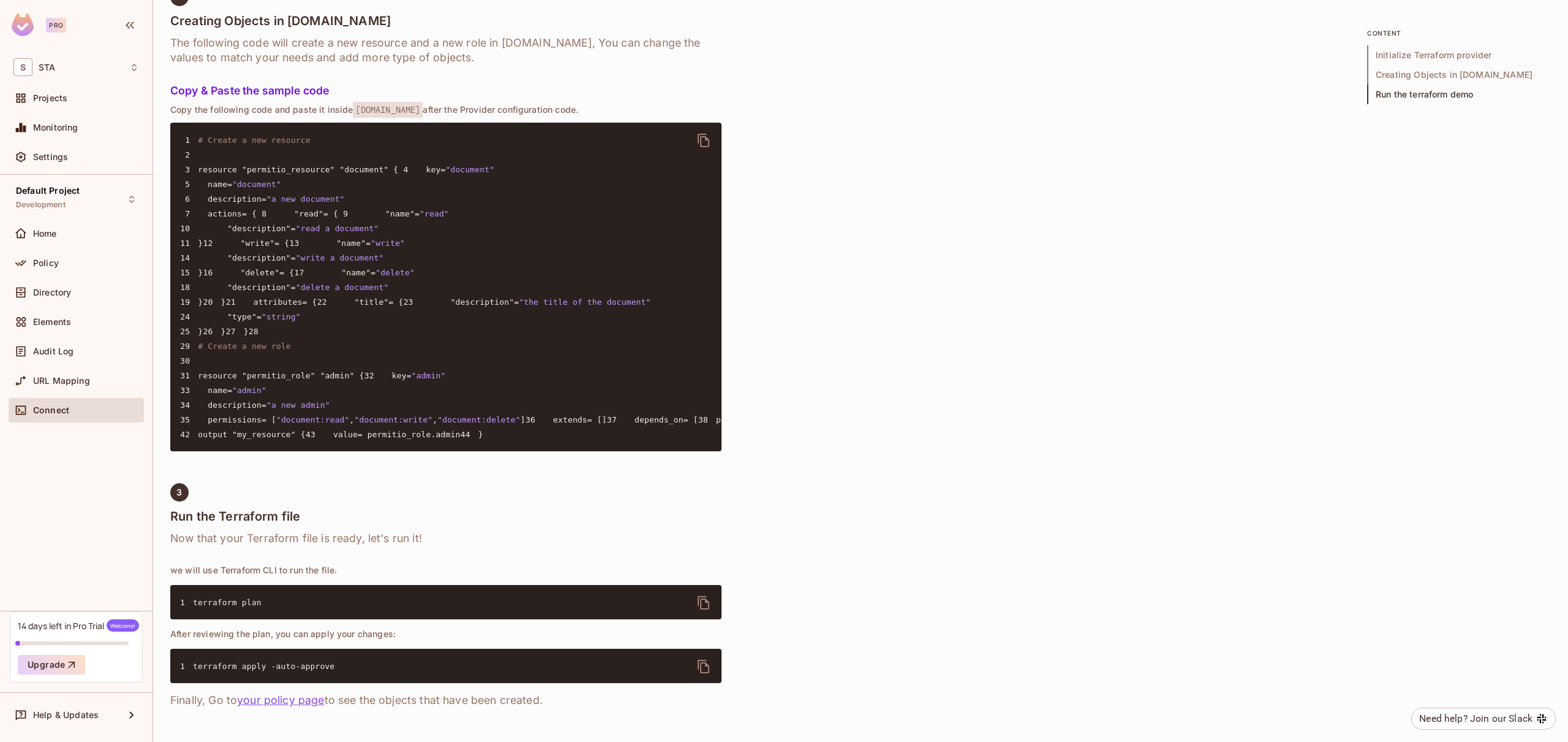
scroll to position [1443, 0]
click at [325, 517] on h4 "Run the Terraform file" at bounding box center [445, 516] width 551 height 15
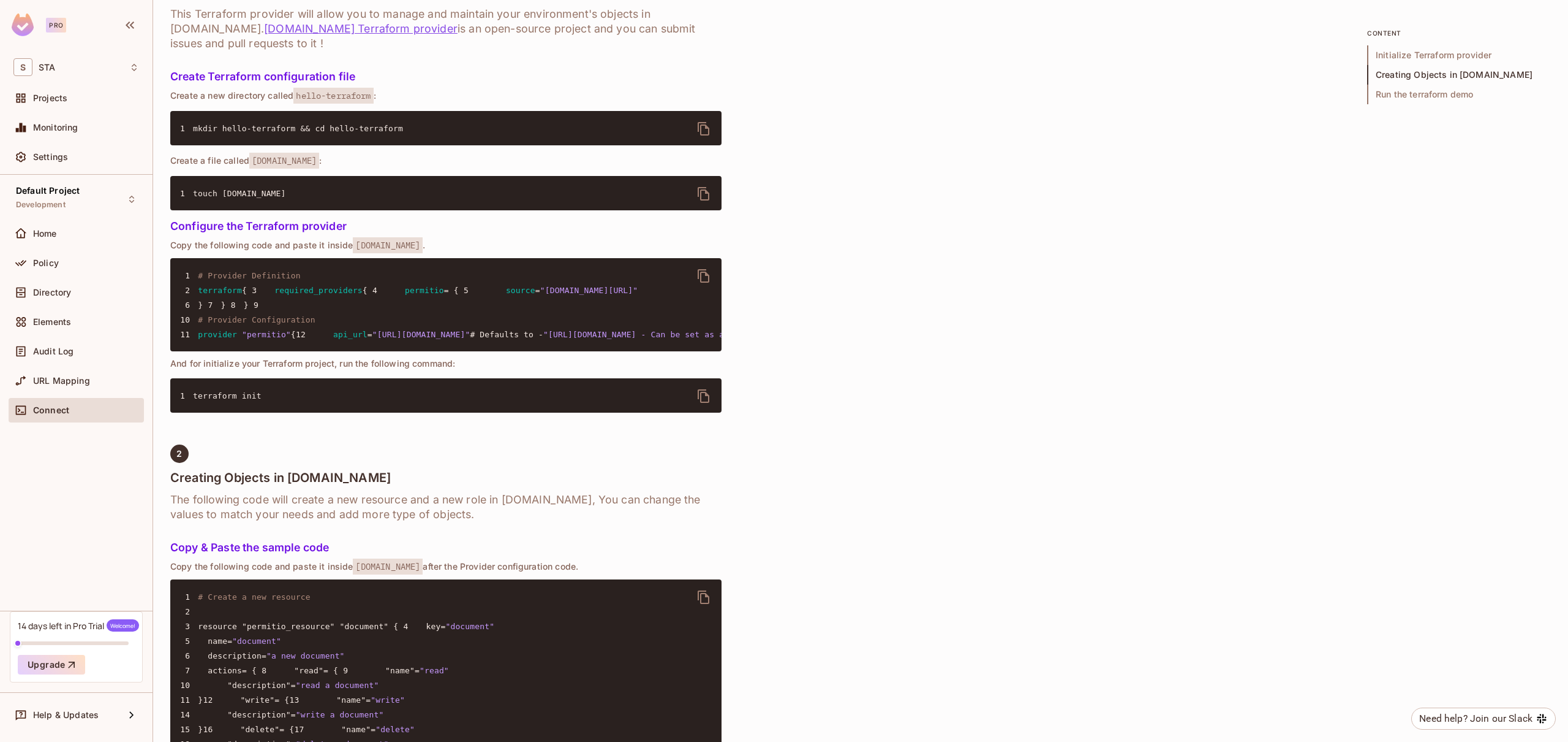
scroll to position [0, 0]
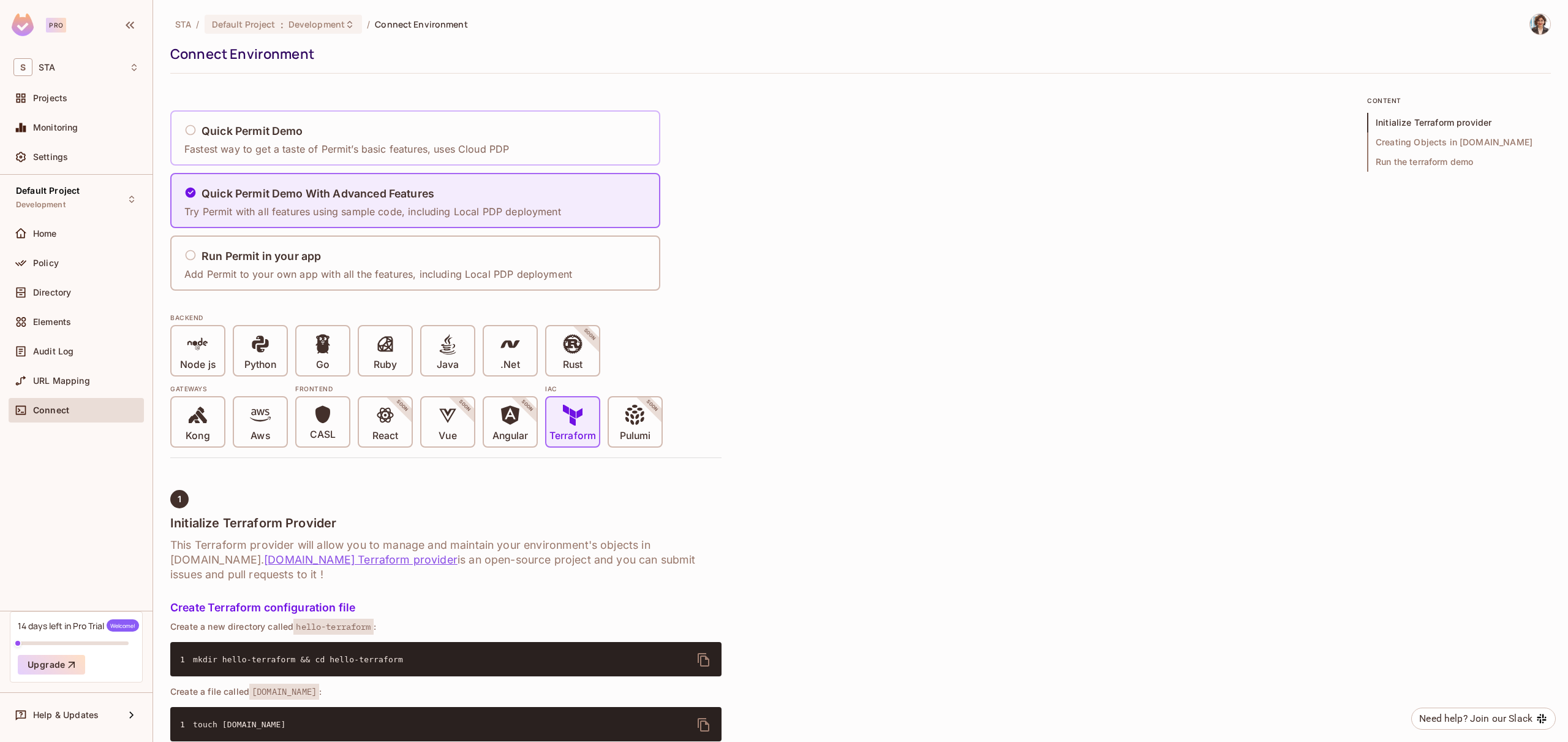
click at [267, 139] on div "Quick Permit Demo Fastest way to get a taste of Permit’s basic features, uses C…" at bounding box center [346, 138] width 324 height 36
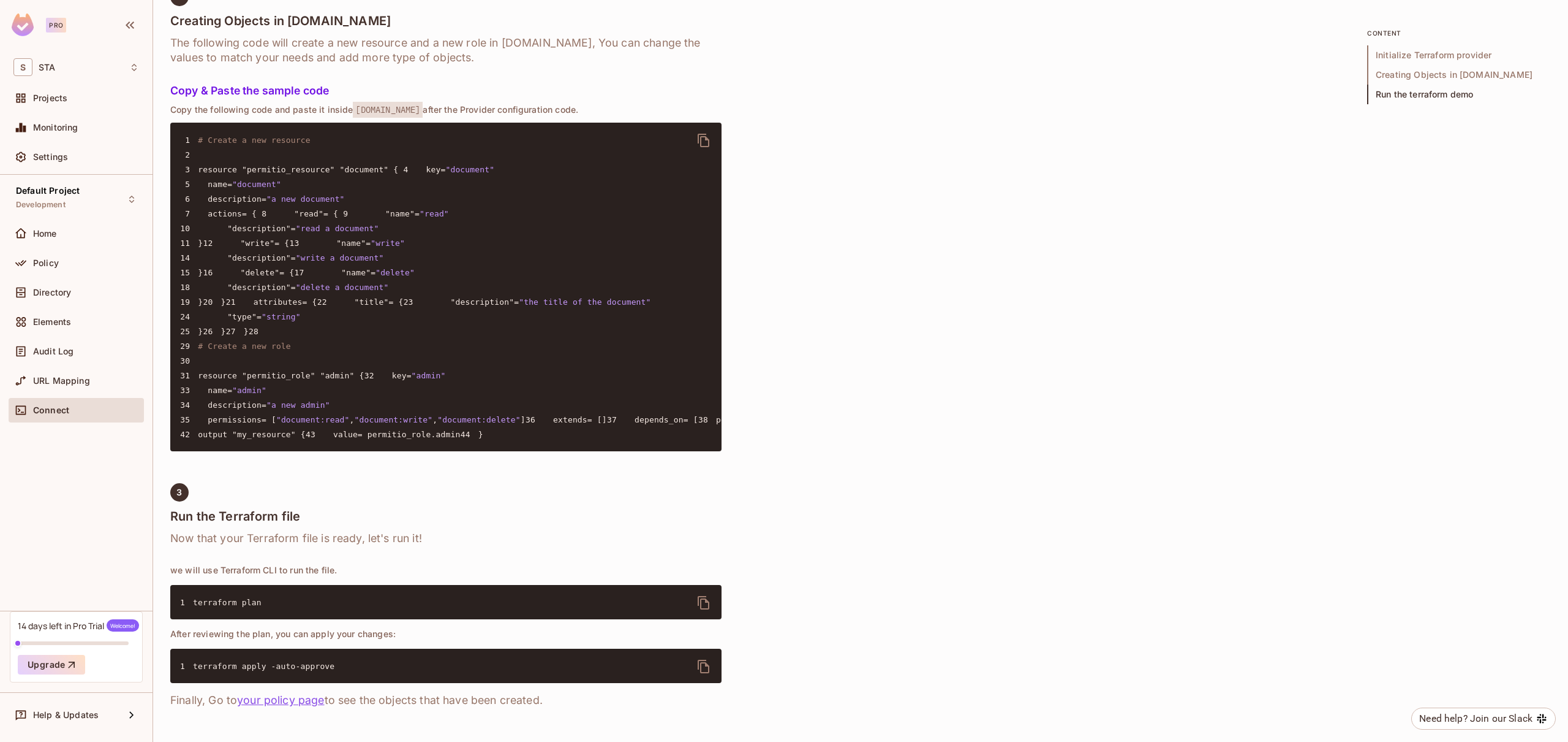
scroll to position [1443, 0]
click at [699, 668] on icon "delete" at bounding box center [703, 666] width 15 height 15
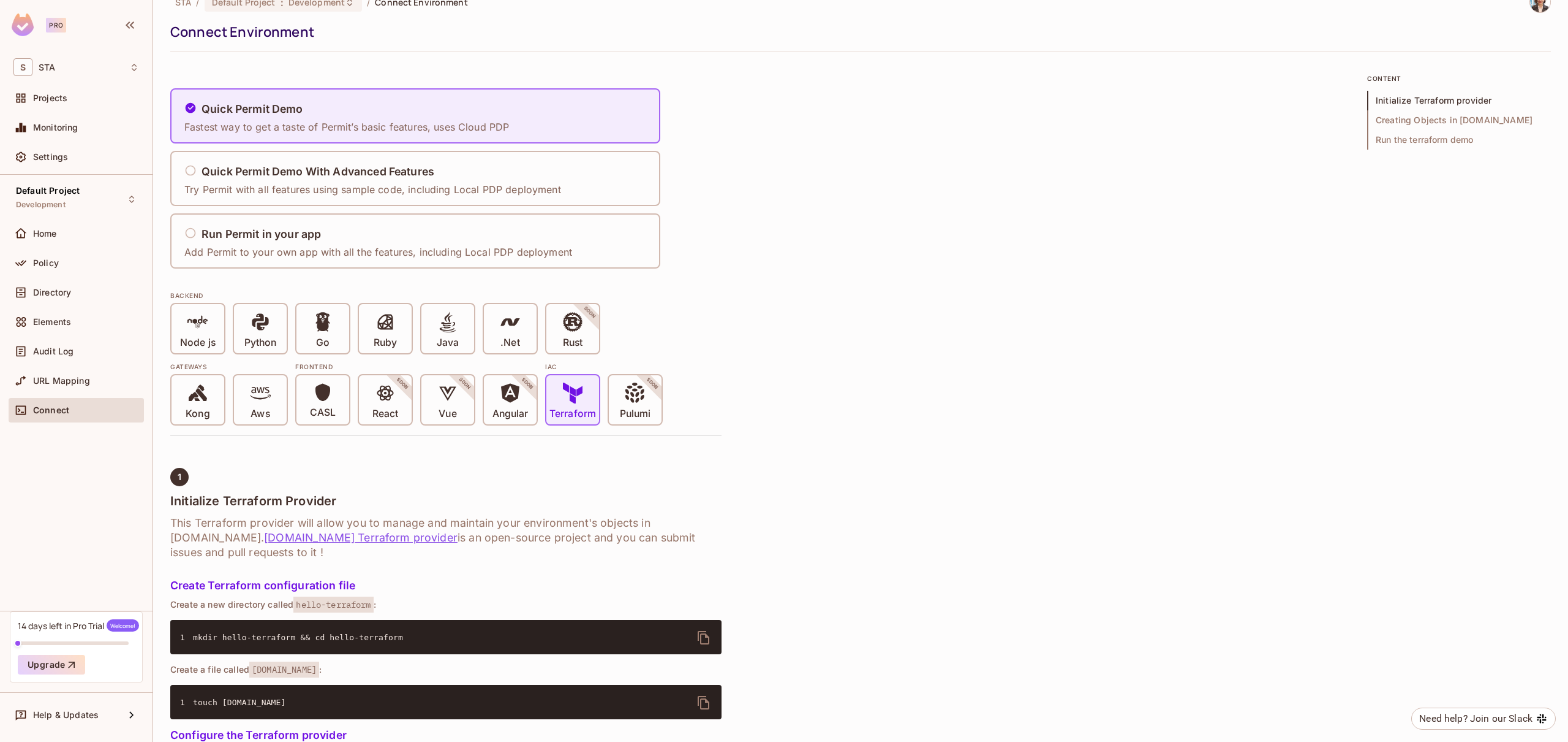
scroll to position [0, 0]
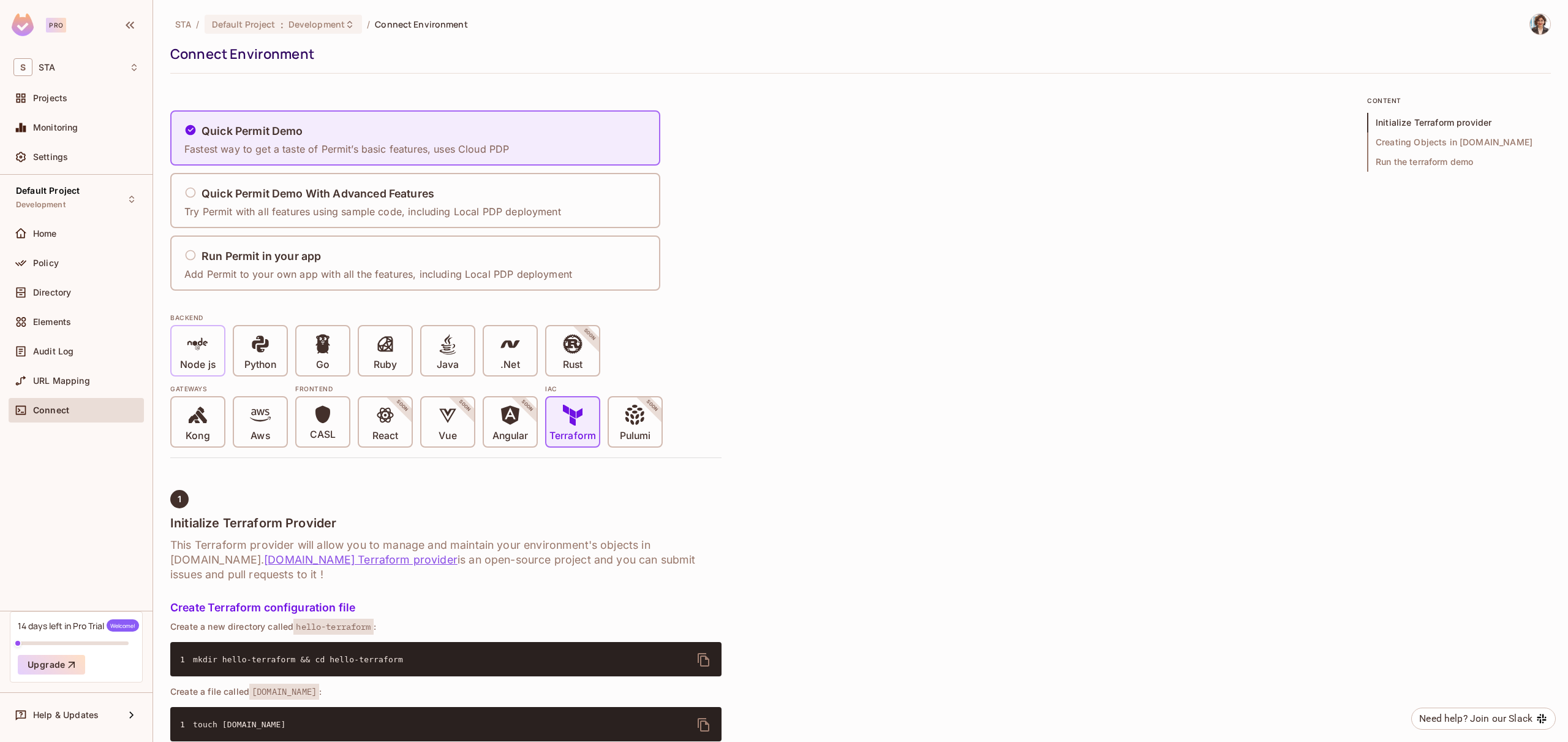
click at [200, 347] on icon at bounding box center [197, 343] width 21 height 21
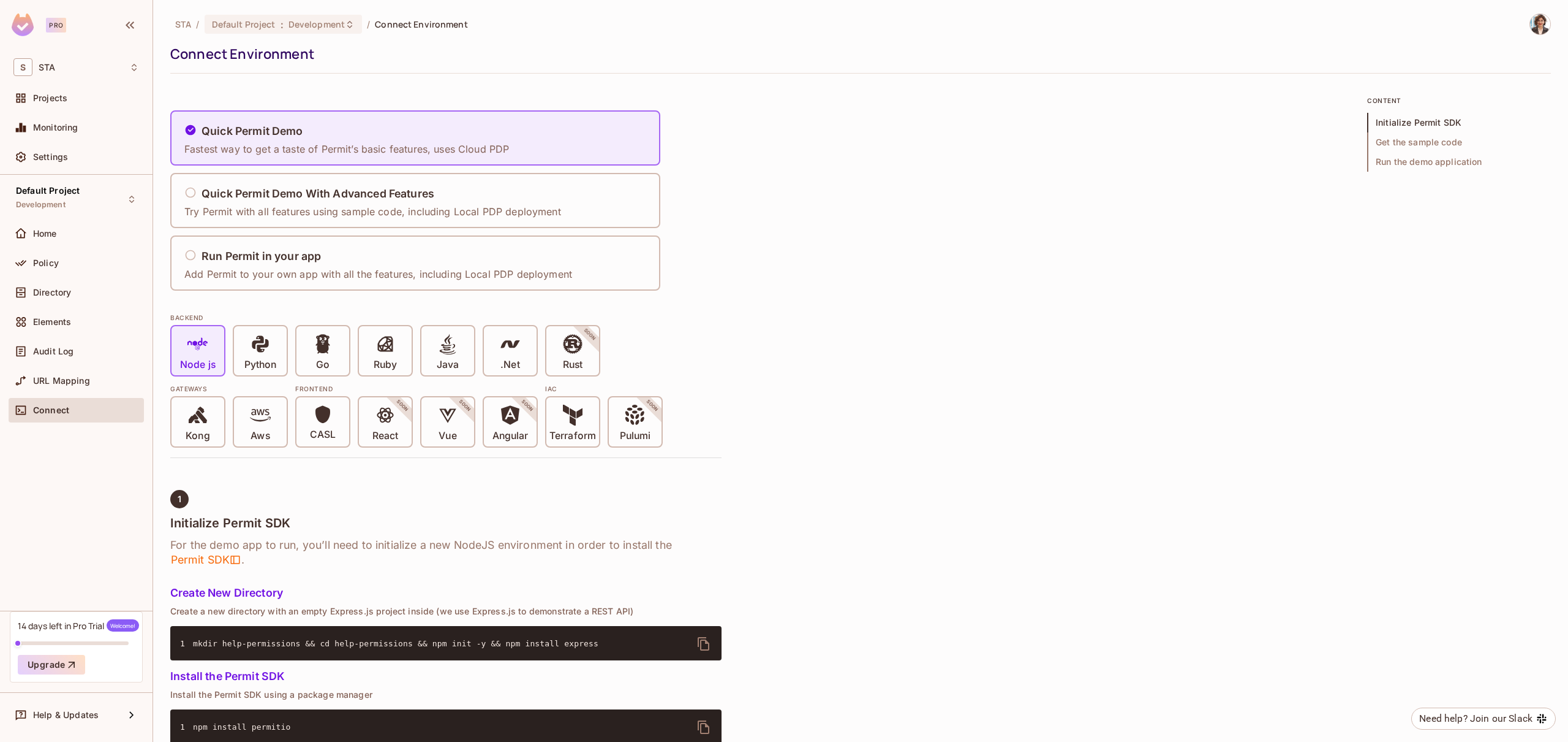
click at [51, 382] on span "URL Mapping" at bounding box center [61, 381] width 57 height 10
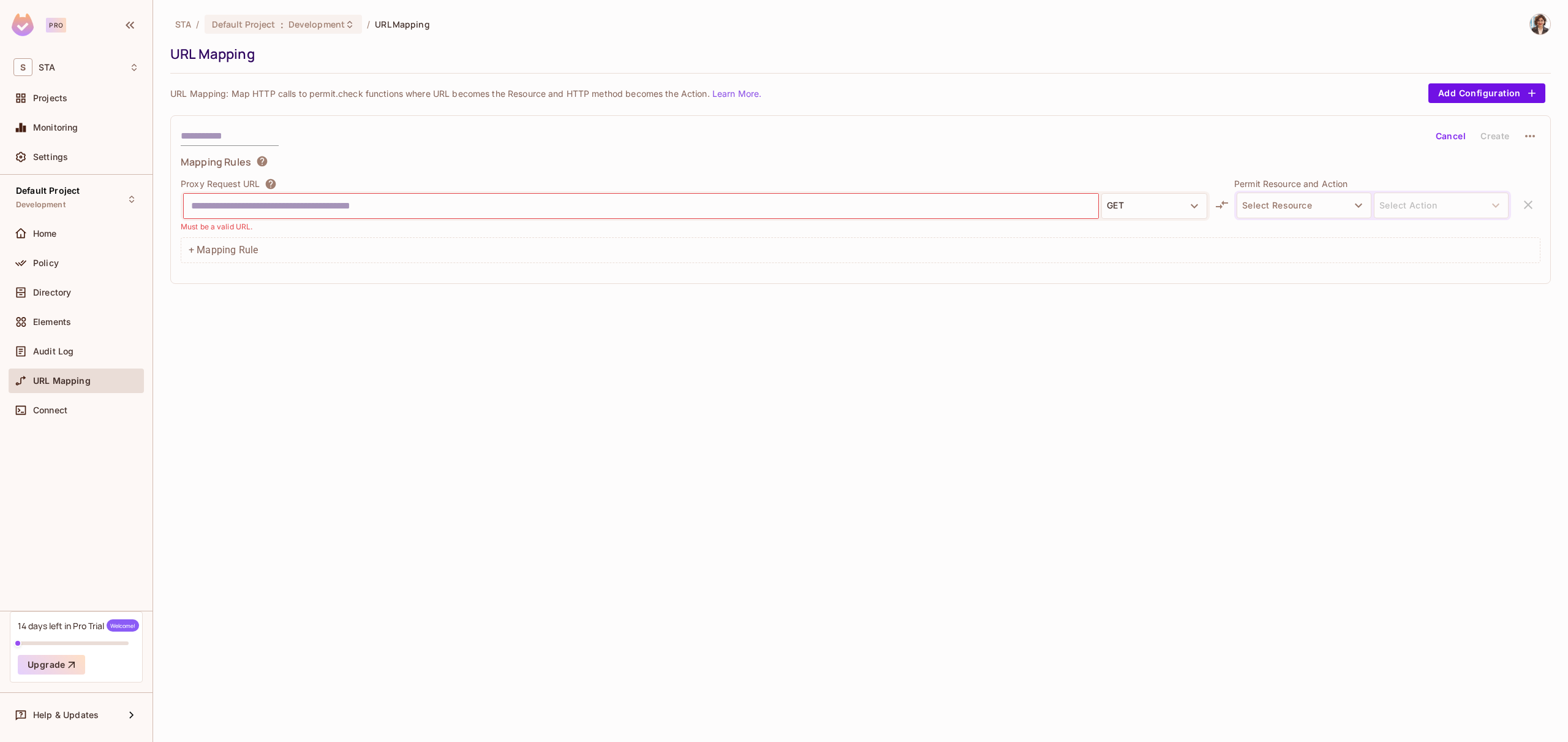
click at [416, 691] on div "STA / Default Project : Development / URL Mapping URL Mapping URL Mapping: Map …" at bounding box center [860, 371] width 1415 height 742
click at [359, 204] on input "text" at bounding box center [641, 205] width 900 height 20
click at [44, 346] on span "Audit Log" at bounding box center [53, 351] width 41 height 10
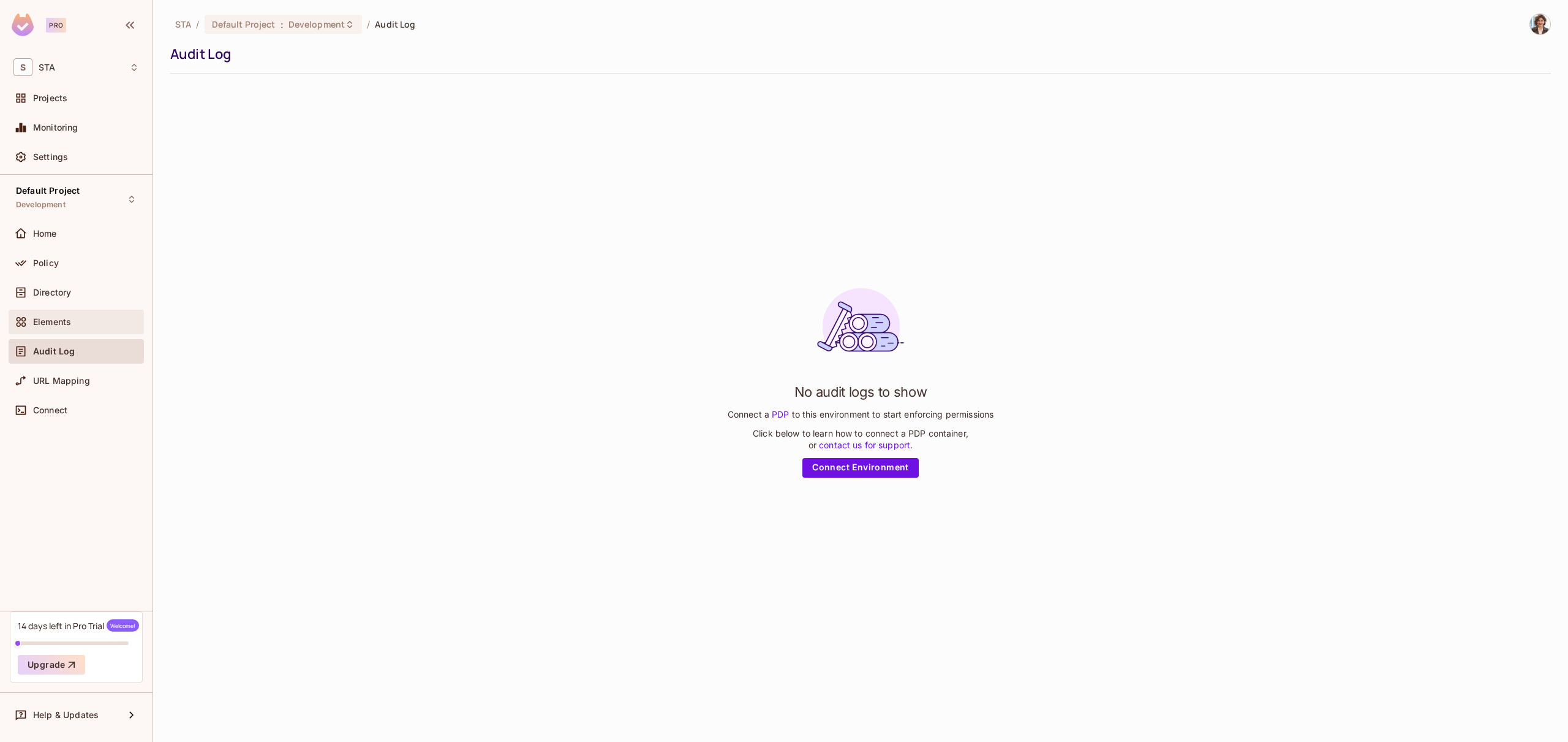
click at [69, 326] on span "Elements" at bounding box center [51, 321] width 38 height 10
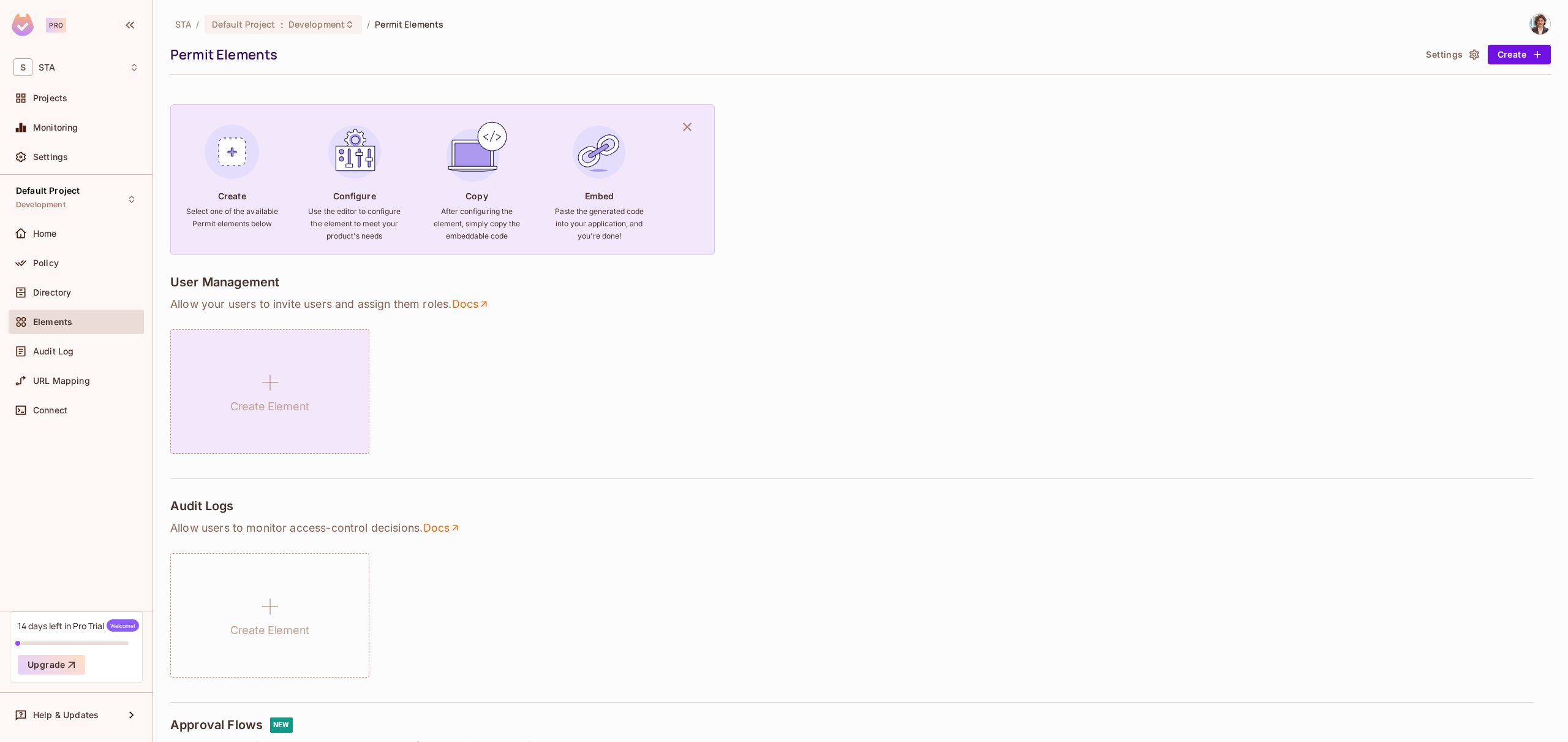
click at [285, 378] on div "Create Element" at bounding box center [269, 391] width 199 height 124
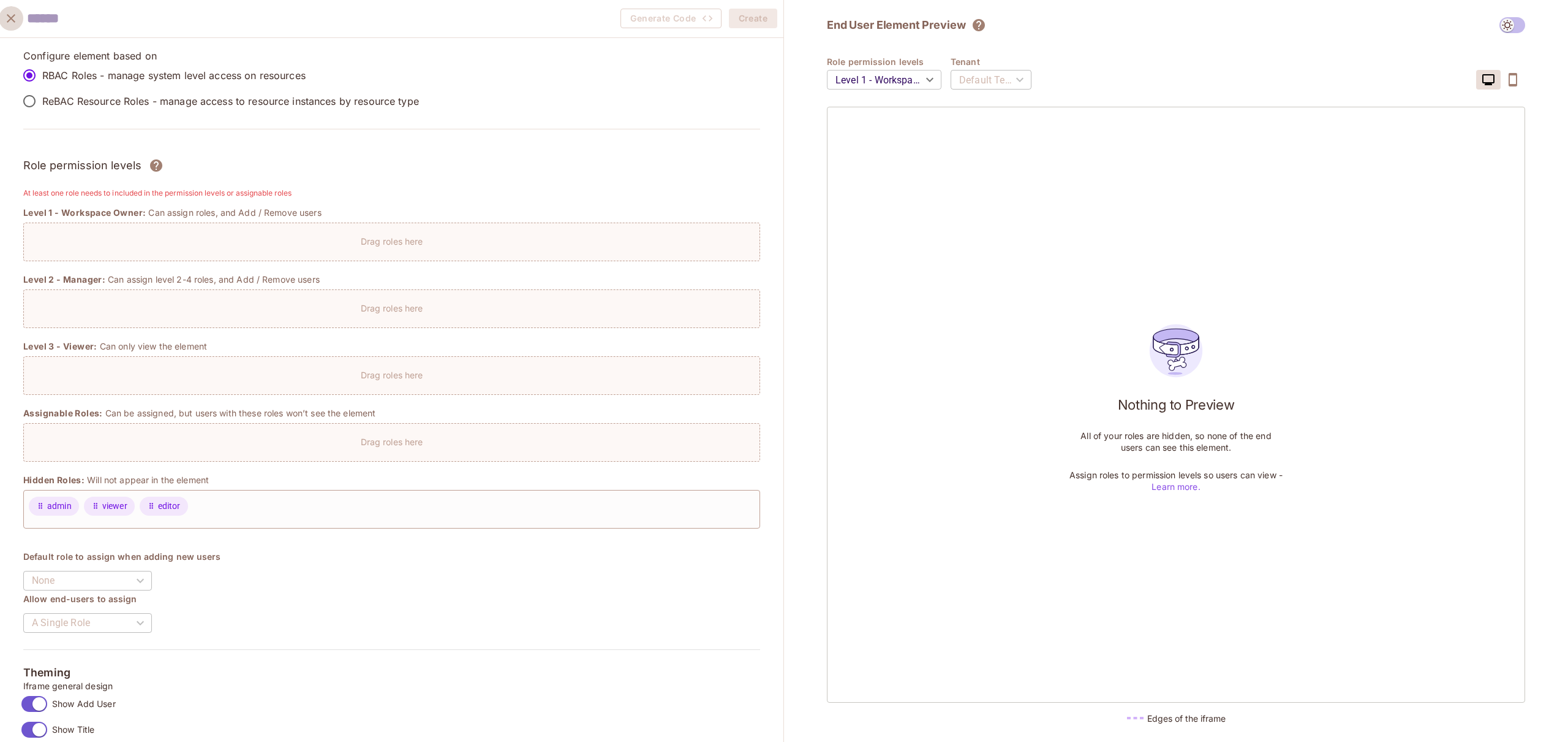
click at [7, 16] on icon "close" at bounding box center [11, 18] width 15 height 15
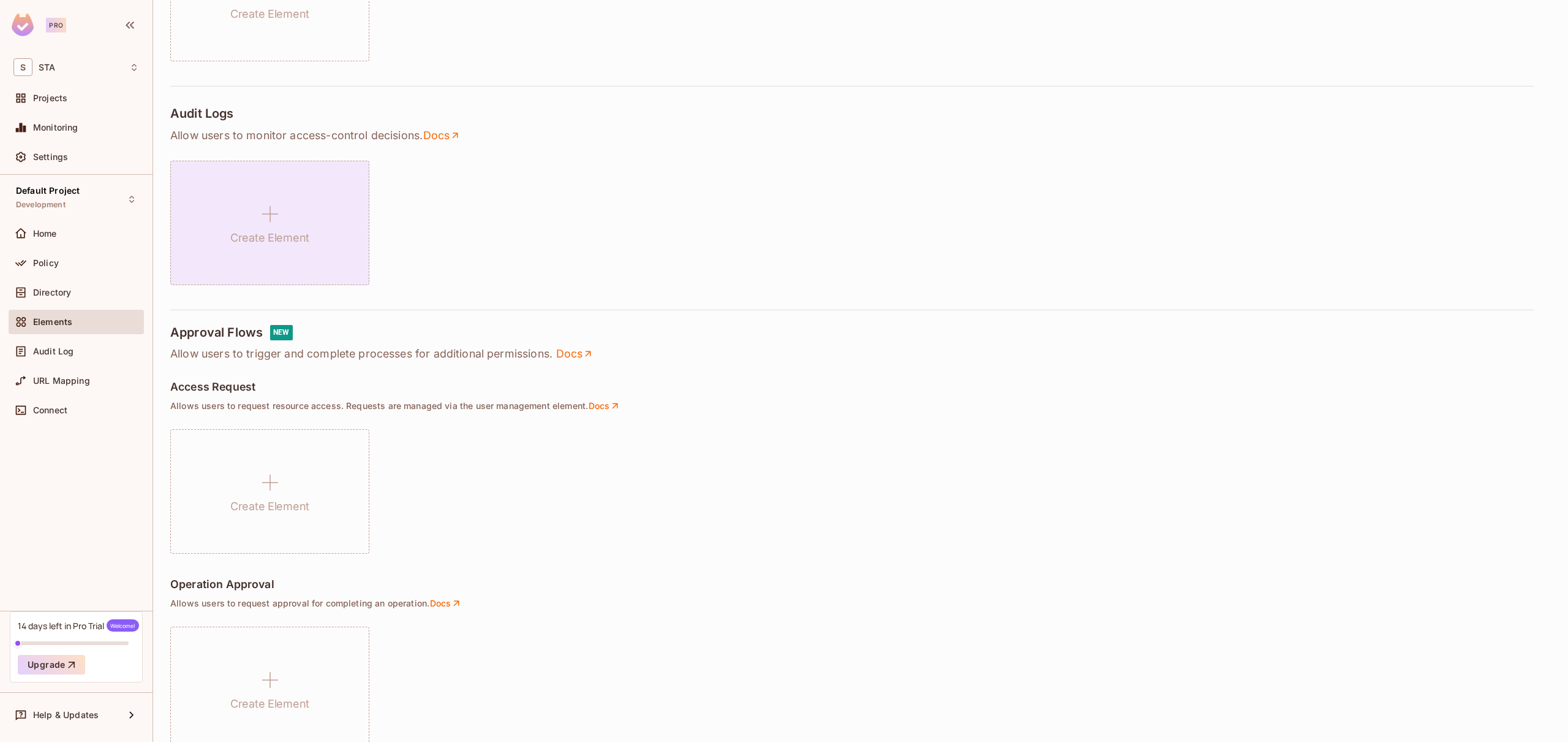
scroll to position [624, 0]
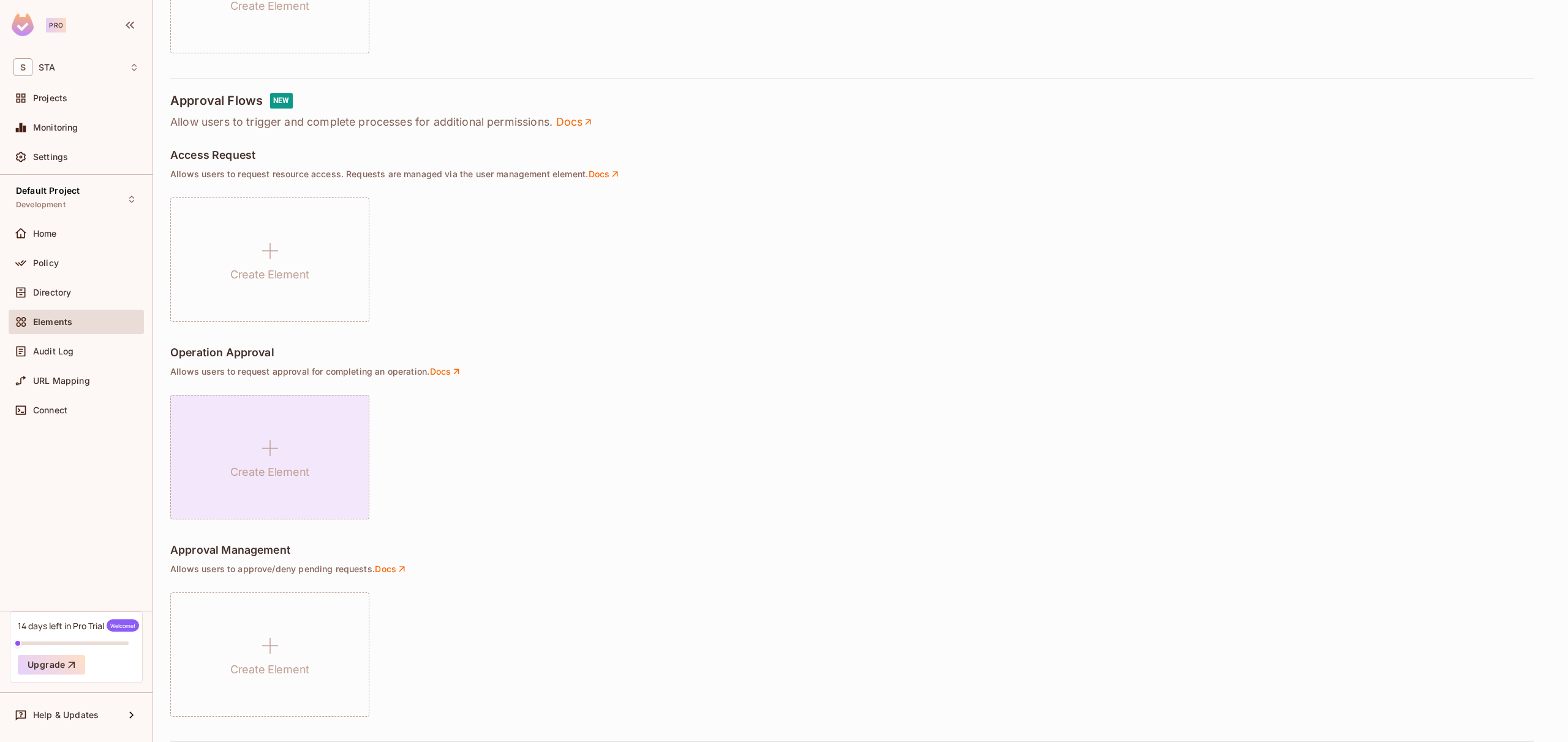
click at [264, 463] on h1 "Create Element" at bounding box center [269, 472] width 79 height 19
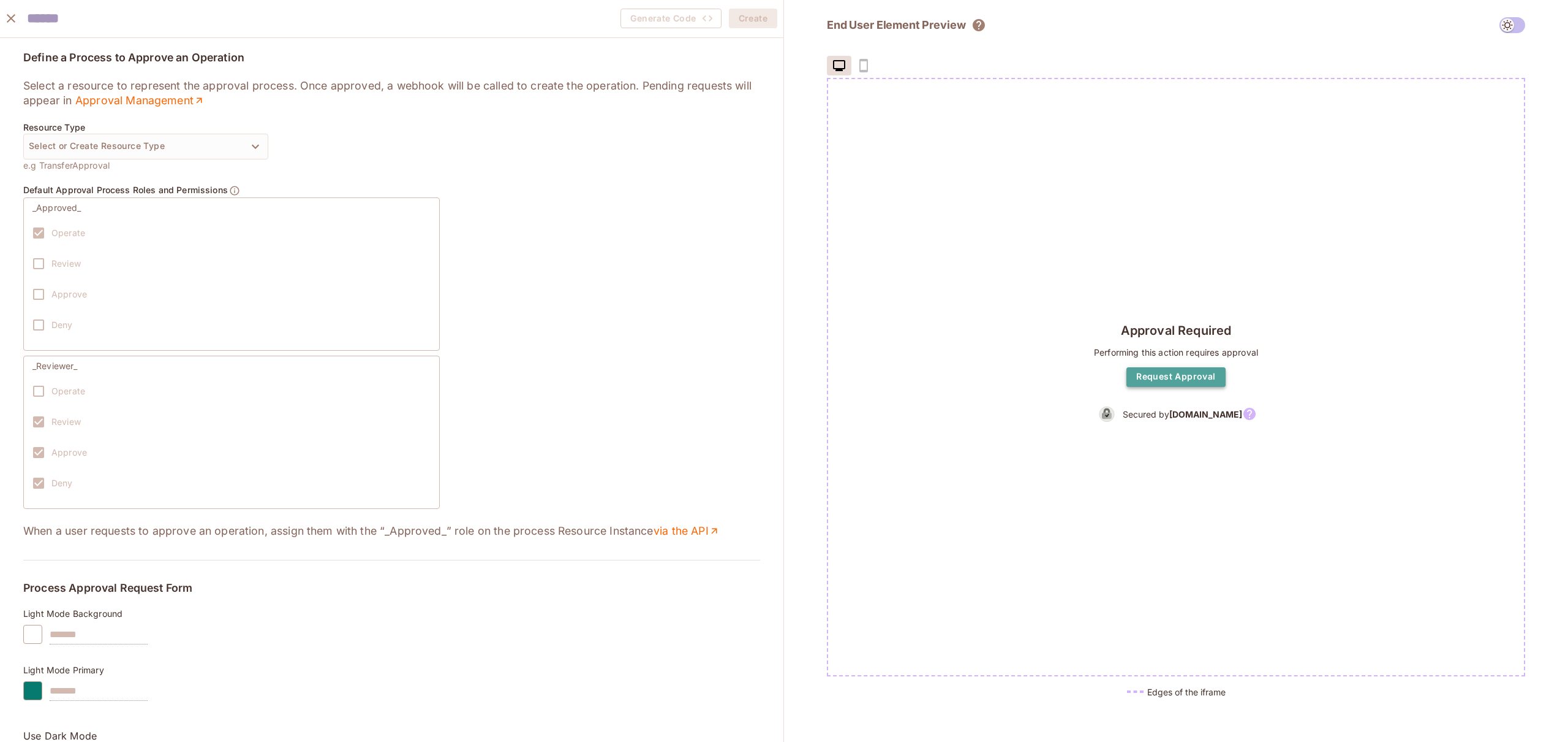
click at [1182, 379] on button "Request Approval" at bounding box center [1176, 377] width 98 height 20
click at [1214, 371] on button "Request Approval" at bounding box center [1176, 377] width 98 height 20
click at [115, 148] on button "Select or Create Resource Type" at bounding box center [146, 146] width 245 height 26
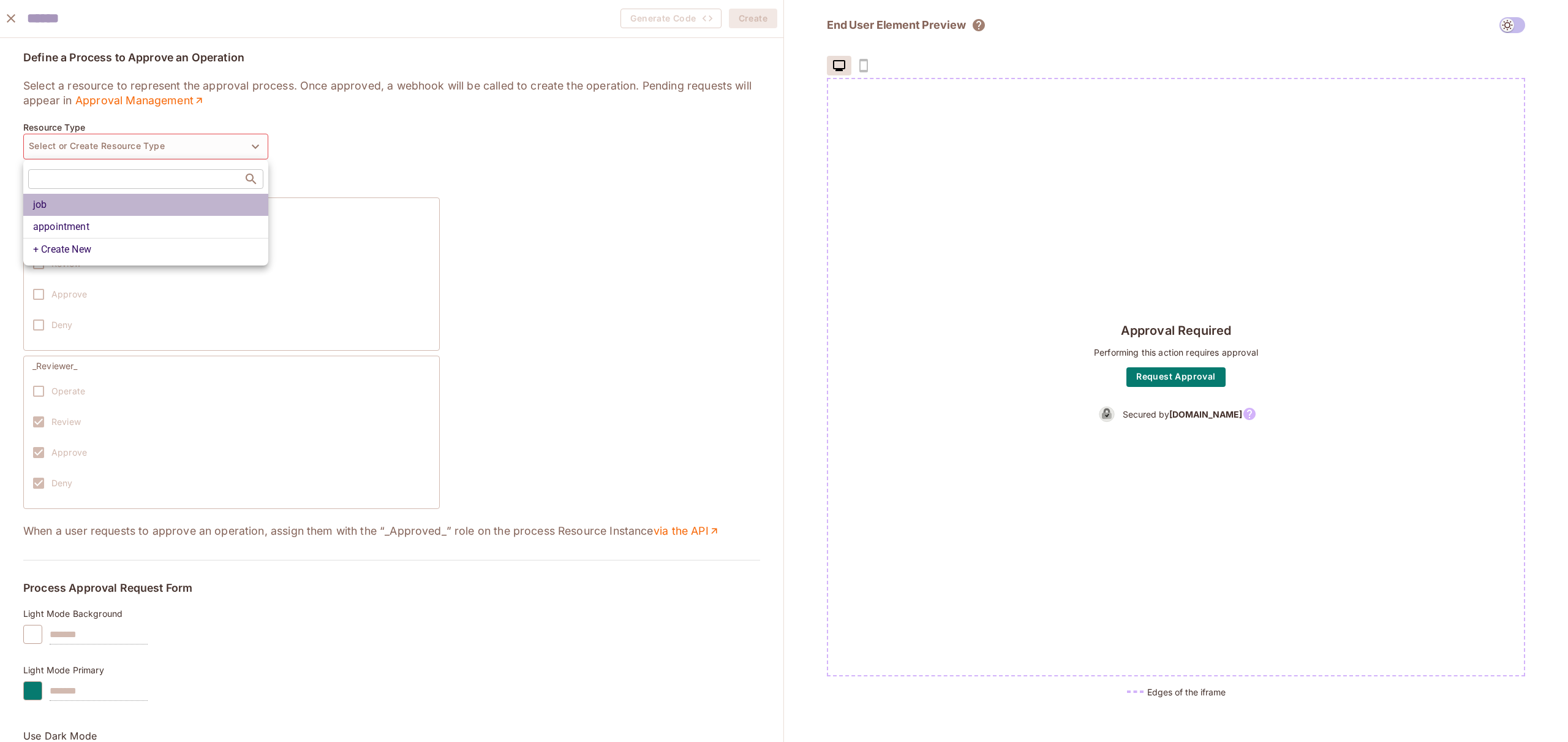
click at [45, 207] on li "job" at bounding box center [146, 204] width 245 height 22
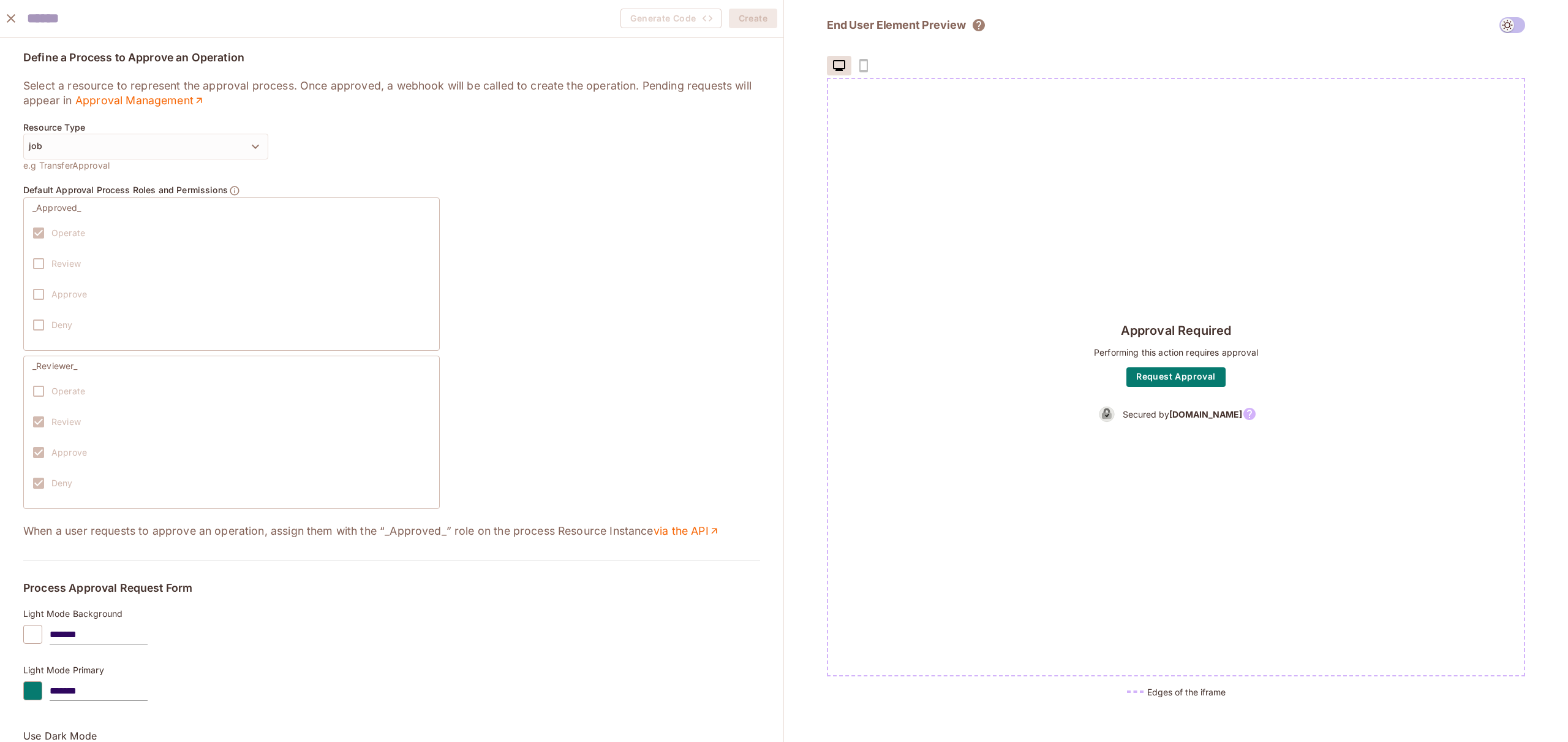
click at [136, 287] on div "Operate Review Approve Deny" at bounding box center [232, 281] width 398 height 122
click at [38, 218] on div "_Approved_ Operate Review Approve Deny" at bounding box center [232, 274] width 416 height 153
click at [38, 263] on label "Review" at bounding box center [53, 263] width 55 height 26
click at [54, 367] on p "_Reviewer_" at bounding box center [232, 366] width 398 height 10
click at [140, 24] on input "text" at bounding box center [94, 19] width 135 height 25
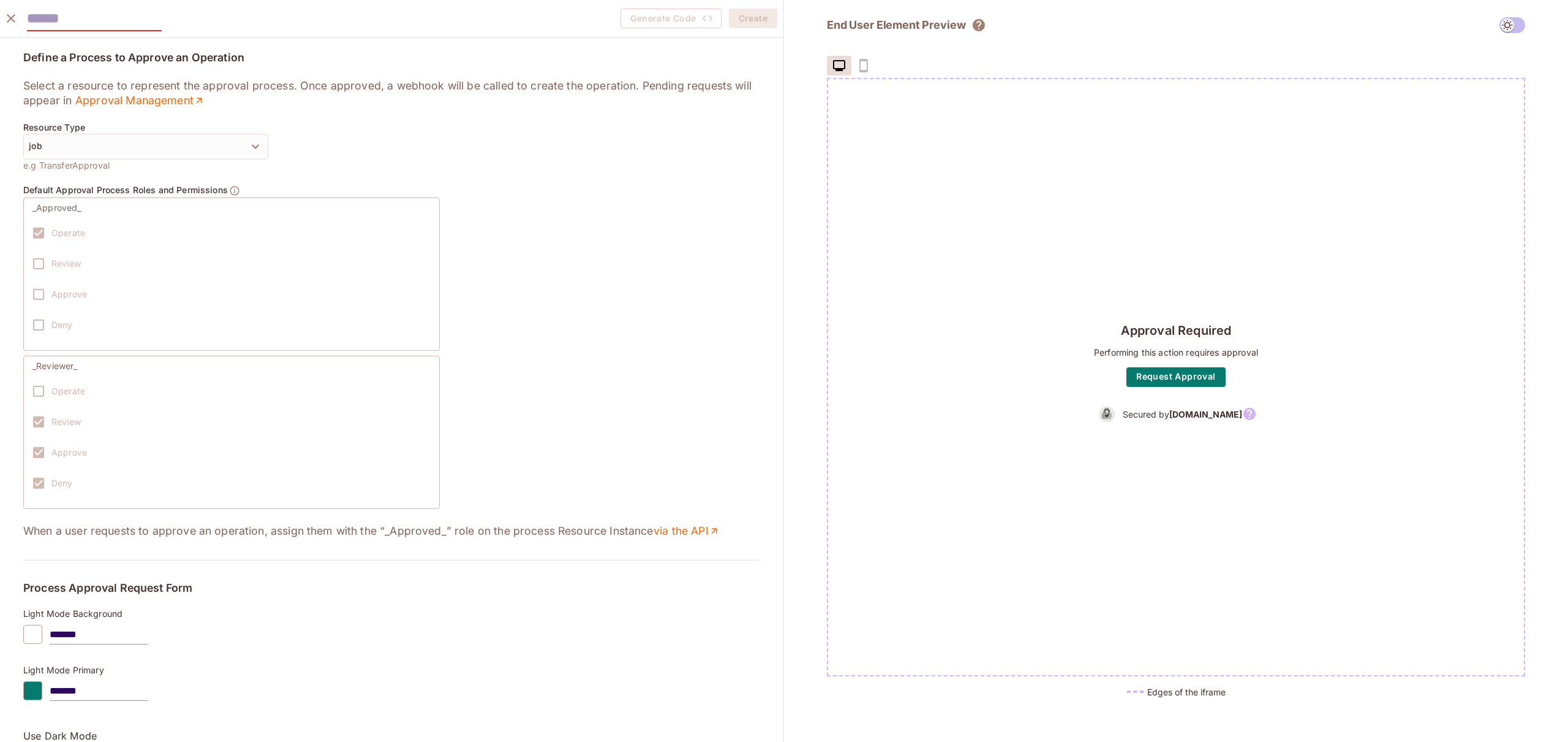
type input "*******"
click at [127, 107] on link "Approval Management" at bounding box center [140, 100] width 130 height 15
click at [331, 164] on div "Resource Type job e.g TransferApproval" at bounding box center [391, 146] width 737 height 48
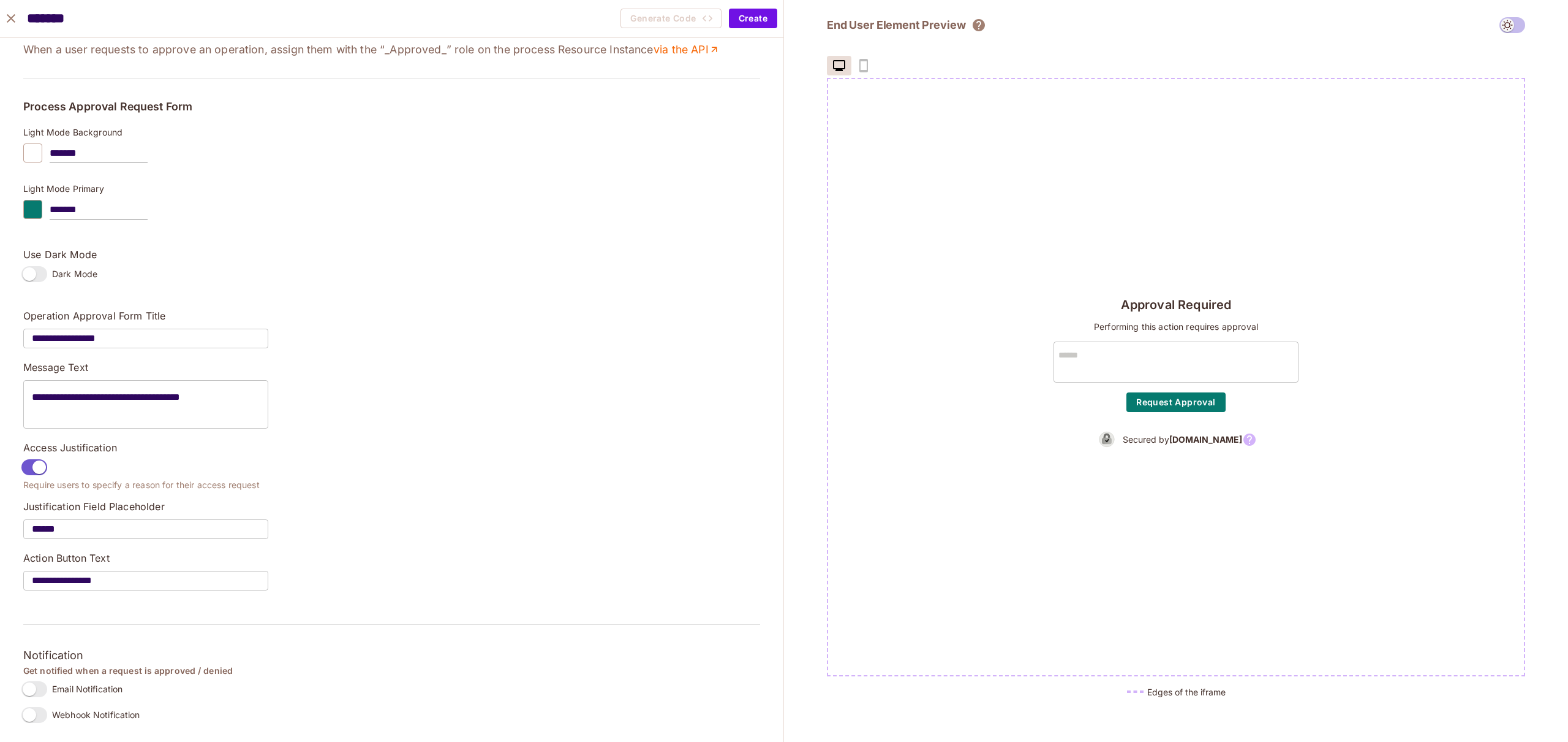
scroll to position [0, 0]
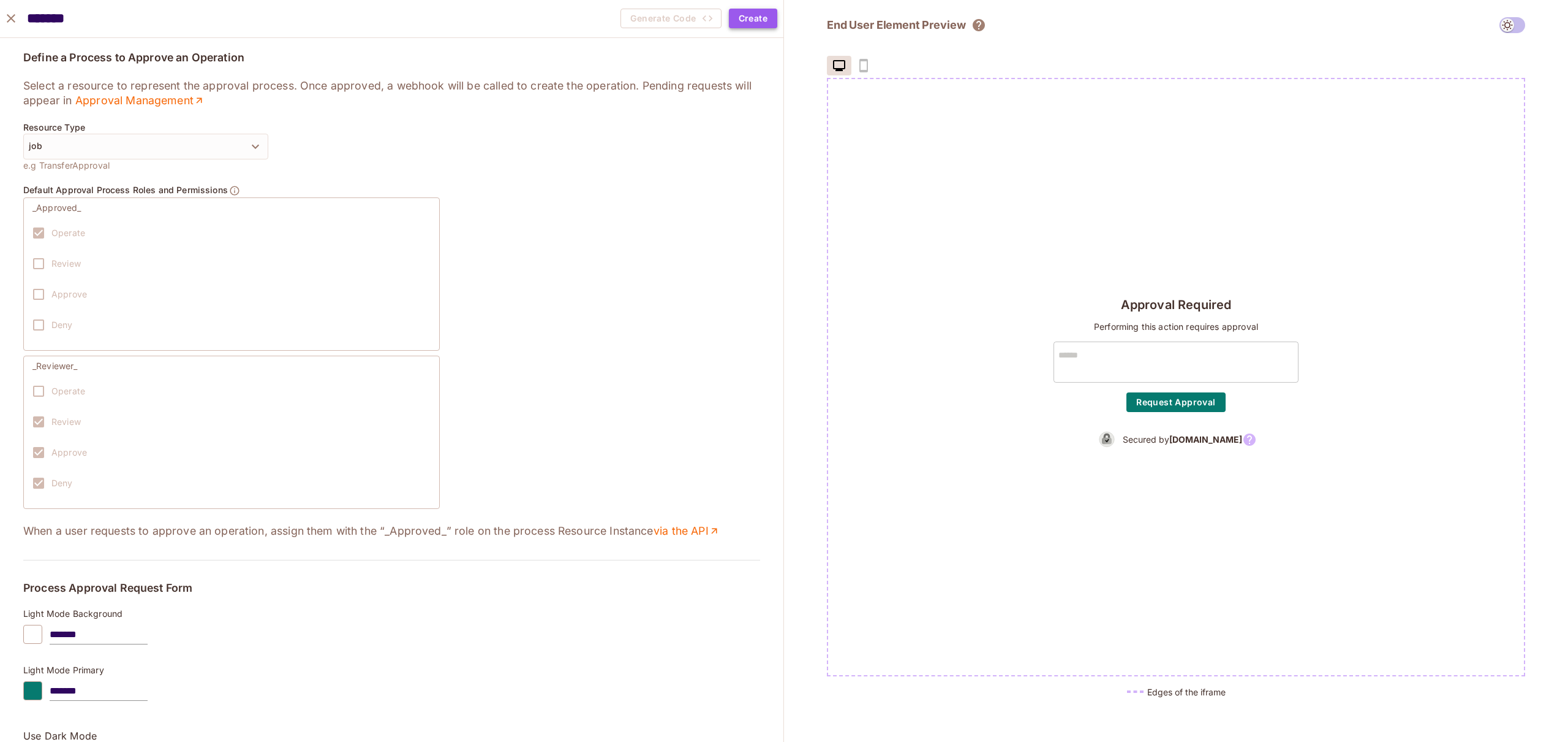
click at [748, 15] on button "Create" at bounding box center [753, 18] width 48 height 20
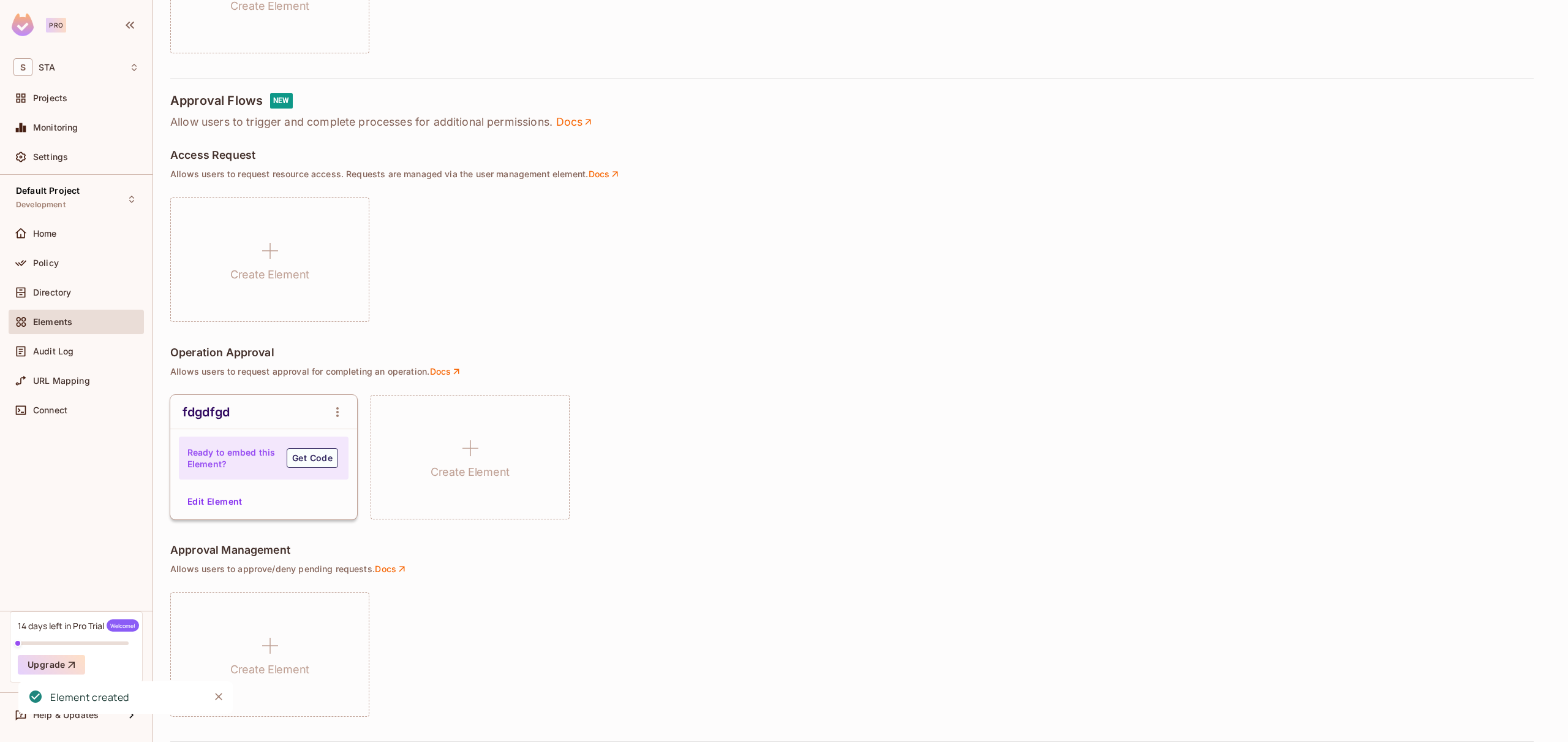
click at [232, 451] on h4 "Ready to embed this Element?" at bounding box center [231, 458] width 88 height 23
click at [316, 460] on button "Get Code" at bounding box center [313, 457] width 51 height 20
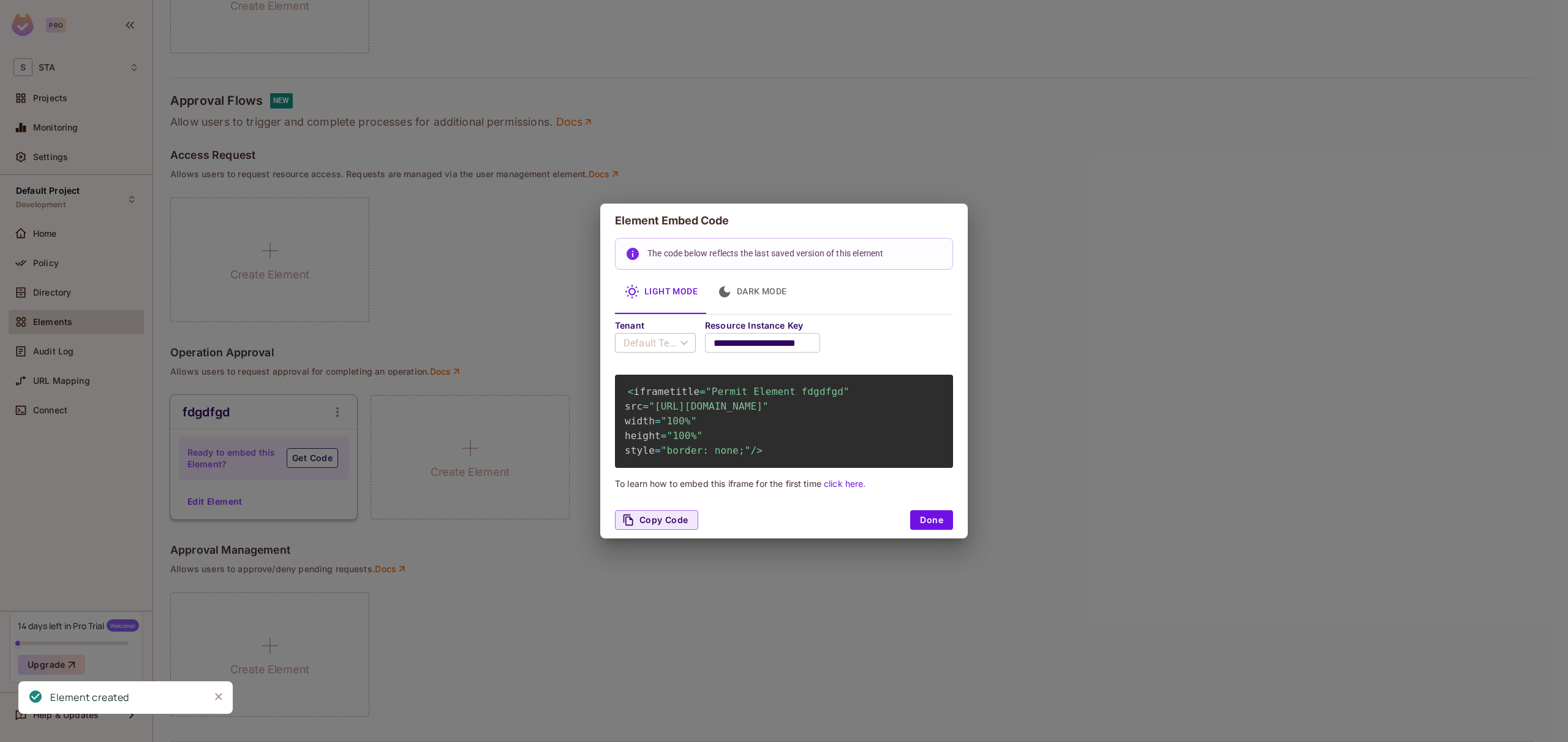
click at [696, 442] on span ""100%"" at bounding box center [685, 435] width 36 height 12
click at [720, 407] on span ""https://embed.permit.io/fdgdfgd?envId=2b6587e4e5344ec7a71eee181d584c22&darkMod…" at bounding box center [709, 406] width 120 height 12
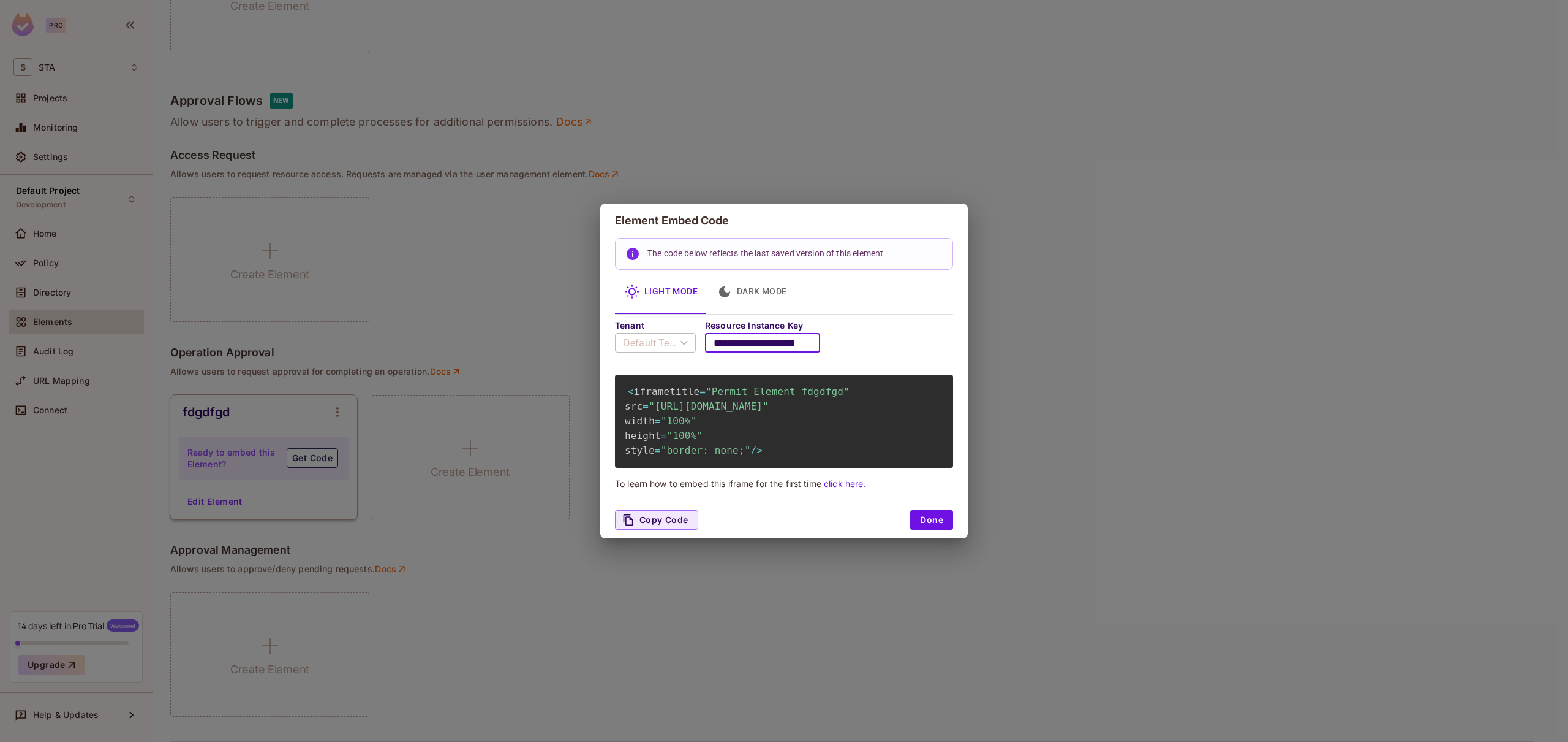
scroll to position [0, 13]
drag, startPoint x: 789, startPoint y: 330, endPoint x: 841, endPoint y: 330, distance: 52.0
click at [841, 330] on div "**********" at bounding box center [784, 343] width 338 height 44
click at [776, 325] on input "**********" at bounding box center [764, 343] width 119 height 34
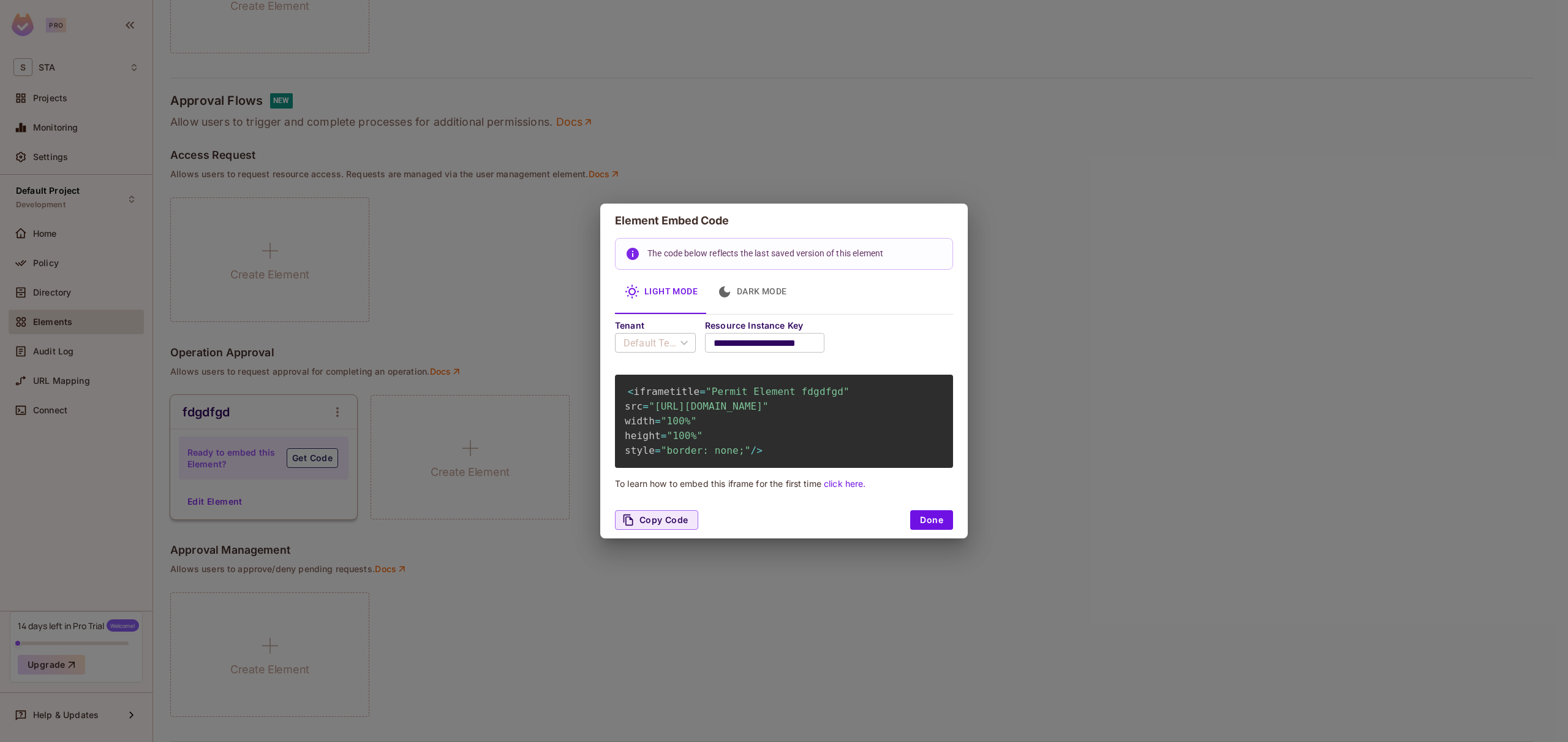
click at [887, 333] on div "**********" at bounding box center [784, 343] width 338 height 44
click at [941, 530] on button "Done" at bounding box center [931, 520] width 43 height 20
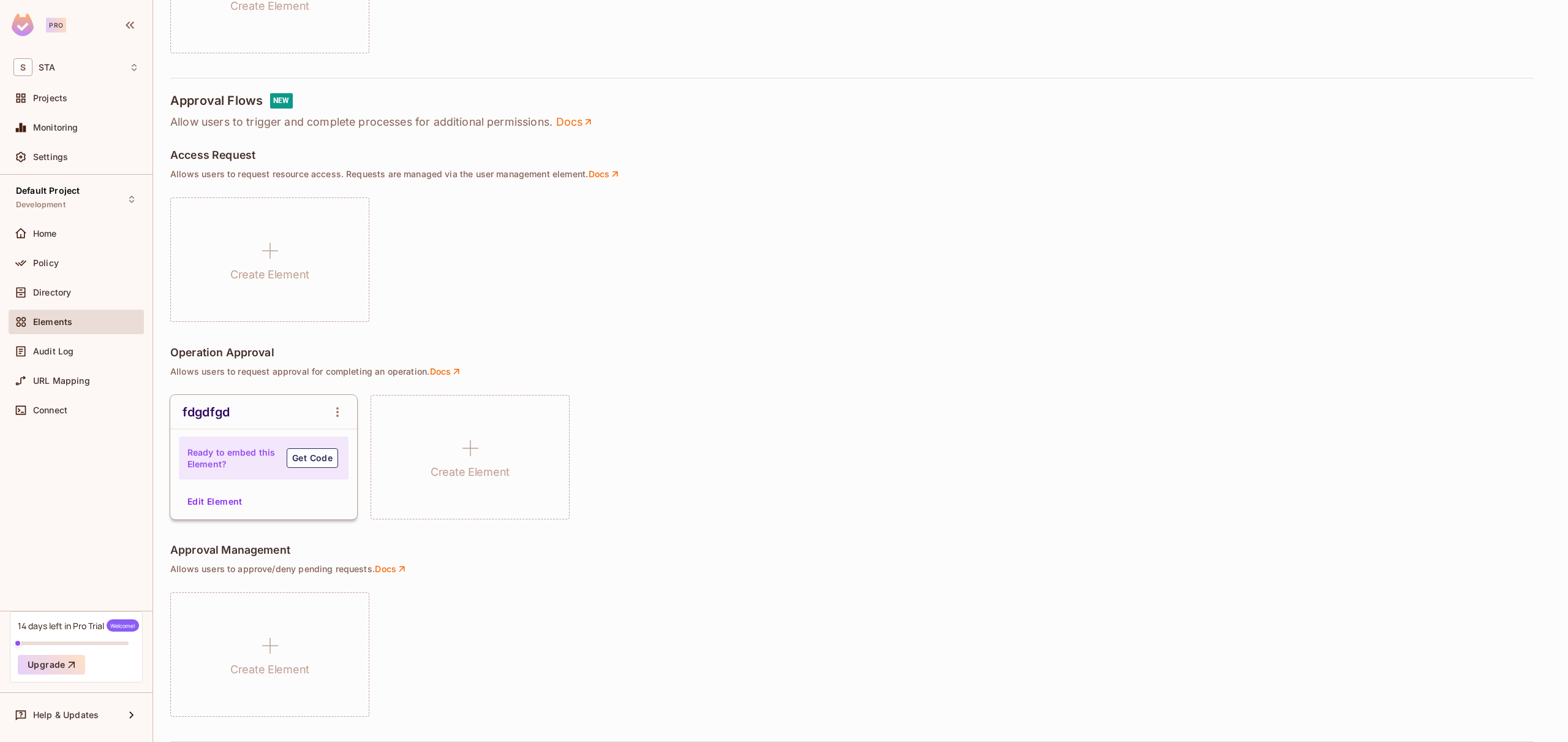
click at [767, 453] on div "fdgdfgd Ready to embed this Element? Get Code Edit Element Create Element" at bounding box center [860, 456] width 1381 height 124
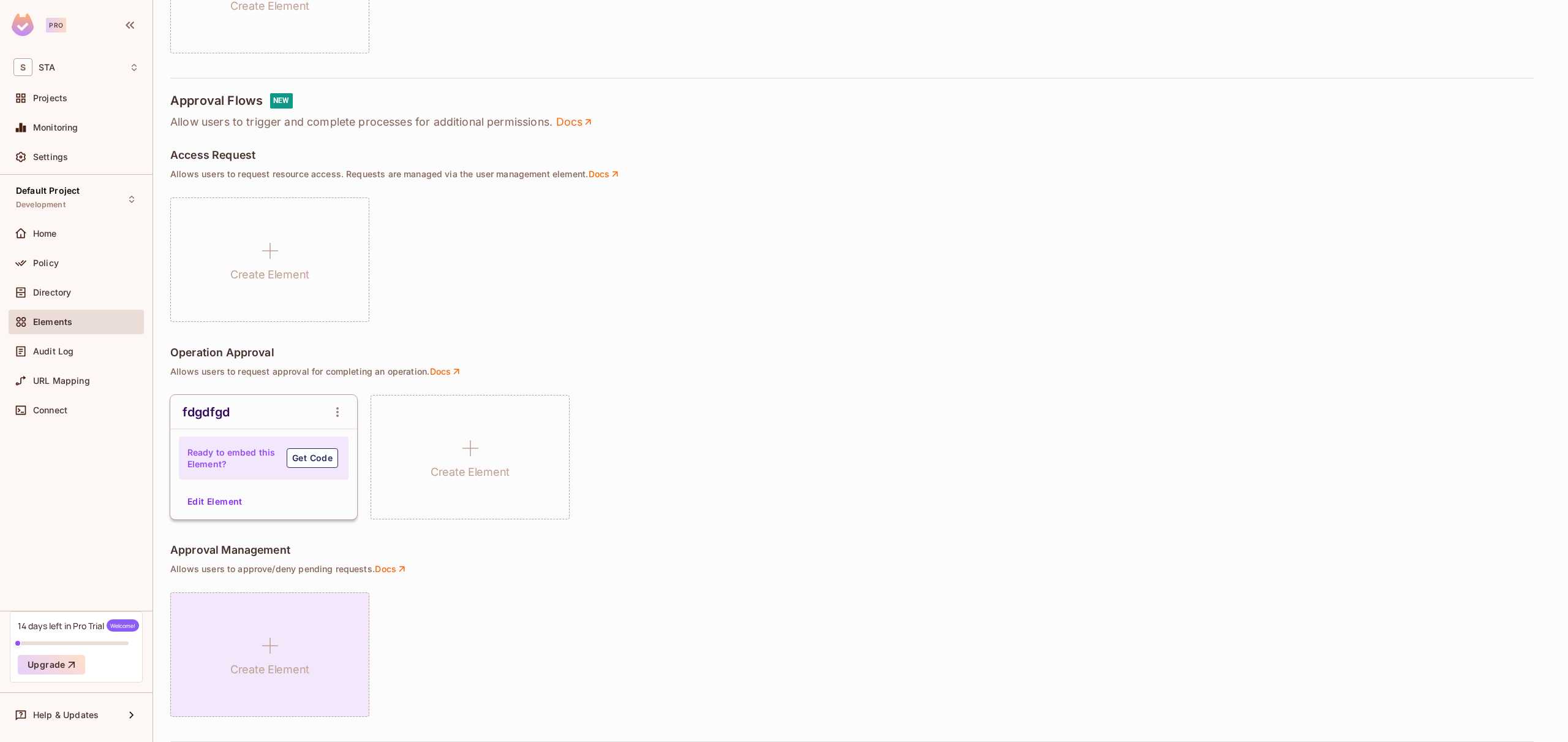
click at [261, 683] on div "Create Element" at bounding box center [269, 654] width 199 height 124
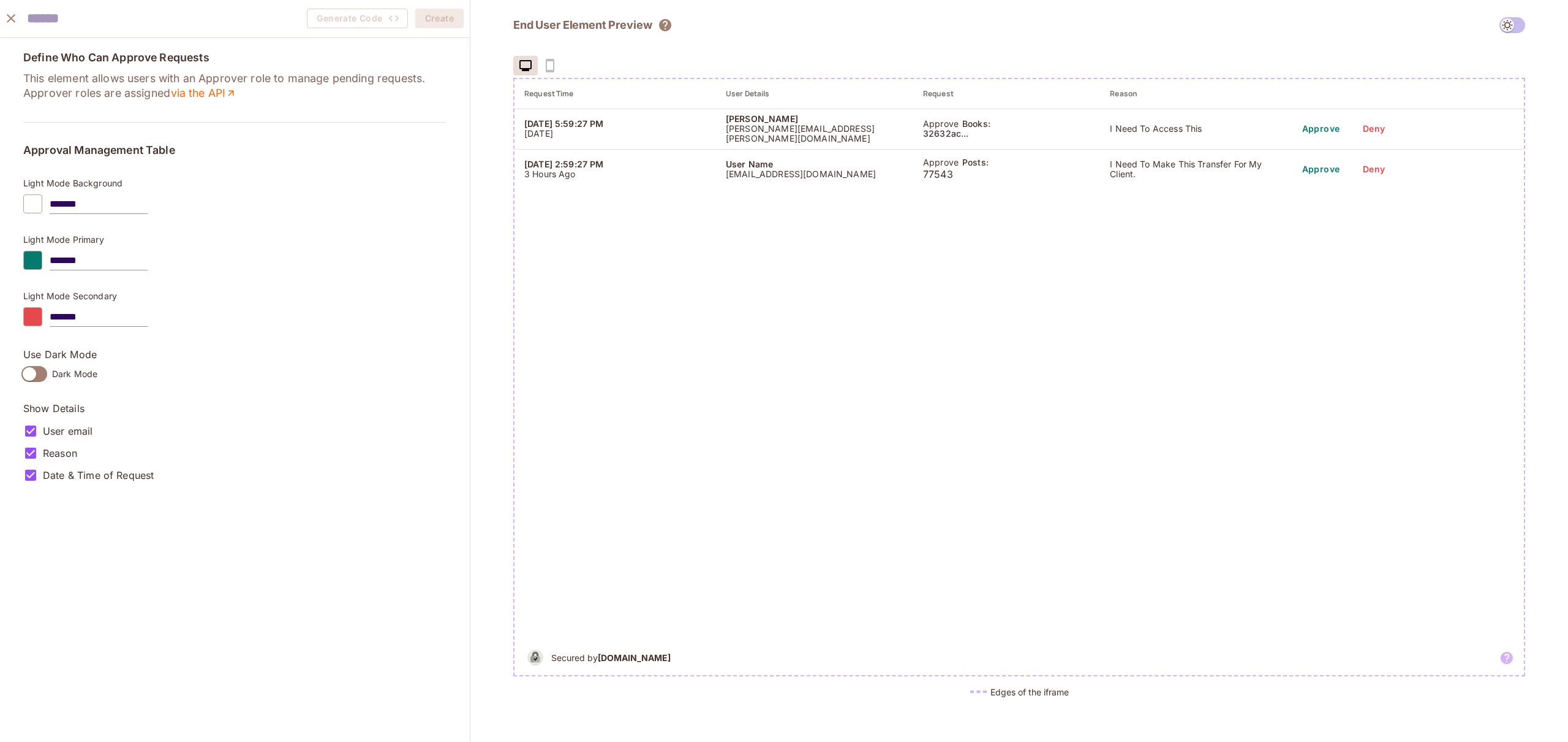
click at [89, 119] on div "Define Who Can Approve Requests This element allows users with an Approver role…" at bounding box center [235, 268] width 423 height 435
click at [823, 170] on p "User@Name.com" at bounding box center [815, 174] width 178 height 10
click at [59, 14] on input "text" at bounding box center [94, 19] width 135 height 25
type input "******"
click at [273, 287] on div "Light Mode Background ******* Light Mode Primary ******* Light Mode Secondary *…" at bounding box center [235, 256] width 423 height 154
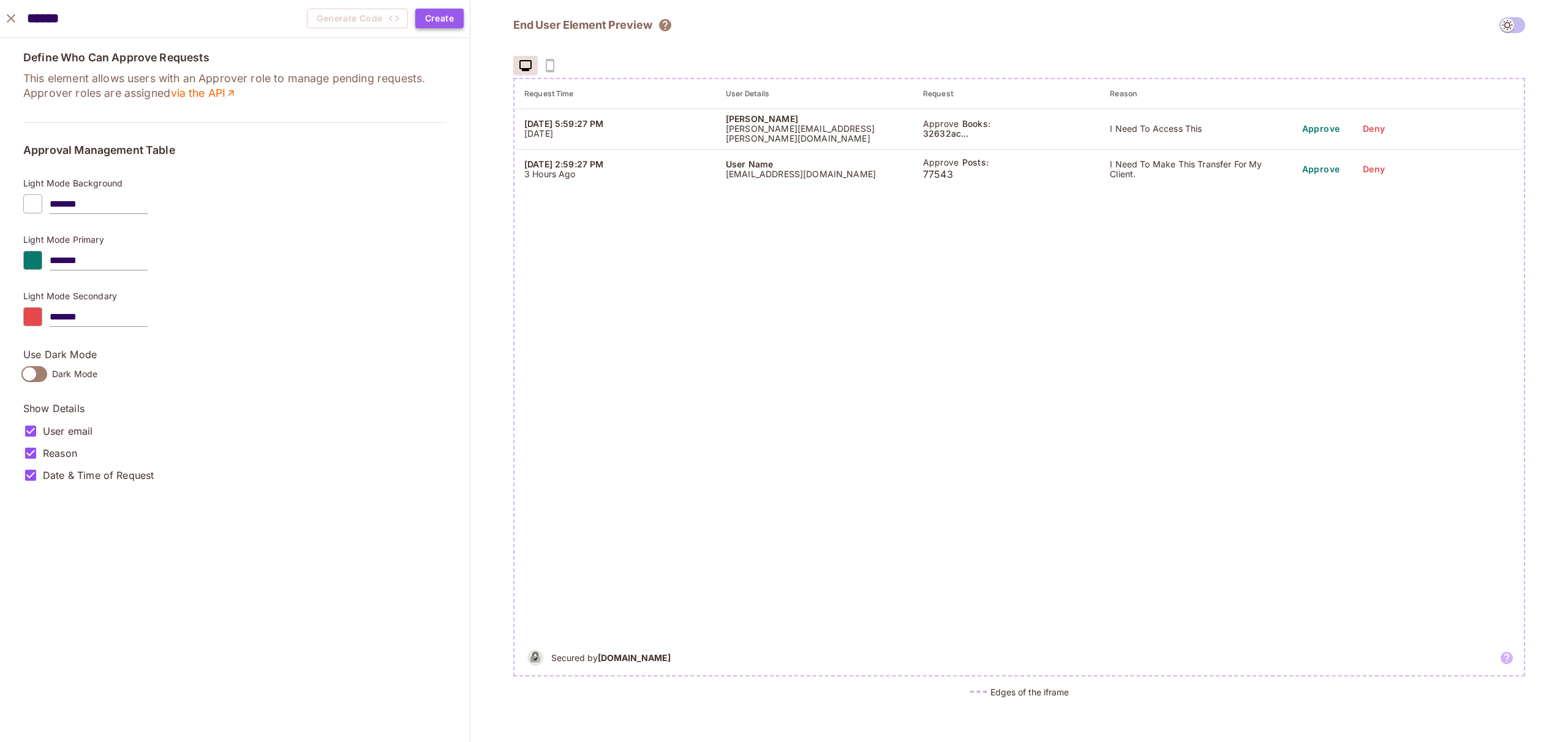
click at [448, 12] on button "Create" at bounding box center [440, 18] width 48 height 20
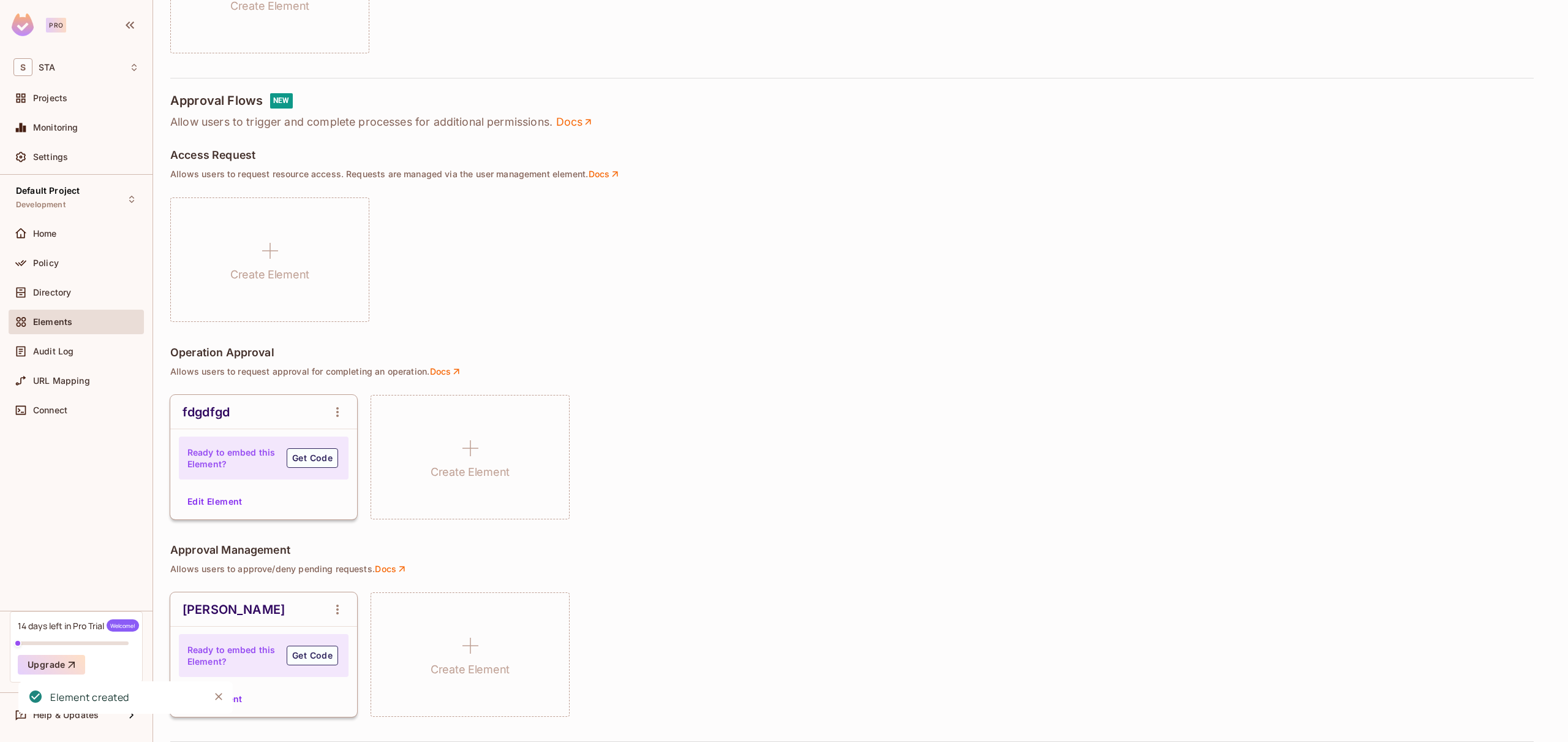
click at [235, 673] on div "Ready to embed this Element? Get Code" at bounding box center [264, 655] width 170 height 43
click at [233, 439] on div "Ready to embed this Element? Get Code" at bounding box center [264, 457] width 170 height 43
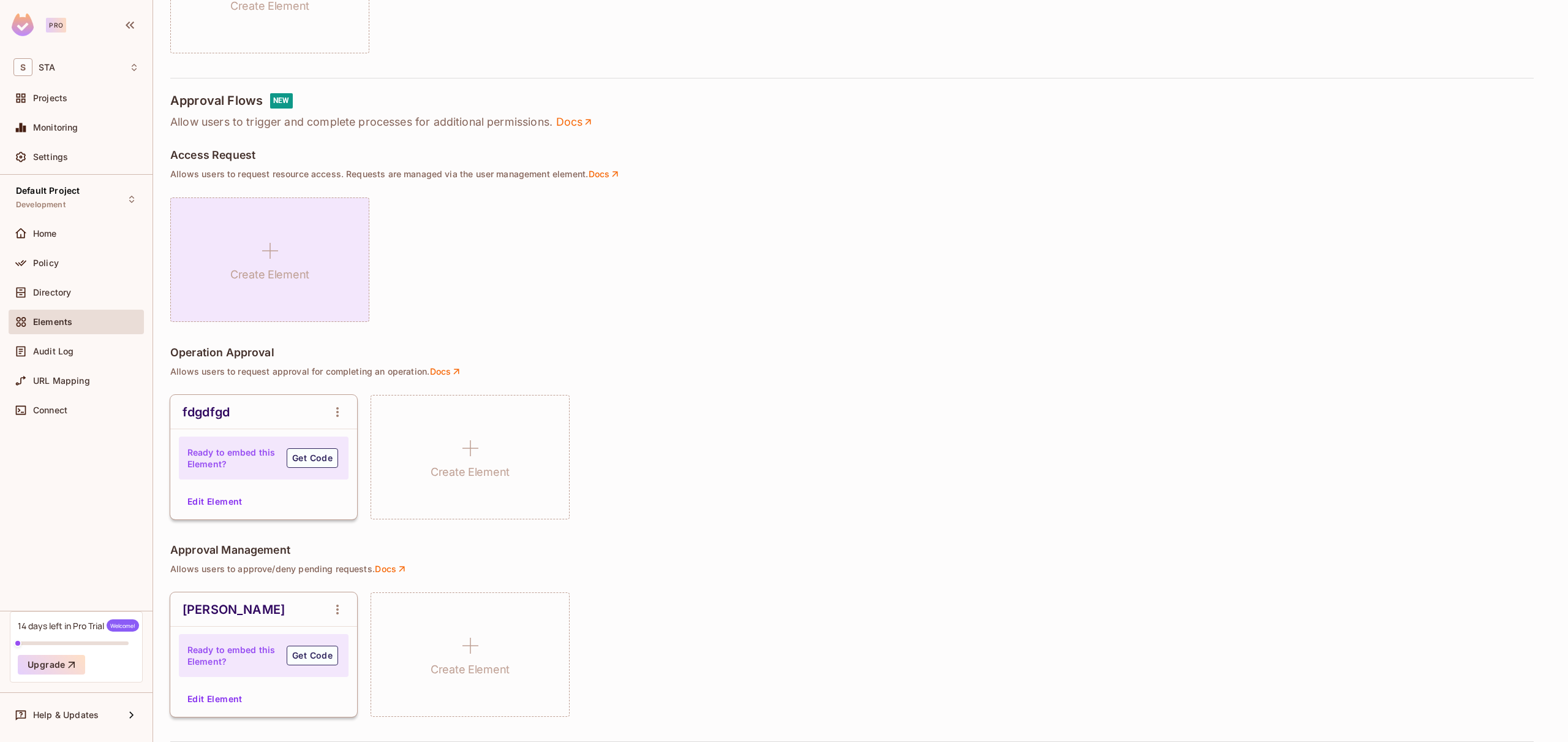
click at [285, 236] on div "Create Element" at bounding box center [269, 259] width 199 height 124
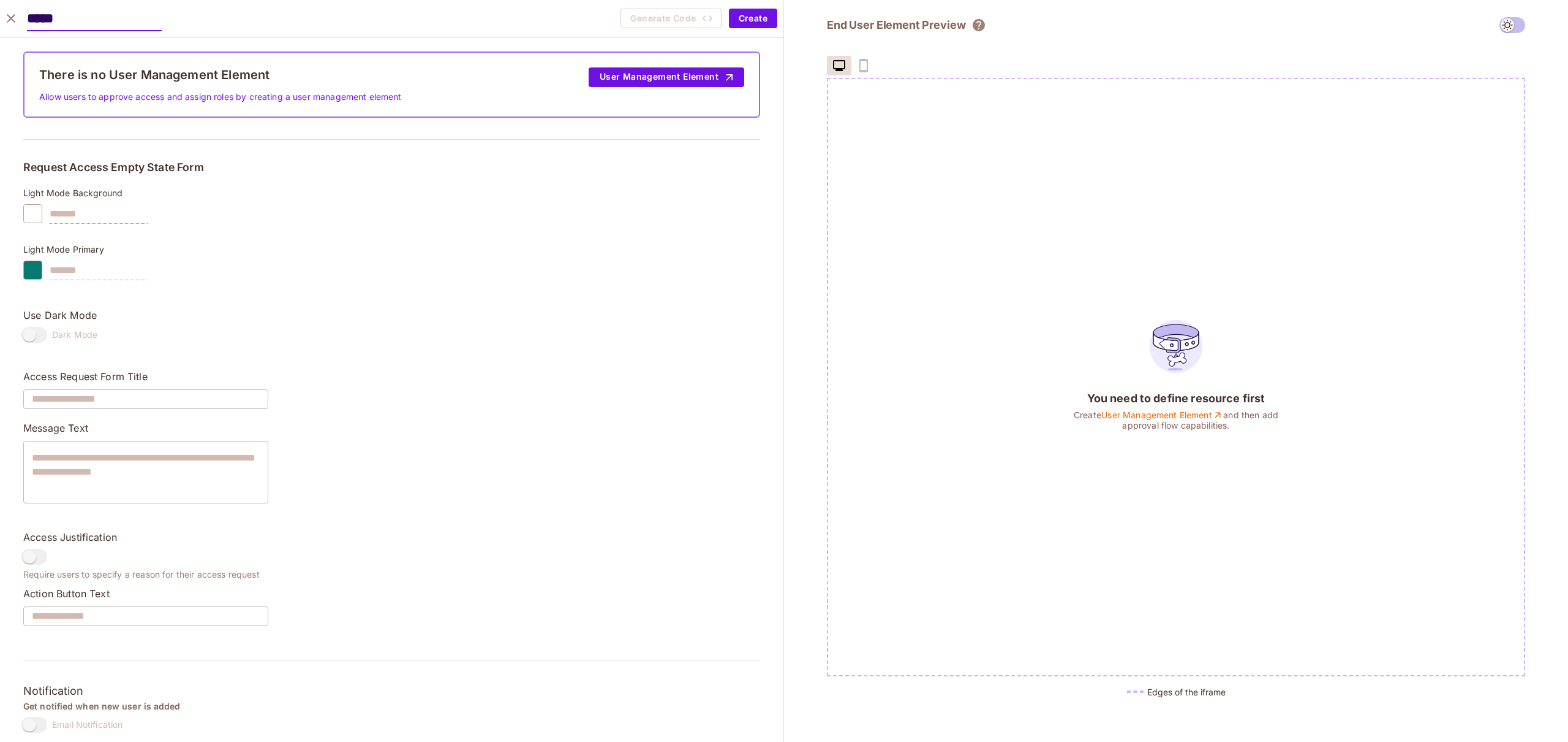
type input "*****"
click at [37, 333] on span at bounding box center [34, 335] width 26 height 16
click at [716, 79] on button "User Management Element" at bounding box center [667, 76] width 156 height 20
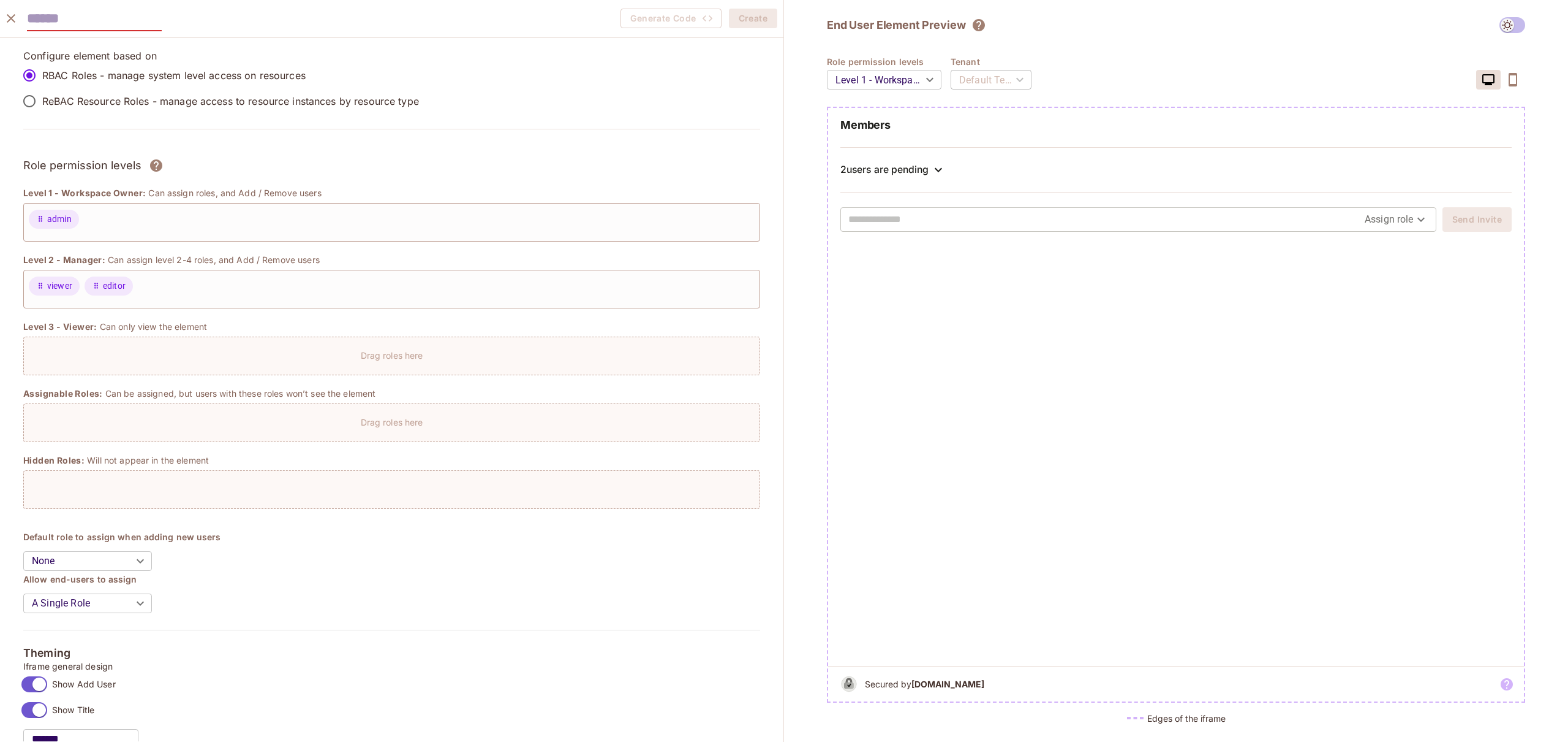
click at [67, 12] on input "text" at bounding box center [94, 19] width 135 height 25
type input "**********"
click at [742, 16] on button "Create" at bounding box center [753, 18] width 48 height 20
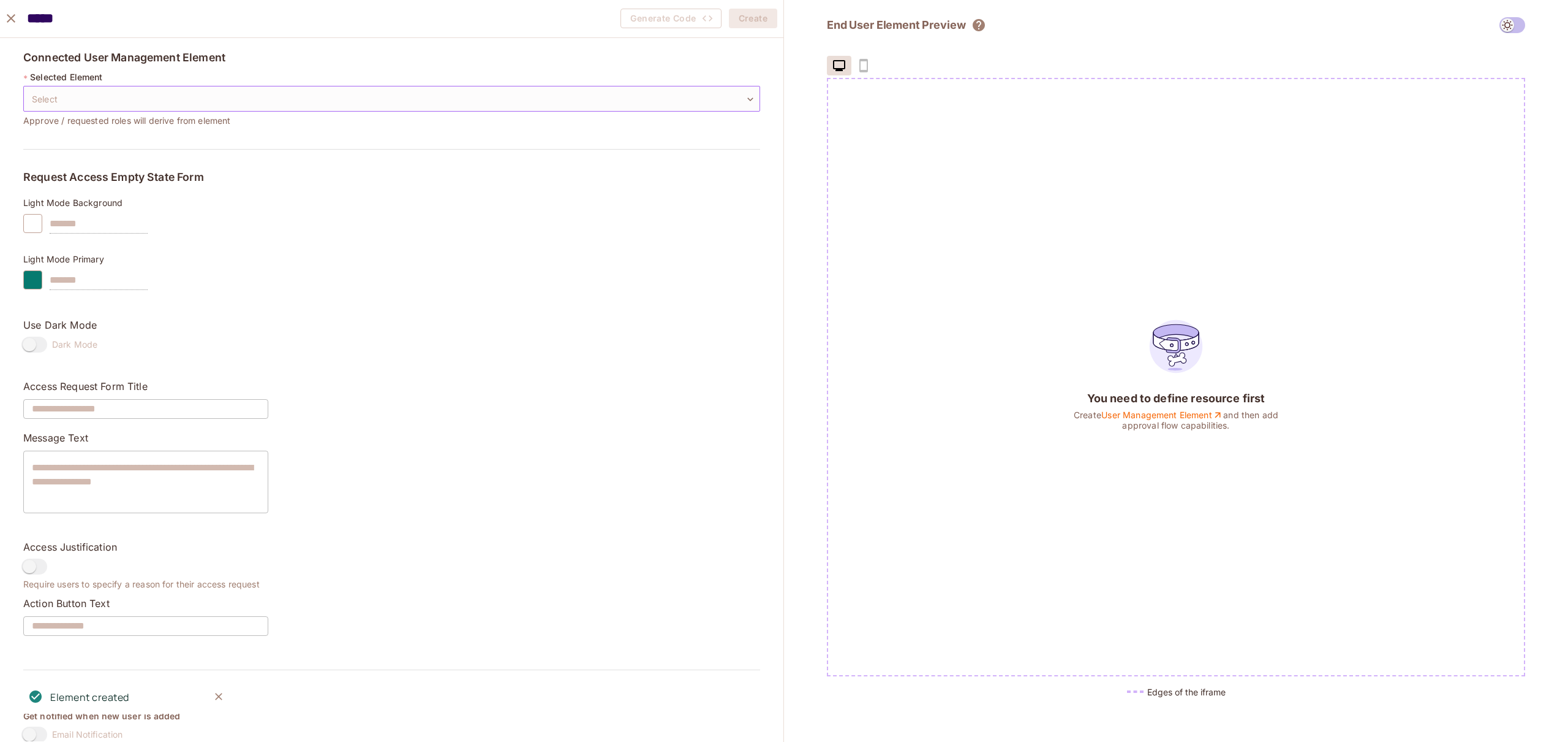
click at [68, 98] on body "Pro S STA Projects Monitoring Settings Default Project Development Home Policy …" at bounding box center [784, 371] width 1568 height 742
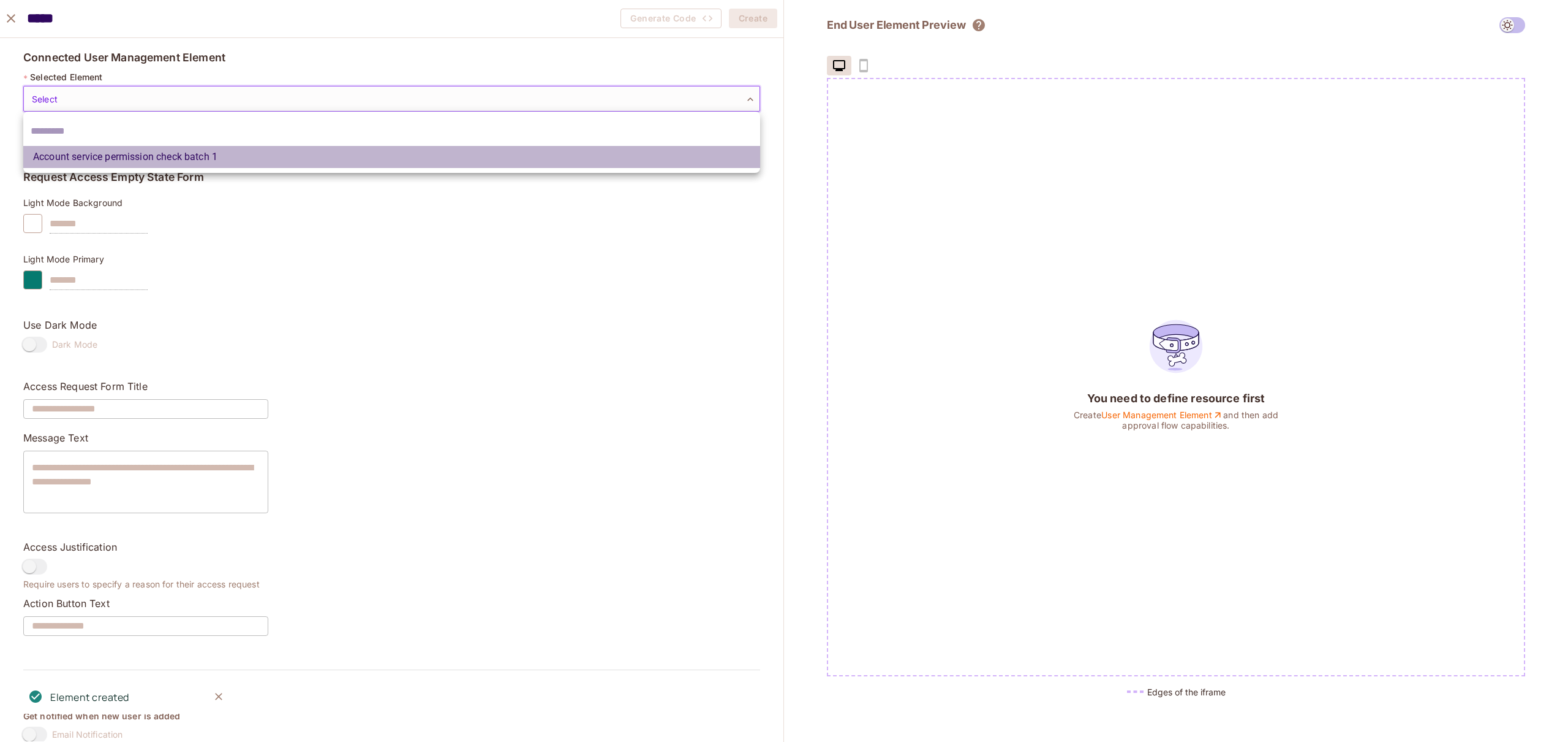
click at [97, 162] on li "Account service permission check batch 1" at bounding box center [391, 157] width 737 height 22
type input "**********"
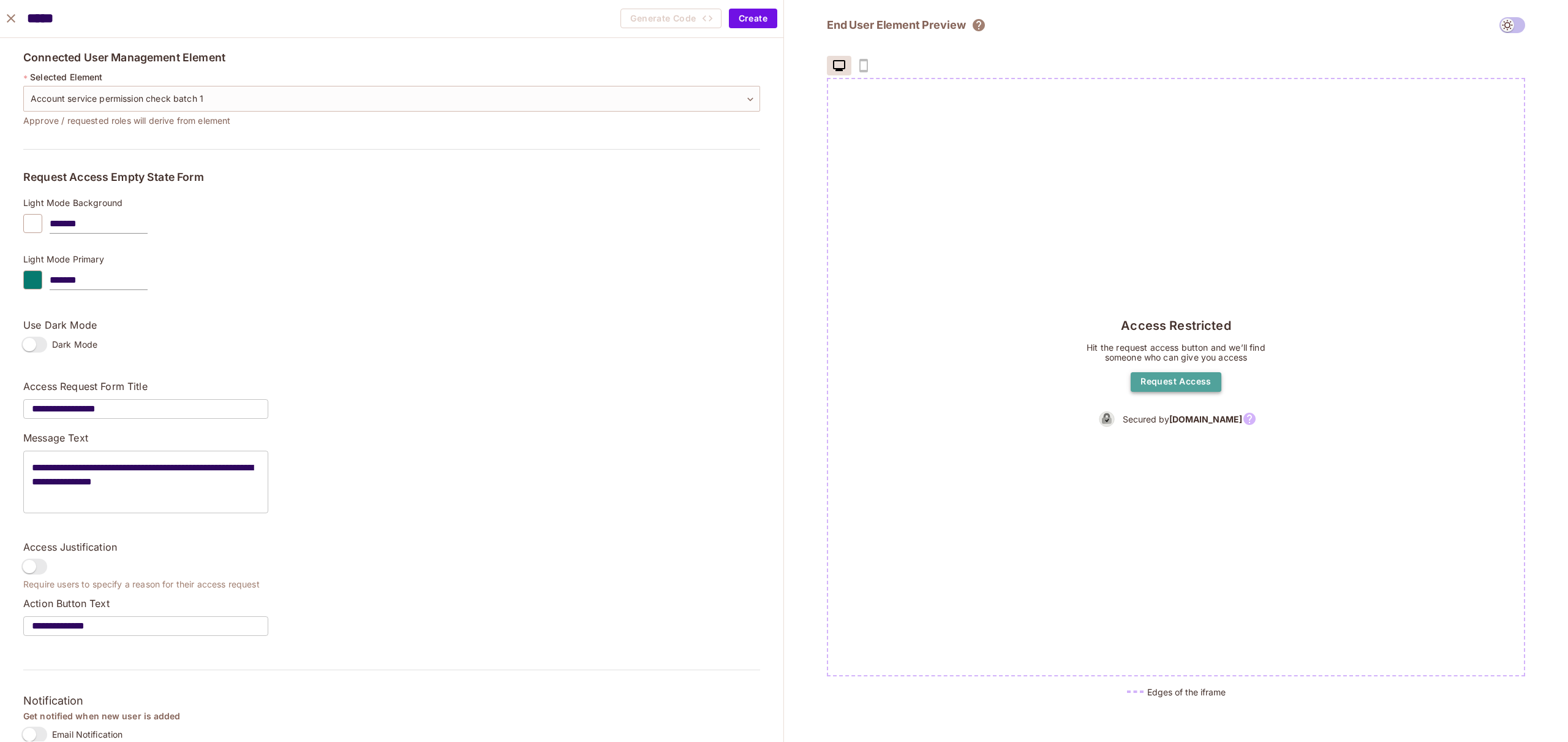
click at [1161, 379] on button "Request Access" at bounding box center [1176, 382] width 90 height 20
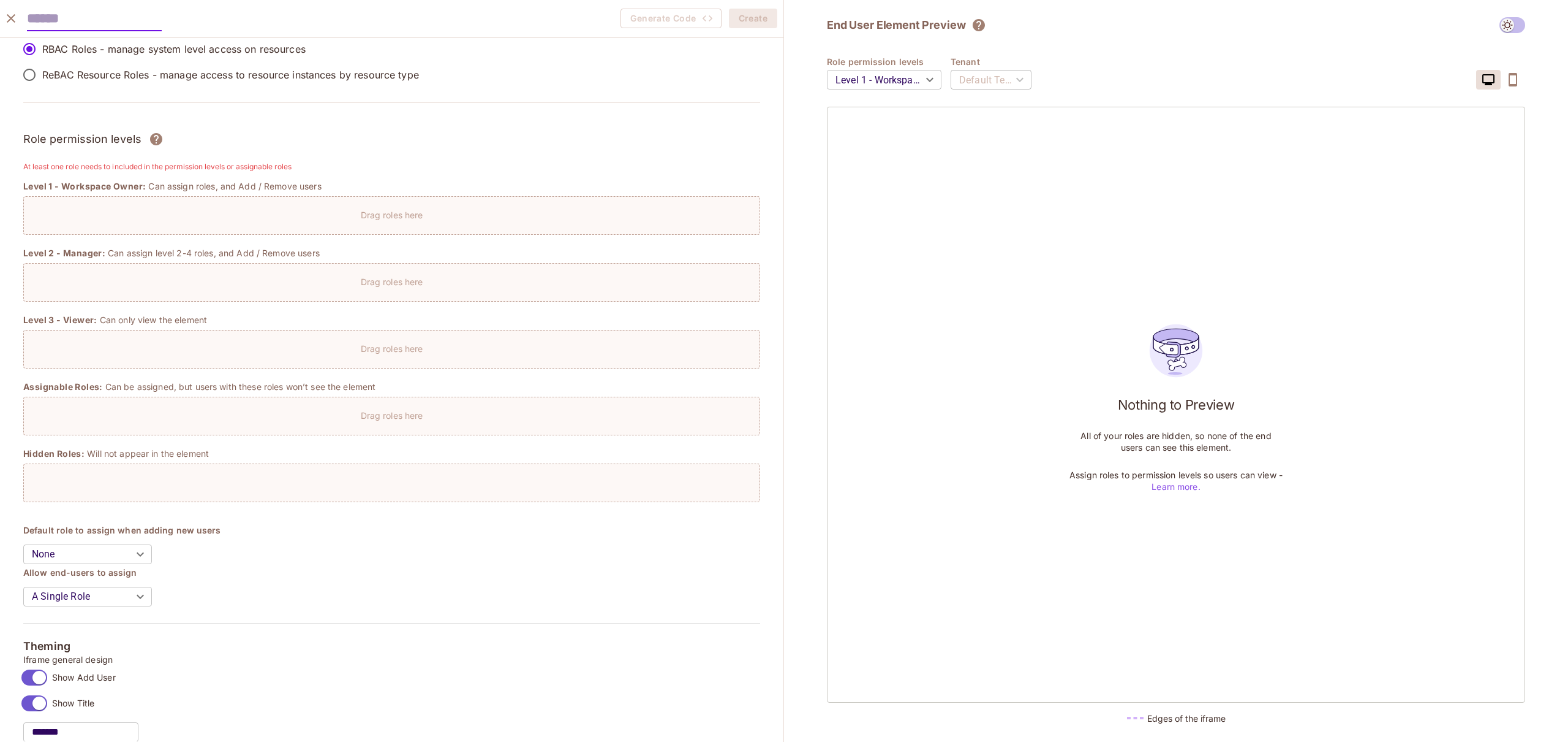
scroll to position [27, 0]
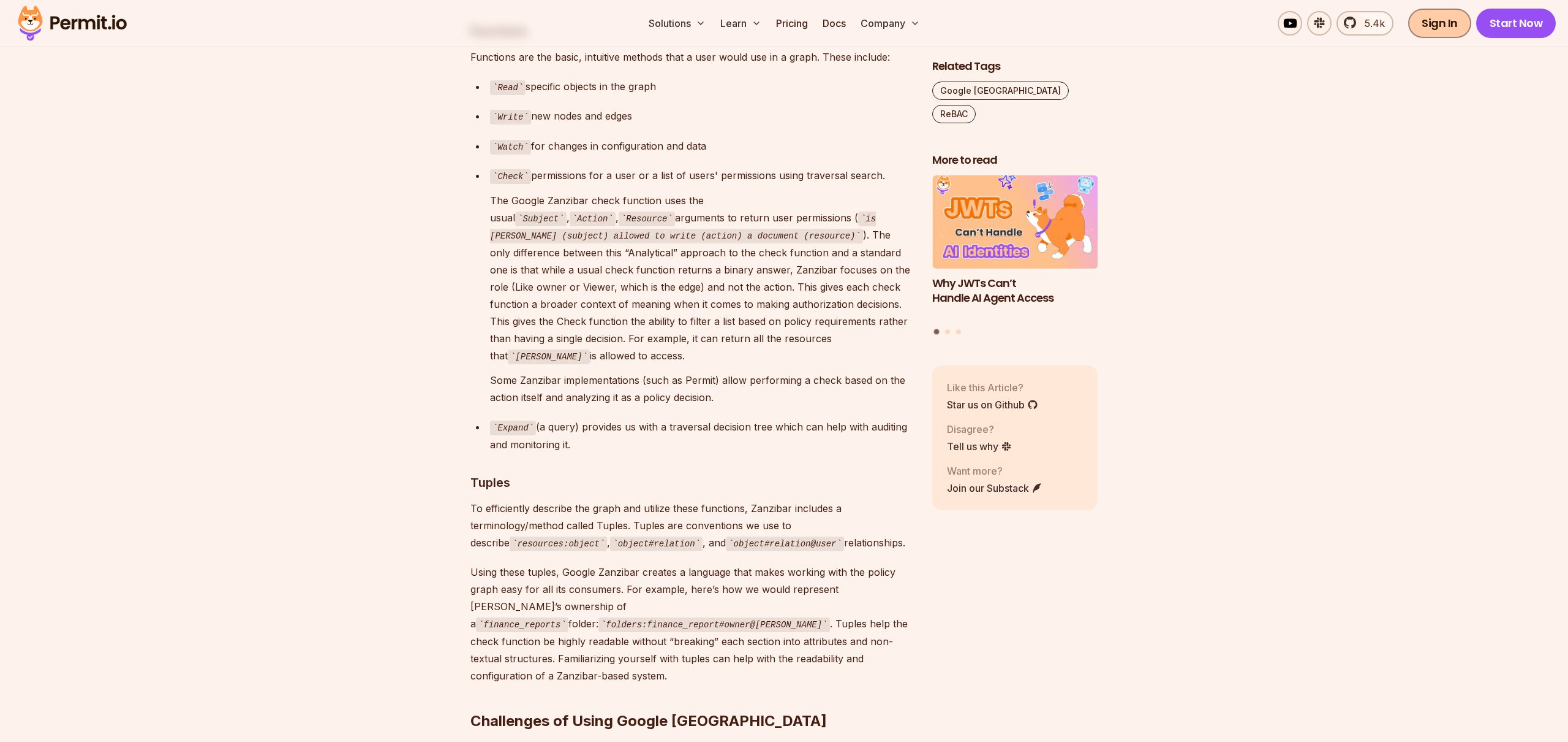
click at [1434, 25] on link "Sign In" at bounding box center [1439, 23] width 63 height 30
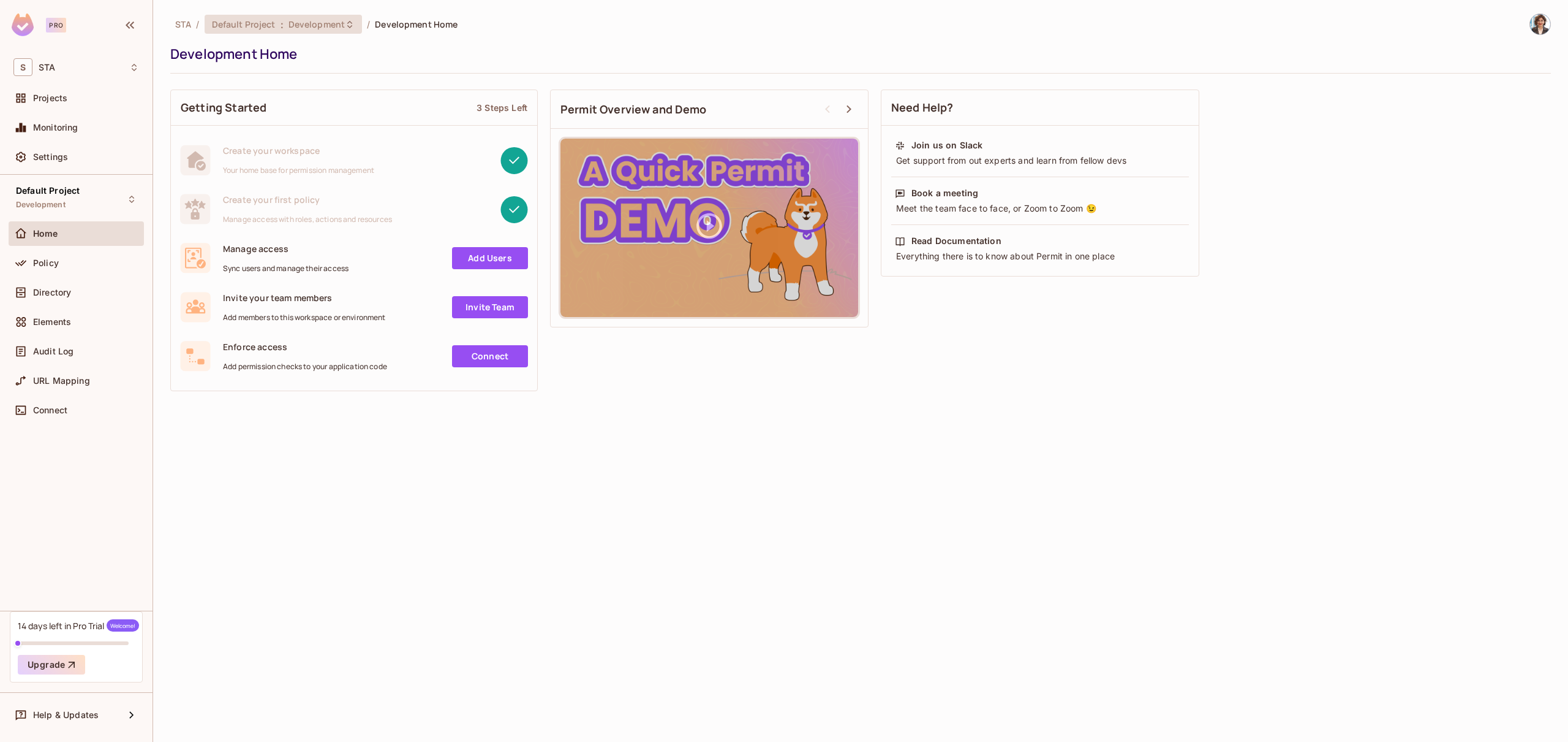
click at [336, 20] on span "Development" at bounding box center [317, 24] width 56 height 12
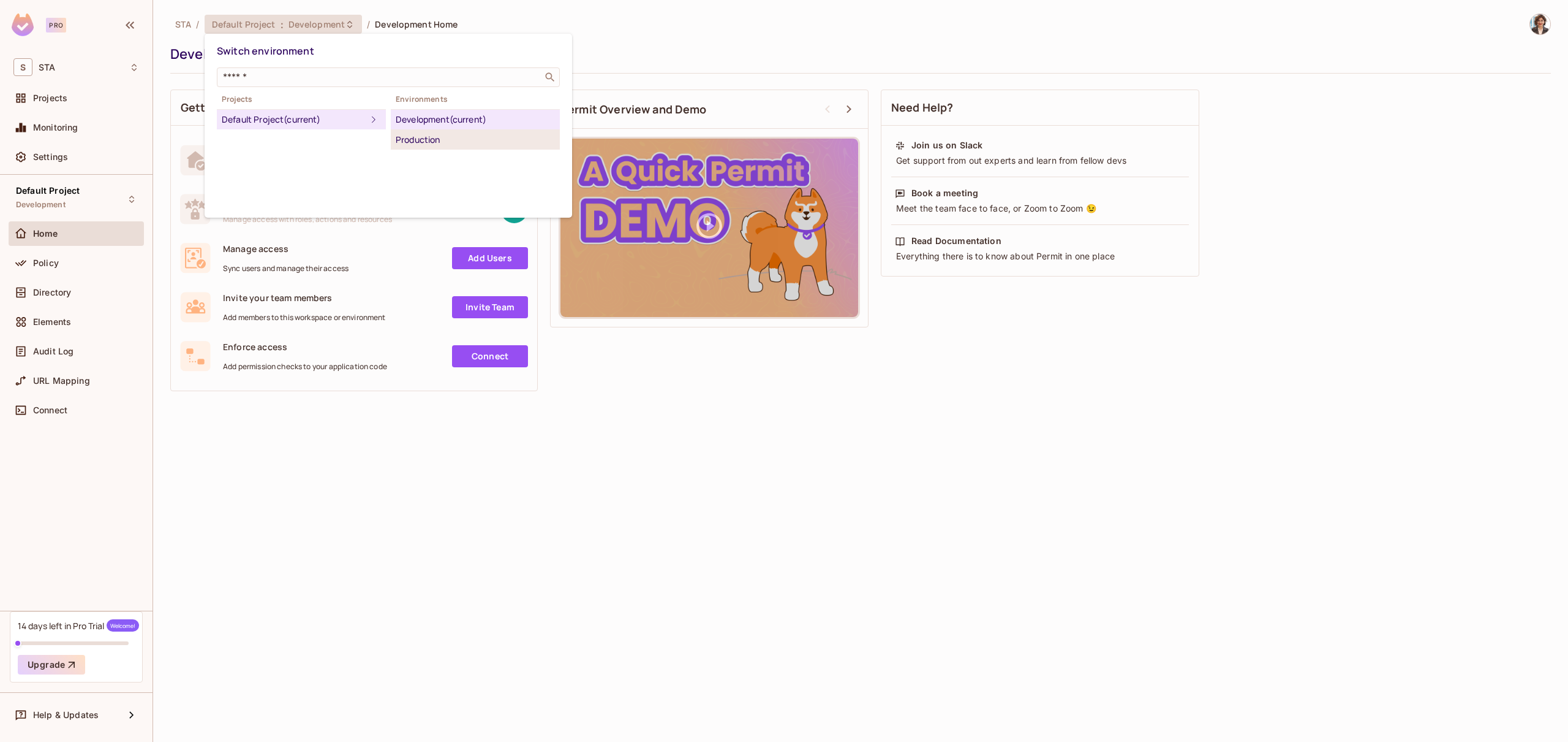
click at [418, 141] on div "Production" at bounding box center [475, 140] width 159 height 15
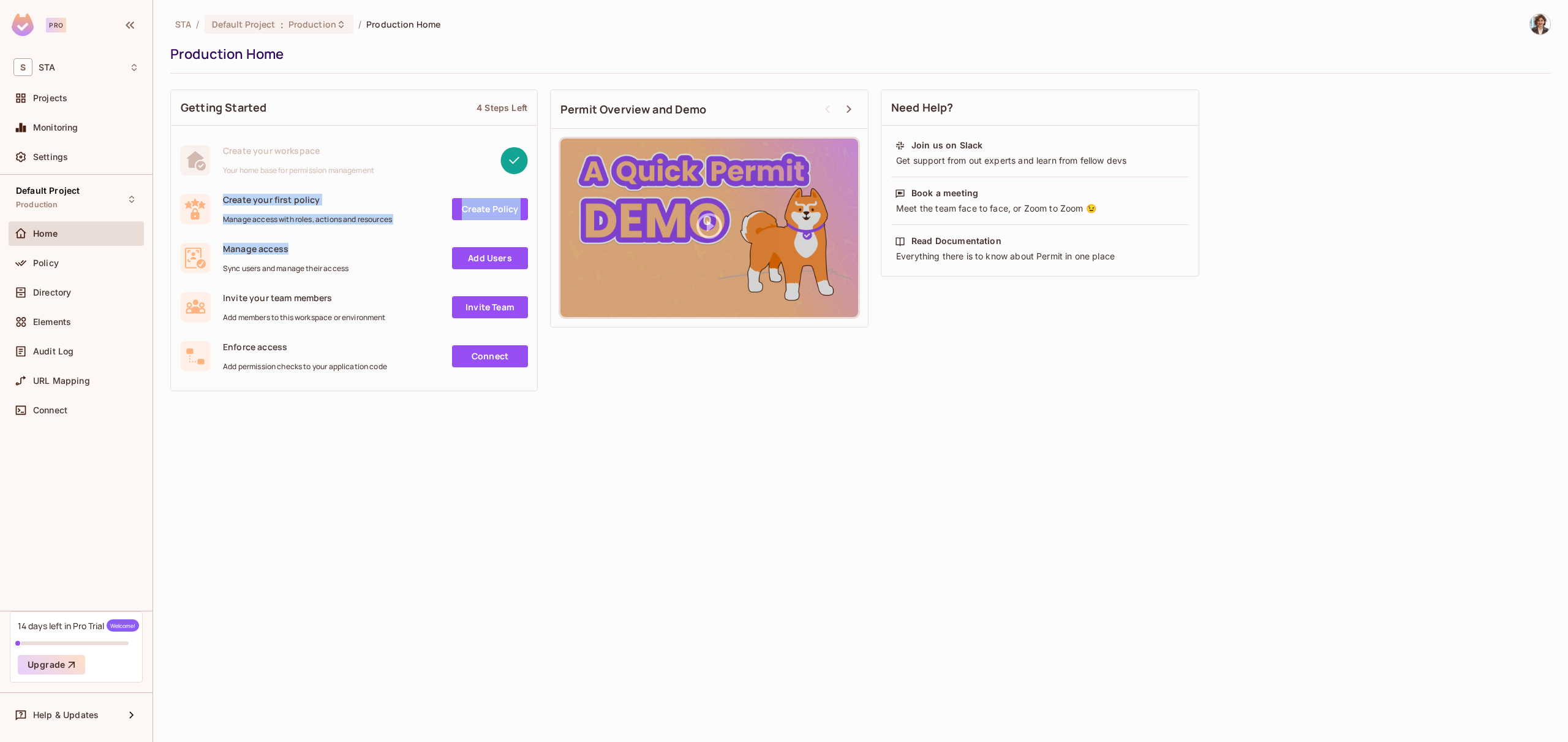
drag, startPoint x: 249, startPoint y: 193, endPoint x: 350, endPoint y: 260, distance: 121.2
click at [350, 260] on div "Create your workspace Your home base for permission management Create your firs…" at bounding box center [354, 258] width 366 height 245
click at [349, 261] on div "Manage access Sync users and manage their access" at bounding box center [285, 257] width 126 height 30
click at [331, 23] on span "Production" at bounding box center [312, 24] width 48 height 12
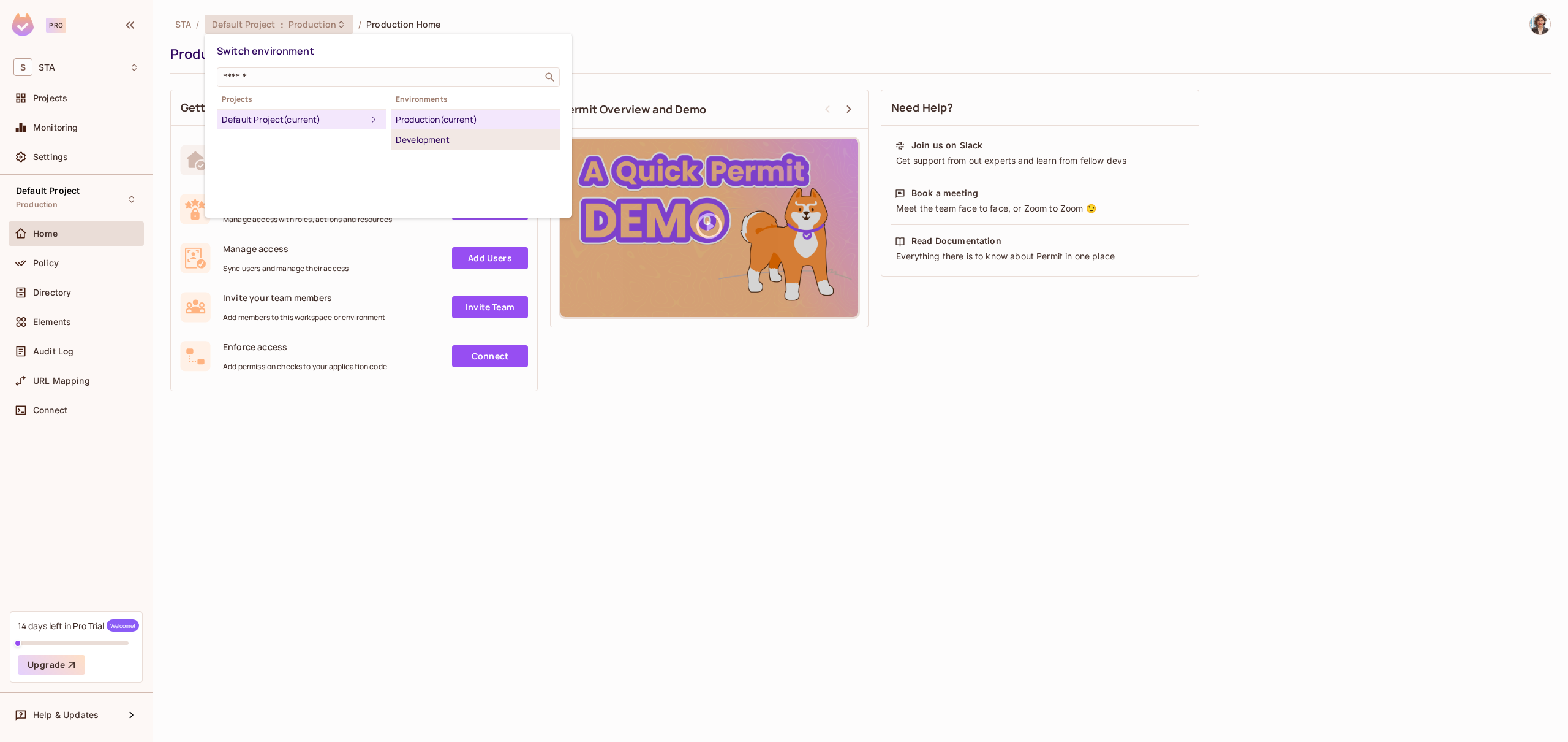
click at [428, 135] on div "Development" at bounding box center [475, 140] width 159 height 15
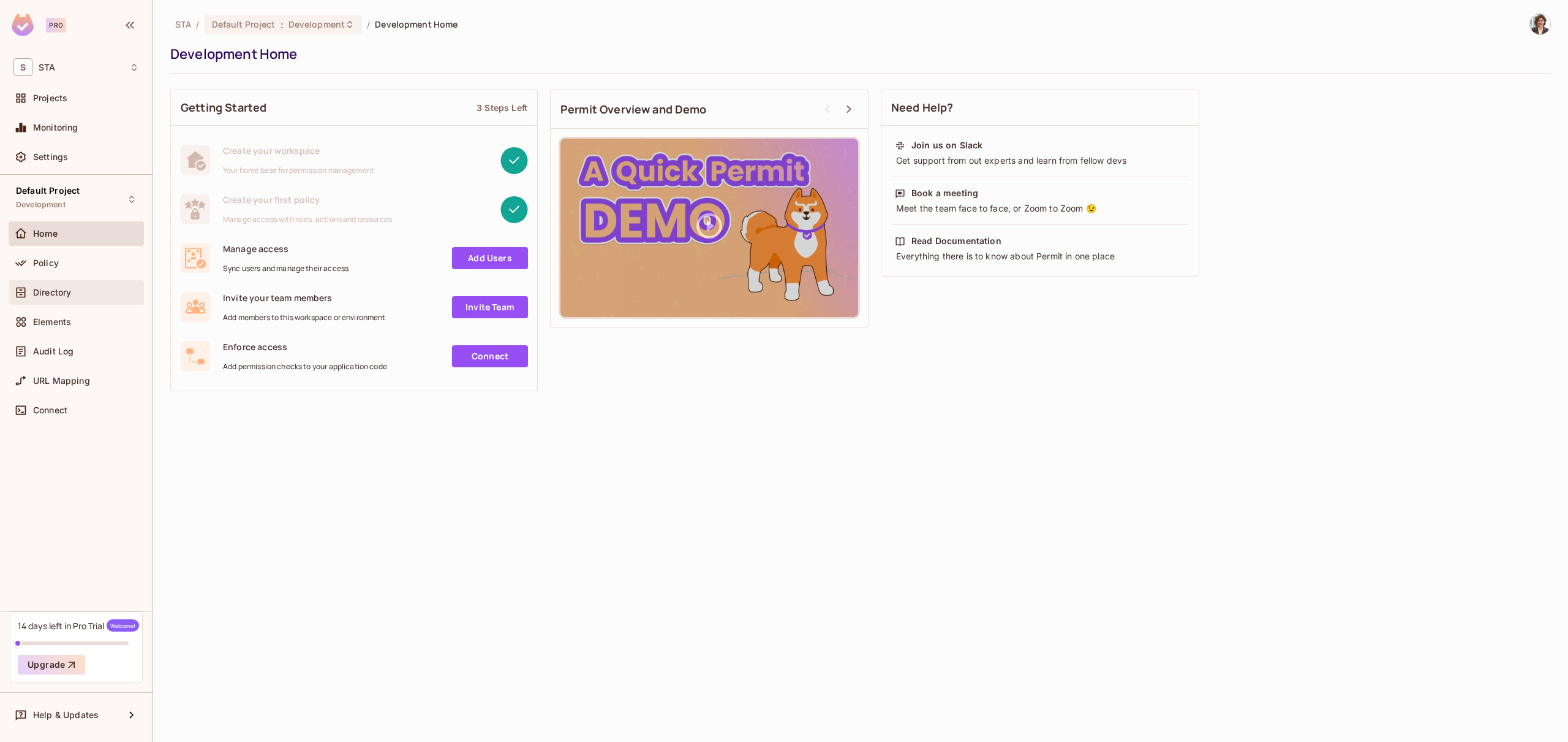
click at [63, 293] on span "Directory" at bounding box center [51, 292] width 38 height 10
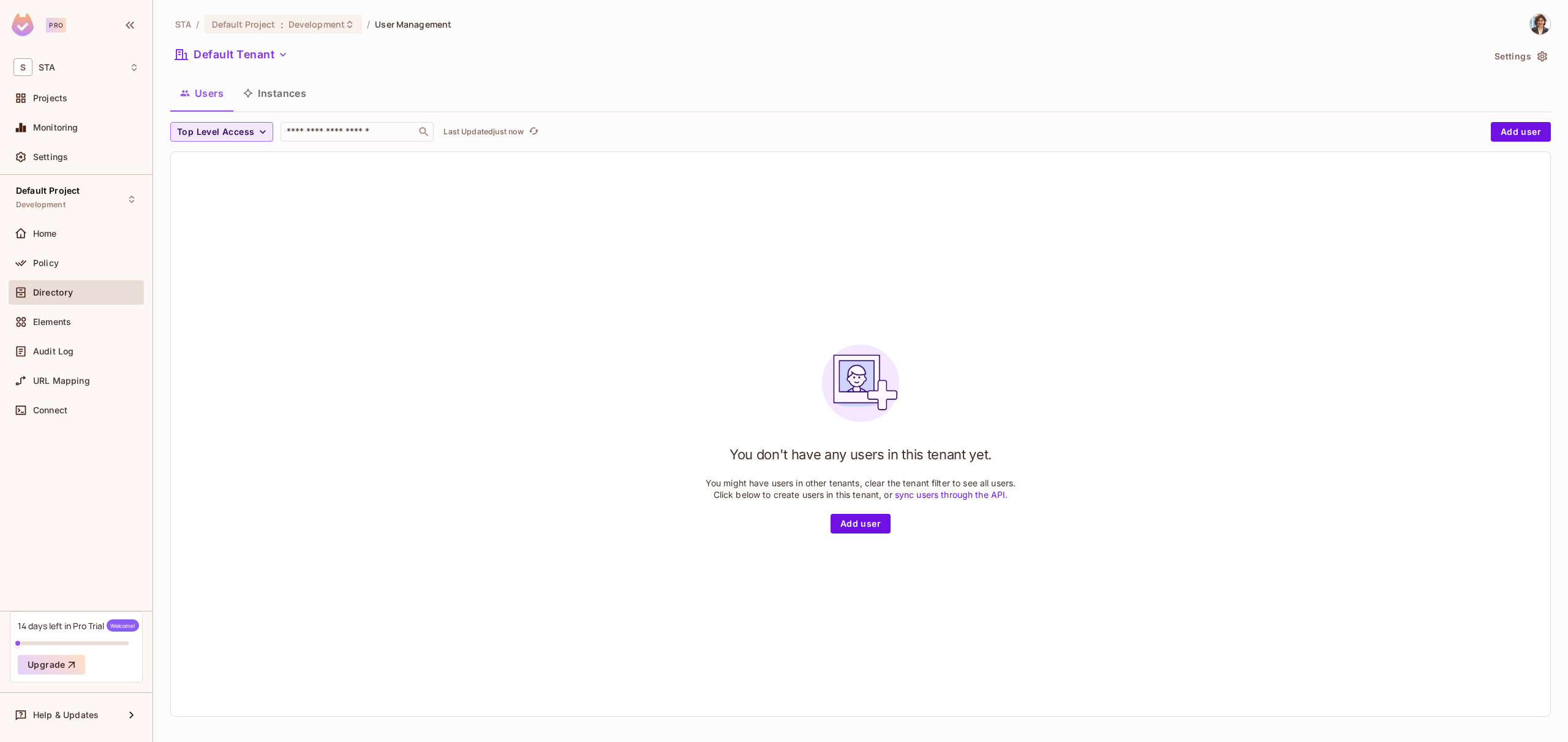
click at [227, 135] on span "Top Level Access" at bounding box center [215, 132] width 77 height 16
click at [187, 165] on span "admin" at bounding box center [200, 159] width 41 height 12
click at [54, 322] on span "Elements" at bounding box center [51, 321] width 38 height 10
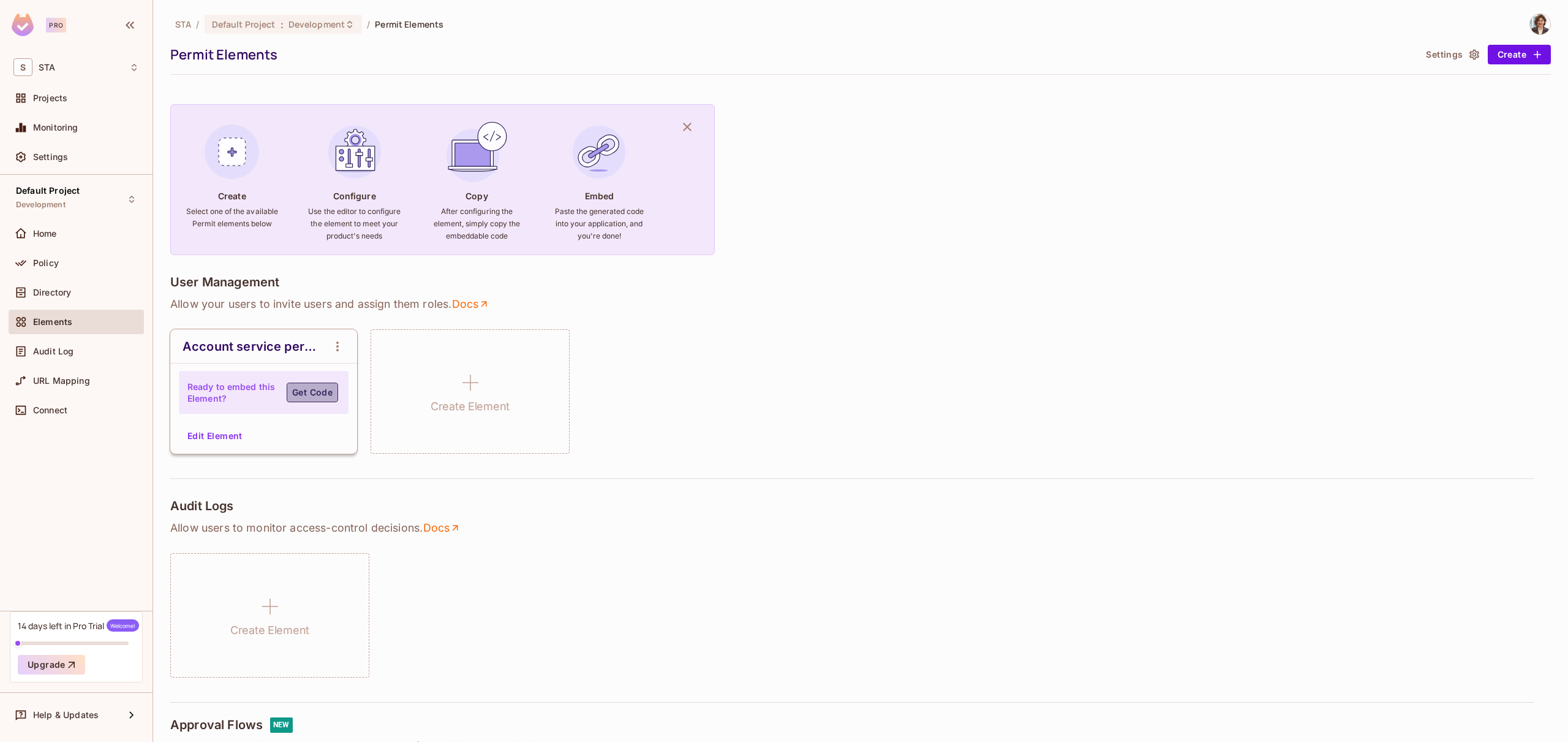
click at [325, 389] on button "Get Code" at bounding box center [313, 392] width 51 height 20
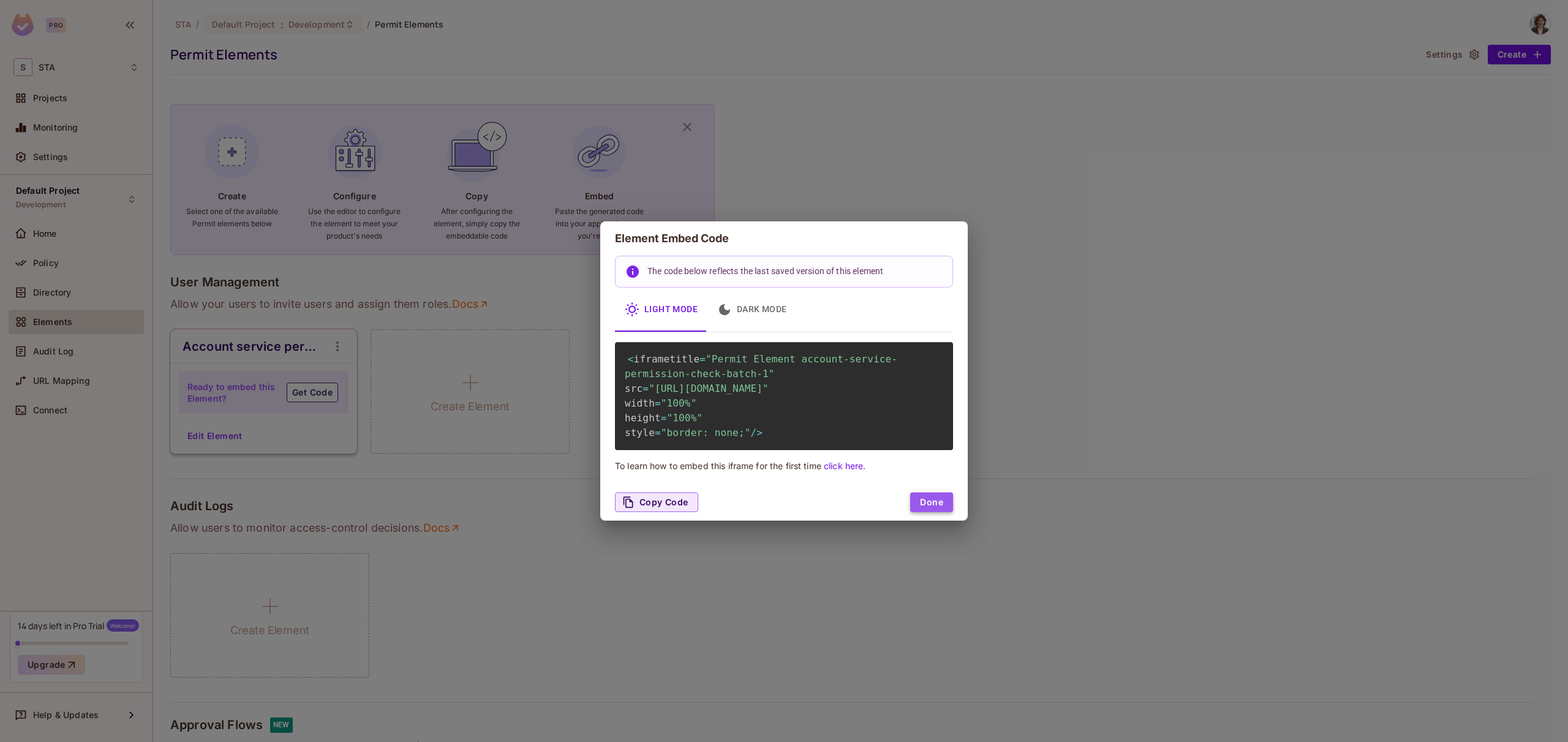
click at [936, 512] on button "Done" at bounding box center [931, 502] width 43 height 20
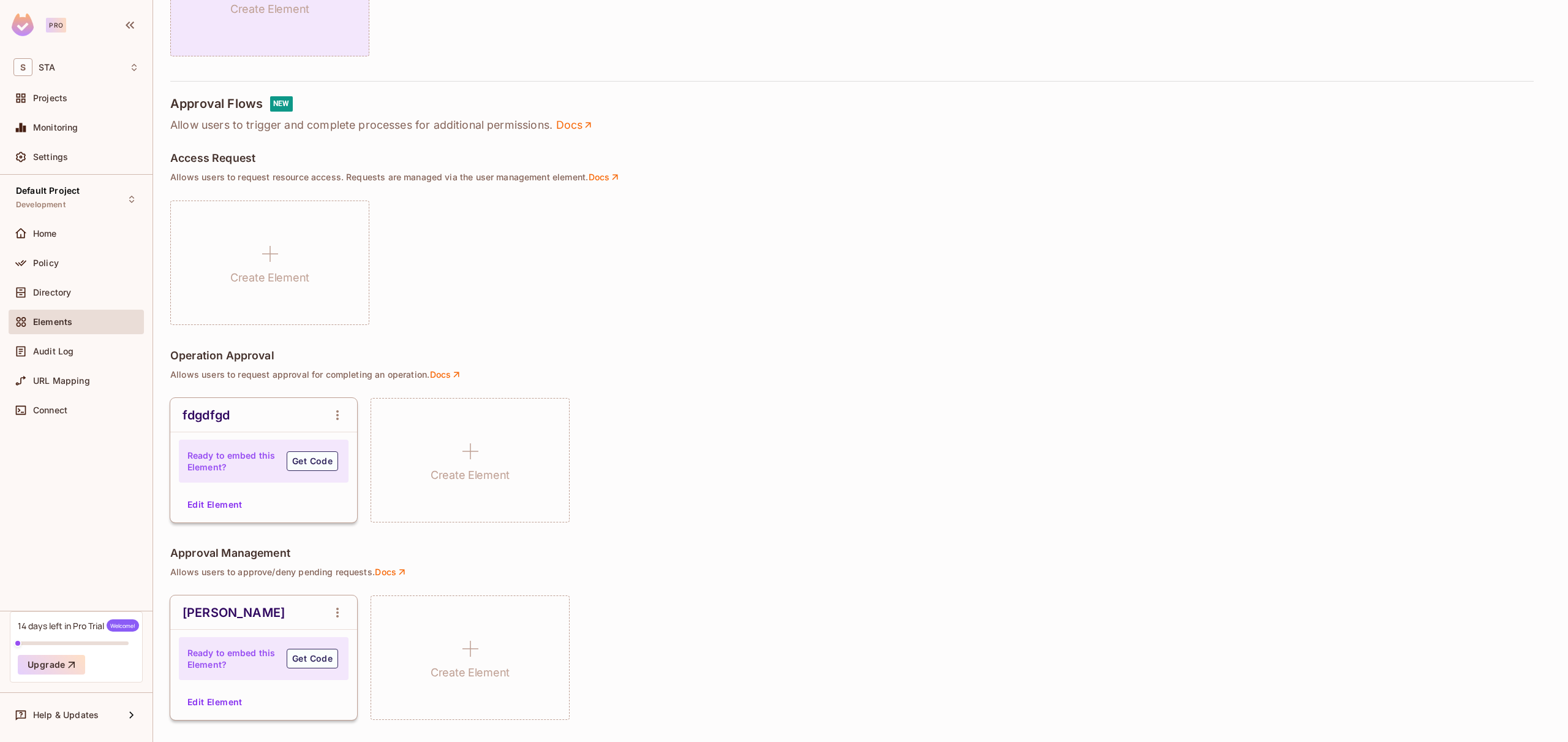
scroll to position [624, 0]
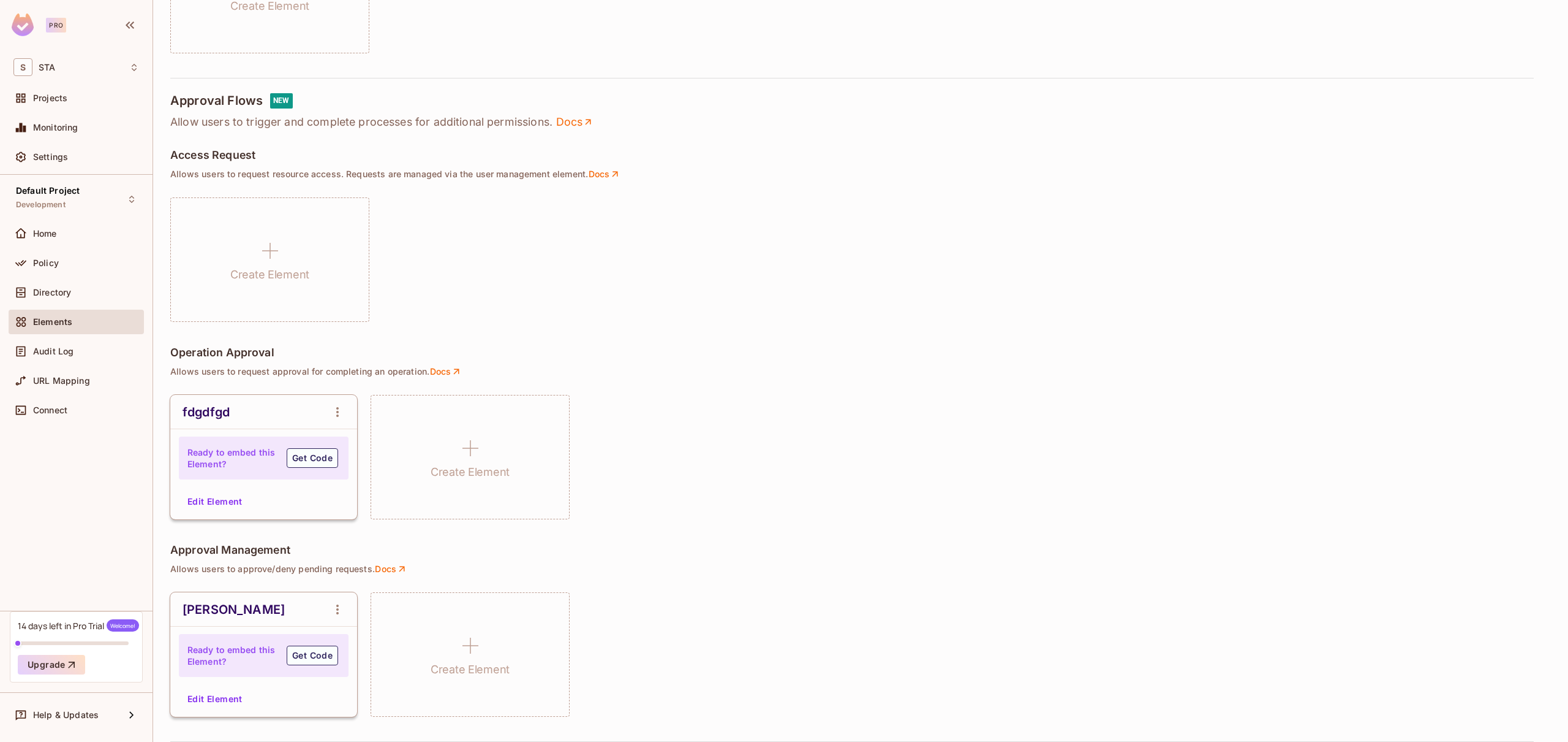
click at [254, 115] on p "Allow users to trigger and complete processes for additional permissions. Docs" at bounding box center [860, 122] width 1381 height 15
drag, startPoint x: 177, startPoint y: 122, endPoint x: 529, endPoint y: 147, distance: 352.9
click at [529, 147] on div "Create Select one of the available Permit elements below Configure Use the edit…" at bounding box center [860, 101] width 1381 height 1281
click at [425, 102] on div "Approval Flows NEW" at bounding box center [860, 101] width 1381 height 16
drag, startPoint x: 424, startPoint y: 122, endPoint x: 555, endPoint y: 122, distance: 131.0
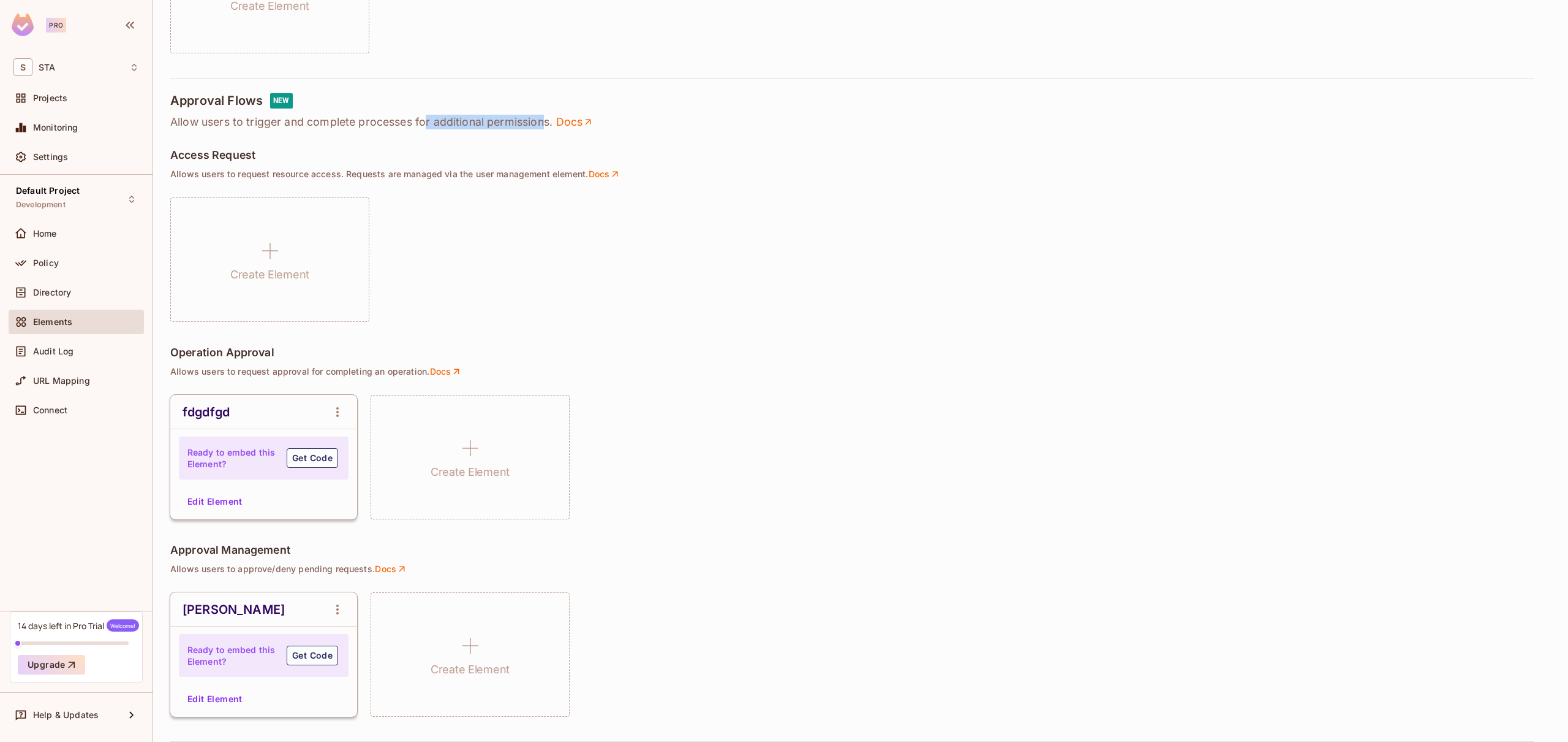
click at [555, 122] on p "Allow users to trigger and complete processes for additional permissions. Docs" at bounding box center [860, 122] width 1381 height 15
click at [545, 122] on p "Allow users to trigger and complete processes for additional permissions. Docs" at bounding box center [860, 122] width 1381 height 15
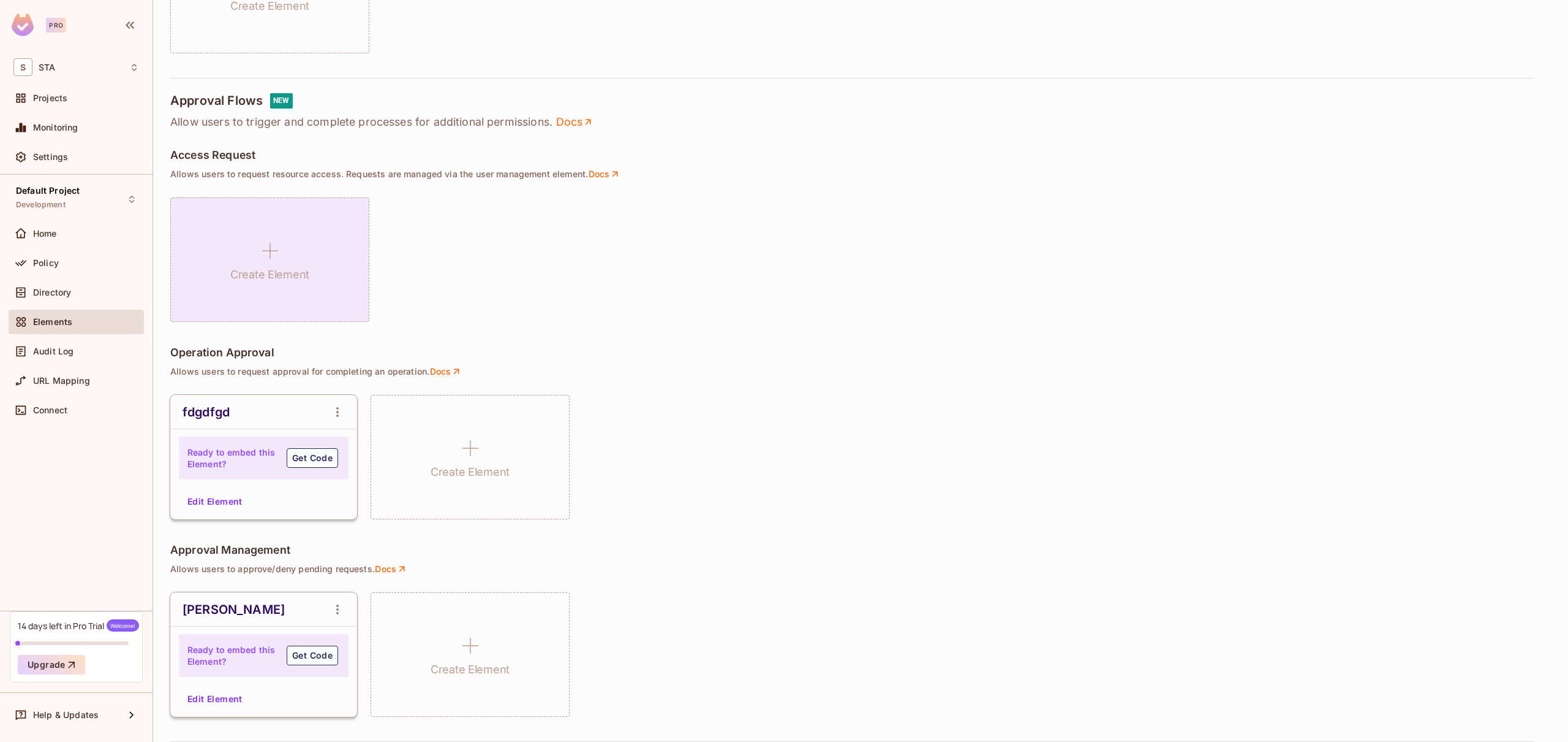
click at [264, 237] on icon at bounding box center [271, 250] width 30 height 30
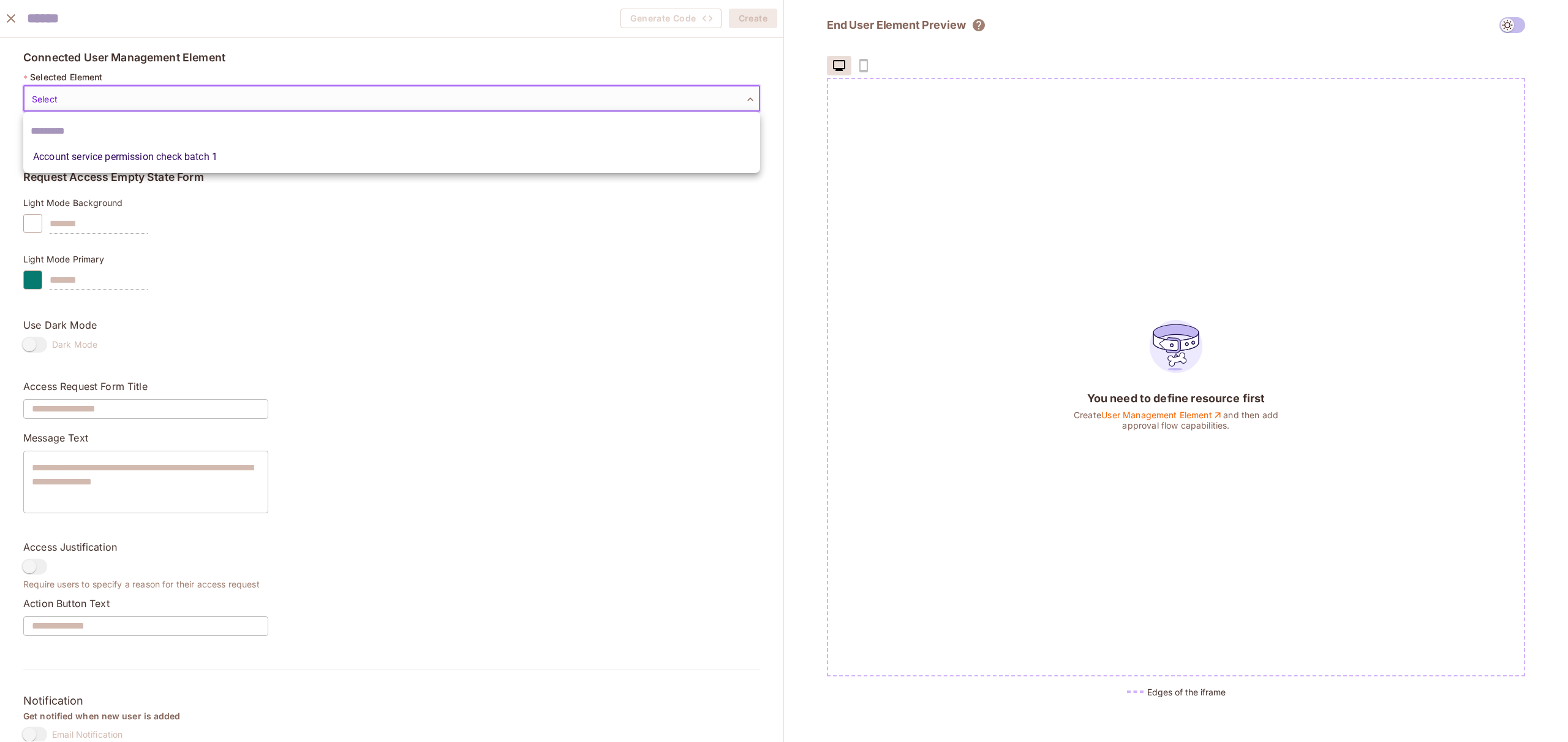
click at [170, 92] on body "Pro S STA Projects Monitoring Settings Default Project Development Home Policy …" at bounding box center [784, 371] width 1568 height 742
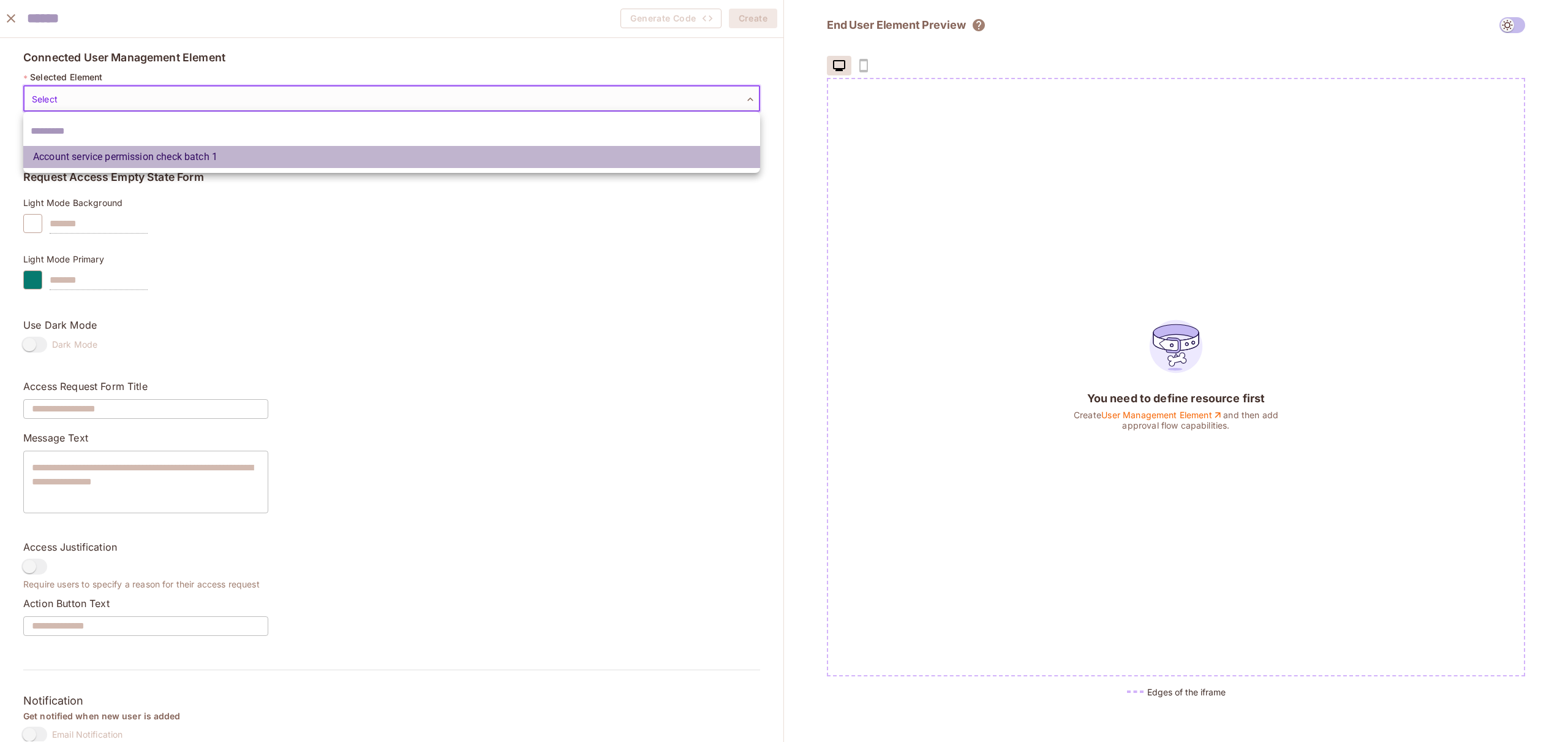
click at [119, 158] on li "Account service permission check batch 1" at bounding box center [391, 157] width 737 height 22
type input "**********"
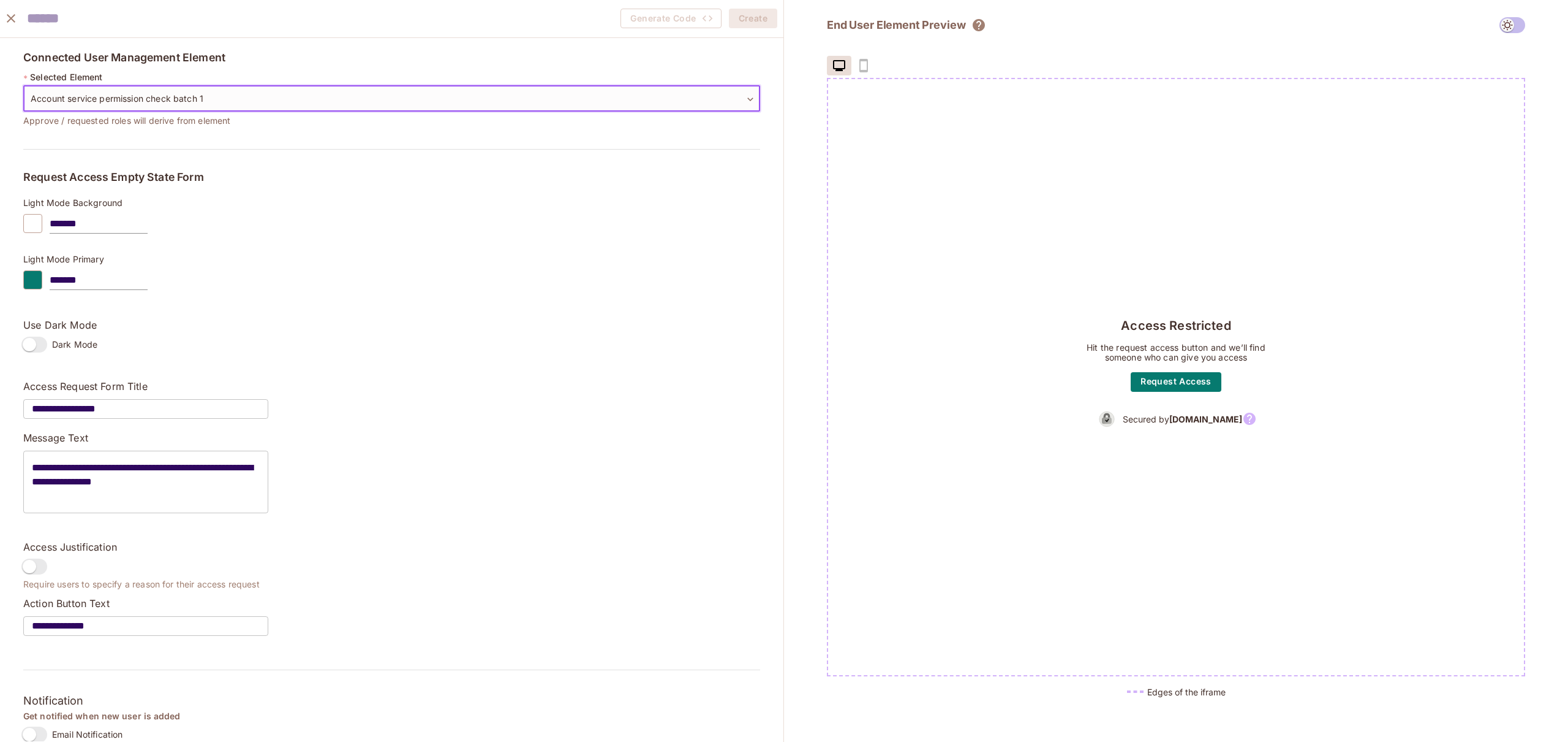
click at [156, 16] on input "text" at bounding box center [94, 19] width 135 height 25
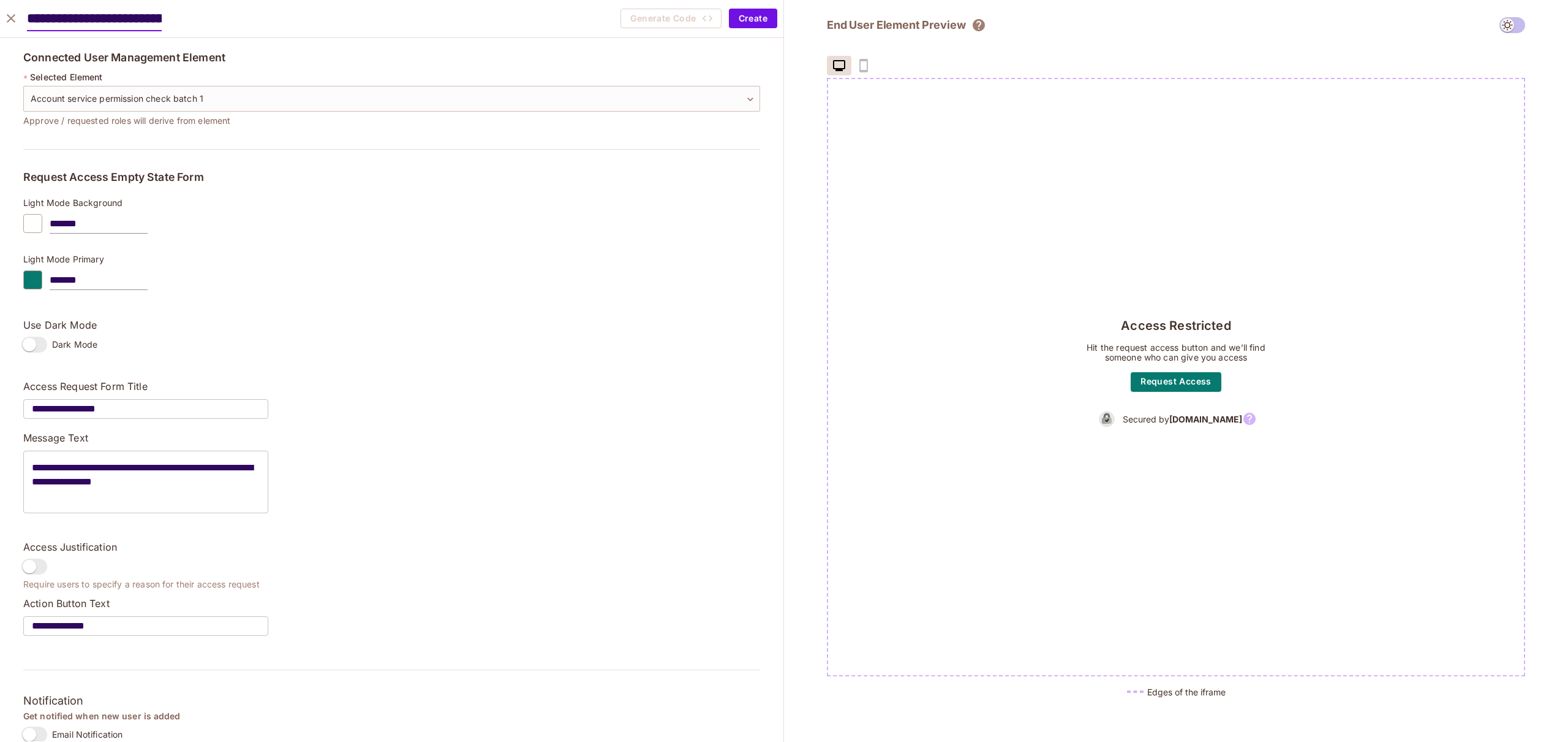
click at [358, 272] on div "**********" at bounding box center [391, 412] width 737 height 722
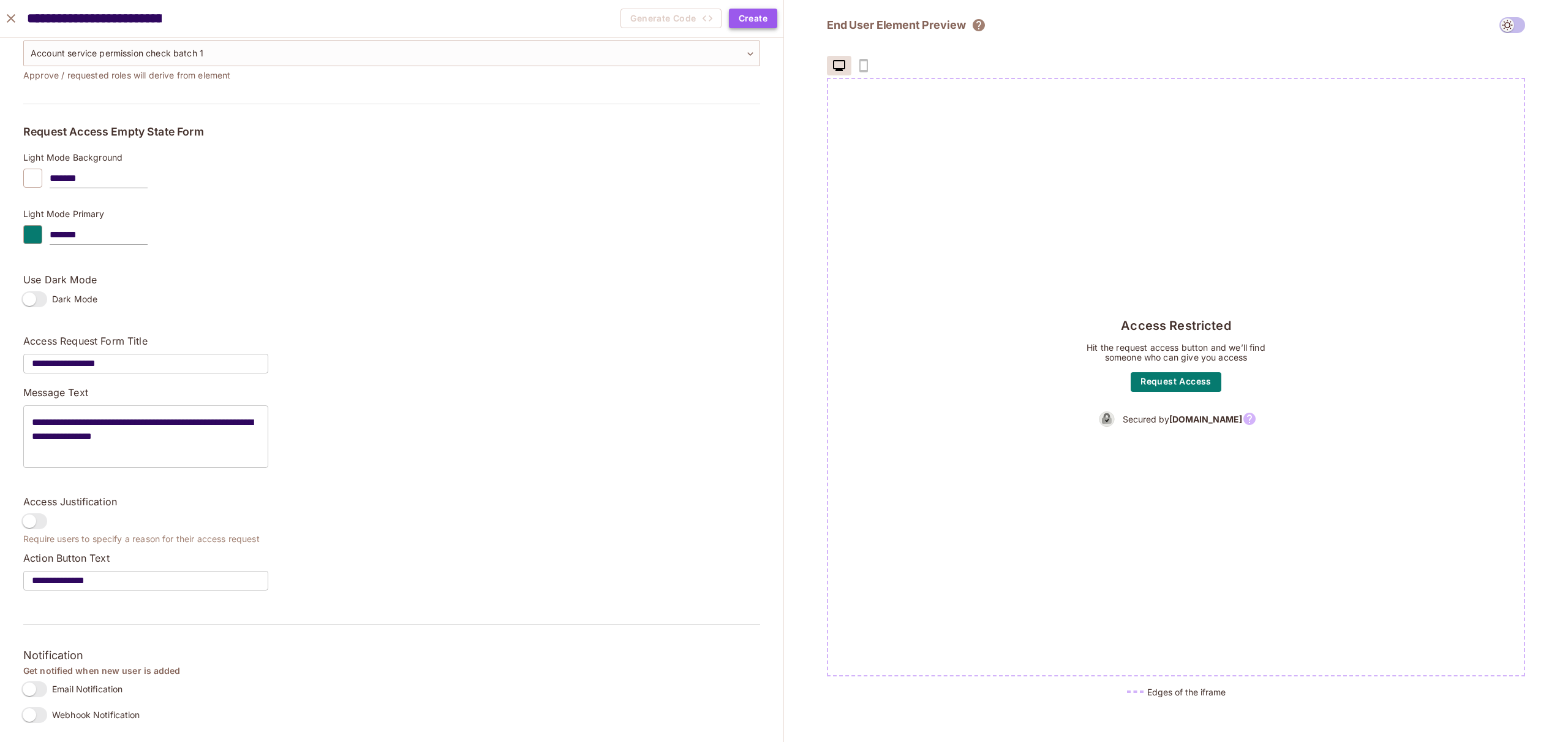
click at [761, 15] on button "Create" at bounding box center [753, 18] width 48 height 20
click at [156, 16] on input "**********" at bounding box center [94, 19] width 135 height 25
type input "**********"
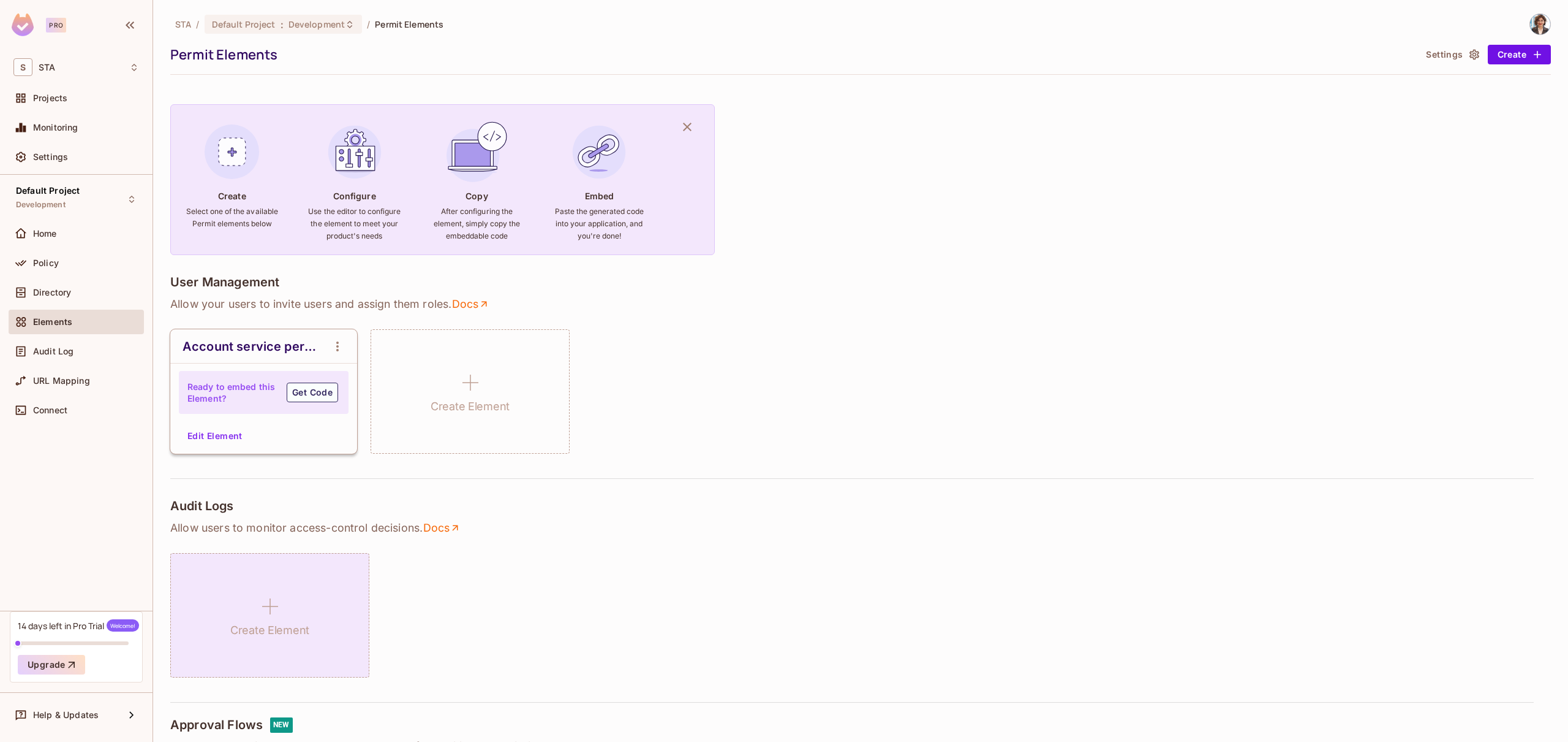
click at [276, 598] on icon at bounding box center [271, 606] width 30 height 30
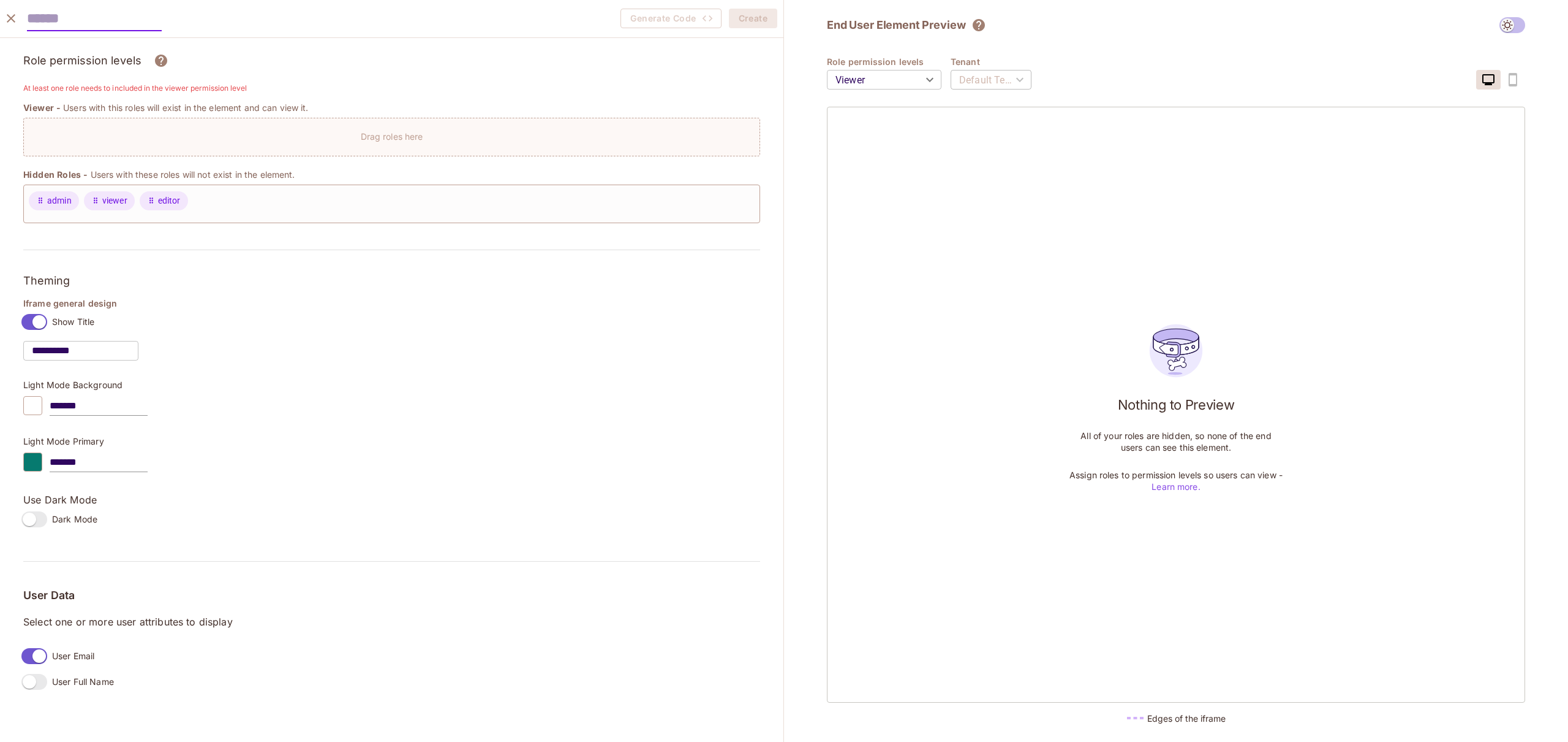
click at [10, 19] on icon "close" at bounding box center [11, 18] width 9 height 9
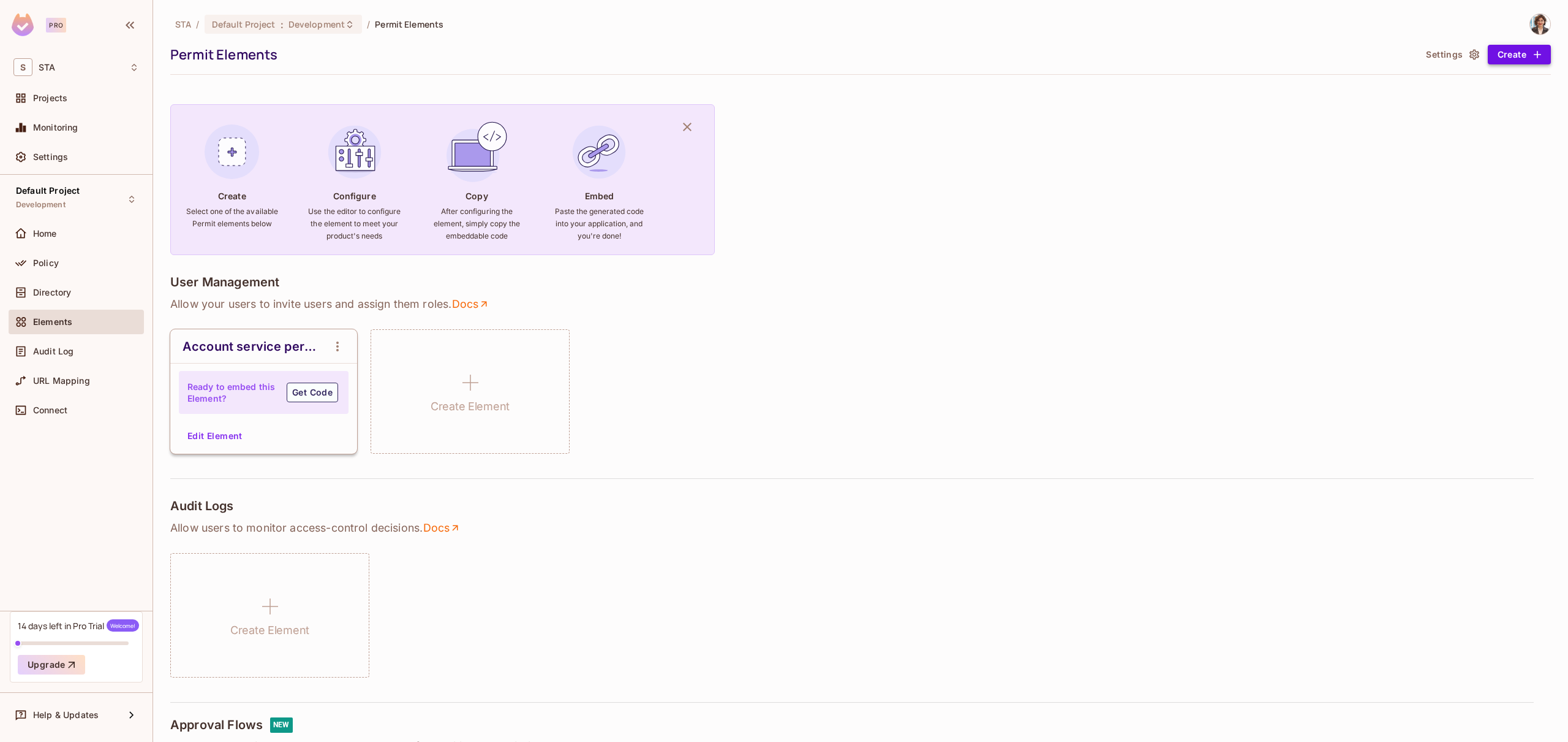
click at [1537, 58] on icon "button" at bounding box center [1537, 54] width 7 height 7
click at [1210, 242] on div at bounding box center [784, 371] width 1568 height 742
click at [1464, 54] on button "Settings" at bounding box center [1452, 54] width 62 height 20
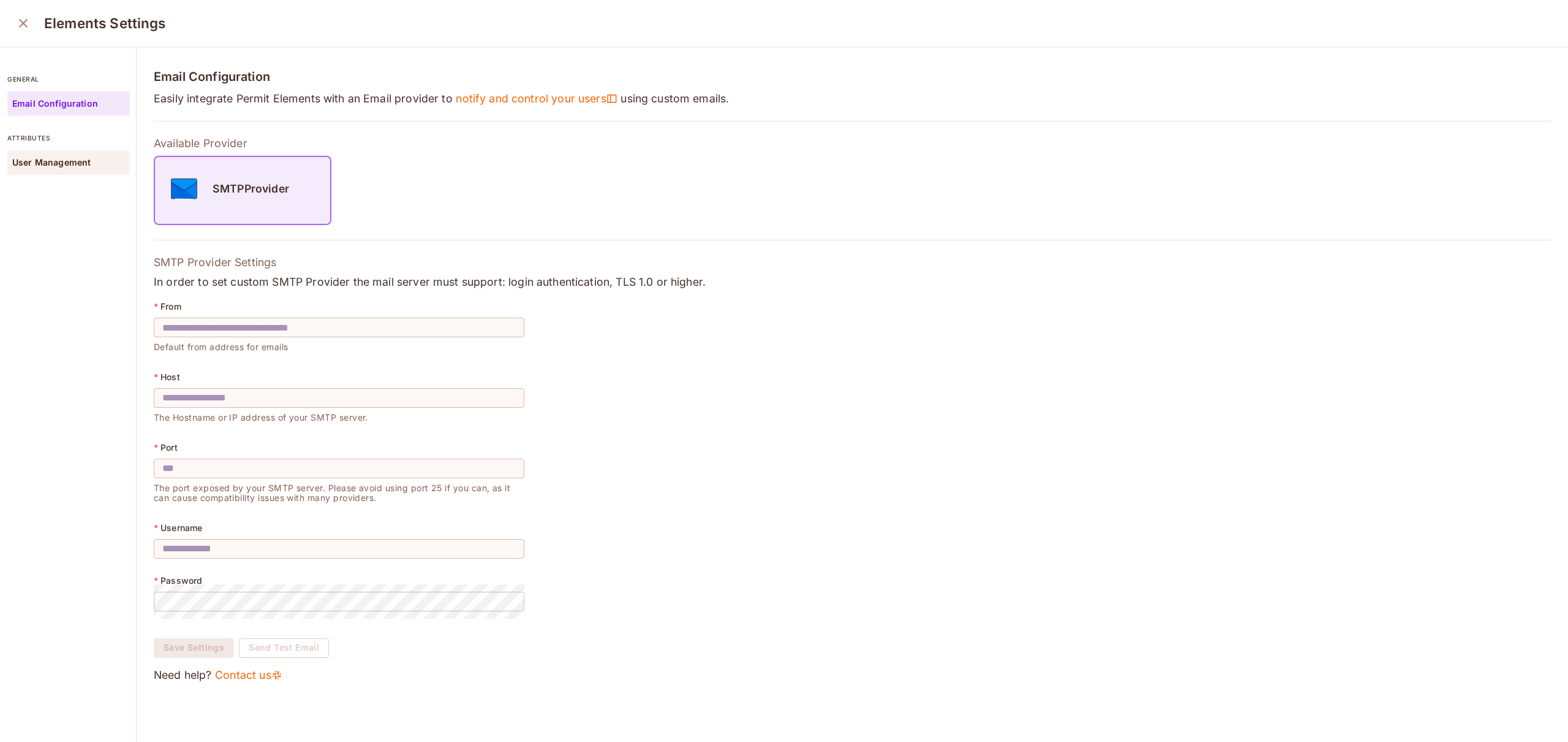
click at [51, 159] on p "User Management" at bounding box center [51, 162] width 79 height 10
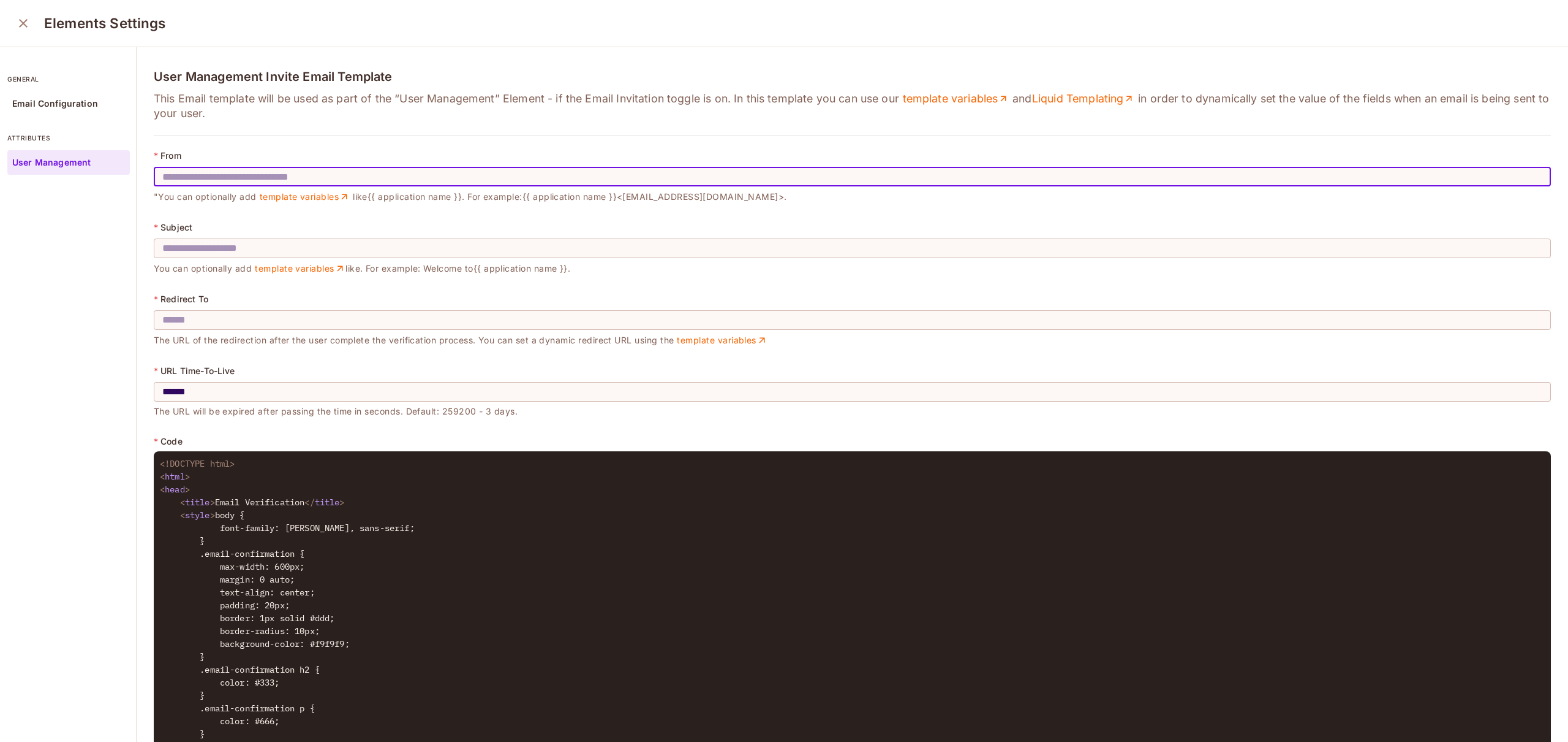
click at [278, 174] on input "text" at bounding box center [852, 176] width 1397 height 34
click at [231, 250] on input "text" at bounding box center [852, 248] width 1397 height 34
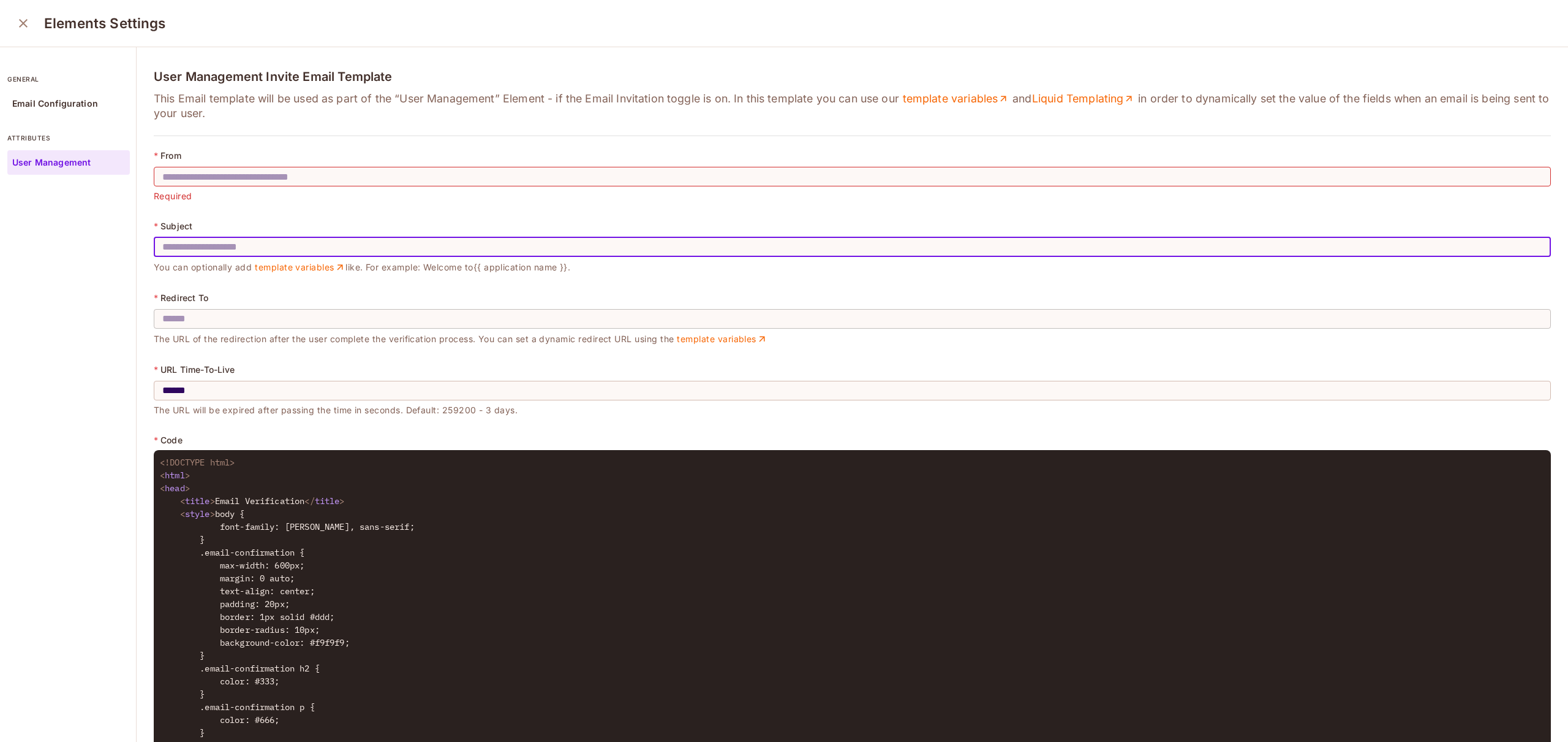
click at [231, 311] on input "text" at bounding box center [852, 319] width 1397 height 34
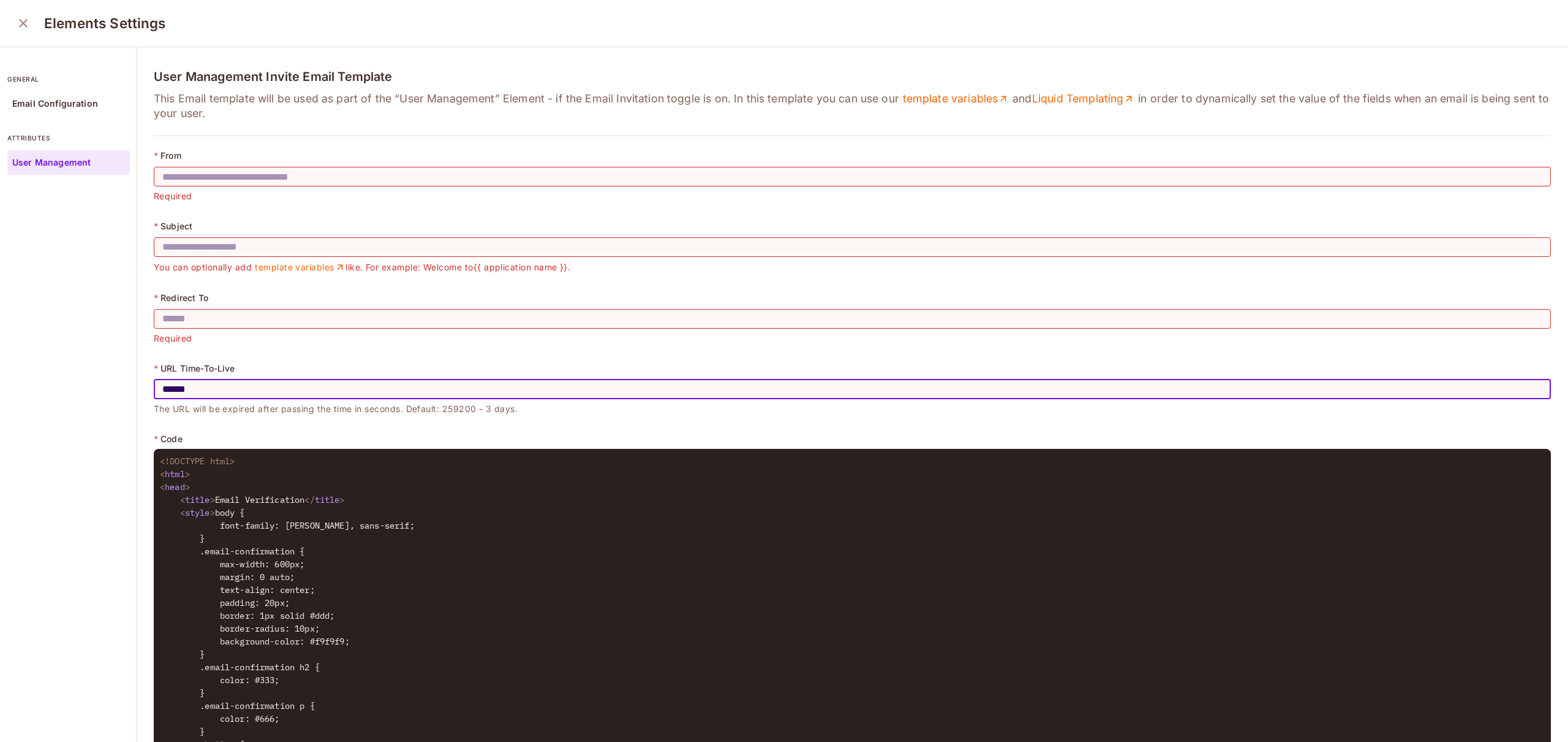
click at [246, 390] on input "******" at bounding box center [852, 389] width 1397 height 34
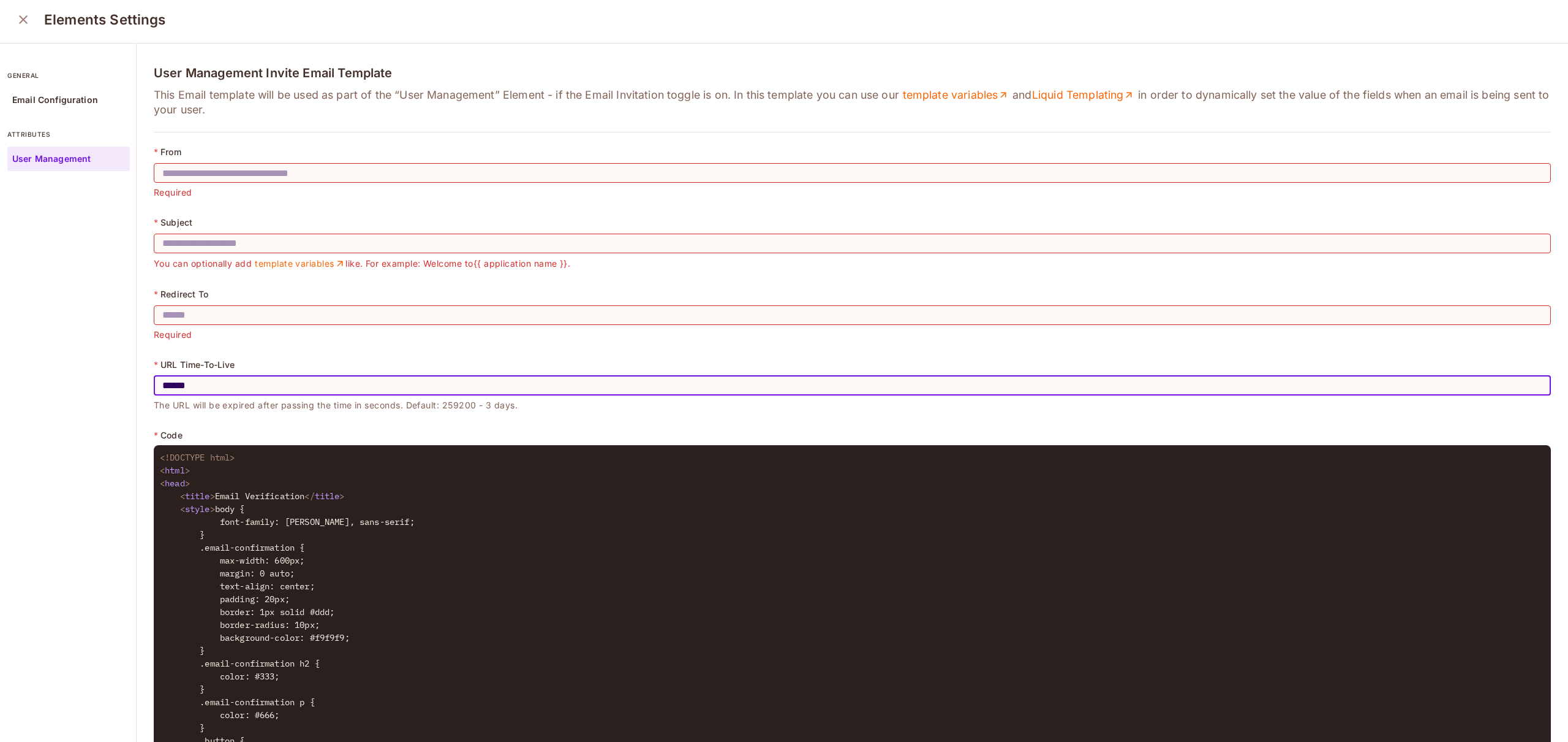
click at [23, 21] on icon "close" at bounding box center [23, 20] width 15 height 15
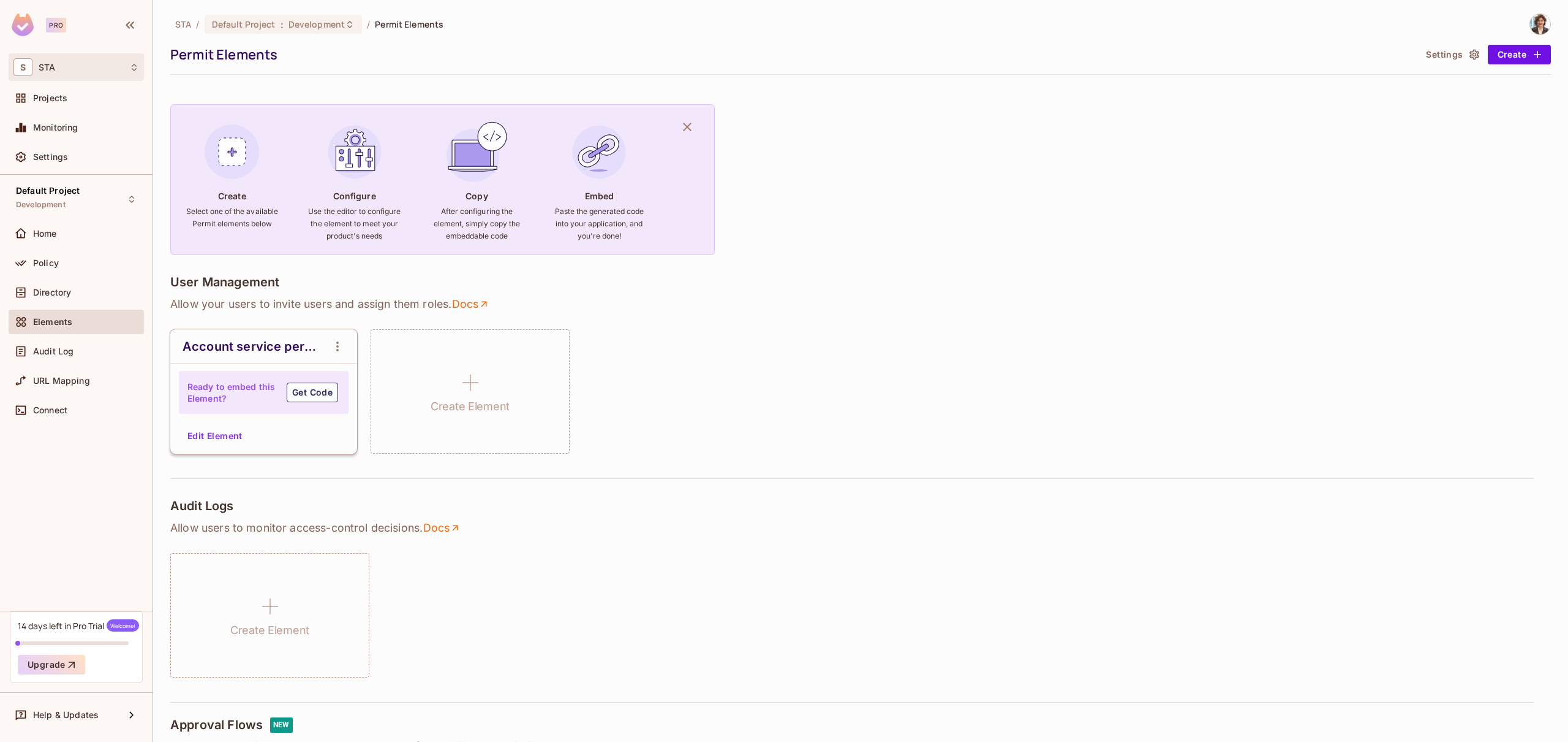
click at [30, 70] on span "S" at bounding box center [23, 67] width 19 height 18
click at [38, 121] on div "STA STA" at bounding box center [74, 103] width 132 height 44
click at [44, 105] on span "STA" at bounding box center [69, 103] width 86 height 12
click at [65, 94] on span "Projects" at bounding box center [50, 98] width 34 height 10
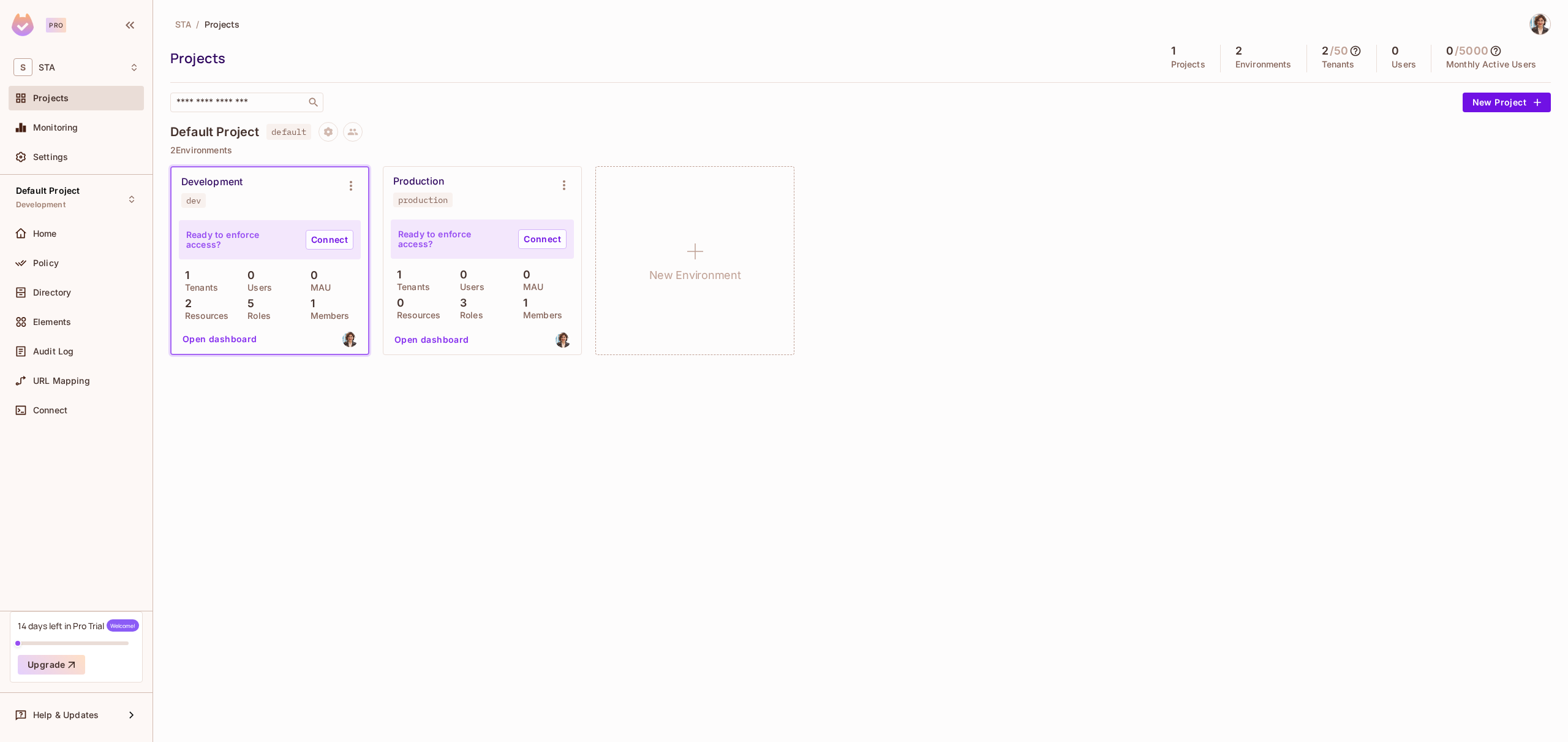
click at [292, 323] on div "Ready to enforce access? Connect 1 Tenants 0 Users 0 MAU 2 Resources 5 Roles 1 …" at bounding box center [269, 272] width 182 height 105
click at [292, 321] on div "Ready to enforce access? Connect 1 Tenants 0 Users 0 MAU 2 Resources 5 Roles 1 …" at bounding box center [269, 272] width 182 height 105
drag, startPoint x: 219, startPoint y: 335, endPoint x: 253, endPoint y: 482, distance: 150.9
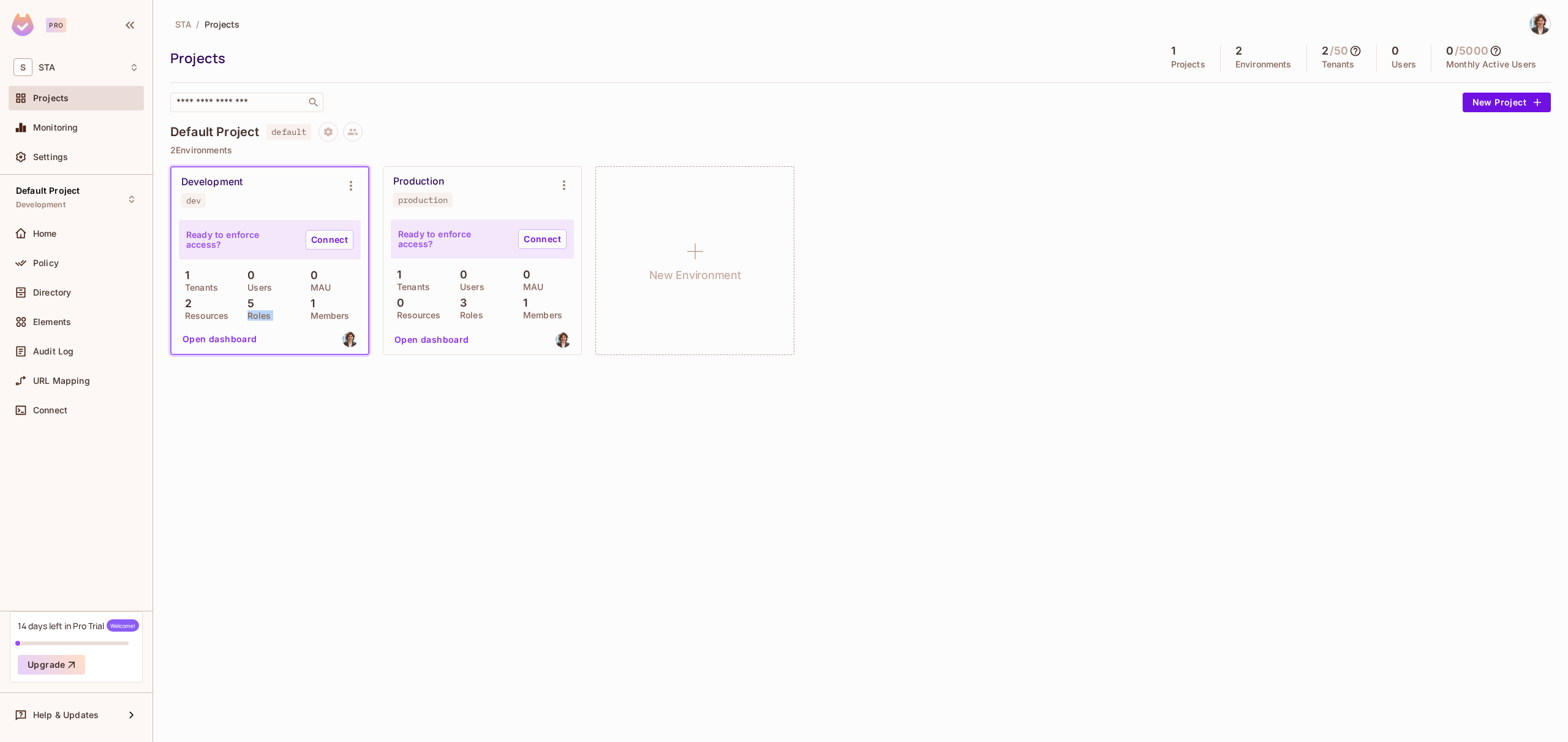
click at [253, 480] on div "STA / Projects Projects 1 Projects 2 Environments 2 / 50 Tenants 0 Users 0 / 50…" at bounding box center [860, 371] width 1415 height 742
click at [114, 725] on div "Help & Updates" at bounding box center [76, 714] width 136 height 24
click at [429, 637] on div at bounding box center [784, 371] width 1568 height 742
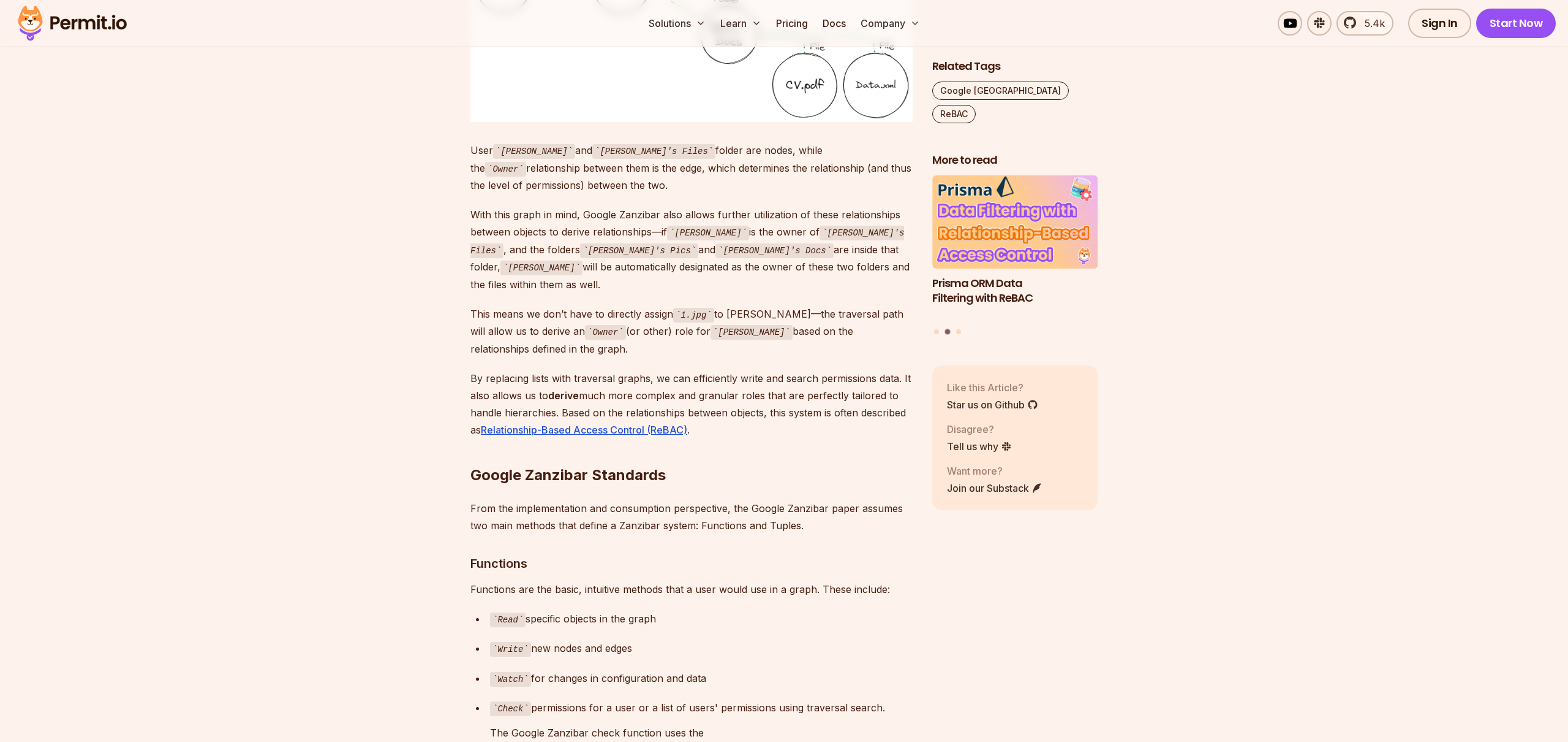
scroll to position [3022, 0]
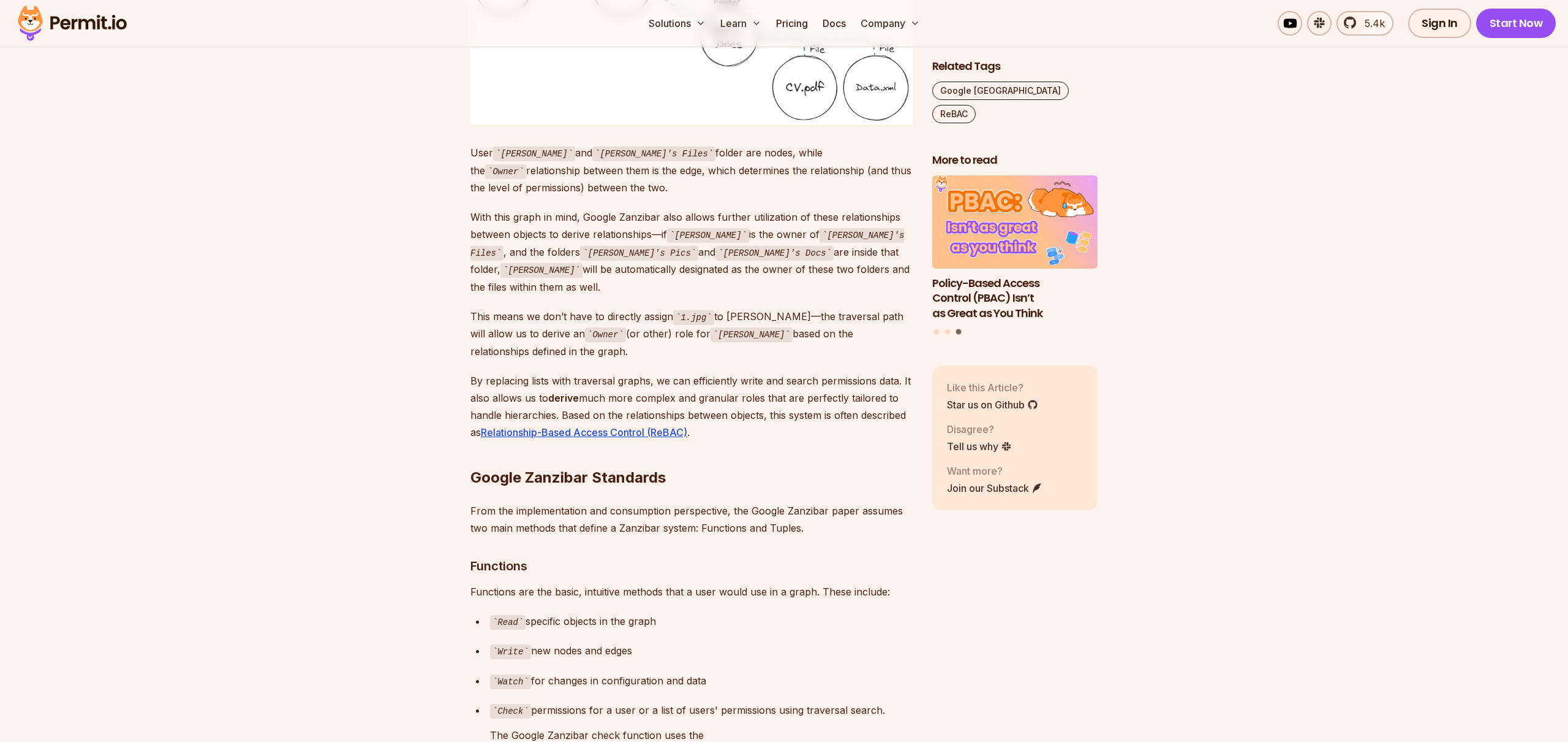
click at [745, 672] on p "Watch for changes in configuration and data" at bounding box center [701, 680] width 423 height 18
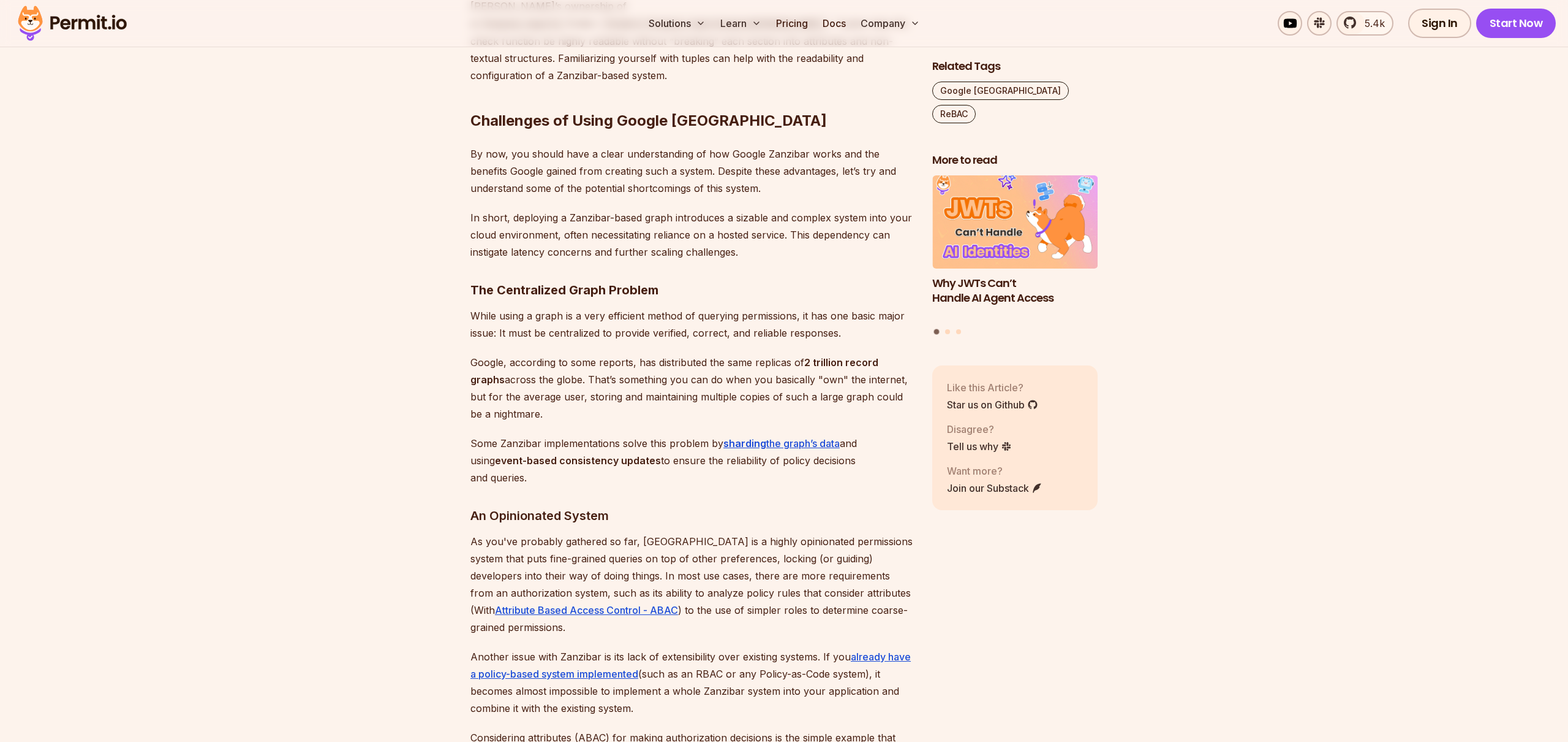
scroll to position [4158, 0]
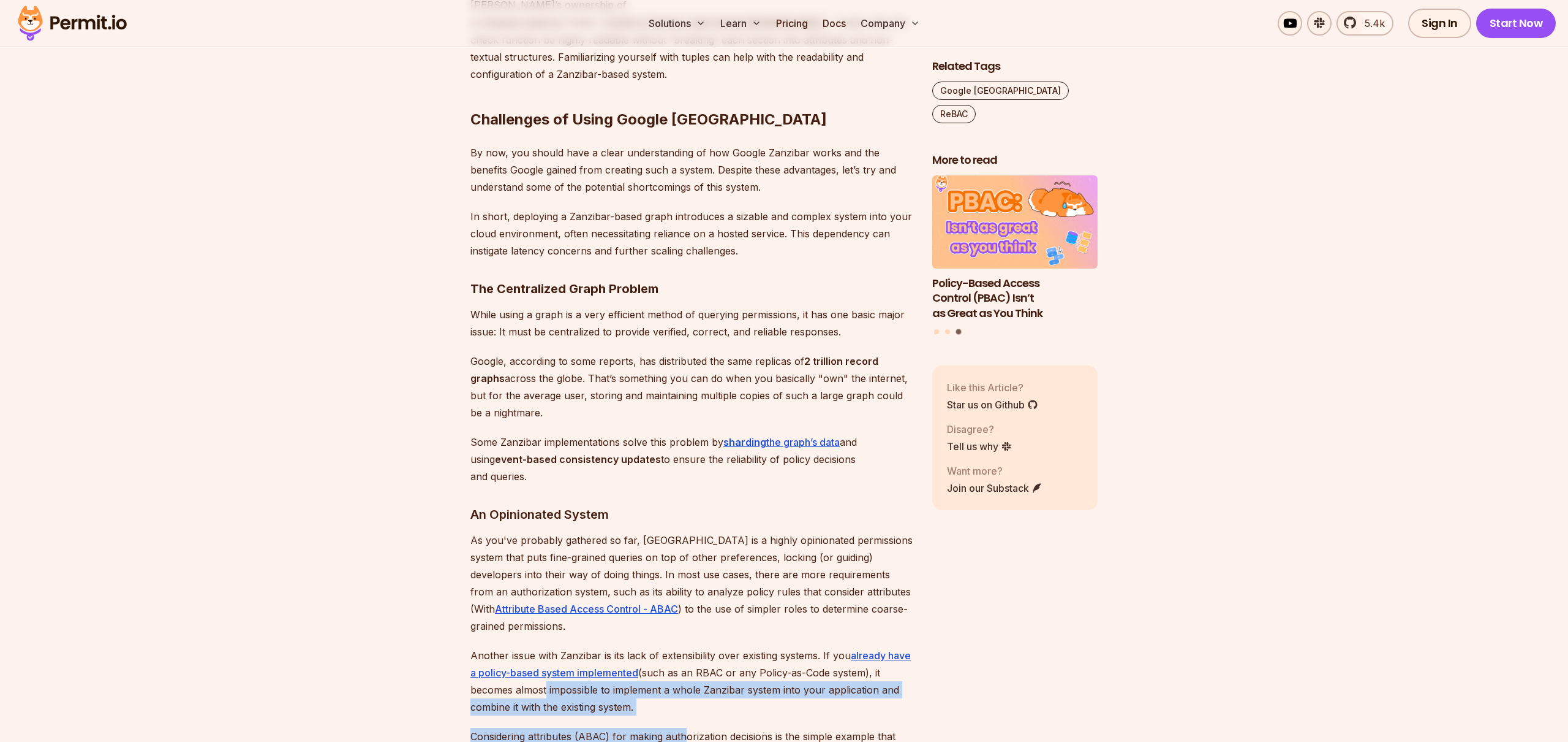
drag, startPoint x: 543, startPoint y: 566, endPoint x: 685, endPoint y: 622, distance: 152.6
click at [696, 647] on p "Another issue with Zanzibar is its lack of extensibility over existing systems.…" at bounding box center [691, 681] width 442 height 69
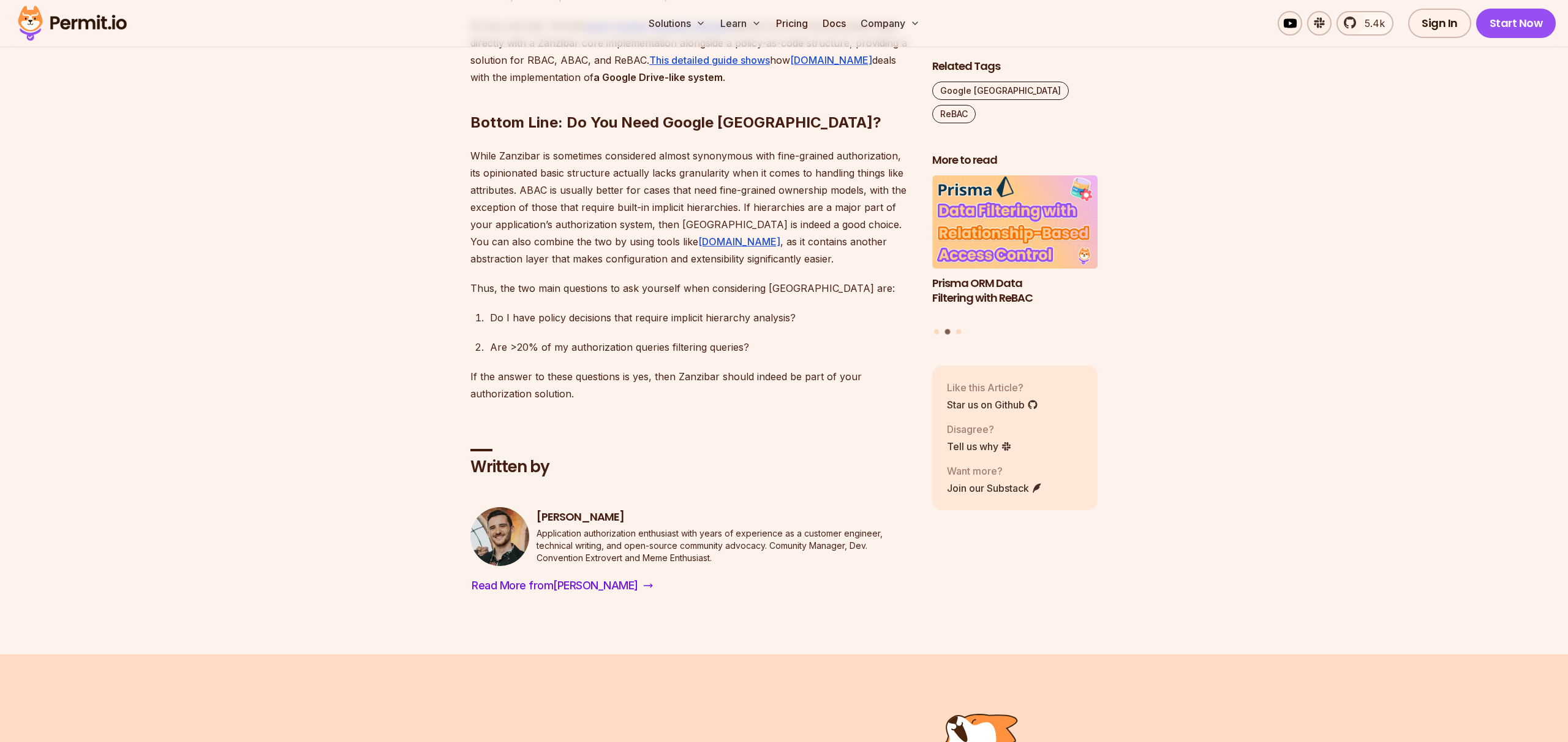
scroll to position [6071, 0]
